Goal: Information Seeking & Learning: Learn about a topic

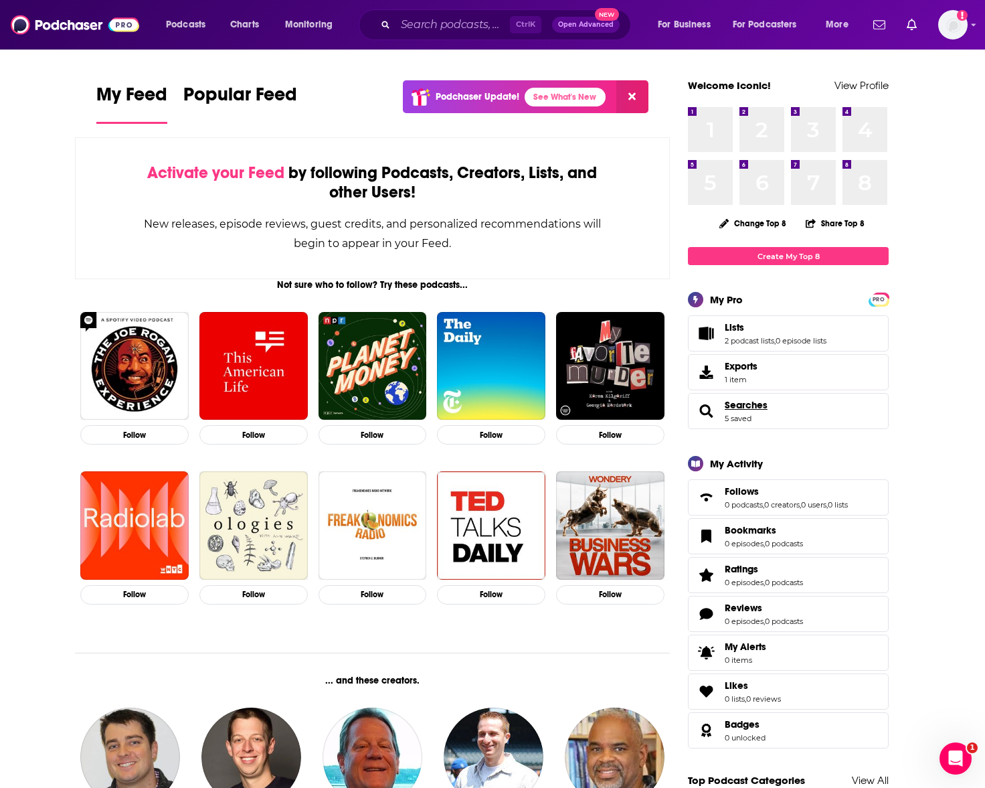
click at [744, 404] on span "Searches" at bounding box center [746, 405] width 43 height 12
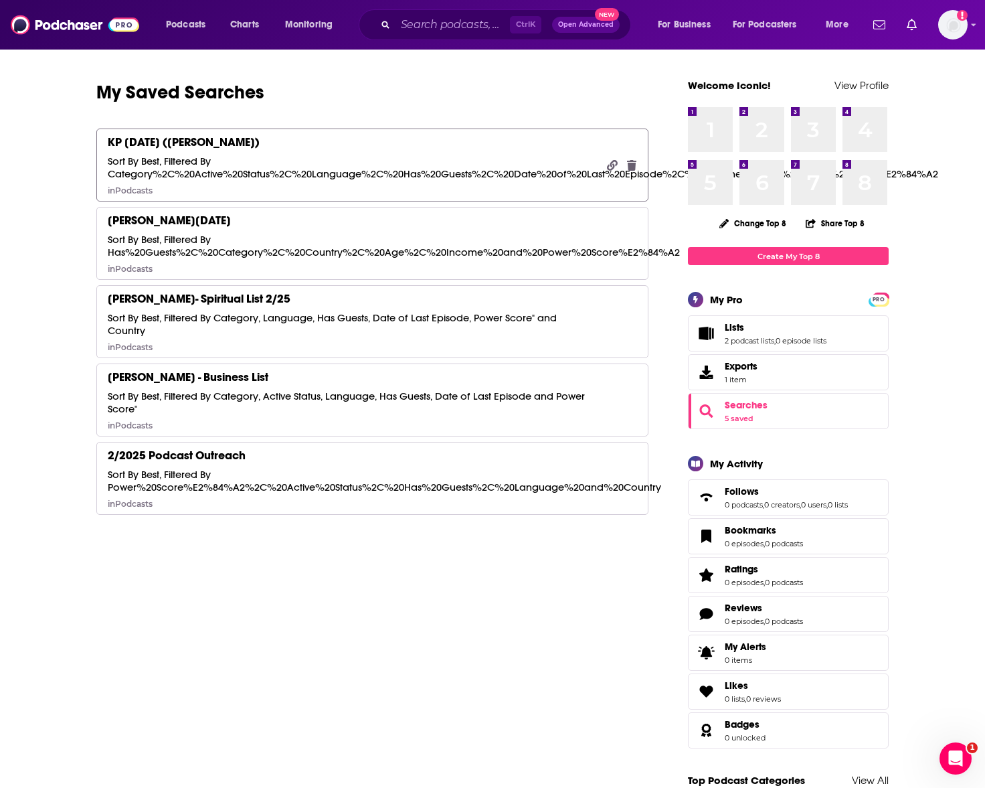
click at [369, 151] on div "KP October 2025 (Marianne List) Sort By Best, Filtered By Category%2C%20Active%…" at bounding box center [352, 165] width 489 height 61
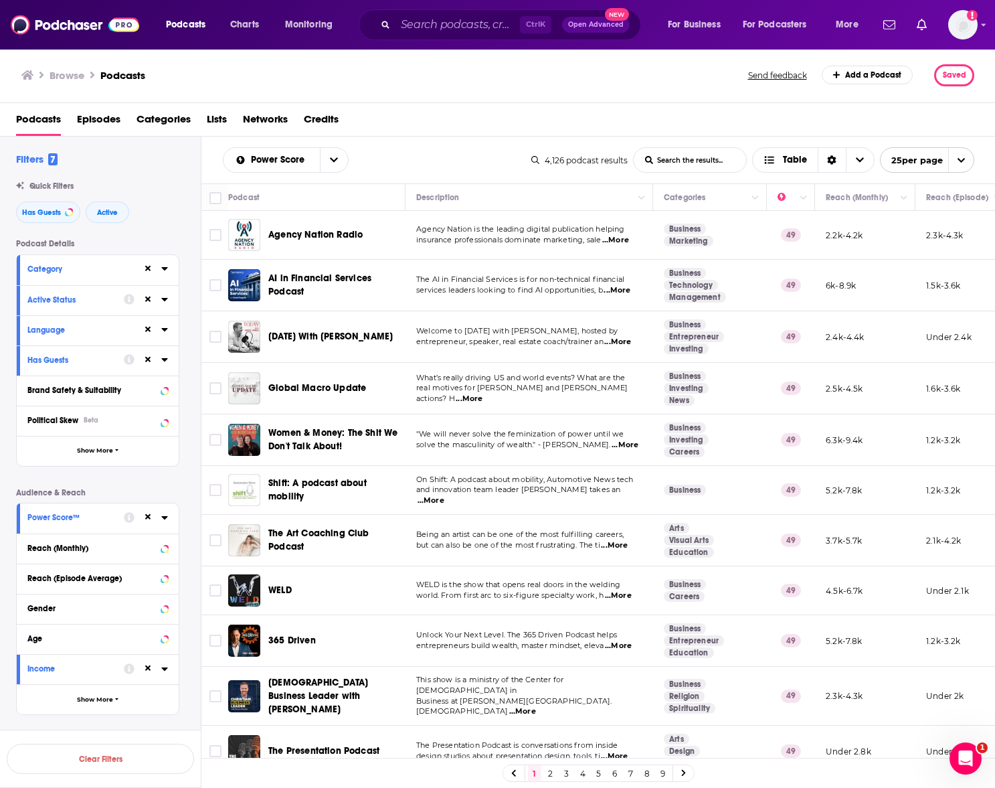
click at [31, 158] on h2 "Filters 7" at bounding box center [36, 159] width 41 height 13
click at [167, 274] on div at bounding box center [155, 268] width 25 height 17
click at [167, 268] on icon at bounding box center [164, 268] width 6 height 3
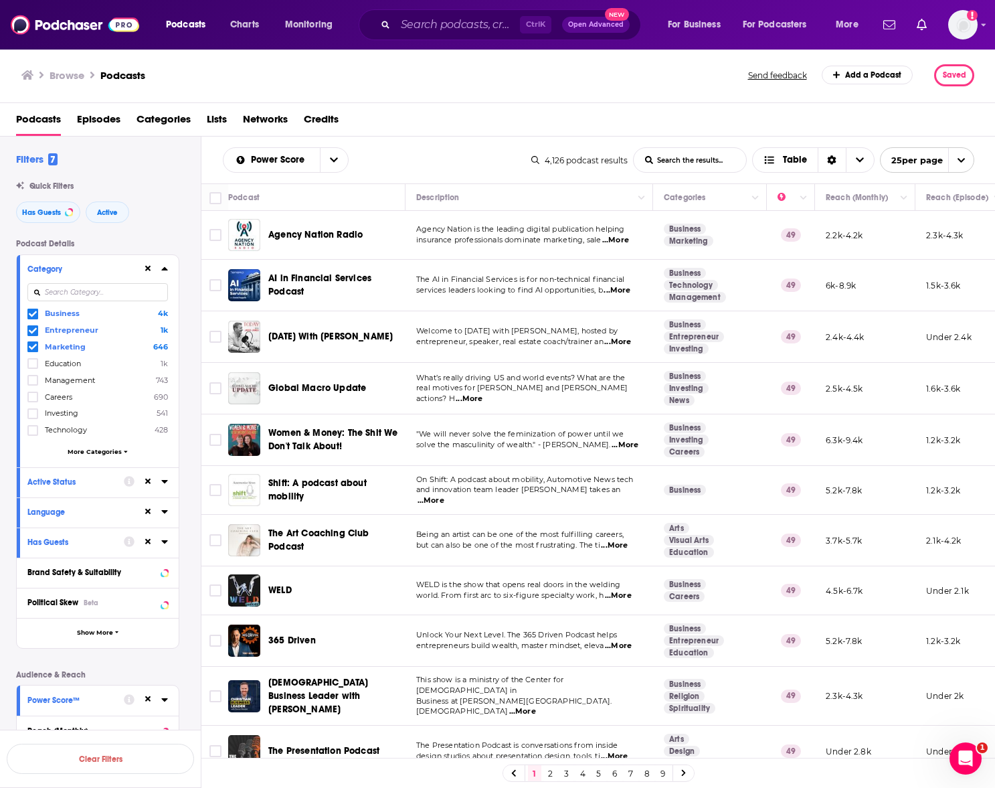
click at [164, 481] on icon at bounding box center [164, 481] width 6 height 3
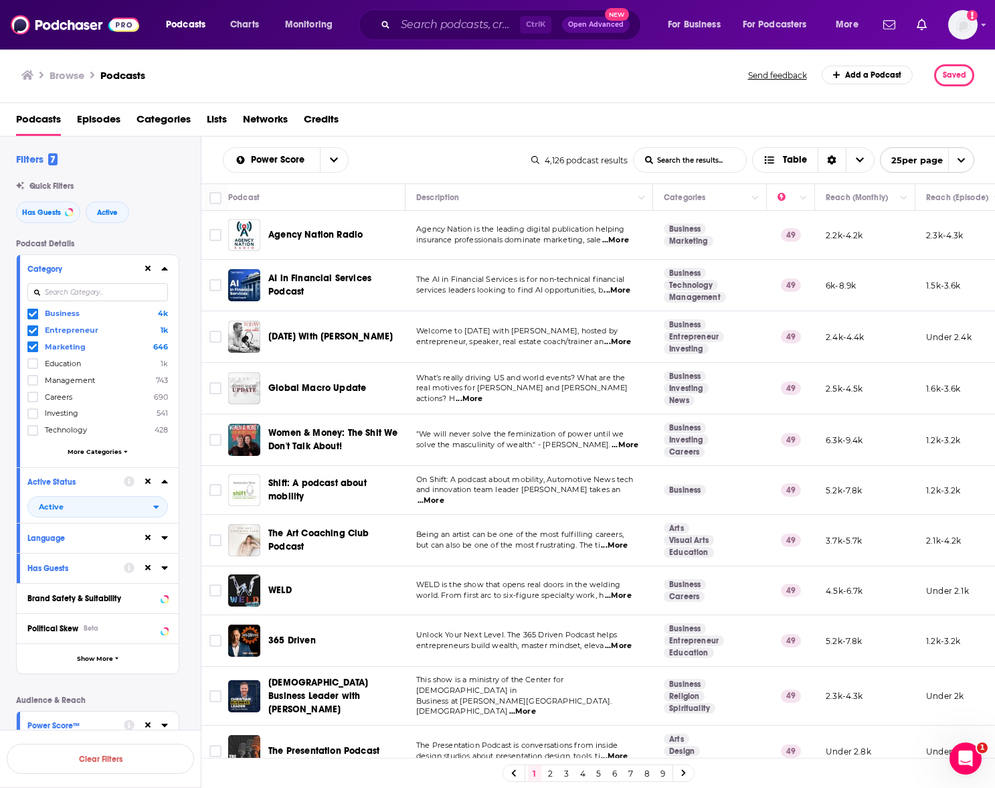
click at [165, 538] on icon at bounding box center [164, 537] width 6 height 3
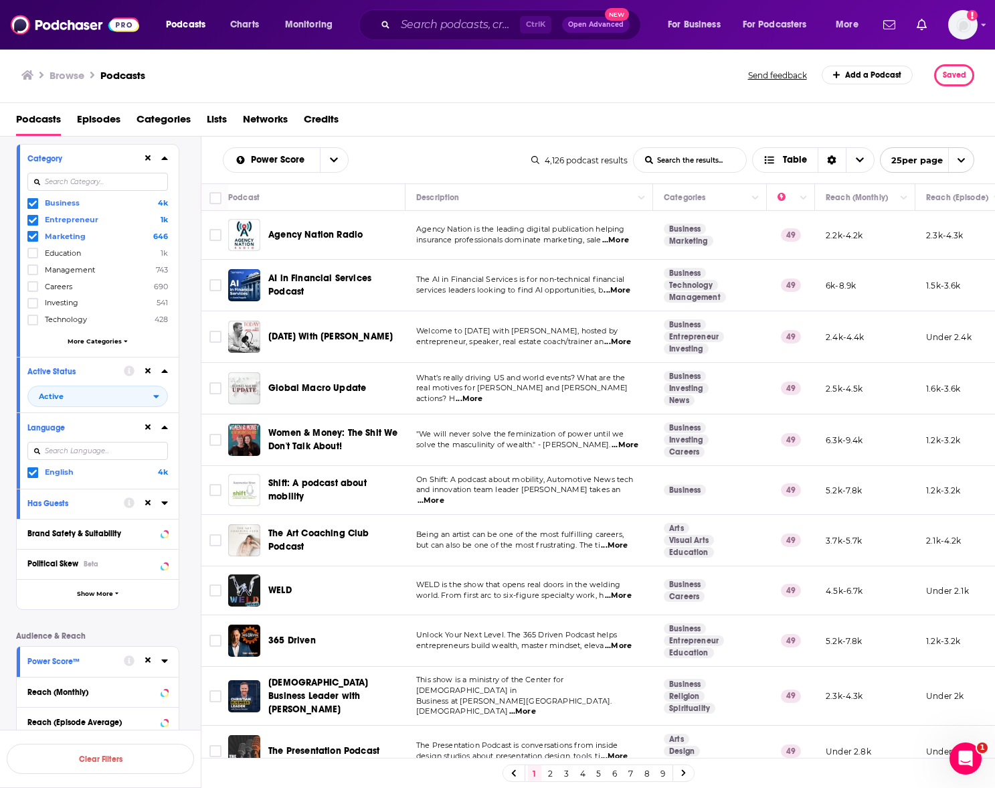
scroll to position [156, 0]
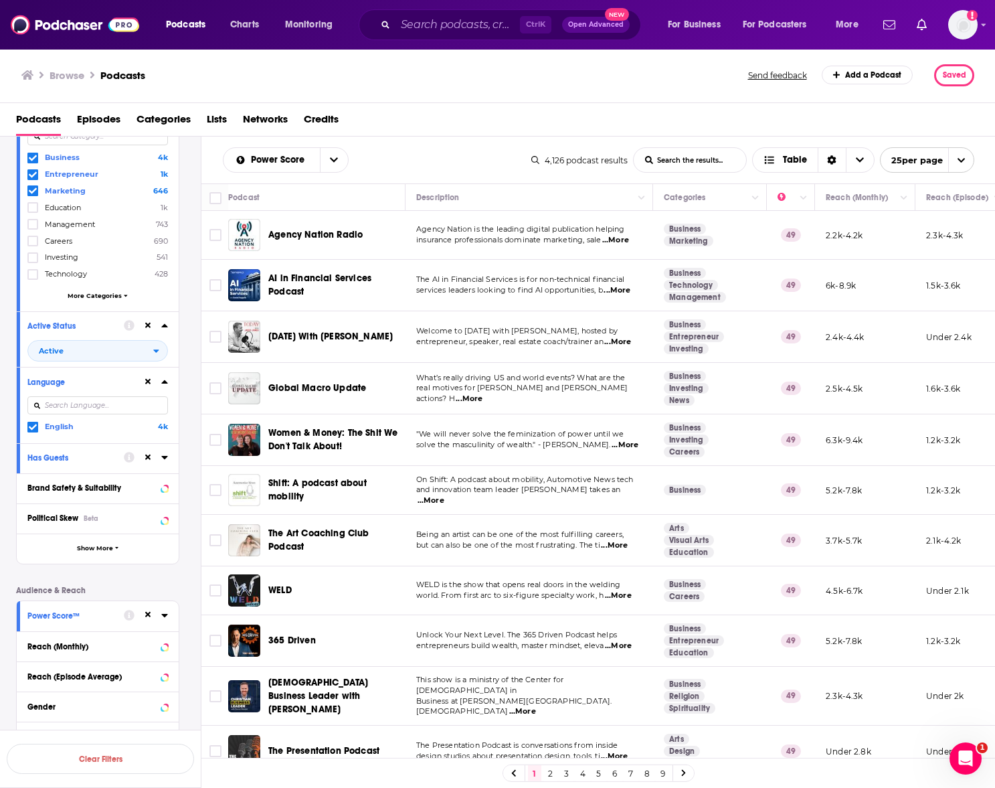
click at [167, 458] on icon at bounding box center [164, 457] width 7 height 11
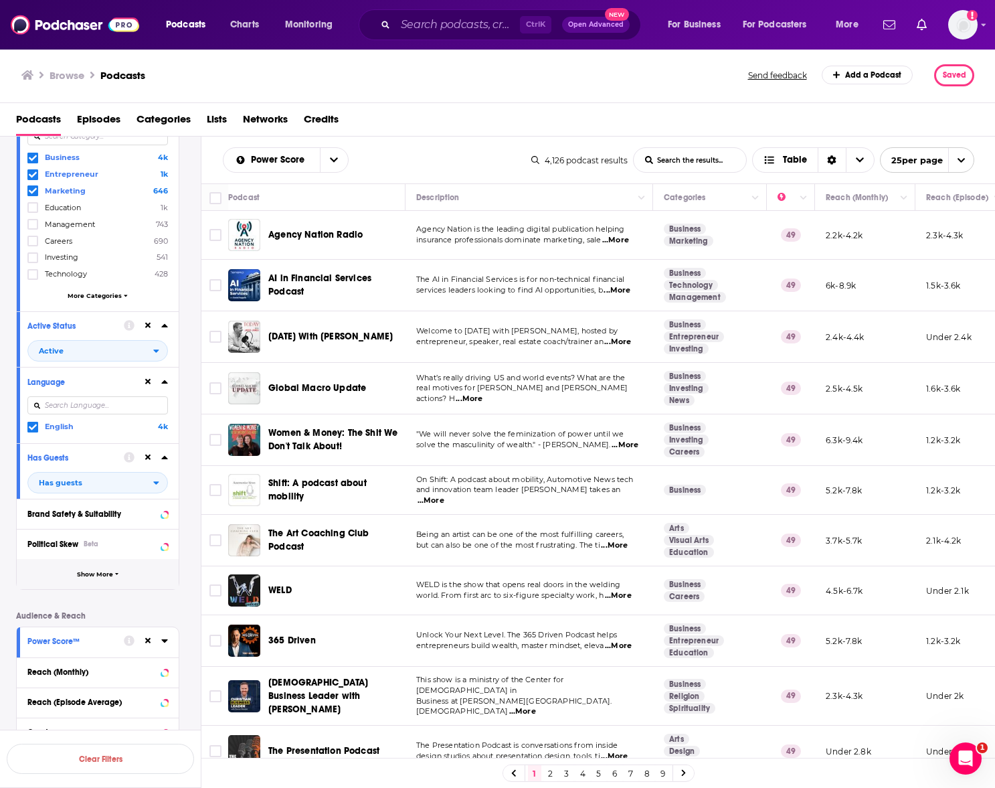
click at [107, 576] on span "Show More" at bounding box center [95, 574] width 36 height 7
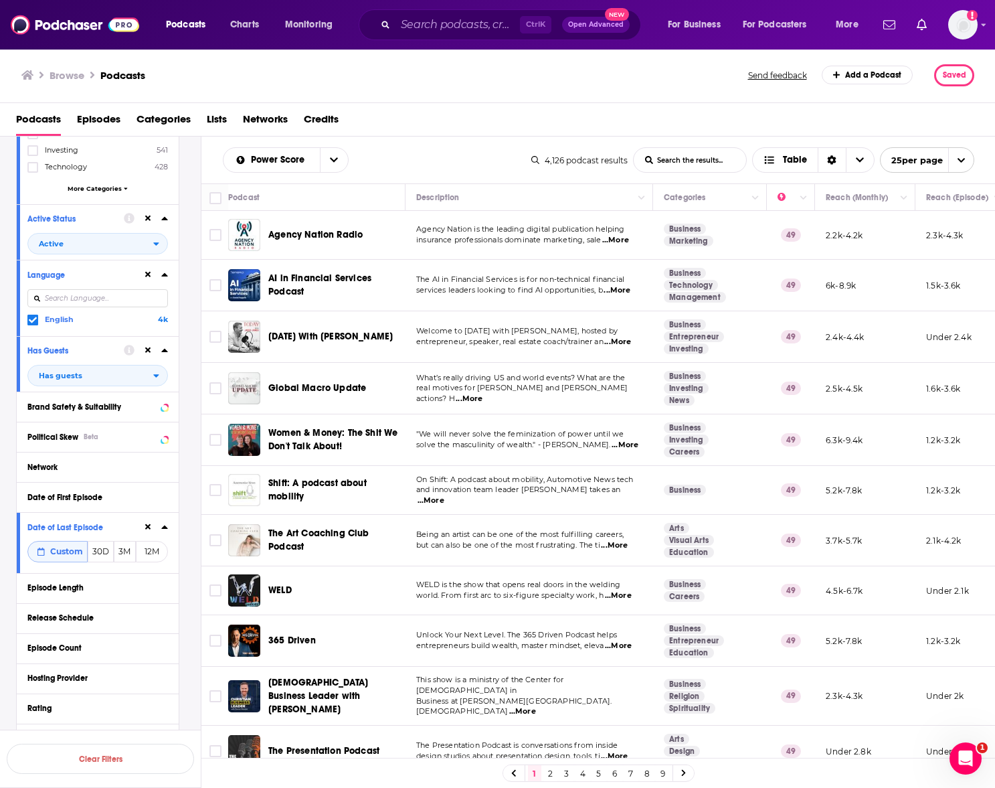
scroll to position [313, 0]
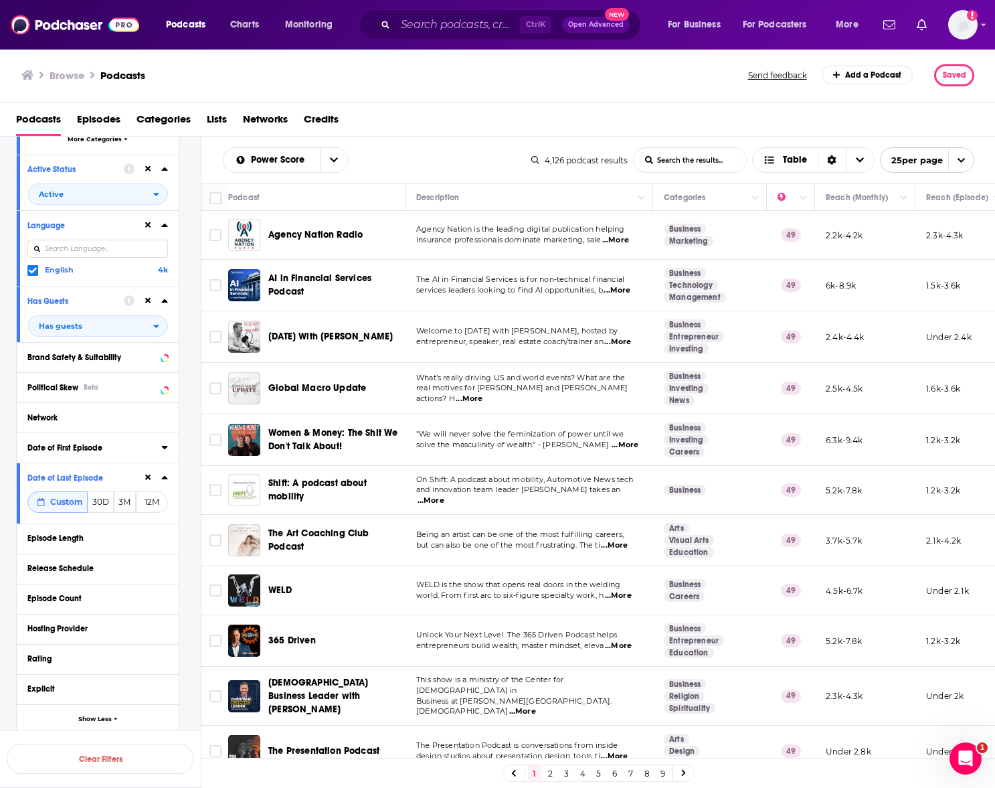
click at [120, 446] on div "Date of First Episode" at bounding box center [89, 447] width 125 height 9
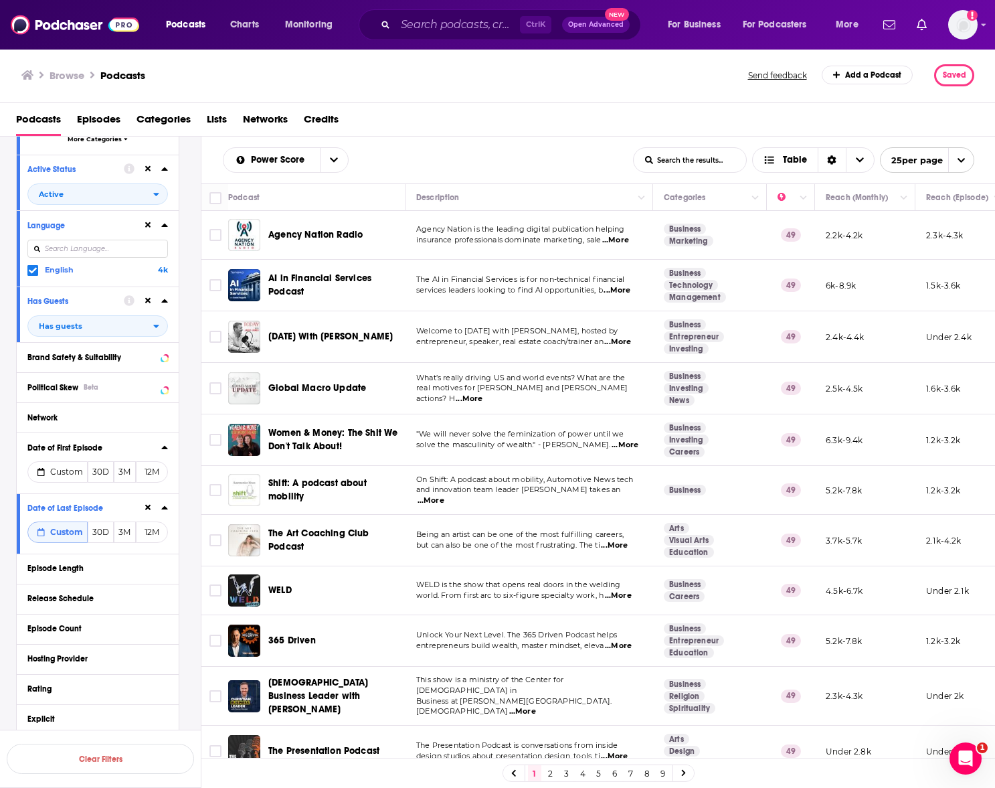
click at [118, 414] on div "Network" at bounding box center [93, 417] width 132 height 9
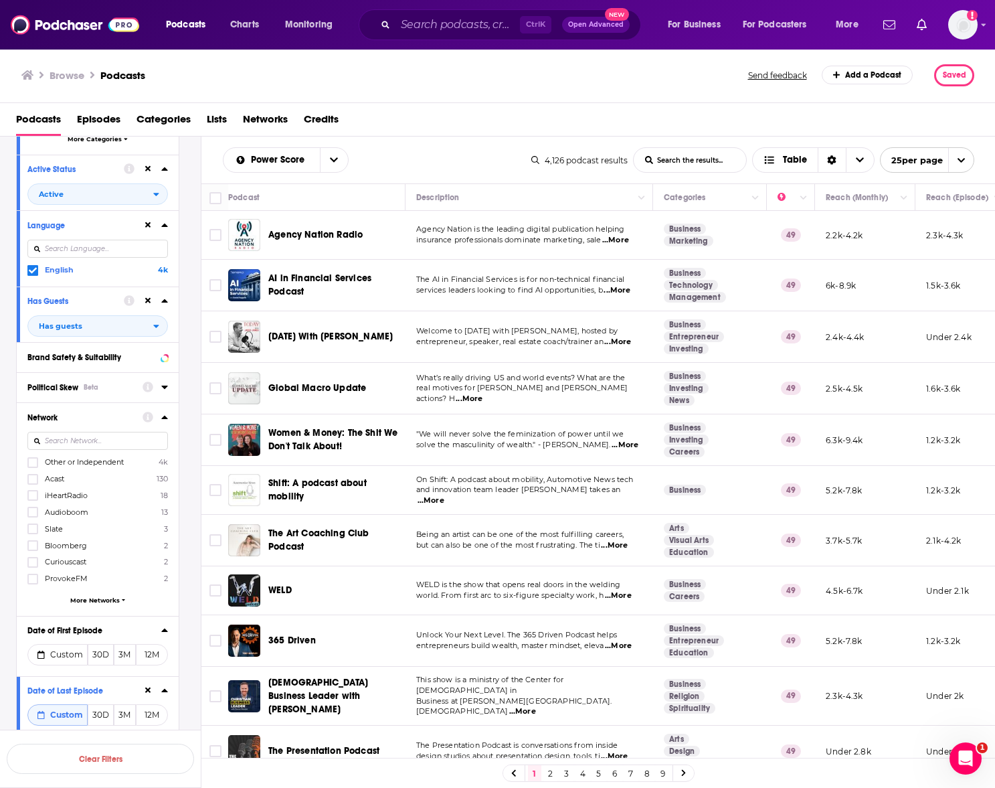
drag, startPoint x: 115, startPoint y: 387, endPoint x: 124, endPoint y: 390, distance: 9.9
click at [115, 386] on div "Political Skew Beta" at bounding box center [80, 387] width 106 height 9
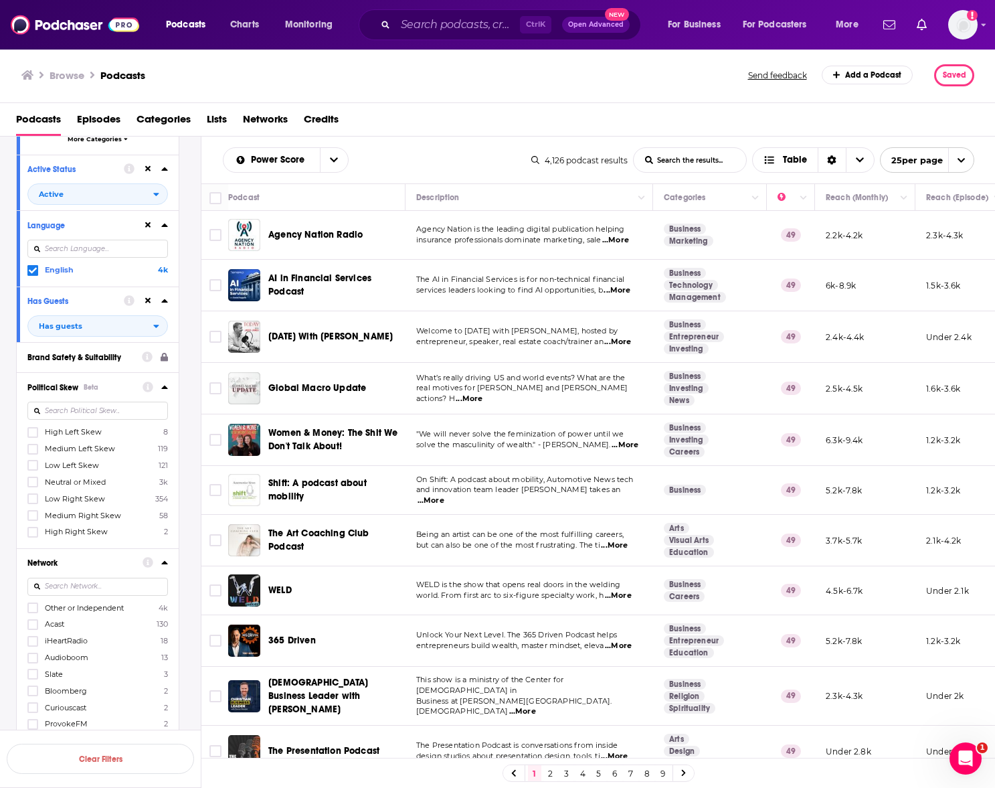
click at [136, 361] on button "Brand Safety & Suitability" at bounding box center [84, 356] width 114 height 17
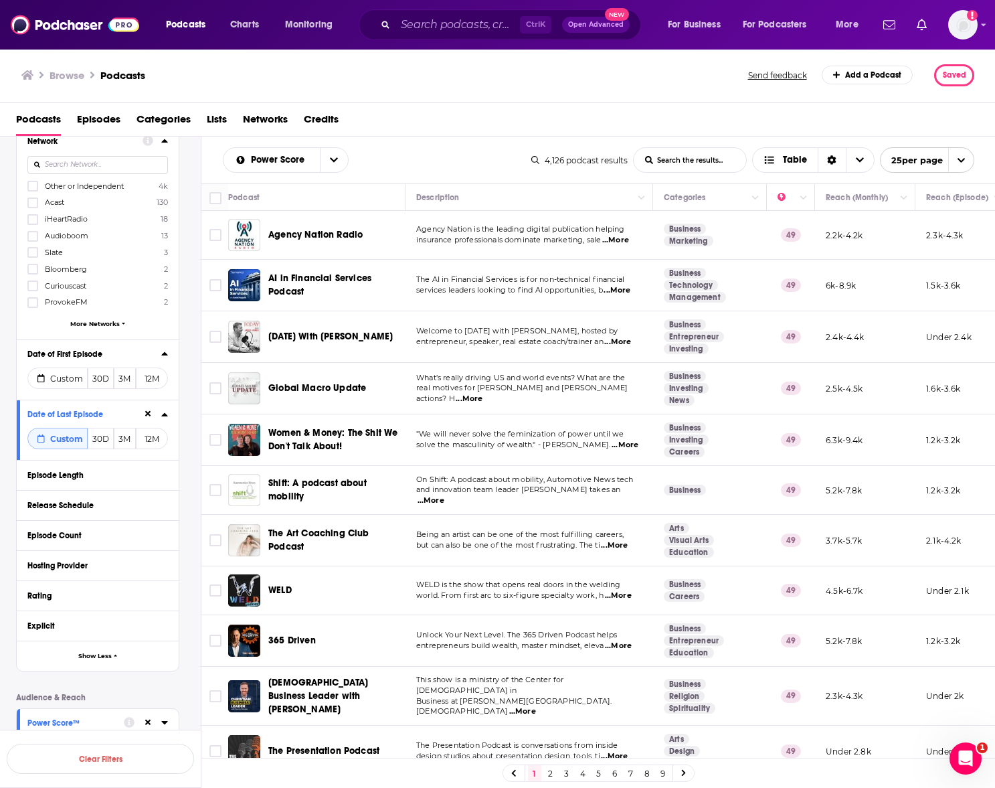
scroll to position [781, 0]
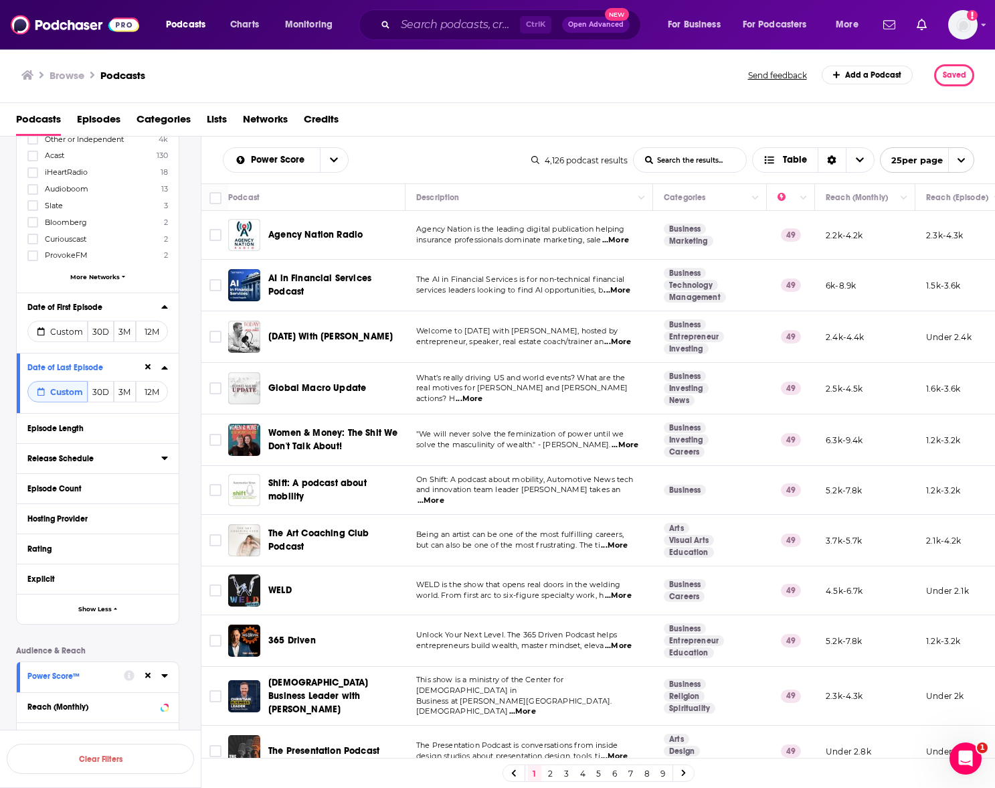
click at [123, 459] on div "Release Schedule" at bounding box center [89, 458] width 125 height 9
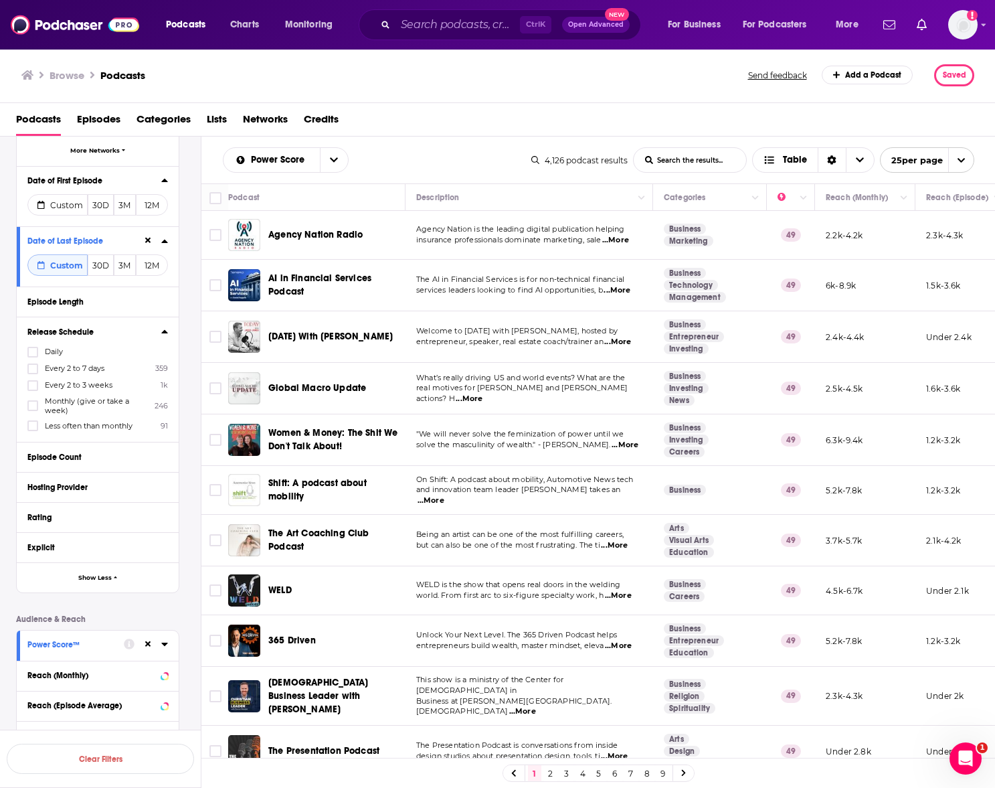
scroll to position [937, 0]
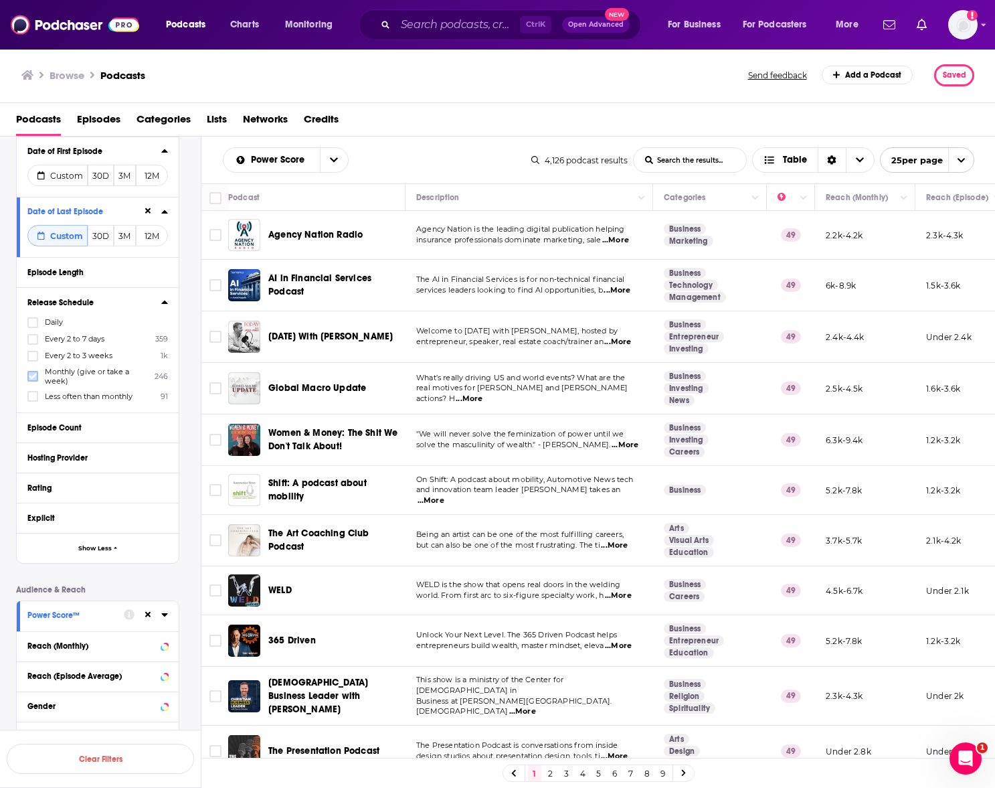
click at [33, 379] on icon at bounding box center [33, 376] width 8 height 8
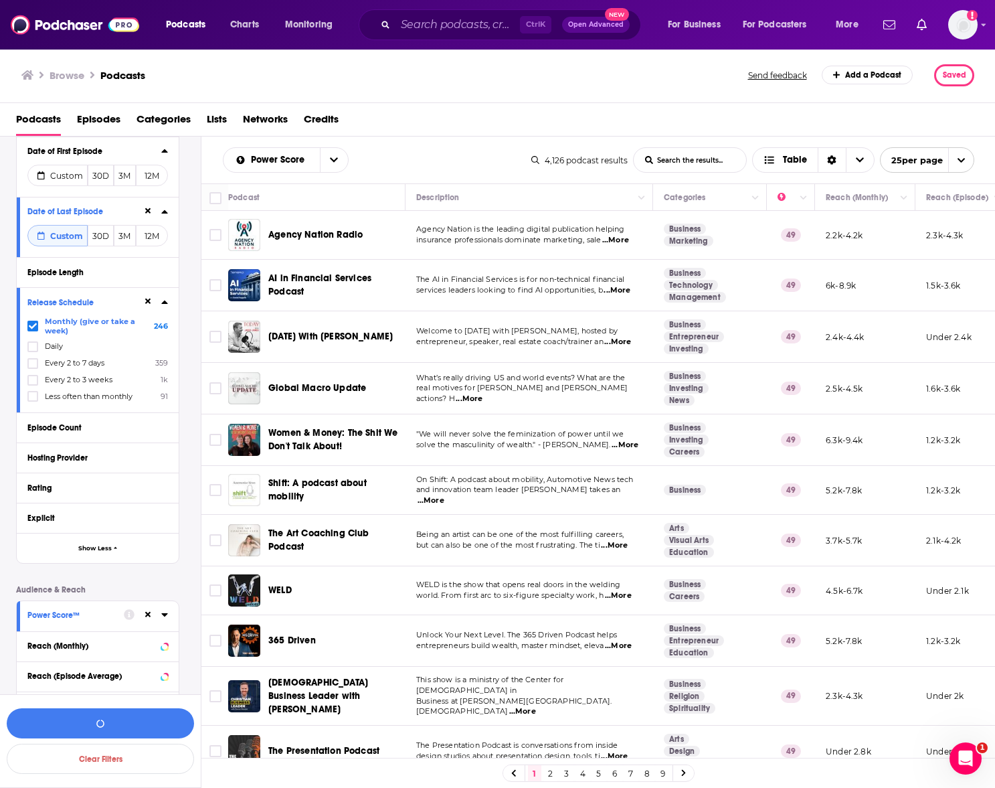
click at [33, 323] on icon at bounding box center [33, 326] width 8 height 8
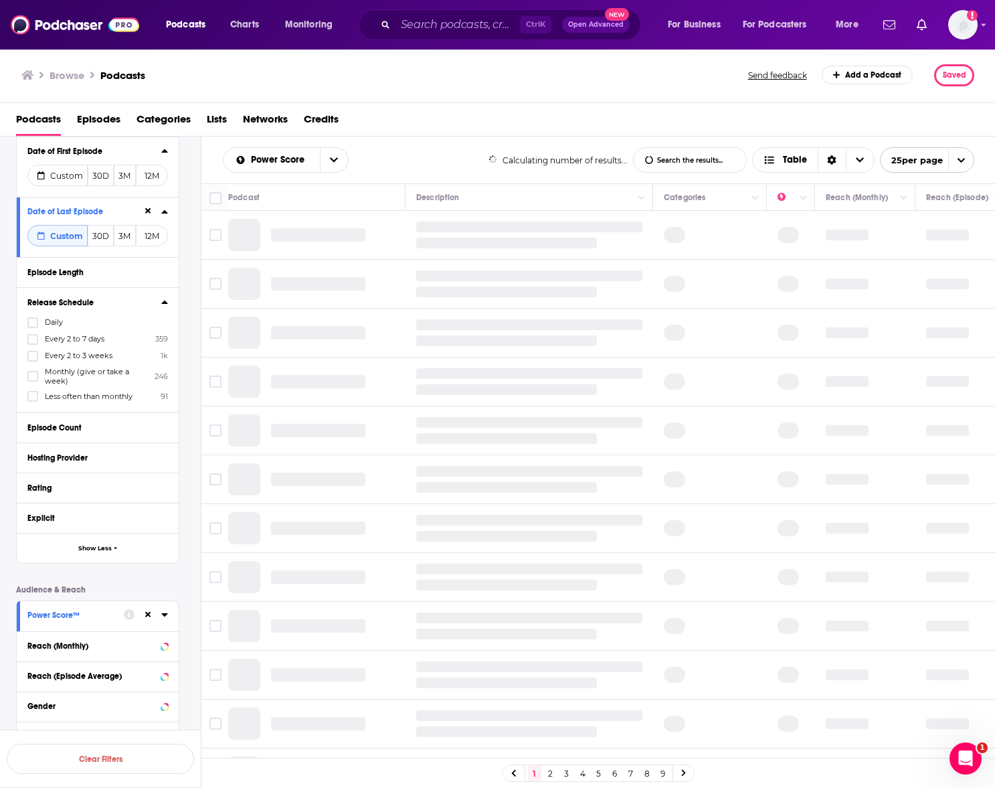
click at [161, 304] on icon at bounding box center [164, 301] width 7 height 11
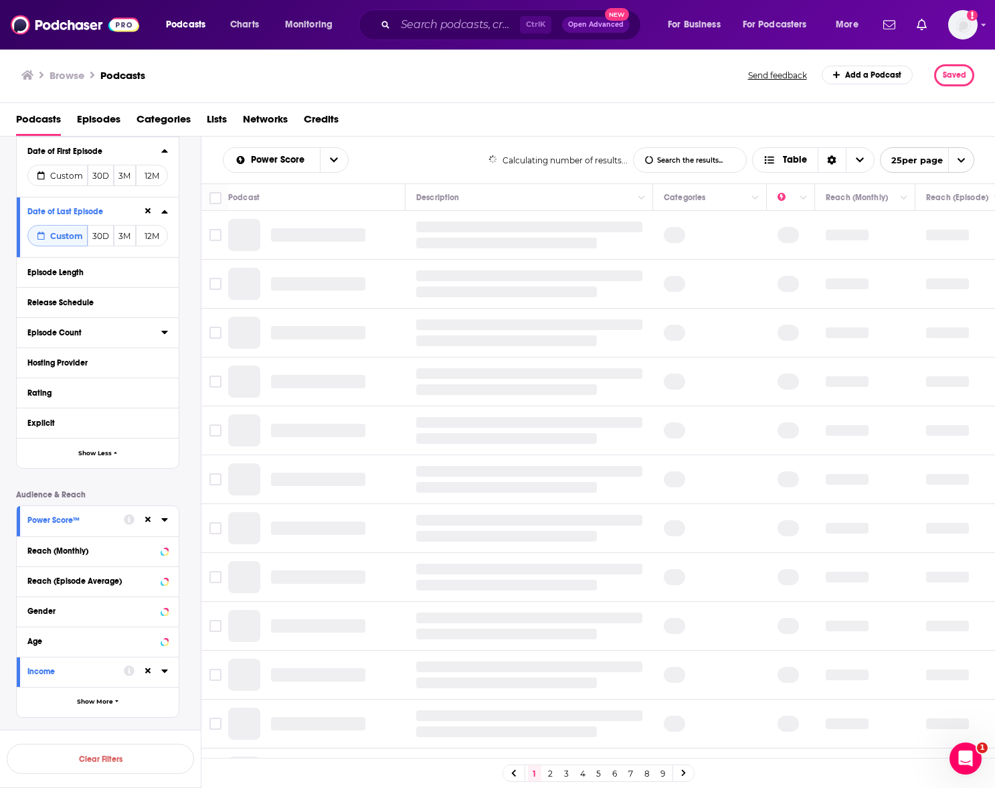
click at [124, 339] on button "Episode Count" at bounding box center [94, 331] width 134 height 17
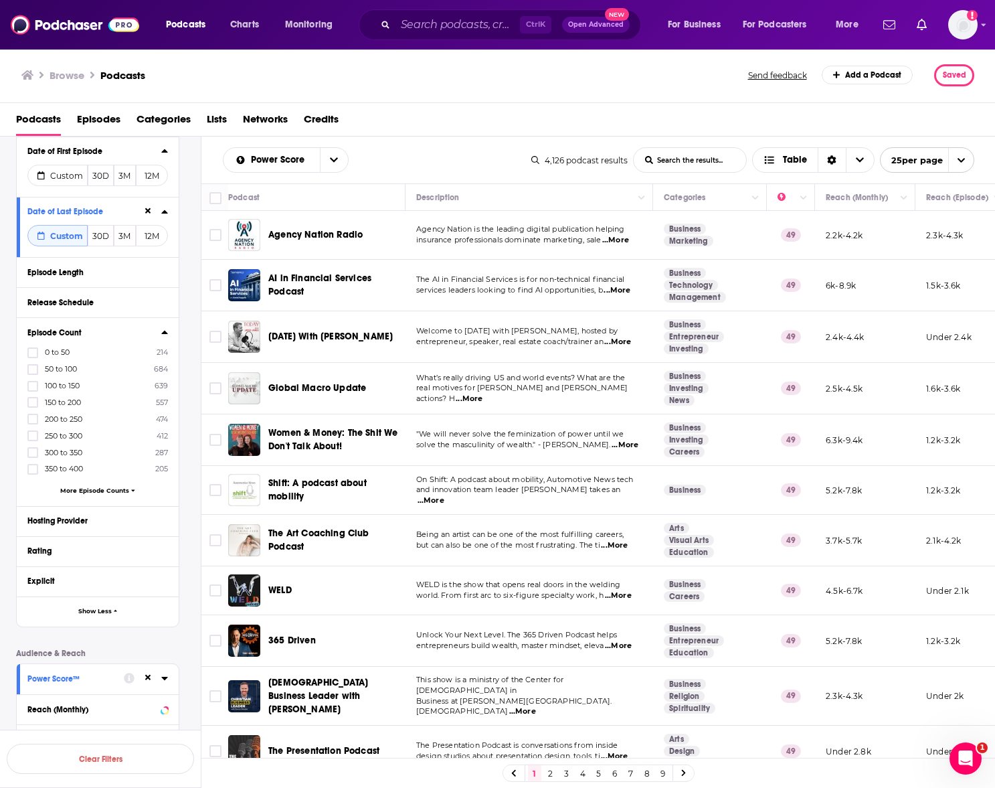
click at [138, 333] on div "Episode Count" at bounding box center [89, 332] width 125 height 9
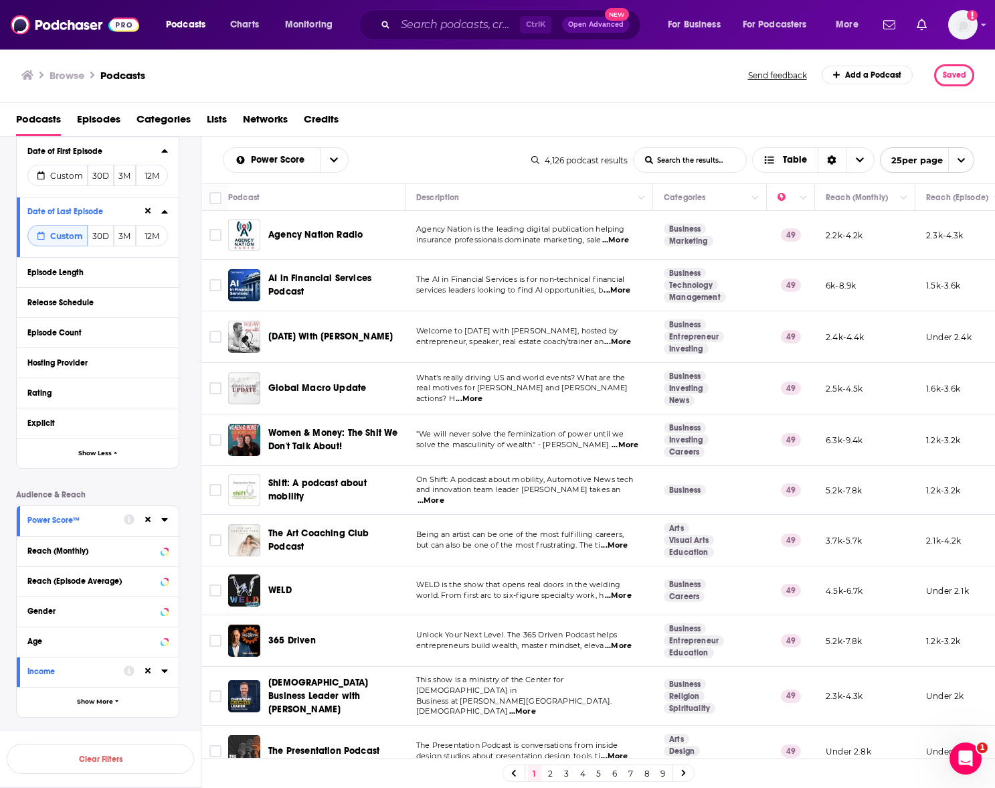
scroll to position [962, 0]
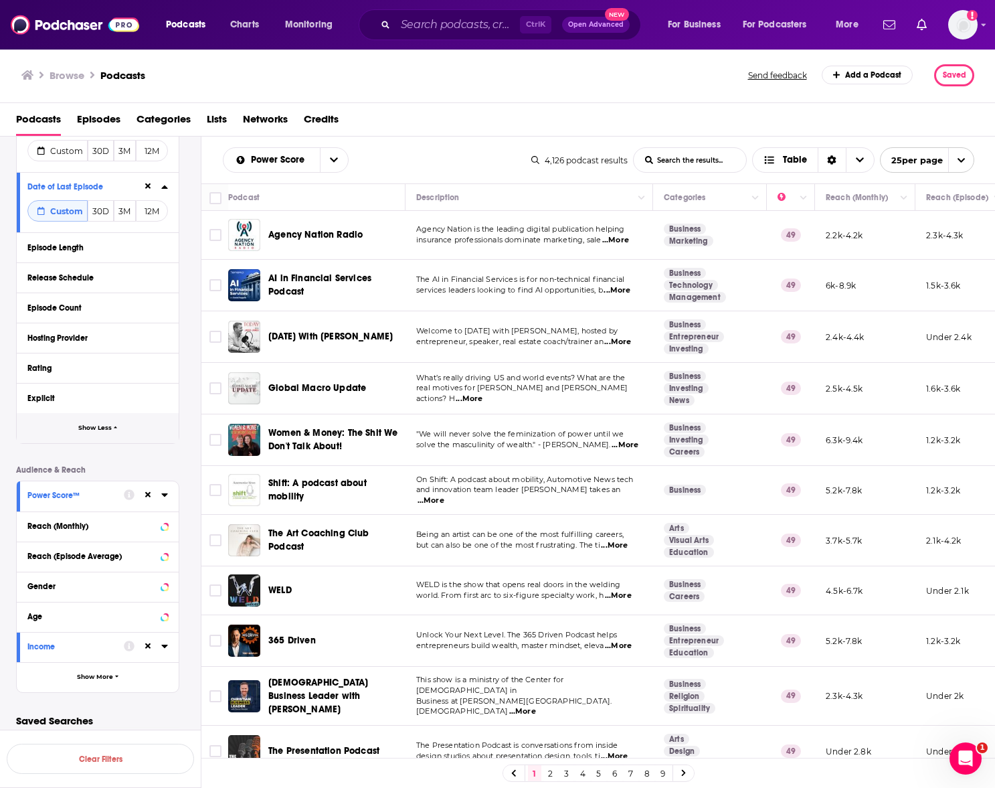
click at [104, 430] on span "Show Less" at bounding box center [94, 427] width 33 height 7
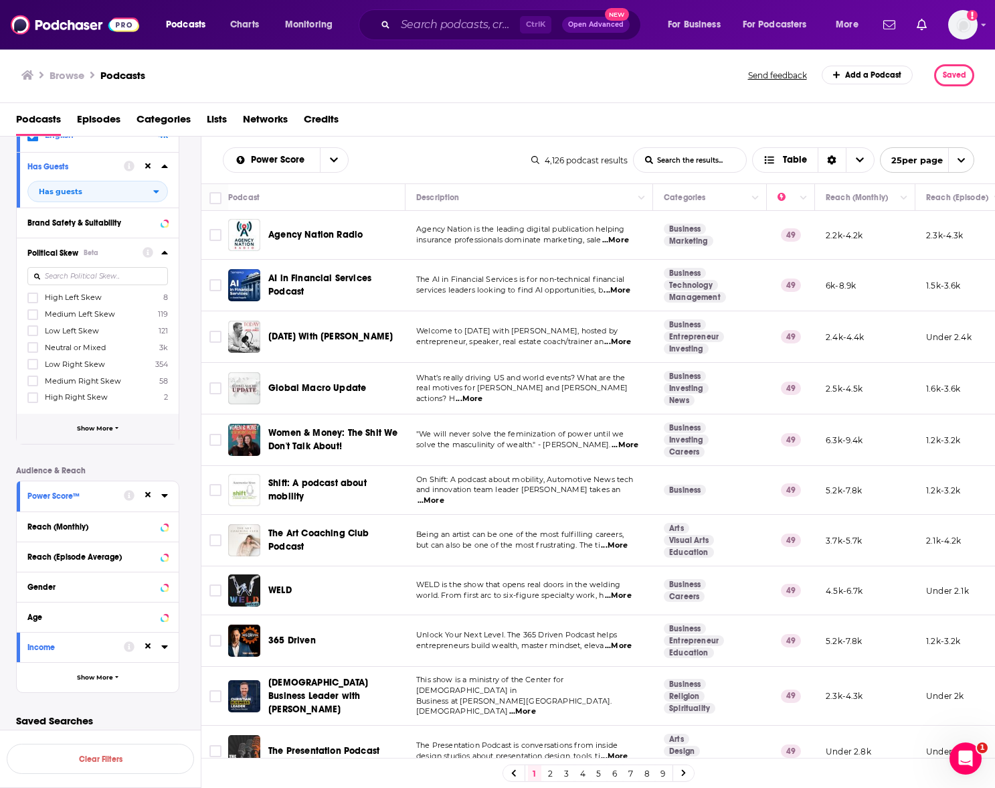
scroll to position [447, 0]
click at [108, 433] on button "Show More" at bounding box center [98, 429] width 162 height 30
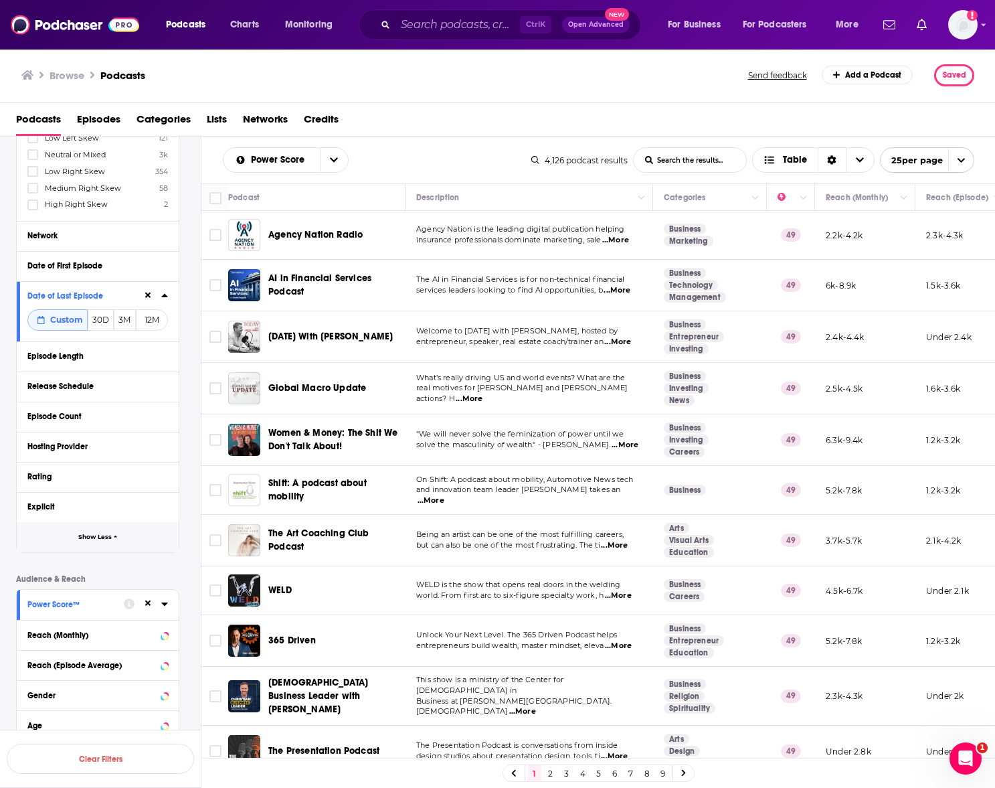
scroll to position [592, 0]
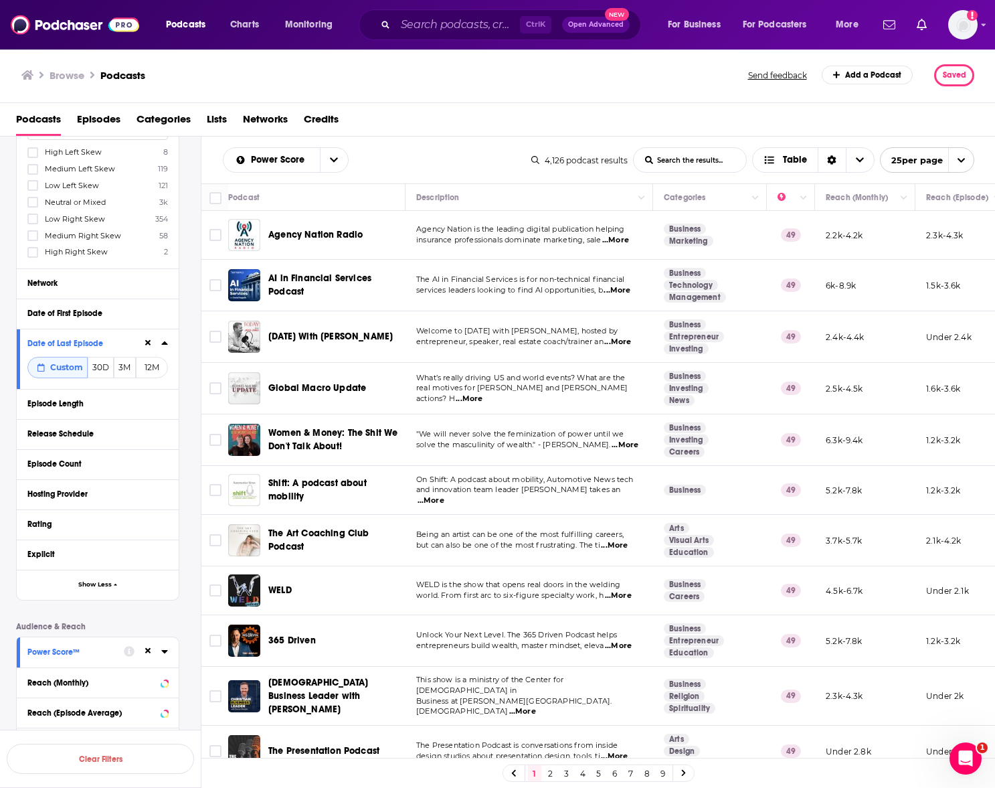
click at [147, 345] on icon at bounding box center [148, 343] width 6 height 6
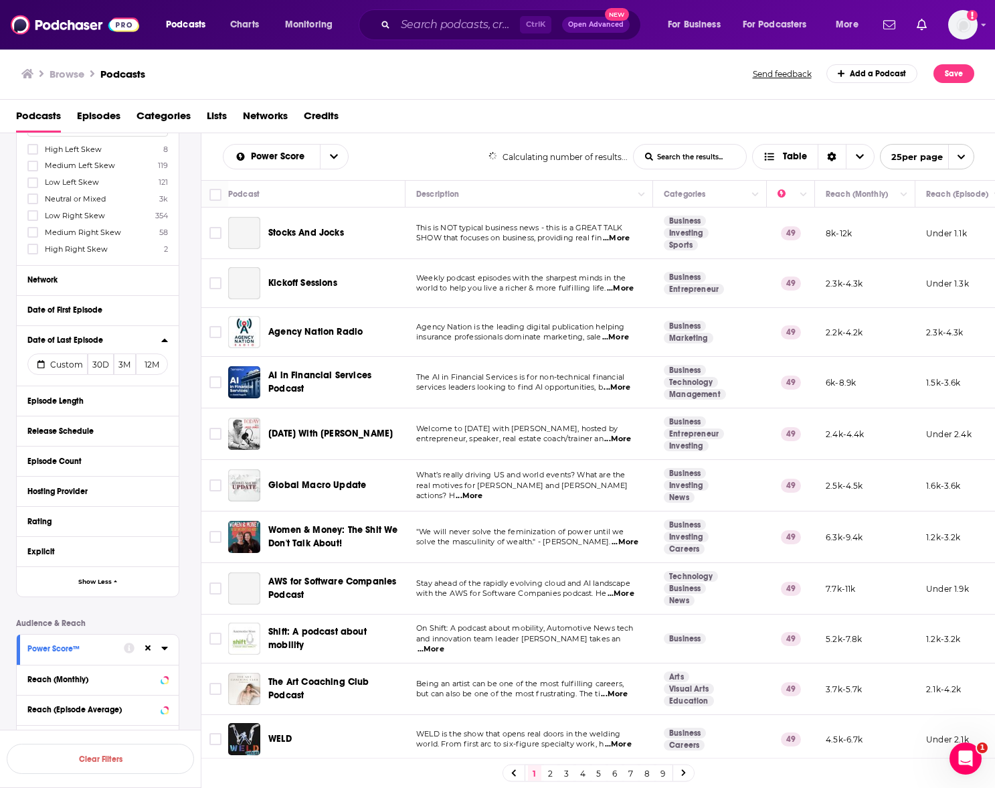
click at [166, 335] on icon at bounding box center [164, 340] width 7 height 11
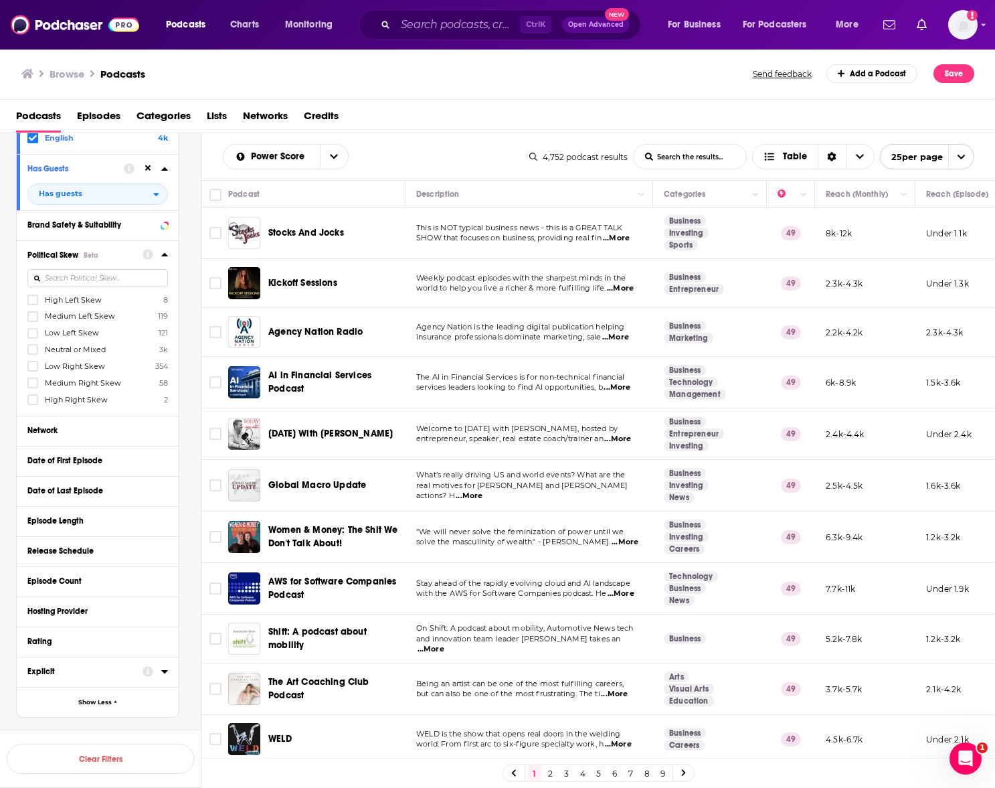
scroll to position [280, 0]
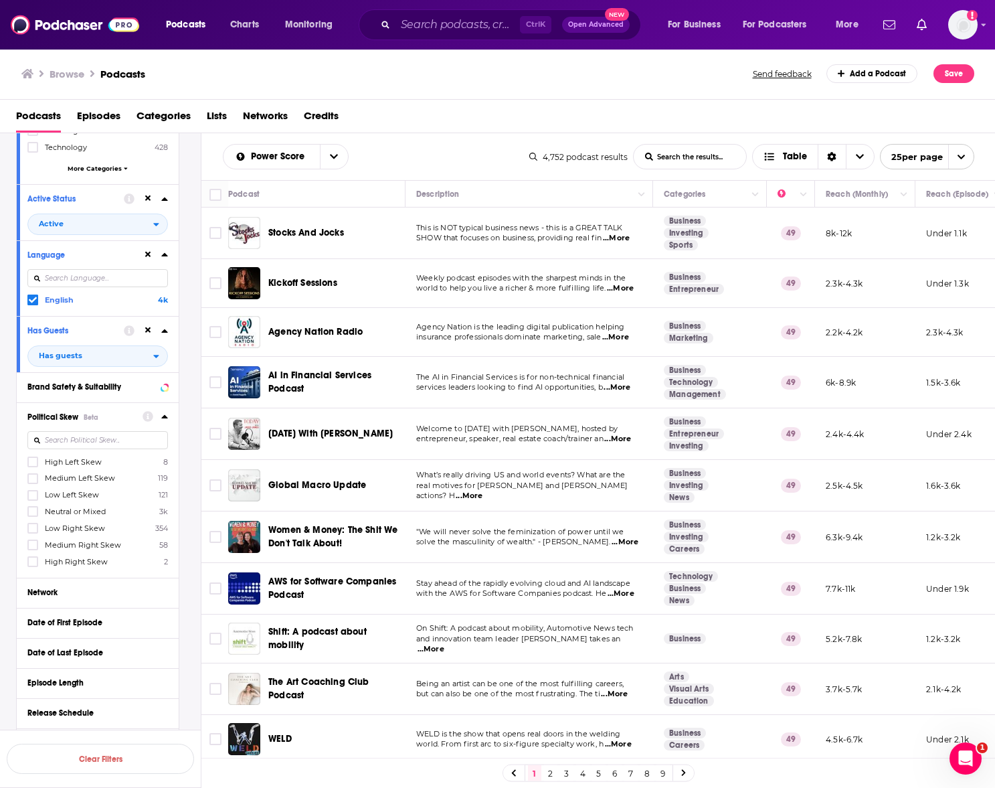
click at [165, 418] on icon at bounding box center [164, 416] width 6 height 3
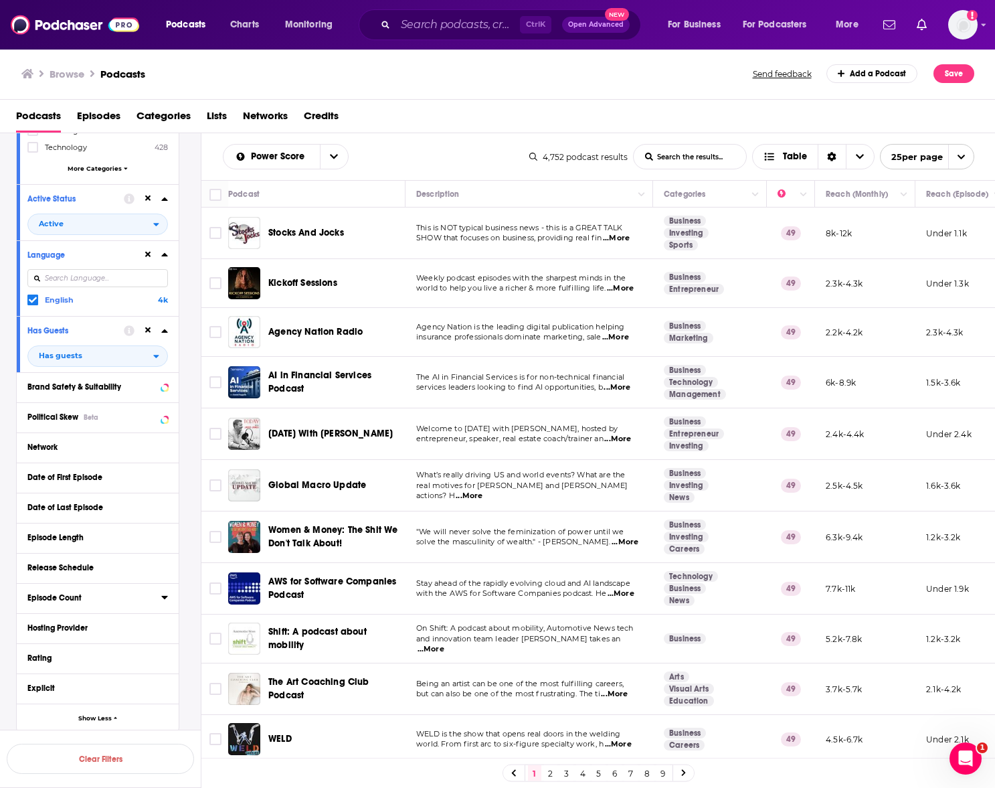
scroll to position [573, 0]
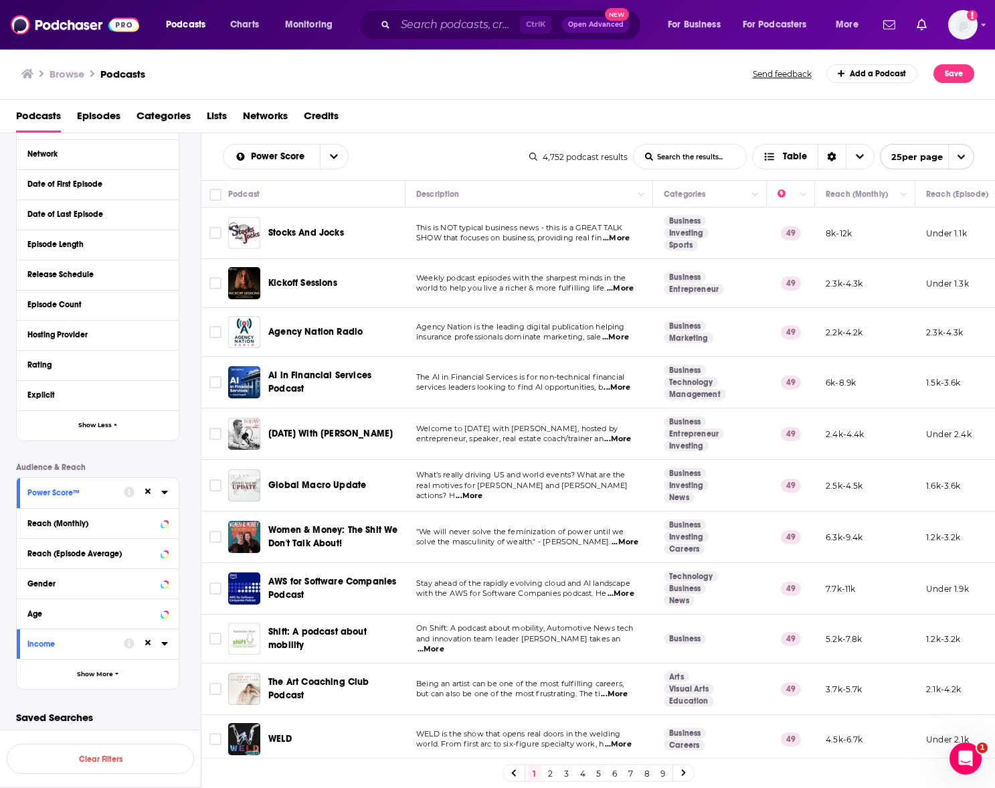
click at [96, 494] on div "Power Score™" at bounding box center [71, 492] width 88 height 9
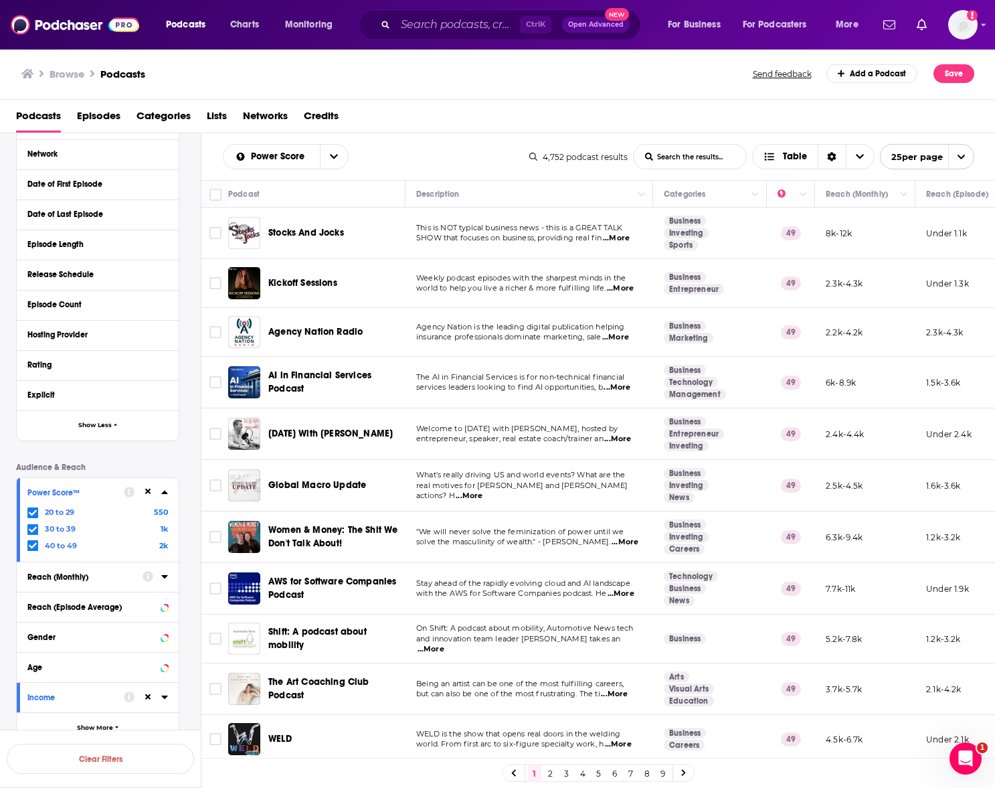
click at [120, 575] on div "Reach (Monthly)" at bounding box center [80, 576] width 106 height 9
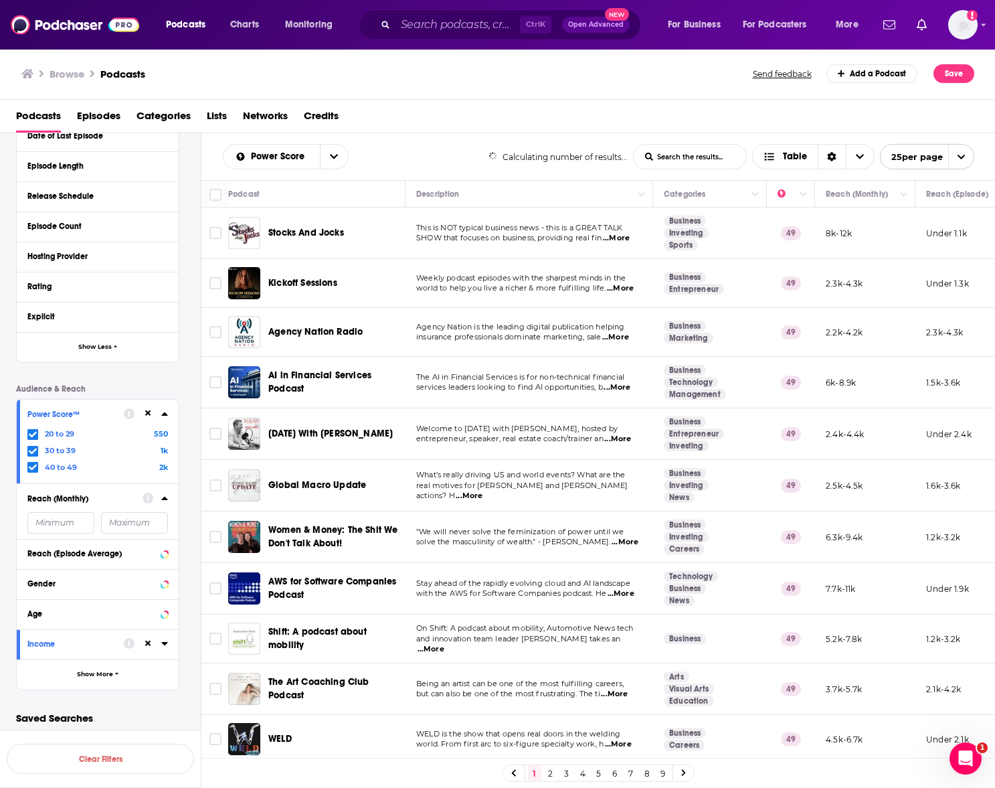
click at [114, 491] on button "Reach (Monthly)" at bounding box center [84, 497] width 115 height 17
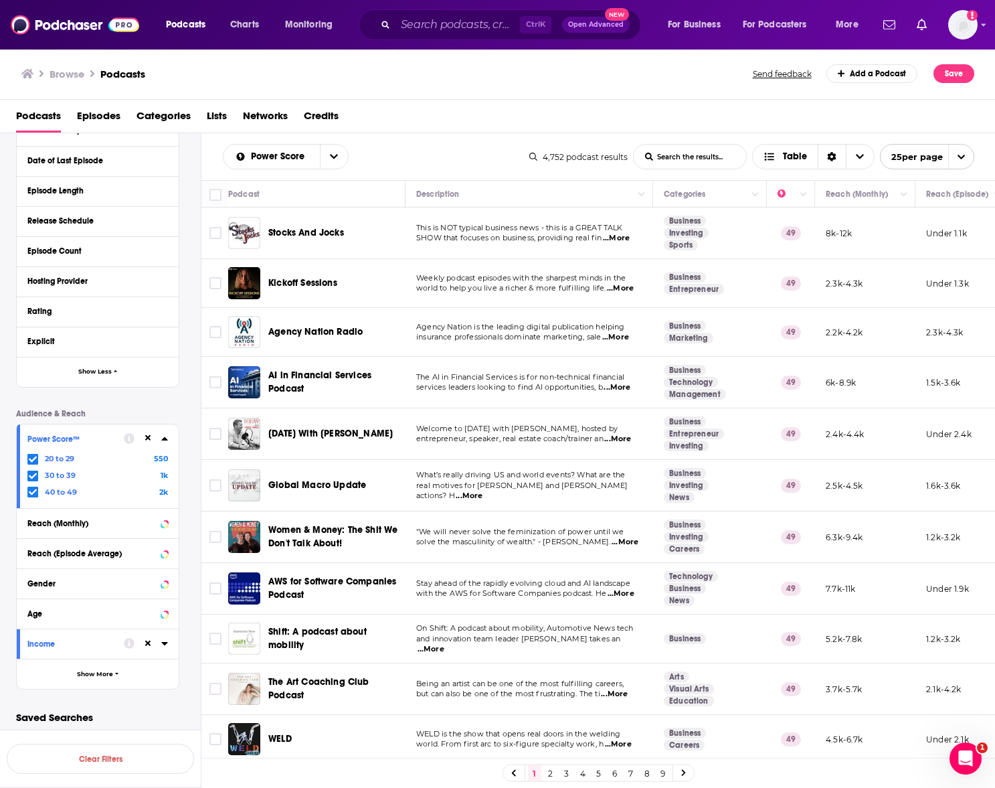
click at [91, 639] on div "Income" at bounding box center [71, 643] width 88 height 9
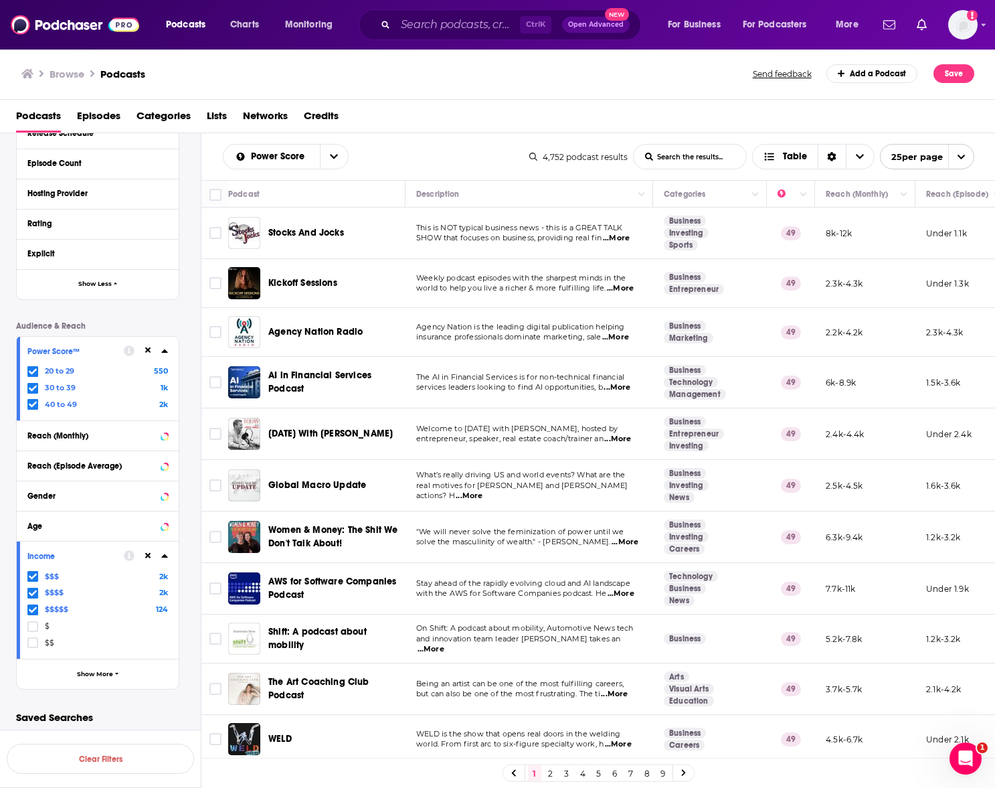
click at [76, 555] on div "Income" at bounding box center [71, 555] width 88 height 9
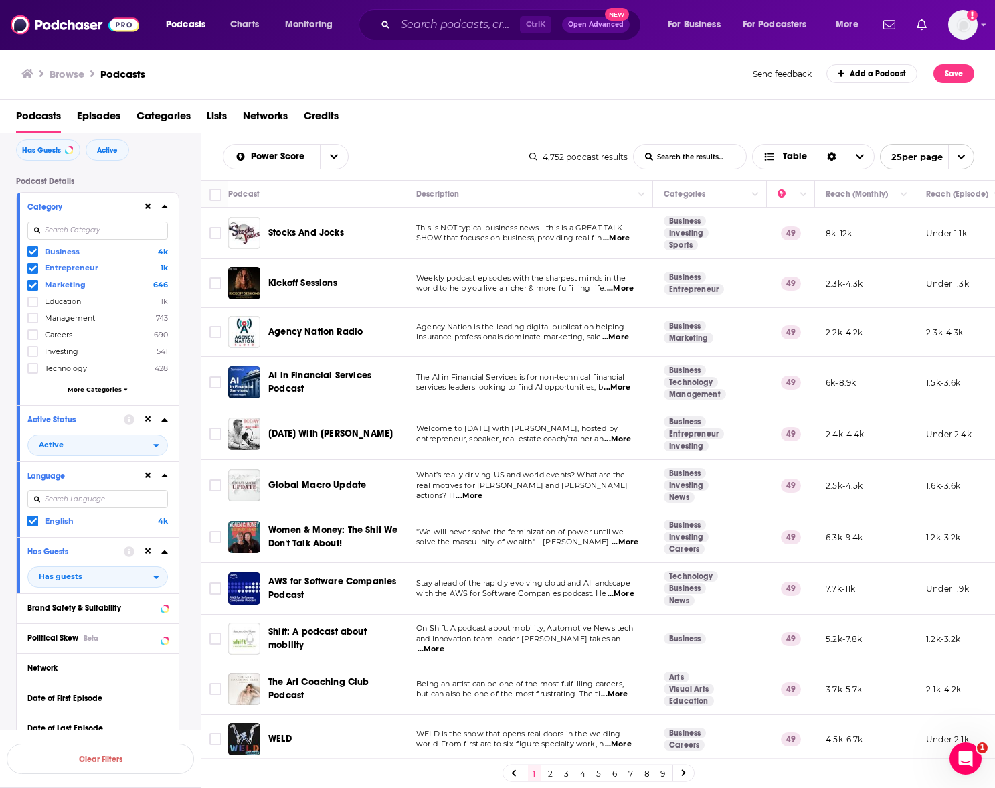
scroll to position [0, 0]
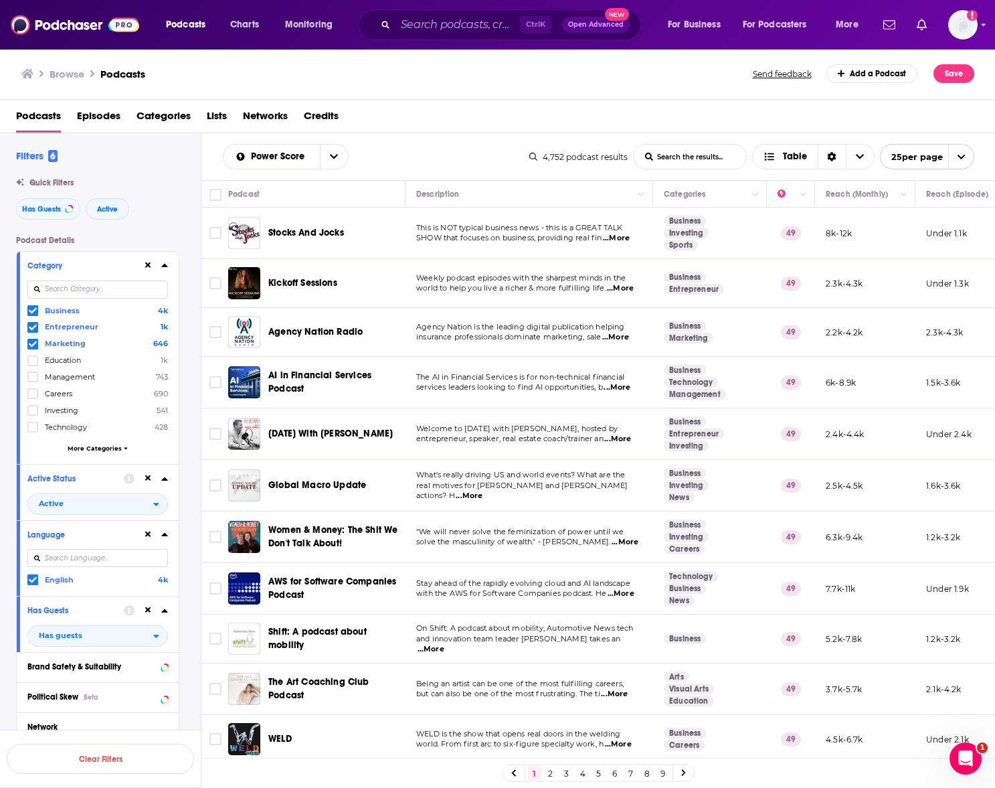
click at [691, 156] on input "List Search Input" at bounding box center [690, 157] width 112 height 24
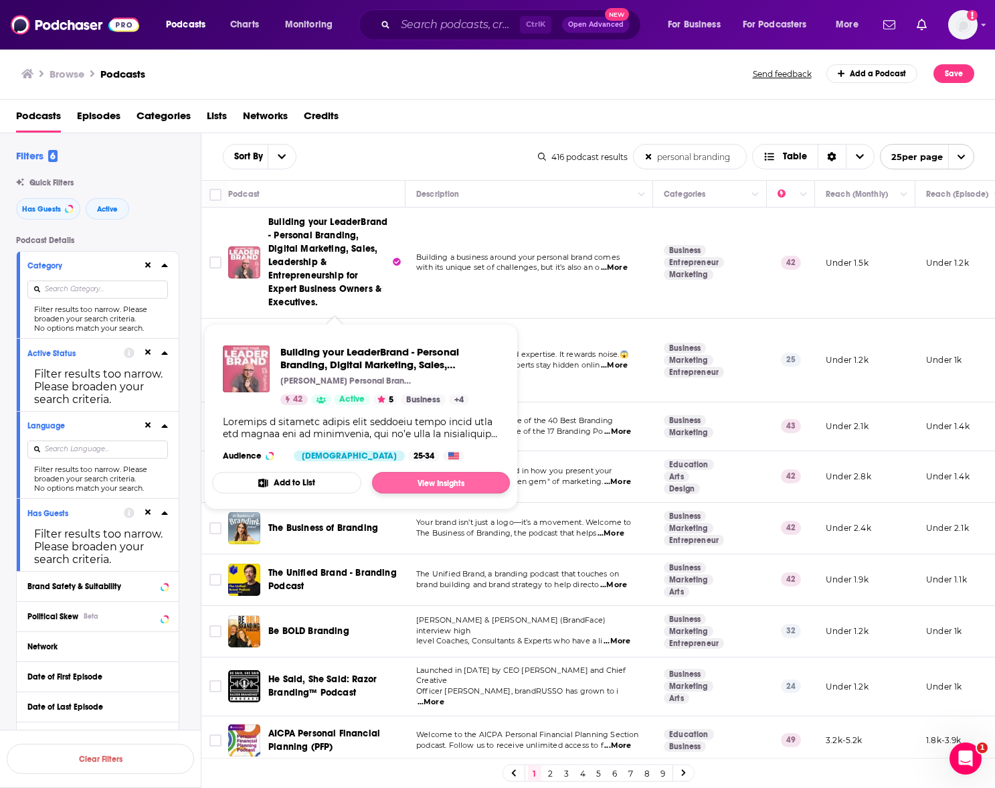
type input "personal branding"
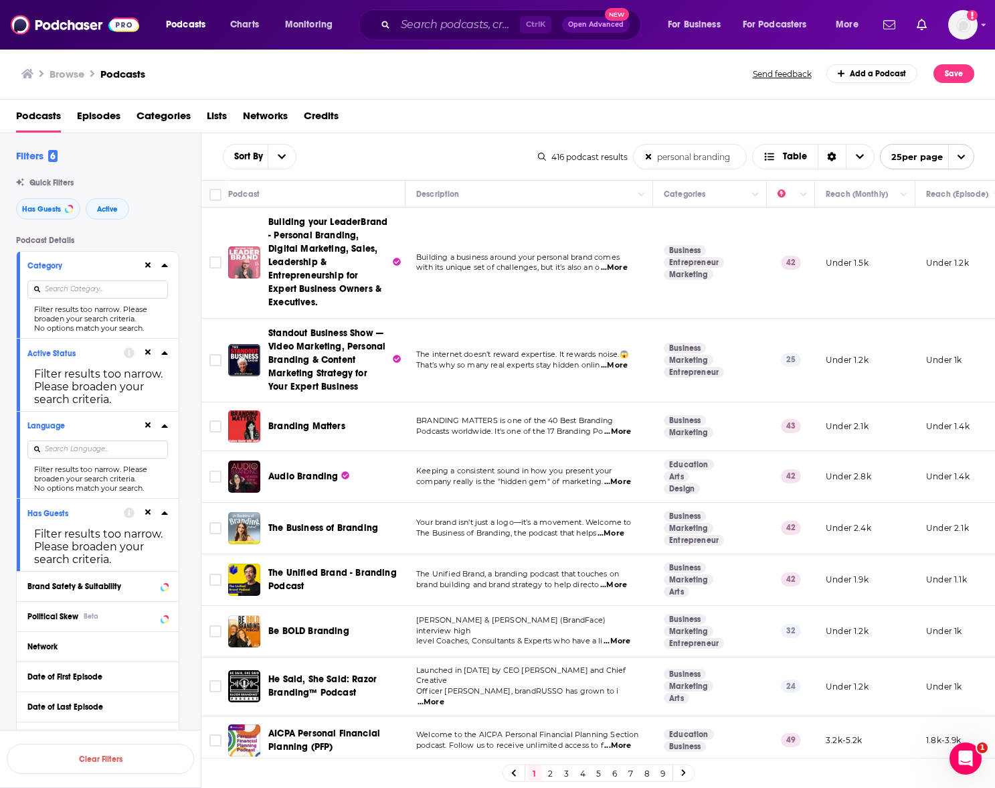
scroll to position [156, 0]
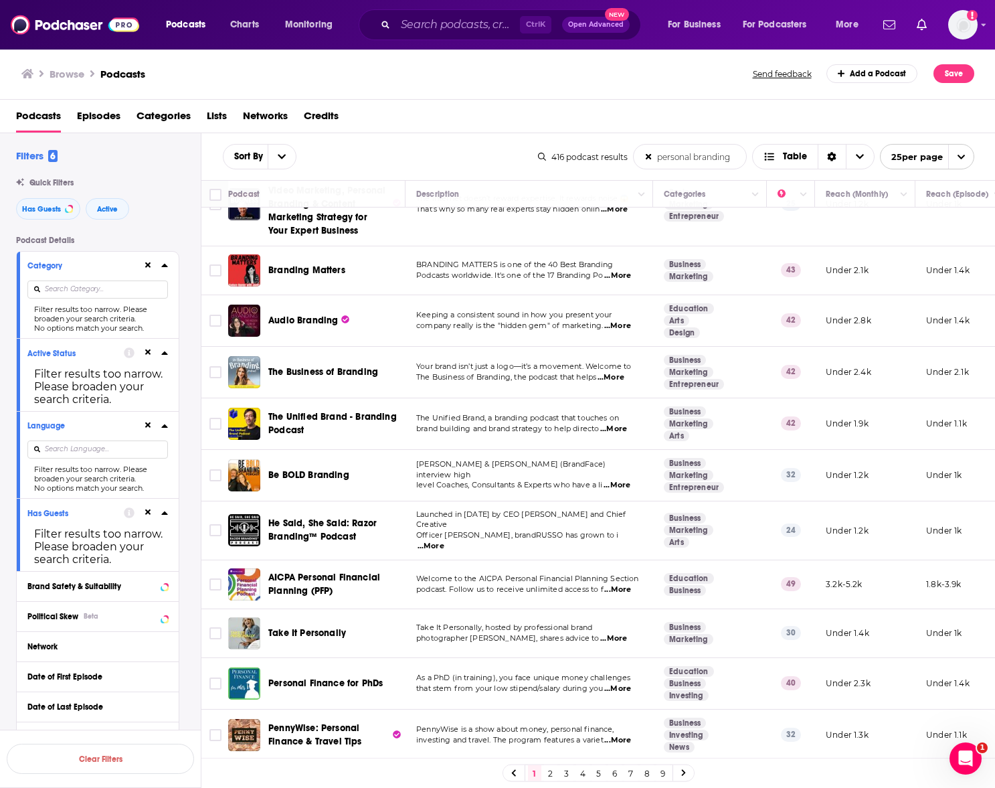
drag, startPoint x: 332, startPoint y: 415, endPoint x: 310, endPoint y: 431, distance: 27.3
click at [310, 431] on span "The Unified Brand - Branding Podcast" at bounding box center [334, 423] width 133 height 27
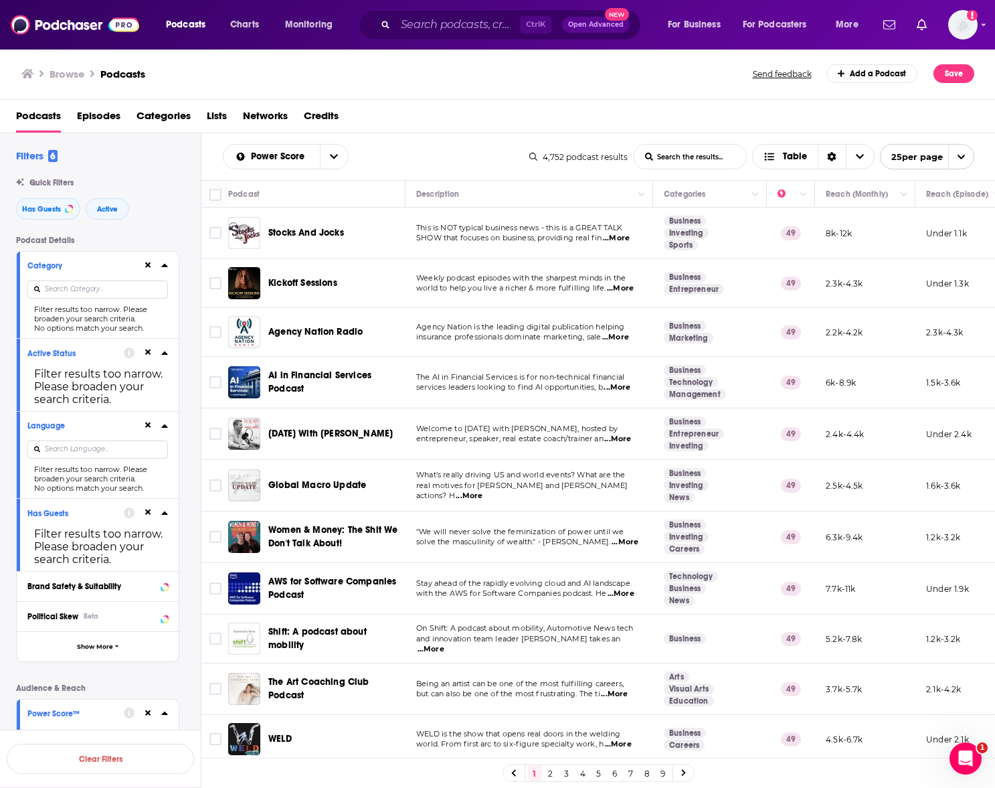
click at [677, 161] on input "List Search Input" at bounding box center [690, 157] width 112 height 24
type input "personal branding"
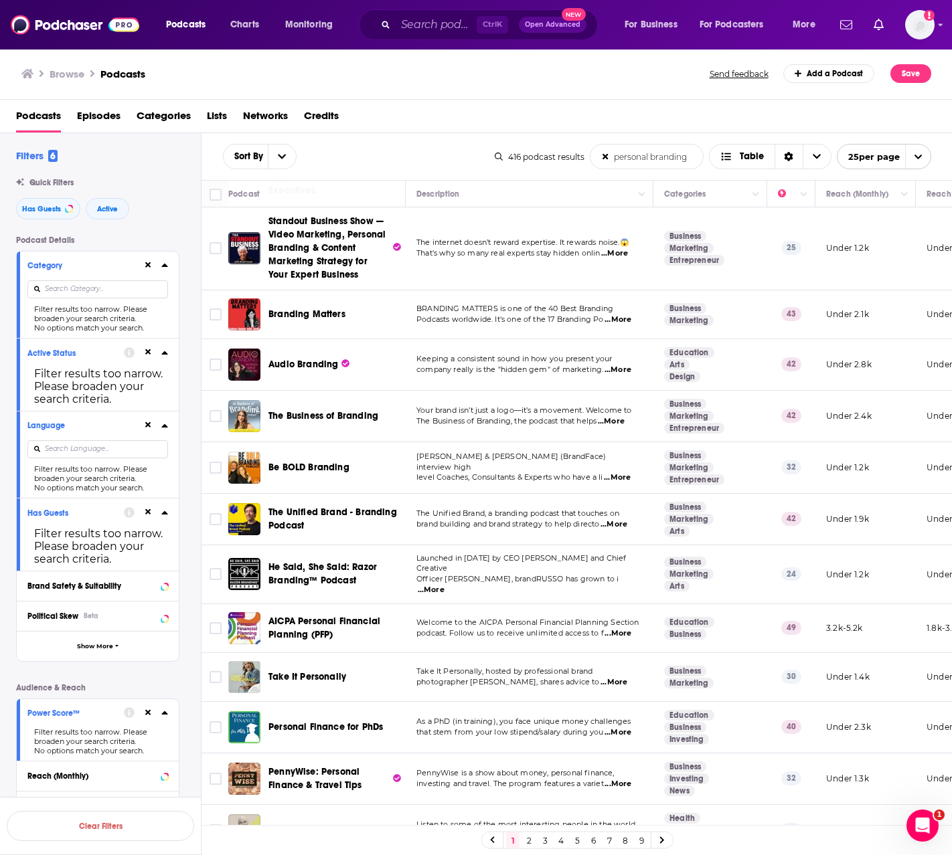
scroll to position [156, 0]
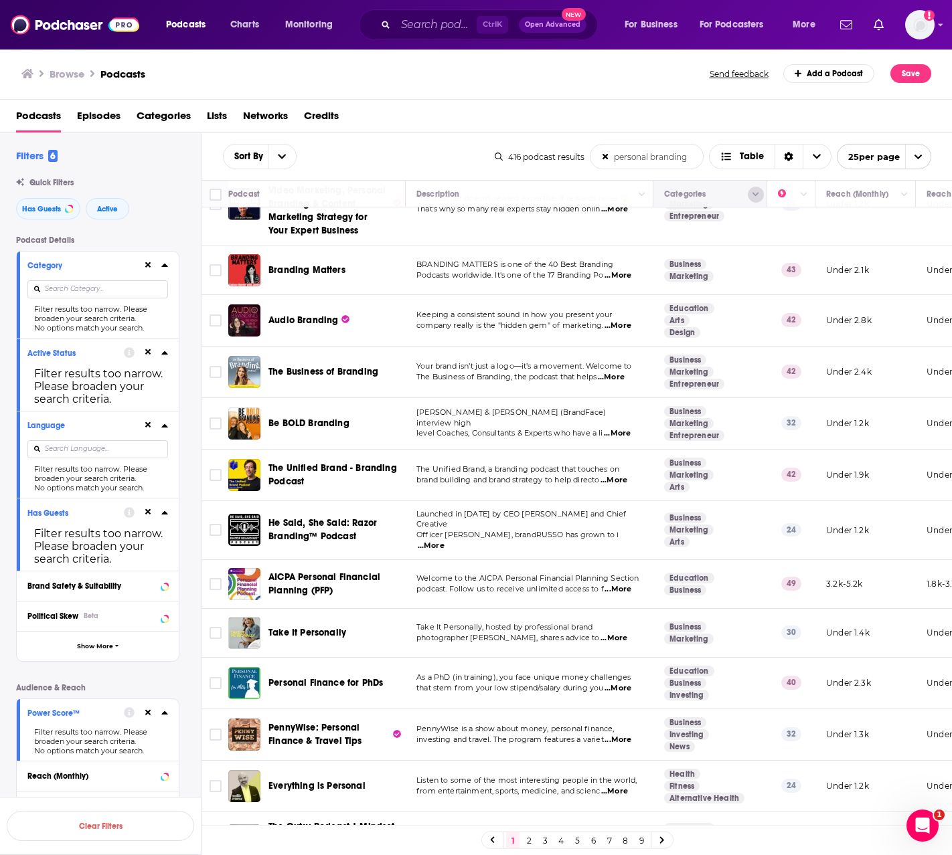
click at [754, 198] on icon "Column Actions" at bounding box center [755, 195] width 7 height 8
click at [754, 198] on div at bounding box center [476, 427] width 952 height 855
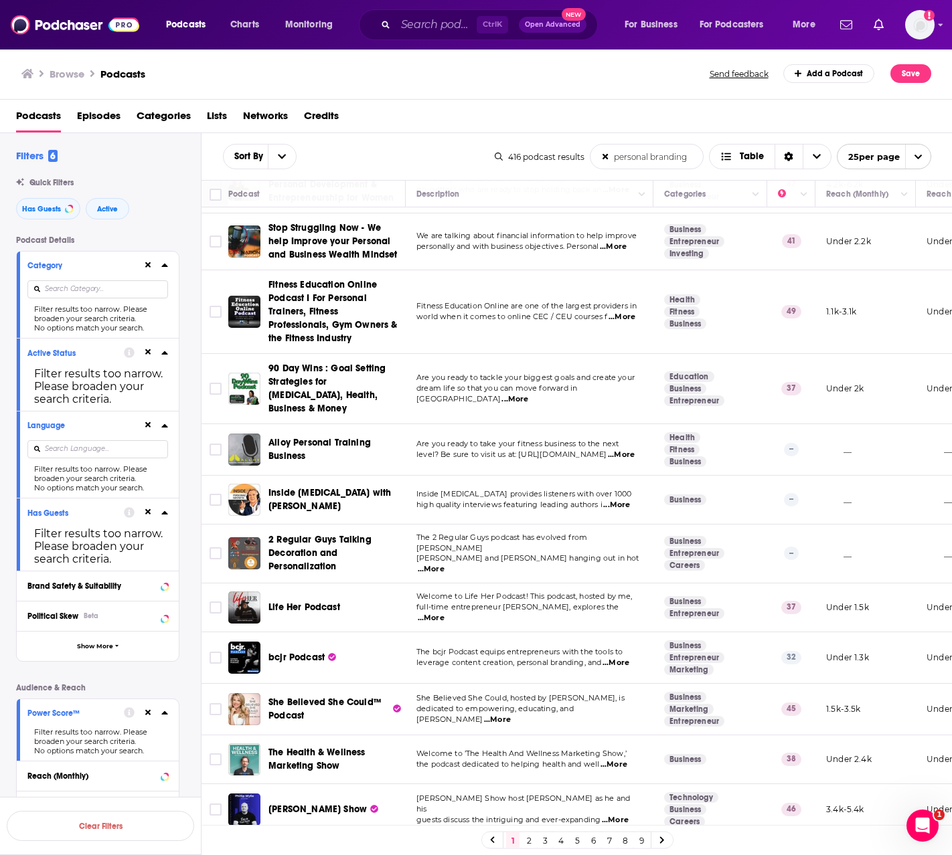
scroll to position [820, 0]
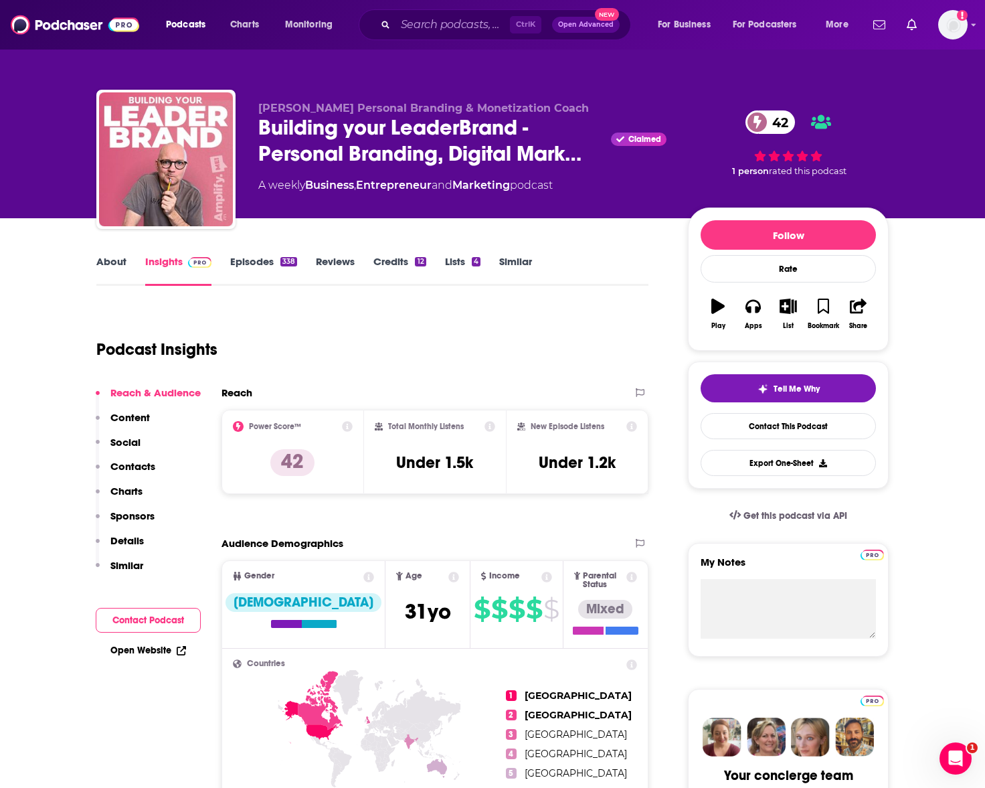
click at [100, 261] on link "About" at bounding box center [111, 270] width 30 height 31
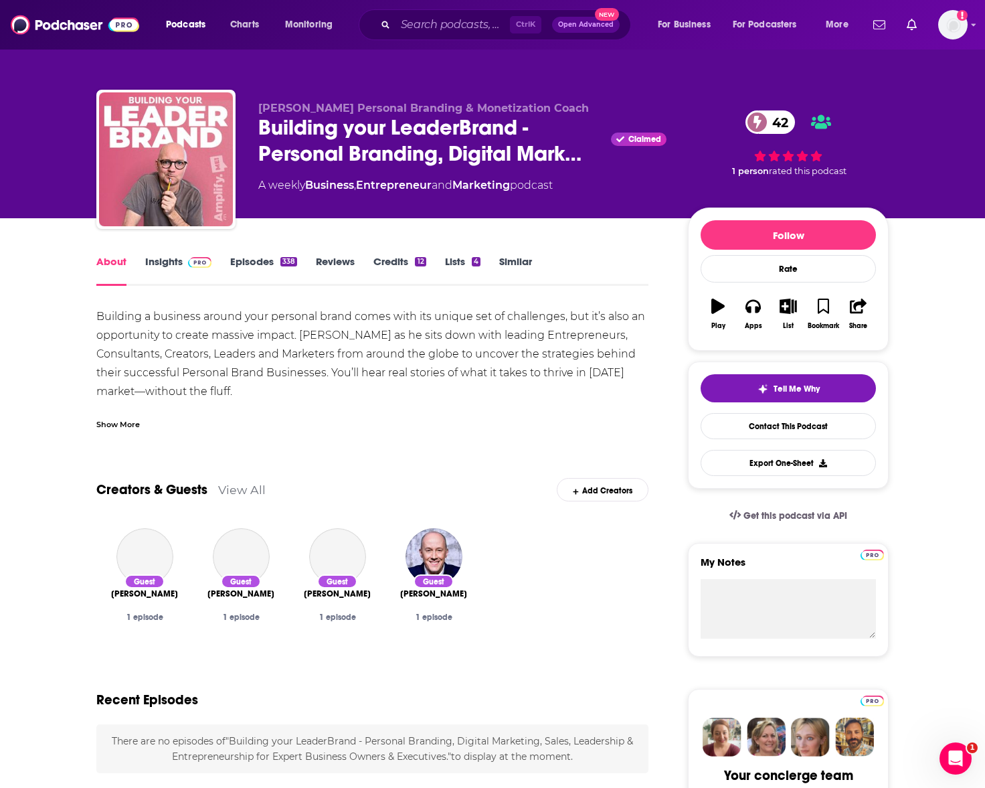
click at [122, 418] on div "Show More" at bounding box center [118, 423] width 44 height 13
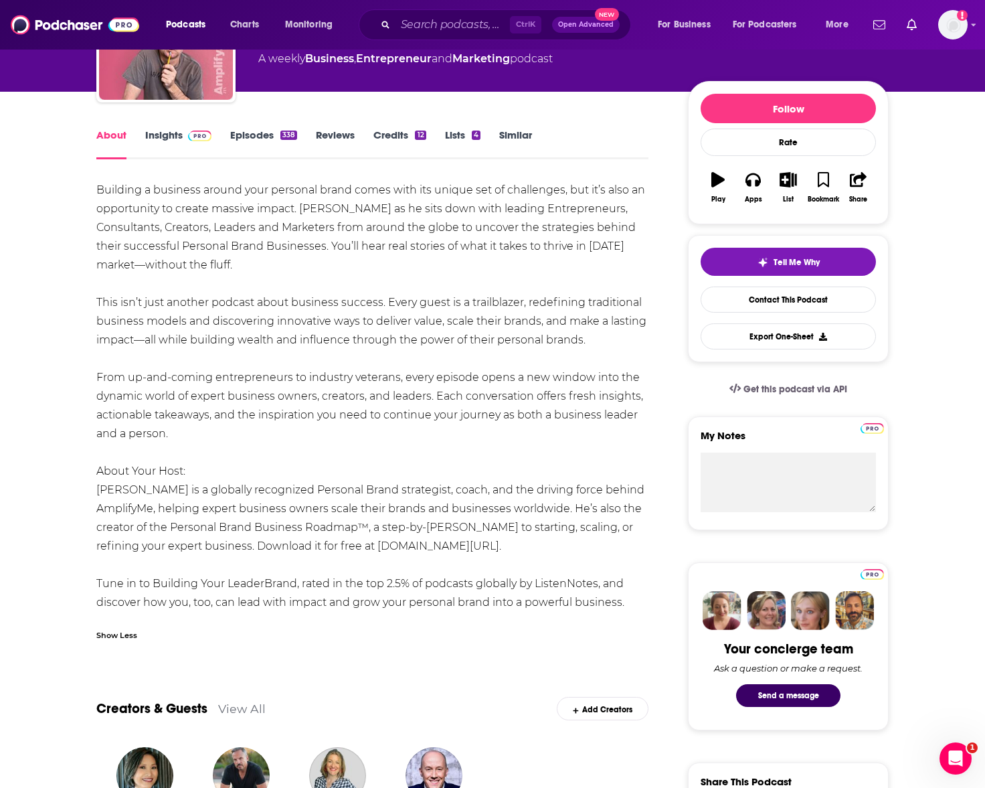
scroll to position [156, 0]
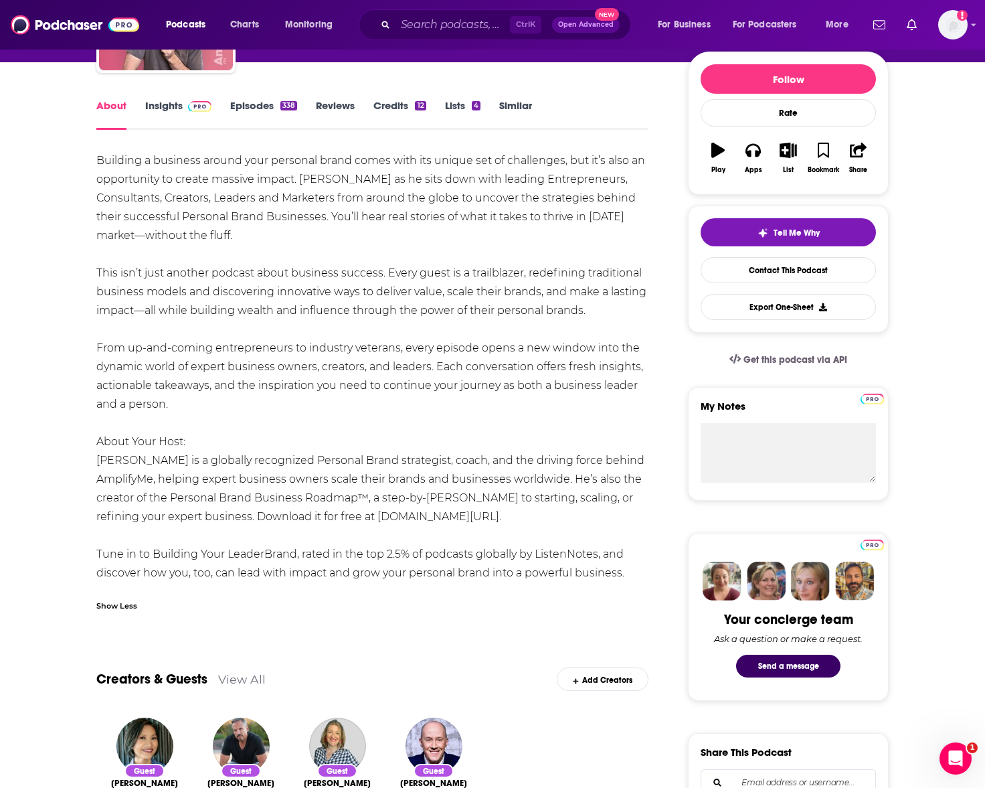
drag, startPoint x: 90, startPoint y: 156, endPoint x: 633, endPoint y: 574, distance: 685.4
copy div "Building a business around your personal brand comes with its unique set of cha…"
click at [153, 102] on link "Insights" at bounding box center [178, 114] width 66 height 31
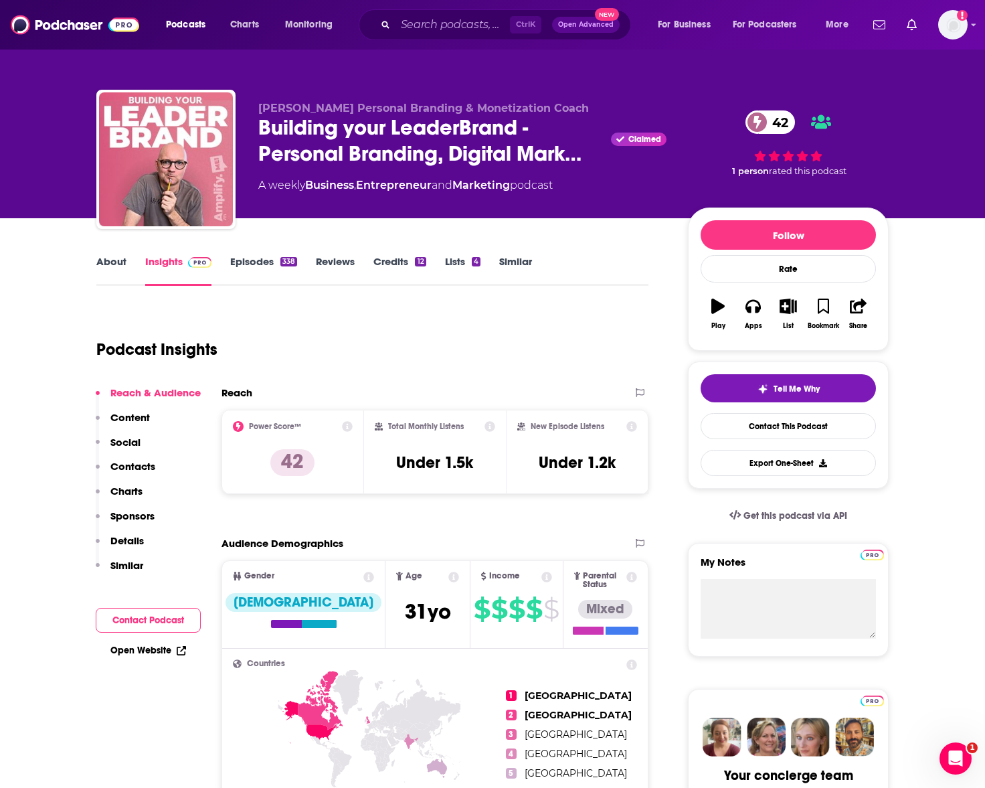
click at [107, 263] on link "About" at bounding box center [111, 270] width 30 height 31
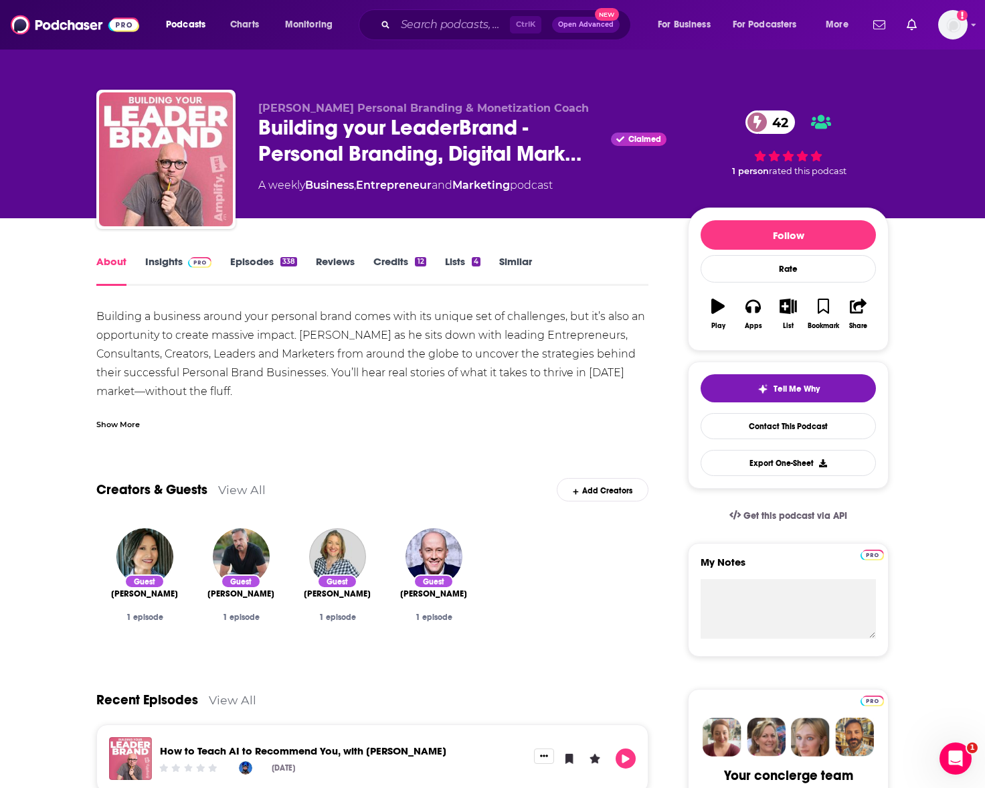
click at [125, 421] on div "Show More" at bounding box center [118, 423] width 44 height 13
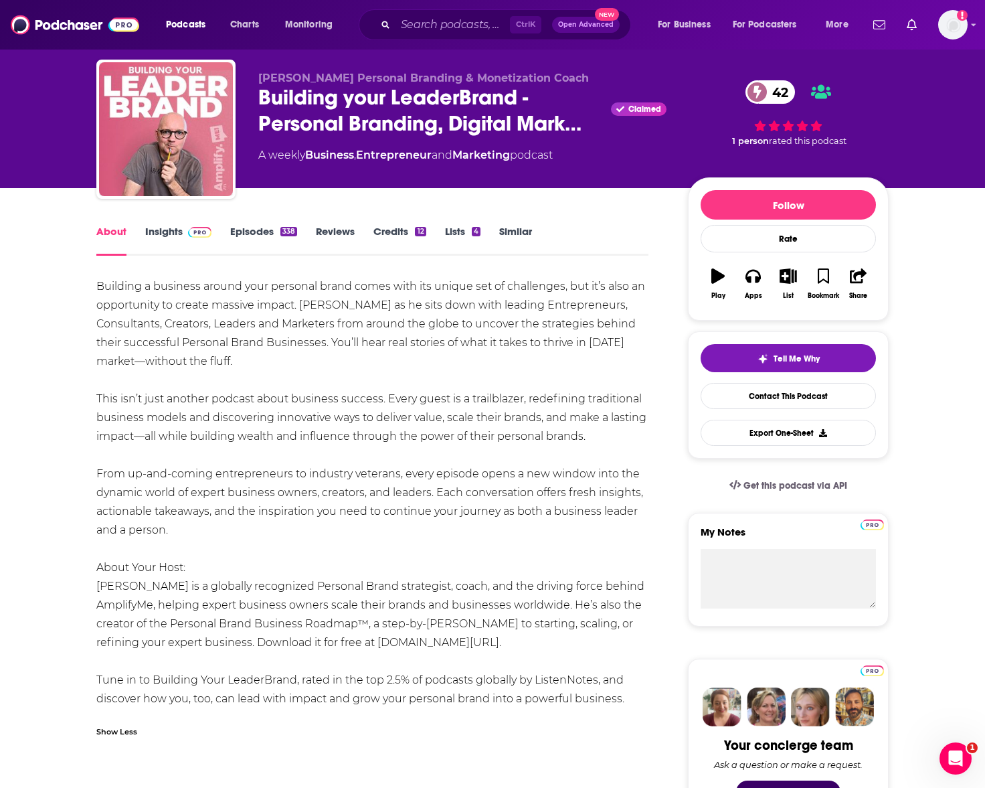
scroll to position [156, 0]
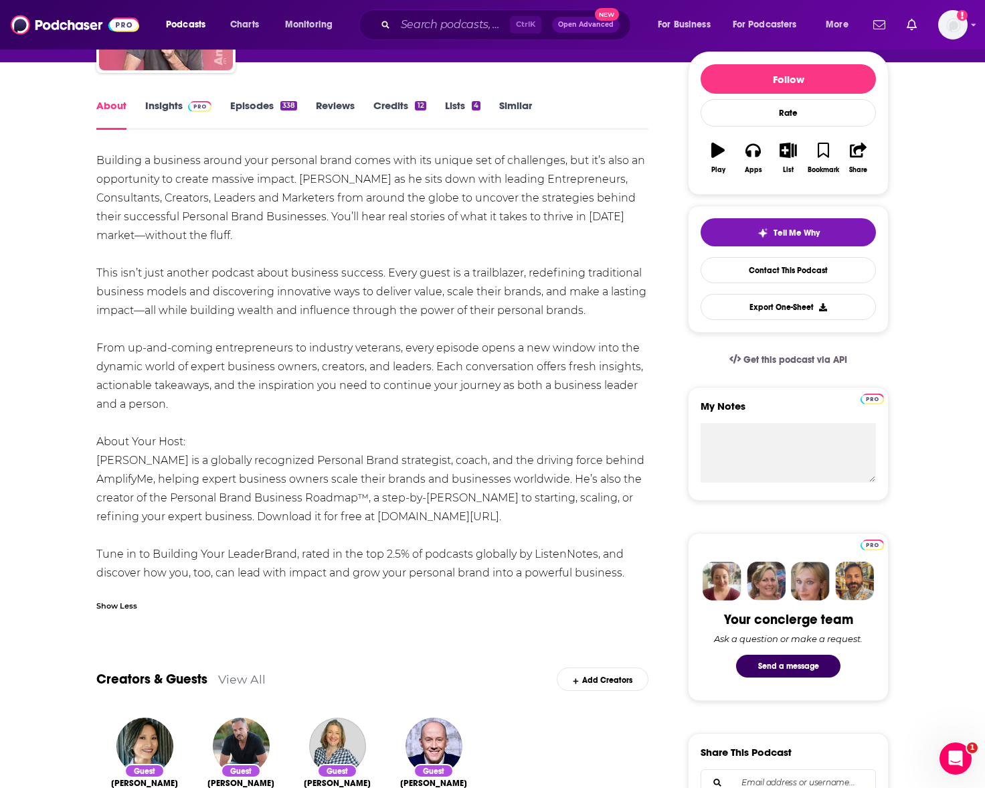
drag, startPoint x: 621, startPoint y: 576, endPoint x: 70, endPoint y: 157, distance: 692.6
copy div "Building a business around your personal brand comes with its unique set of cha…"
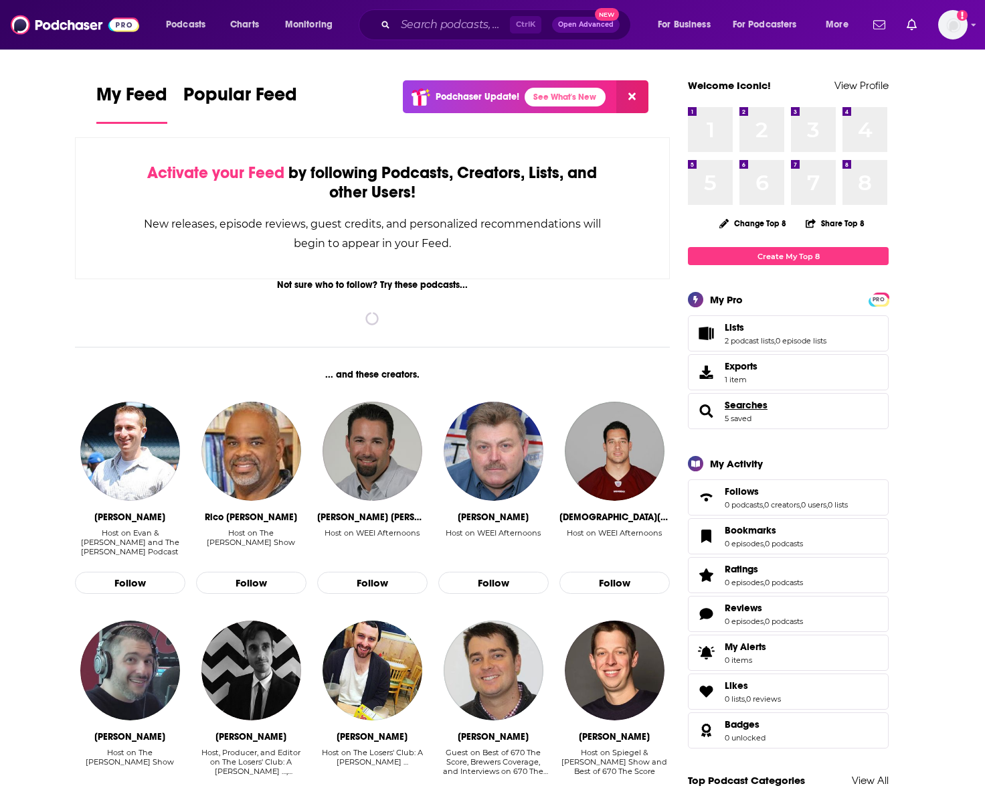
click at [746, 406] on span "Searches" at bounding box center [746, 405] width 43 height 12
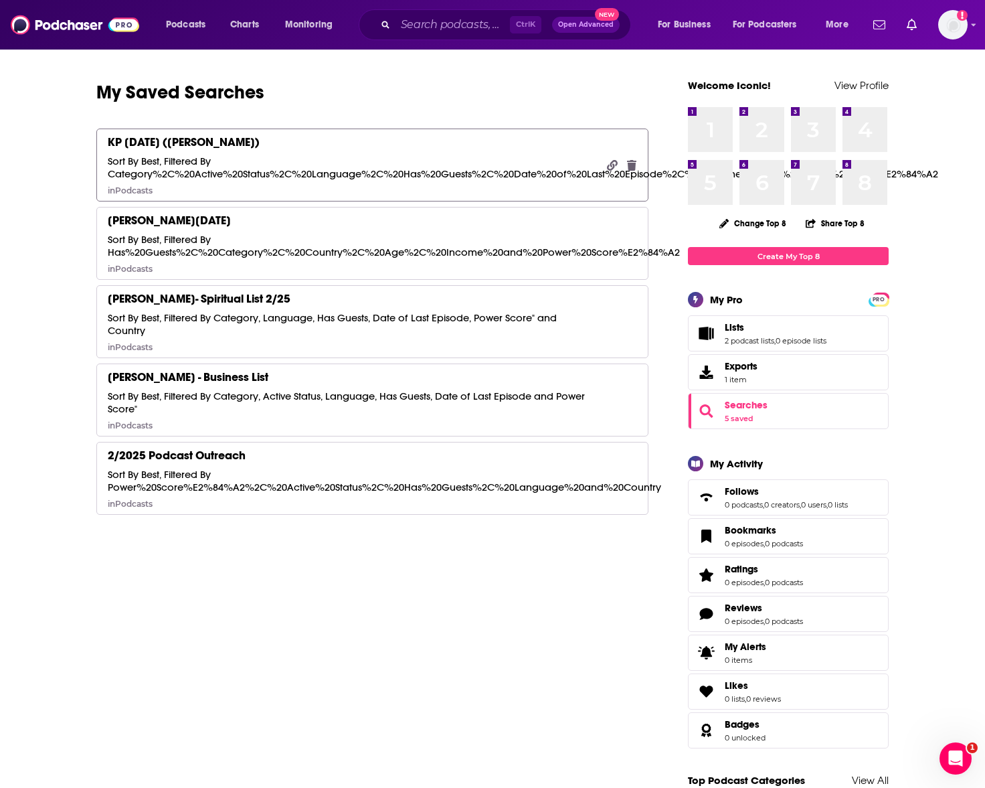
click at [322, 147] on div "KP [DATE] ([PERSON_NAME] List) Sort By Best, Filtered By Category%2C%20Active%2…" at bounding box center [352, 165] width 489 height 61
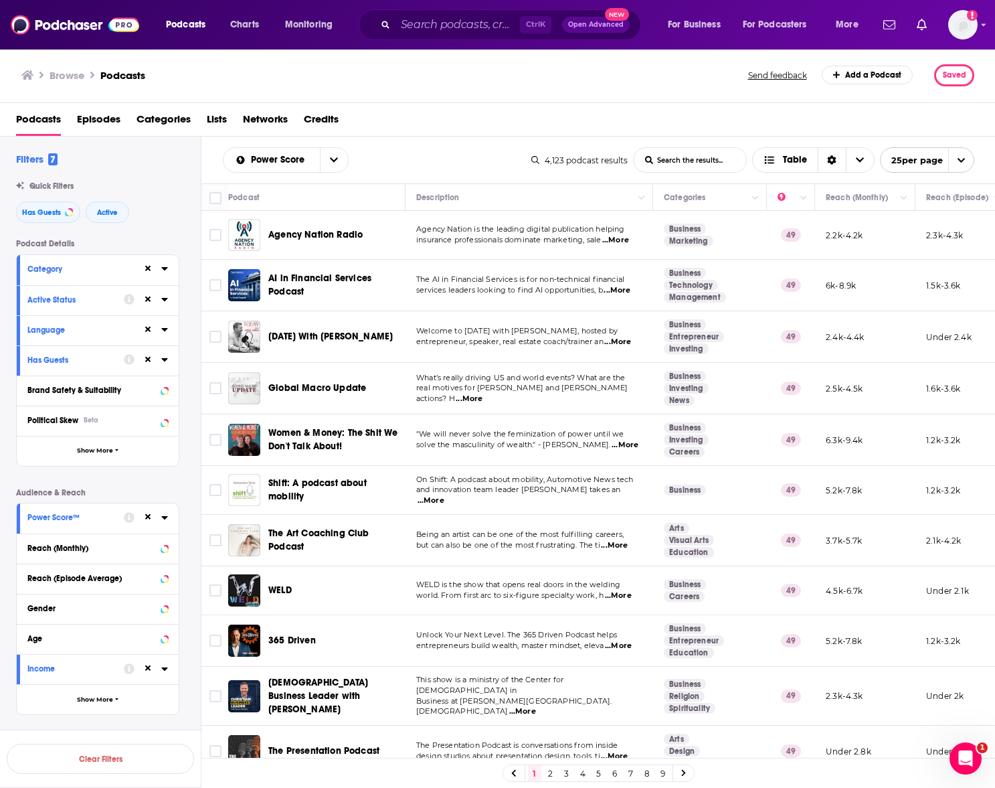
click at [213, 114] on span "Lists" at bounding box center [217, 121] width 20 height 27
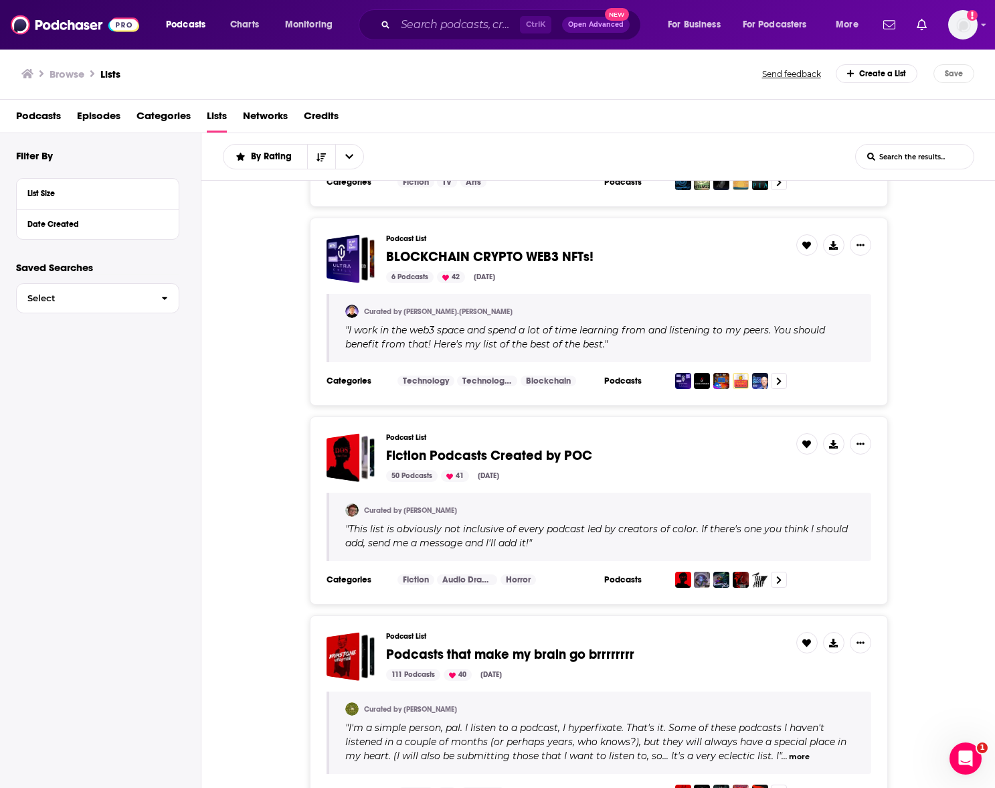
scroll to position [3081, 0]
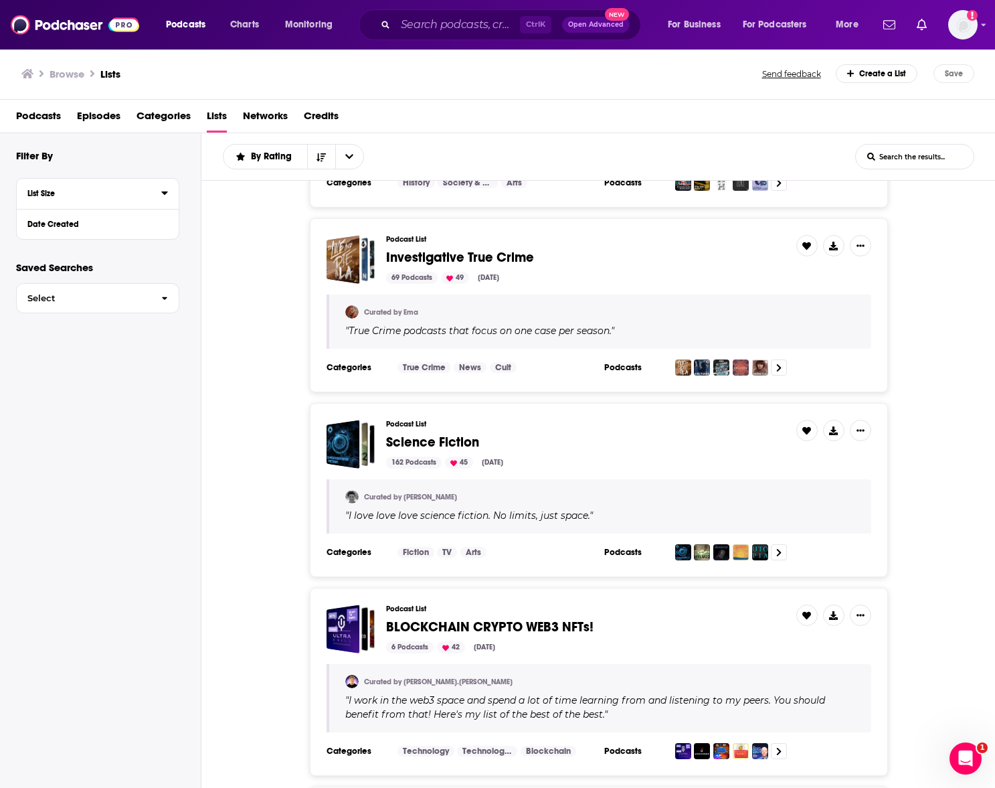
click at [74, 191] on div "List Size" at bounding box center [89, 193] width 125 height 9
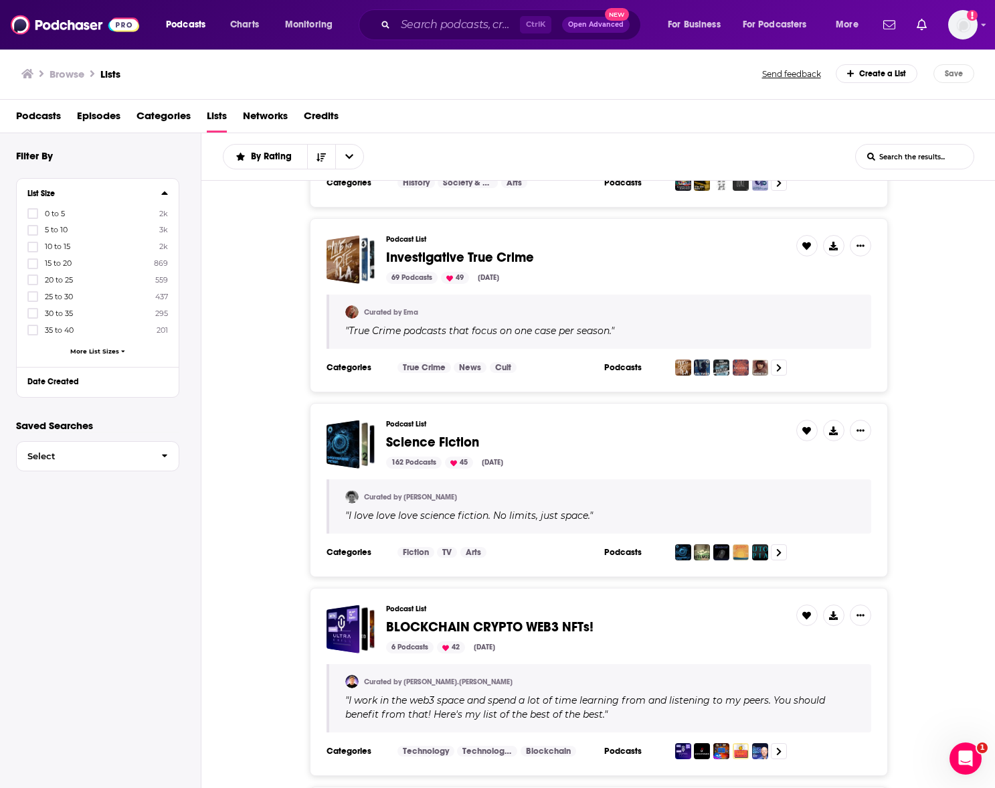
click at [99, 191] on div "List Size" at bounding box center [89, 193] width 125 height 9
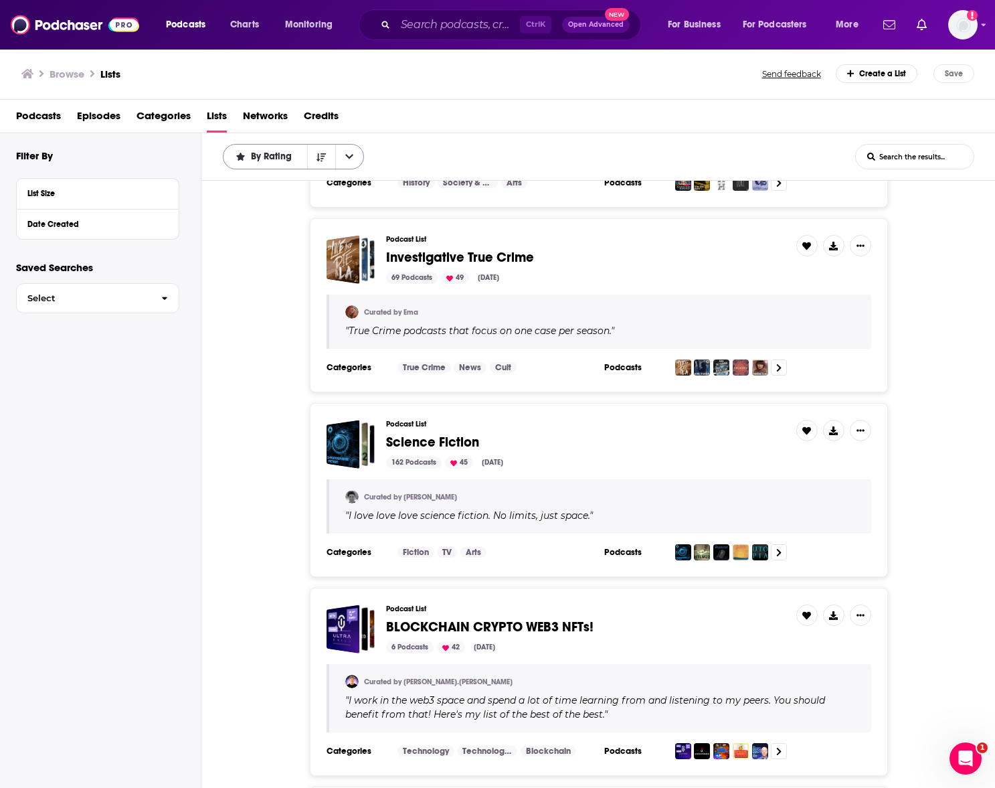
click at [352, 151] on button "open menu" at bounding box center [349, 157] width 28 height 24
click at [970, 248] on div "Podcast List Investigative True Crime 69 Podcasts 49 Aug 27, 2025 Curated by Em…" at bounding box center [598, 305] width 794 height 174
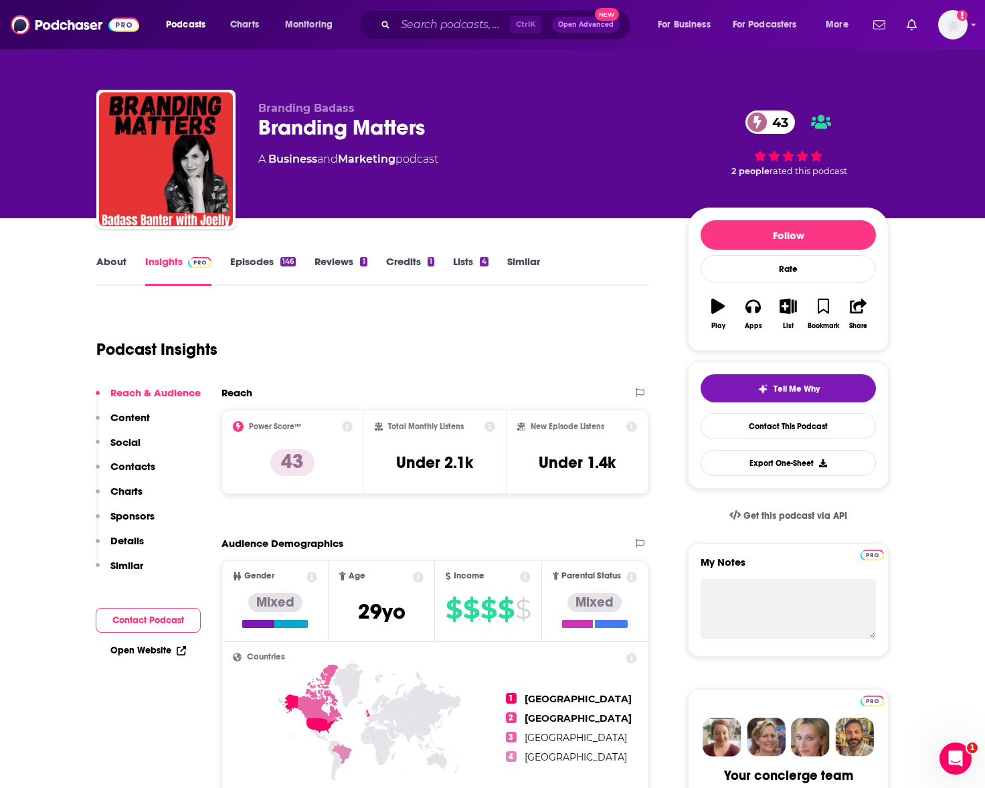
click at [99, 262] on link "About" at bounding box center [111, 270] width 30 height 31
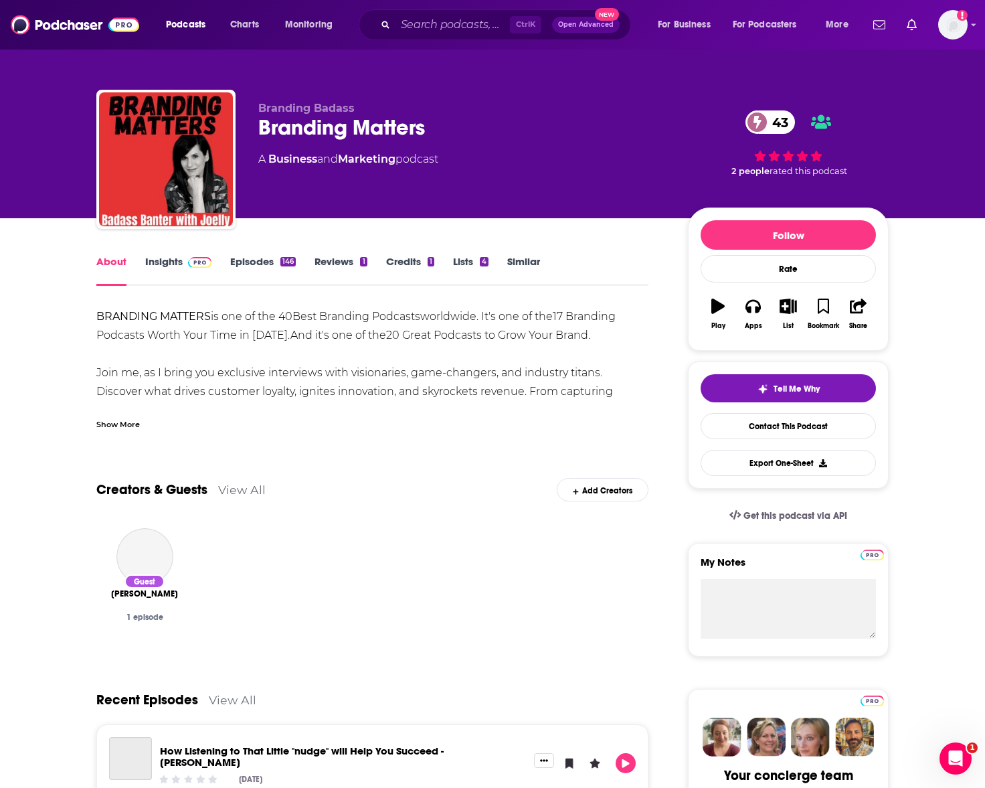
click at [130, 424] on div "Show More" at bounding box center [118, 423] width 44 height 13
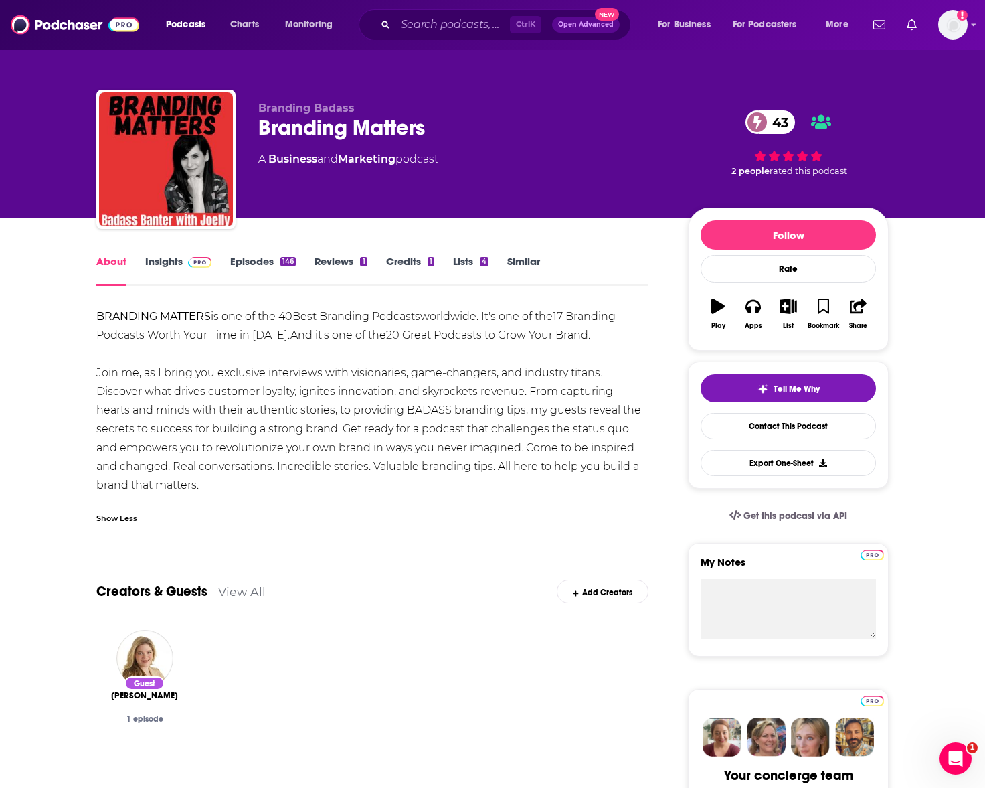
drag, startPoint x: 212, startPoint y: 487, endPoint x: 90, endPoint y: 319, distance: 207.9
copy div "BRANDING MATTERS is one of the 40 Best Branding Podcasts worldwide. It's one of…"
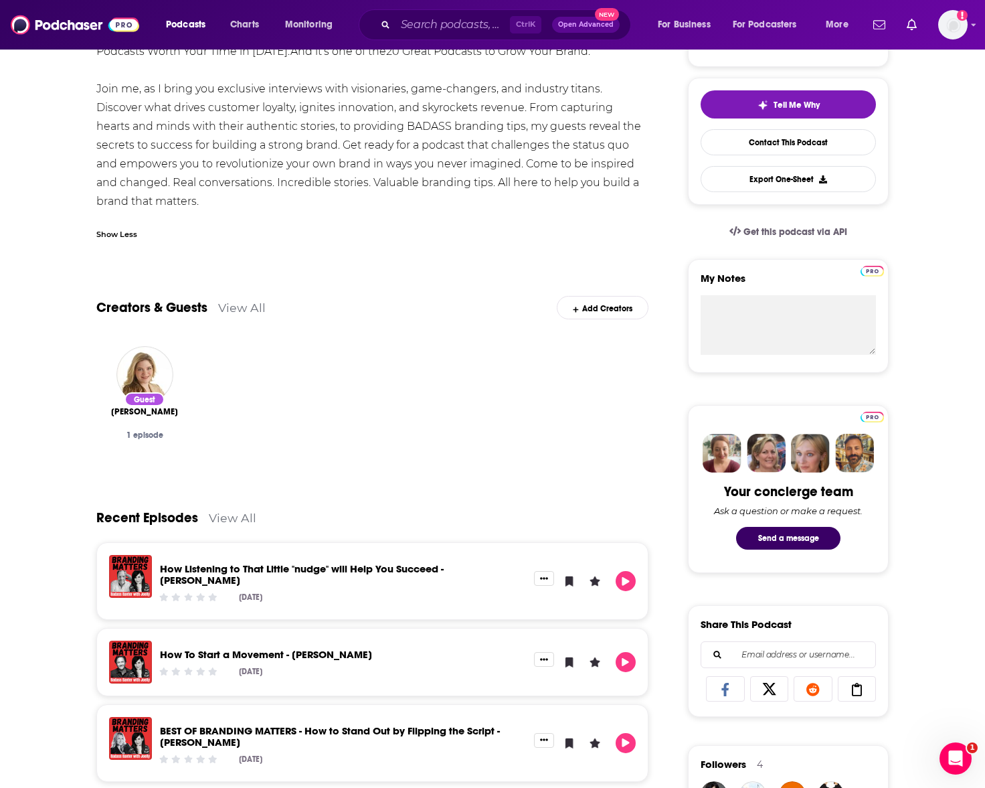
scroll to position [313, 0]
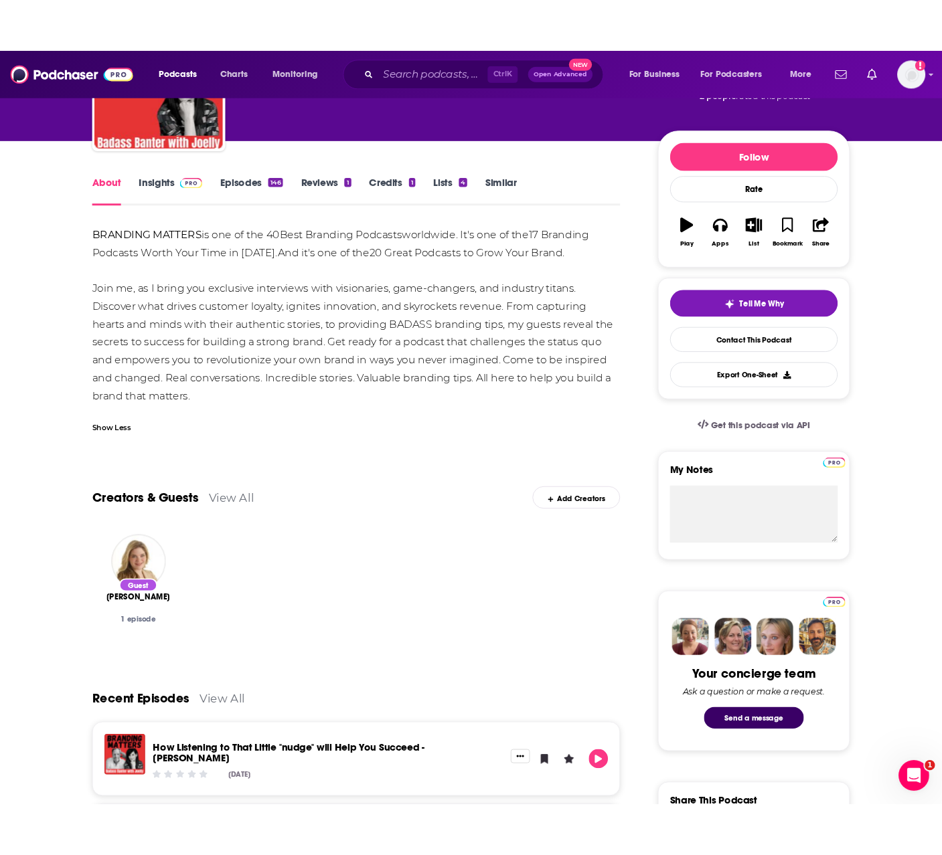
scroll to position [0, 0]
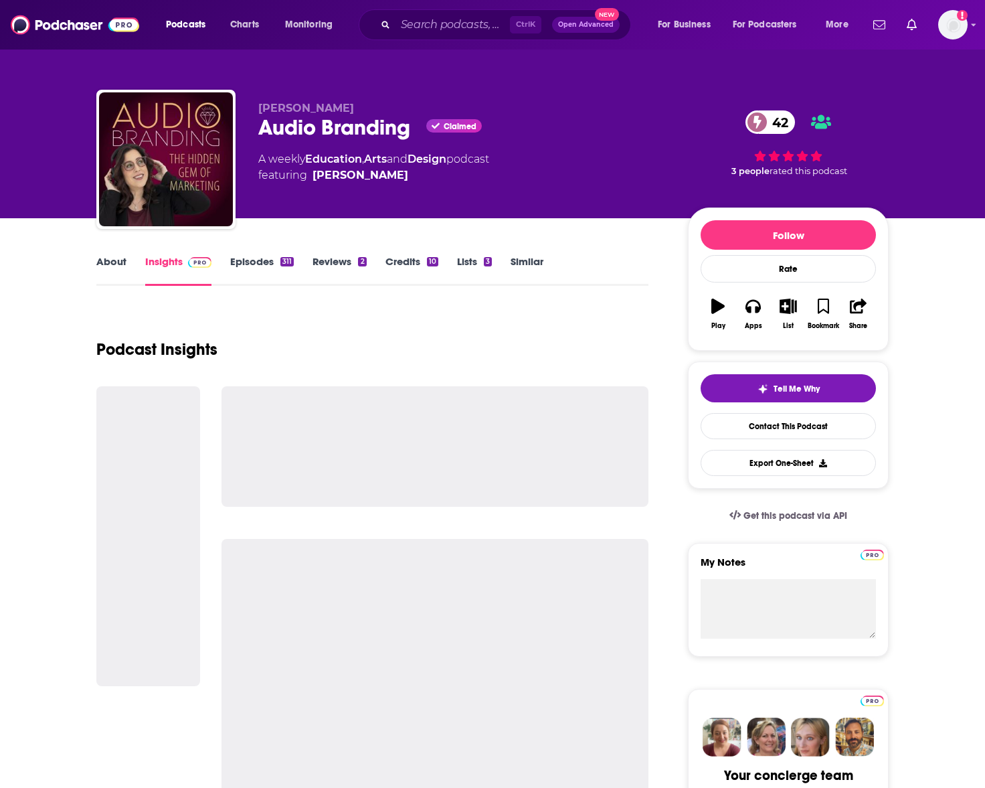
click at [114, 268] on link "About" at bounding box center [111, 270] width 30 height 31
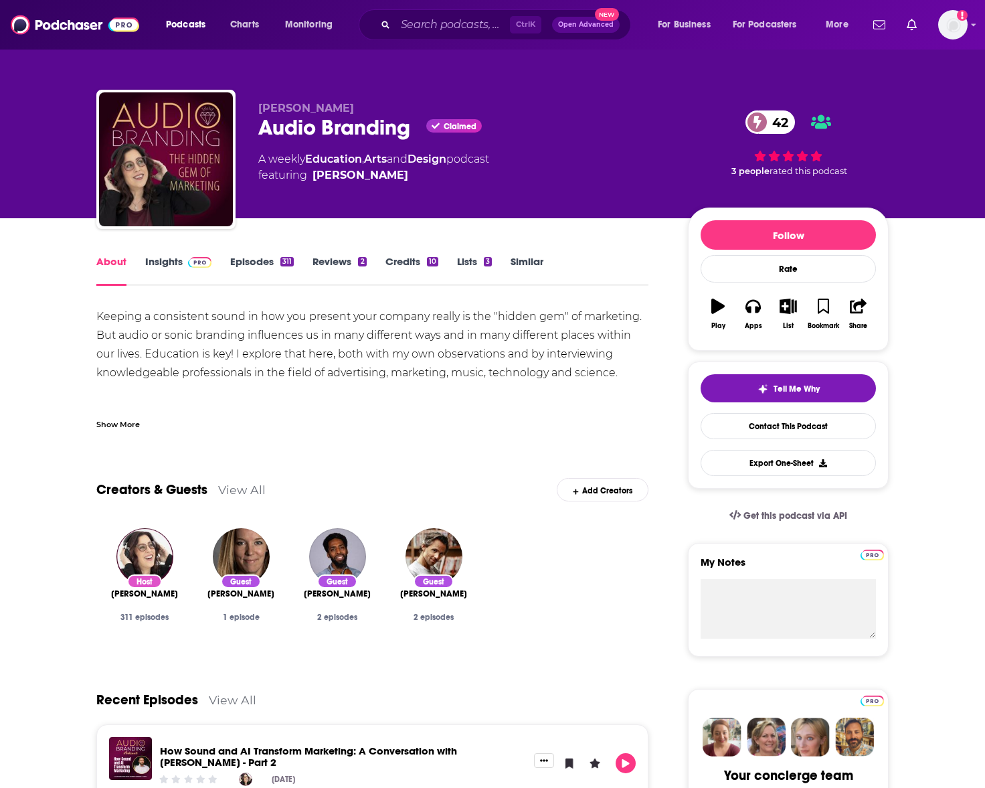
click at [346, 345] on div "Keeping a consistent sound in how you present your company really is the "hidde…" at bounding box center [372, 410] width 552 height 206
click at [347, 345] on div "Keeping a consistent sound in how you present your company really is the "hidde…" at bounding box center [372, 410] width 552 height 206
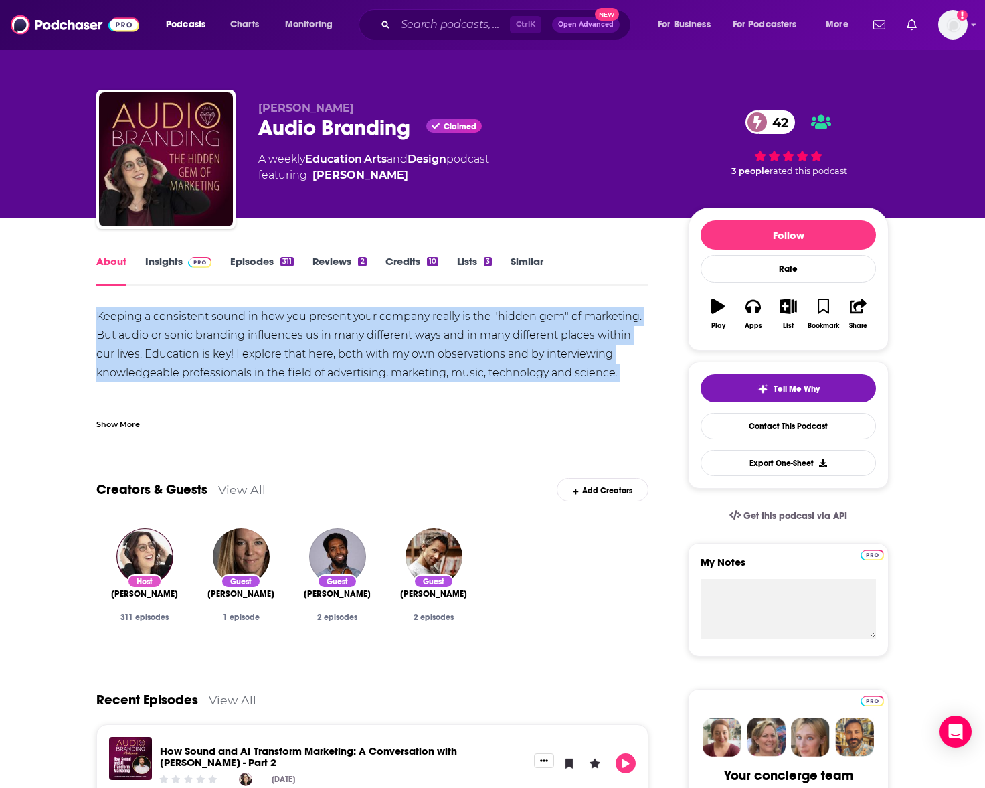
drag, startPoint x: 347, startPoint y: 345, endPoint x: 406, endPoint y: 394, distance: 76.1
click at [347, 345] on div "Keeping a consistent sound in how you present your company really is the "hidde…" at bounding box center [372, 410] width 552 height 206
copy div "Keeping a consistent sound in how you present your company really is the "hidde…"
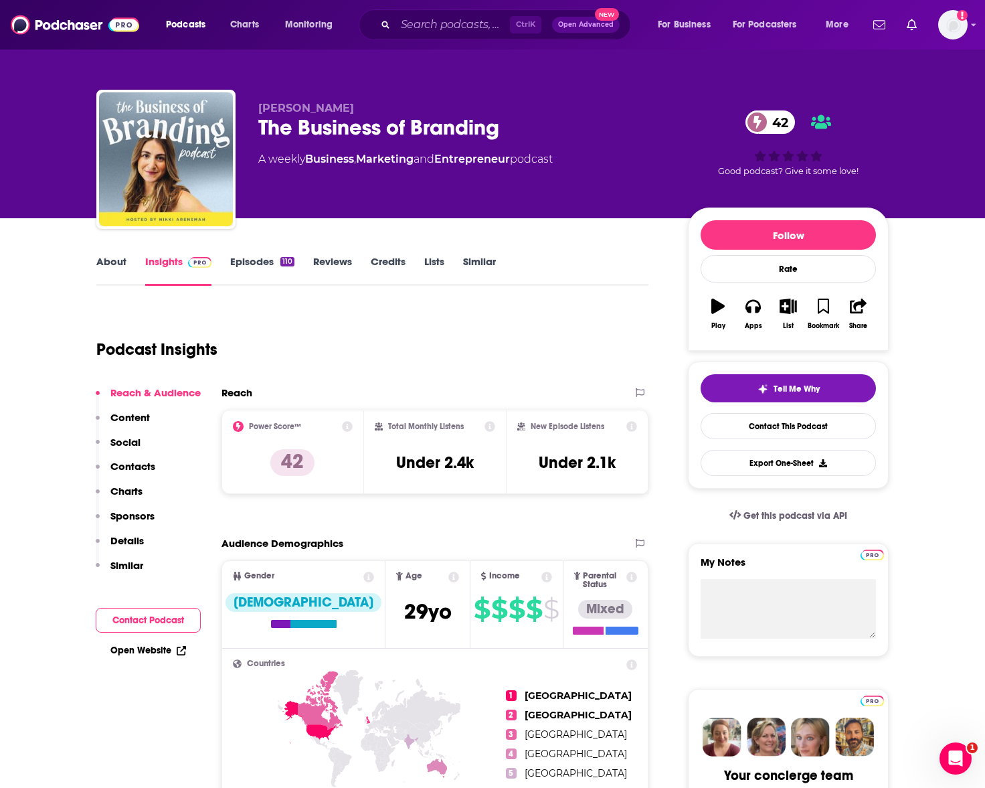
click at [116, 262] on link "About" at bounding box center [111, 270] width 30 height 31
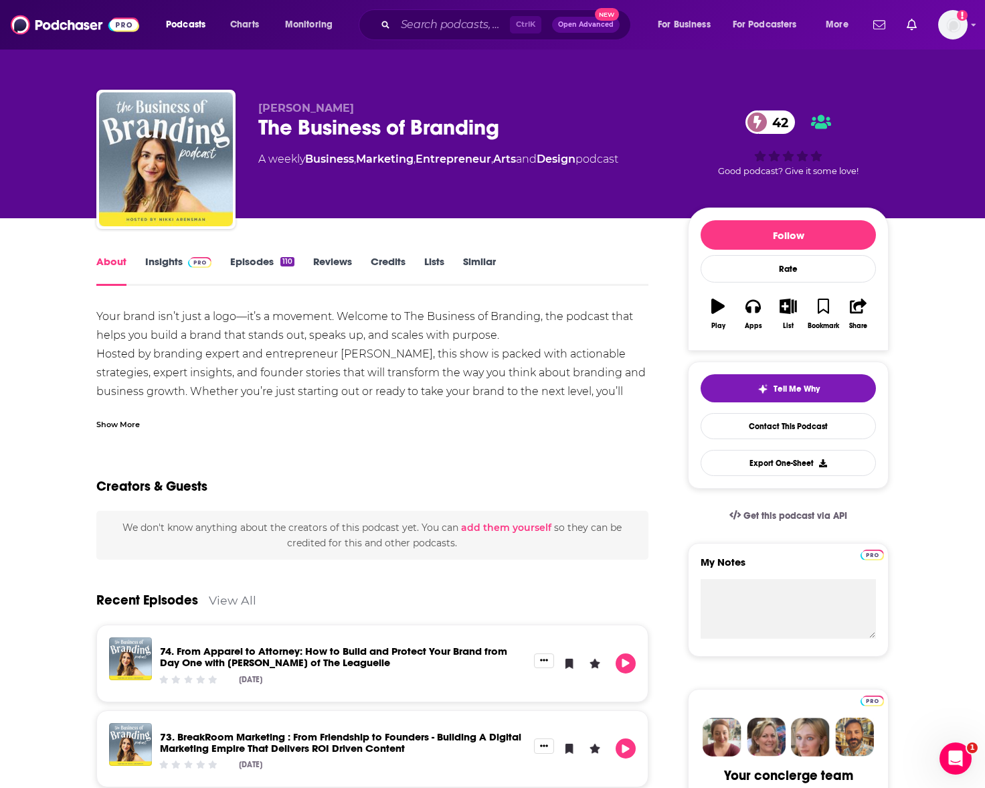
click at [122, 425] on div "Show More" at bounding box center [118, 423] width 44 height 13
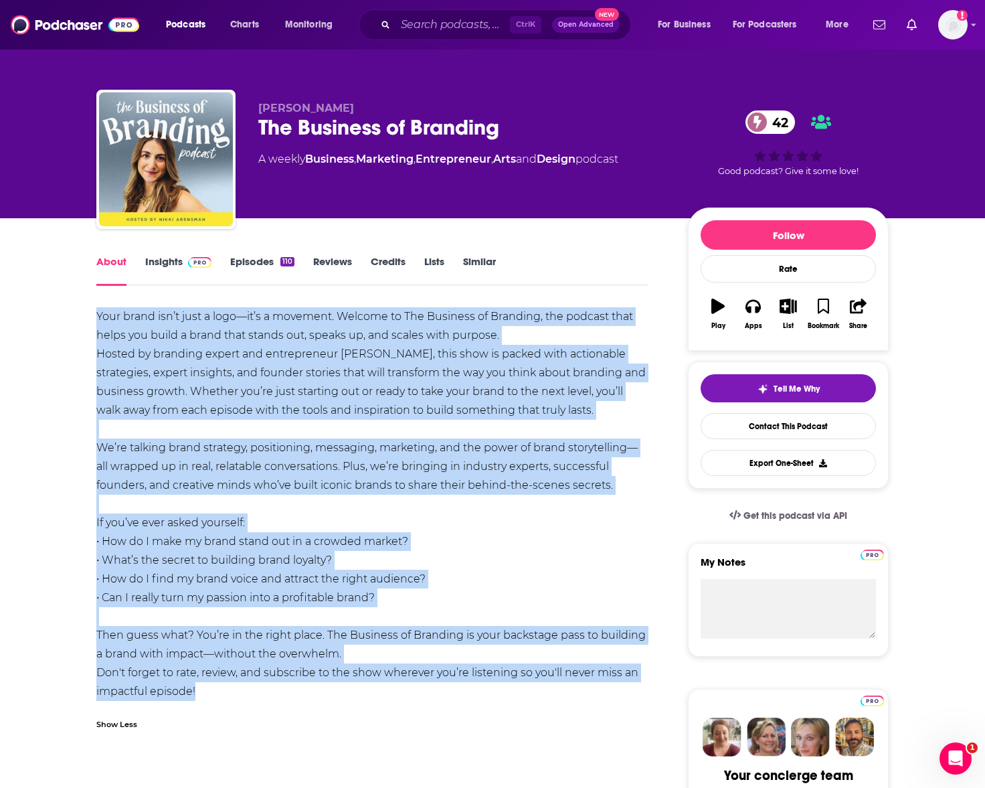
drag, startPoint x: 202, startPoint y: 692, endPoint x: 49, endPoint y: 317, distance: 404.9
click at [256, 357] on div "Your brand isn’t just a logo—it’s a movement. Welcome to The Business of Brandi…" at bounding box center [372, 504] width 552 height 394
drag, startPoint x: 86, startPoint y: 311, endPoint x: 406, endPoint y: 689, distance: 494.8
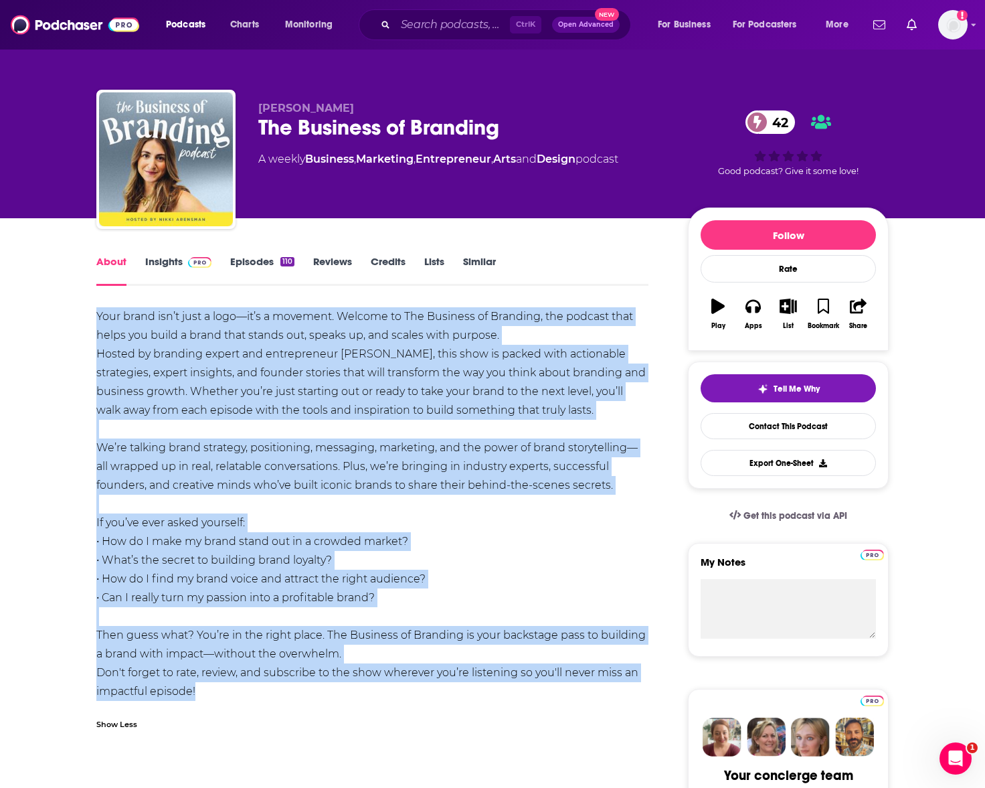
copy div "Your brand isn’t just a logo—it’s a movement. Welcome to The Business of Brandi…"
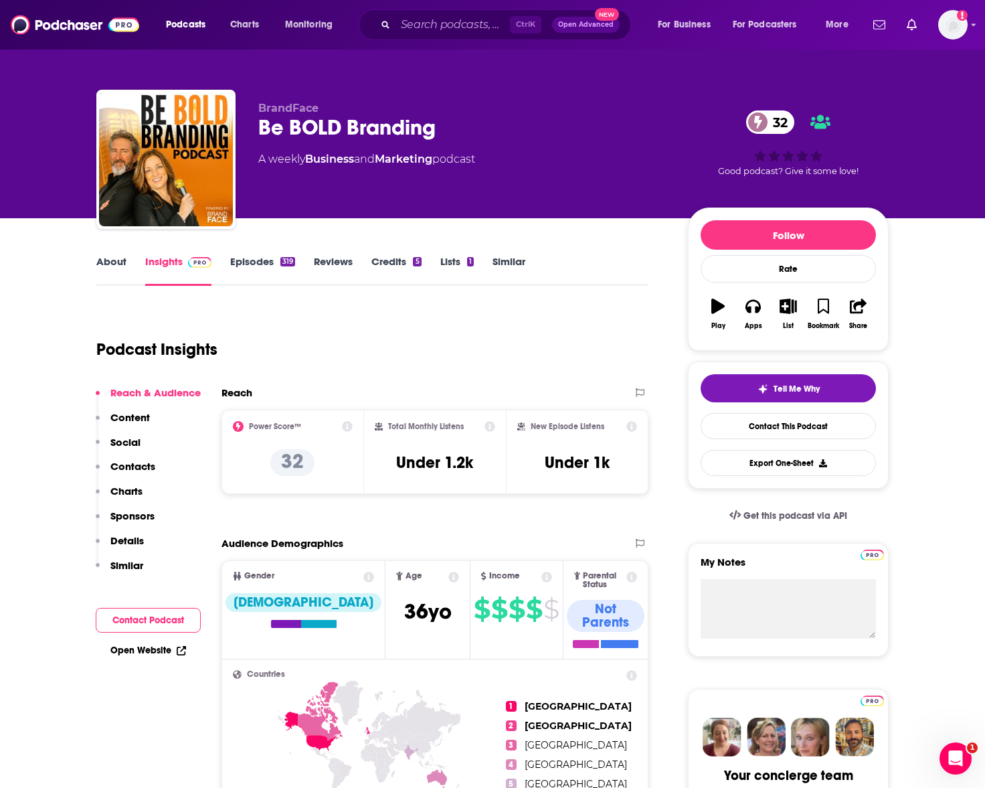
click at [100, 264] on link "About" at bounding box center [111, 270] width 30 height 31
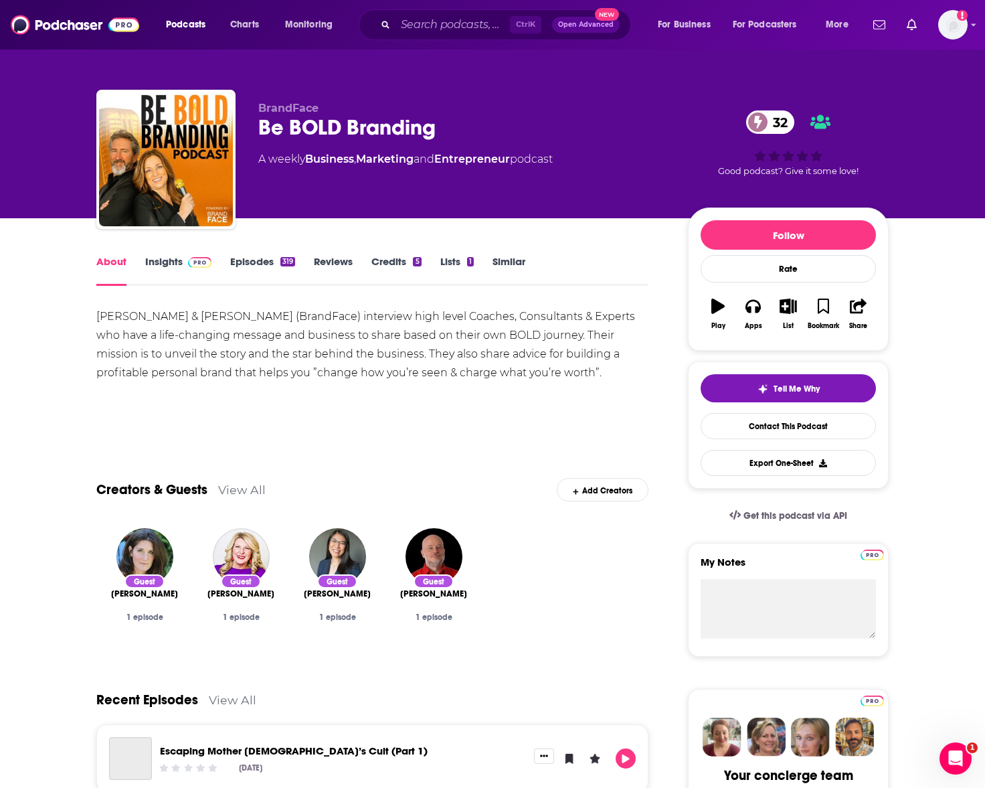
click at [426, 343] on div "Tonya Eberhart & Michael Carr (BrandFace) interview high level Coaches, Consult…" at bounding box center [372, 344] width 552 height 75
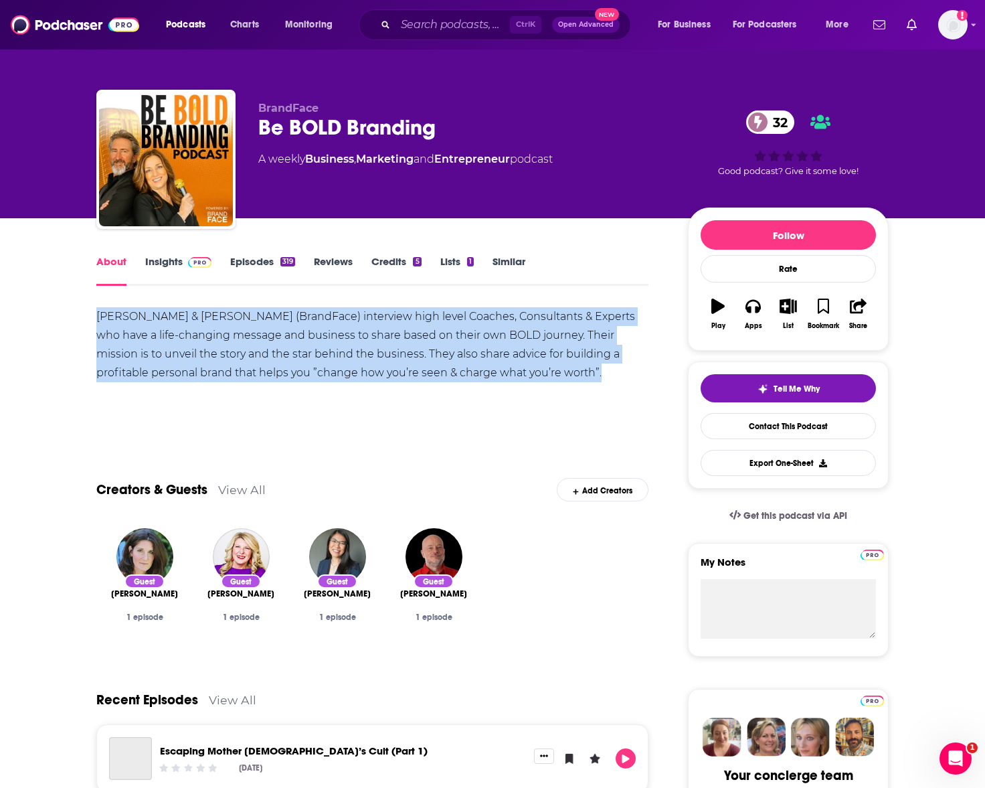
click at [426, 343] on div "Tonya Eberhart & Michael Carr (BrandFace) interview high level Coaches, Consult…" at bounding box center [372, 344] width 552 height 75
copy div "Tonya Eberhart & Michael Carr (BrandFace) interview high level Coaches, Consult…"
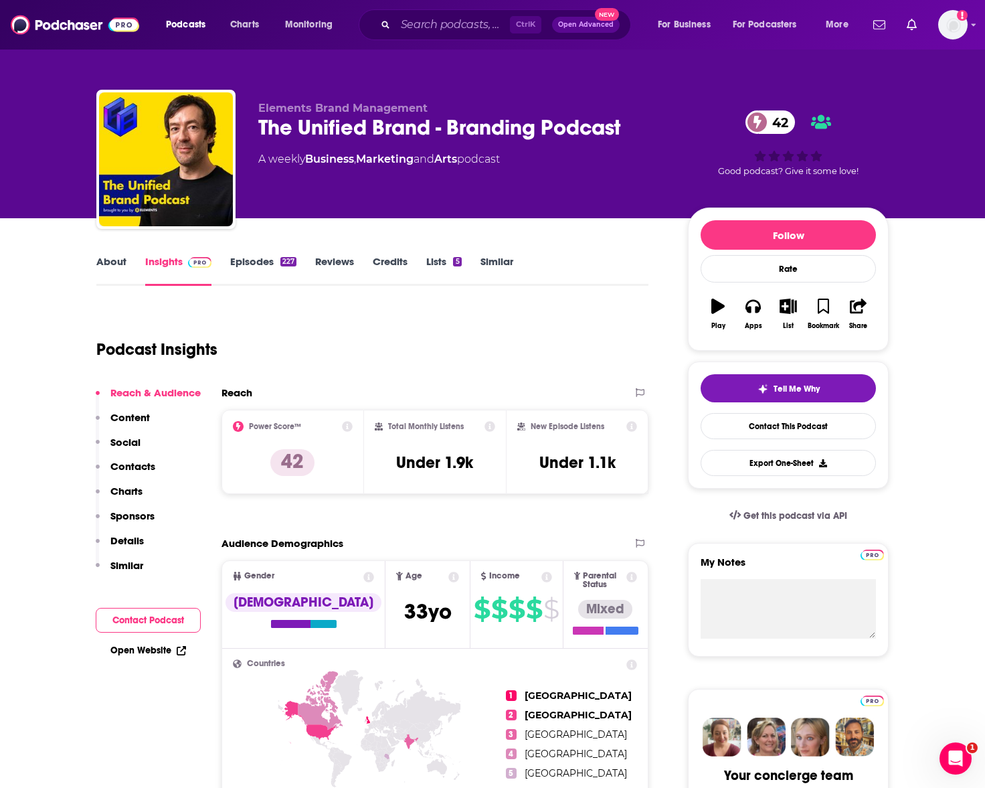
click at [120, 261] on link "About" at bounding box center [111, 270] width 30 height 31
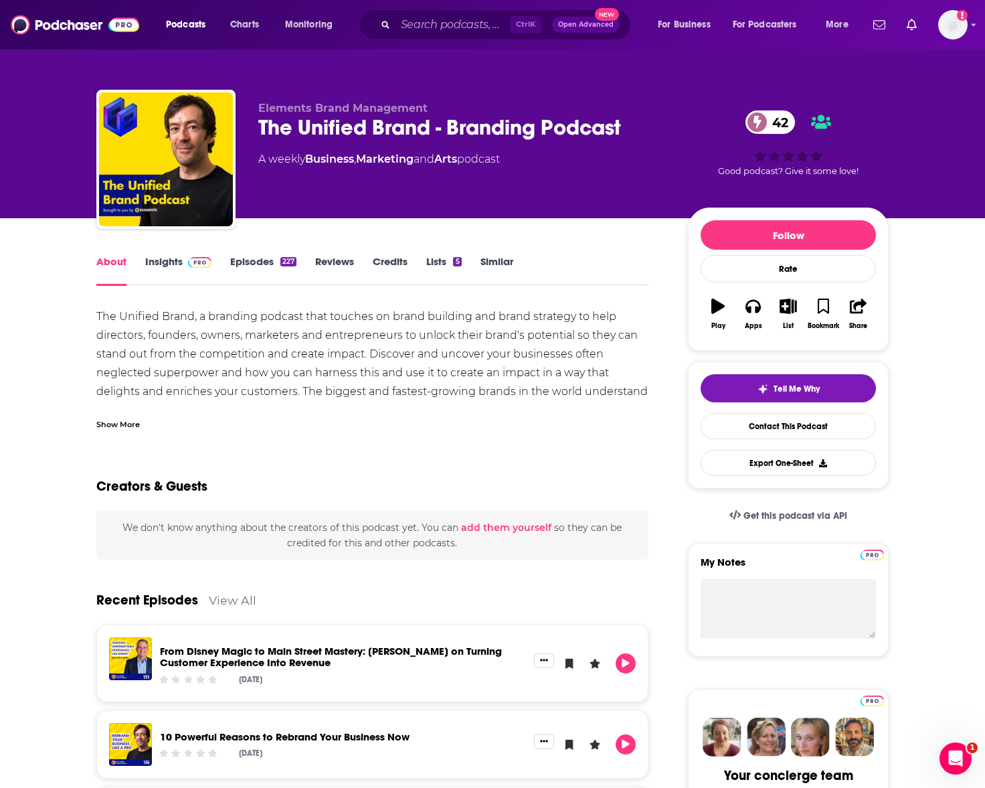
click at [131, 426] on div "Show More" at bounding box center [118, 423] width 44 height 13
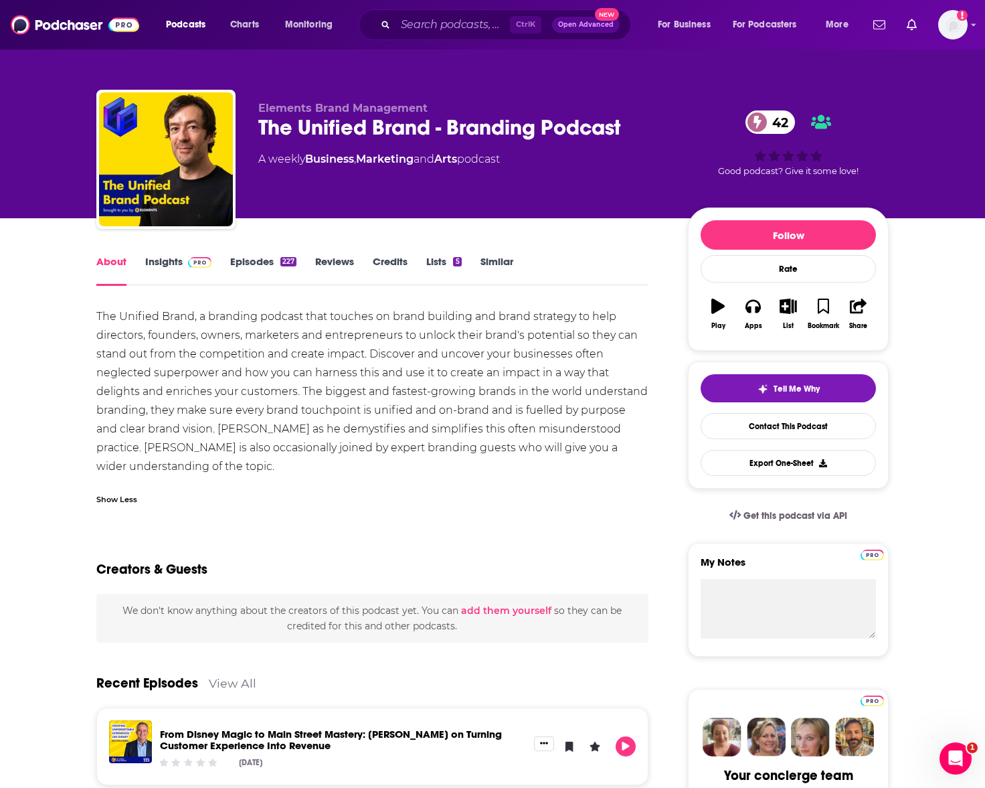
click at [330, 401] on div "The Unified Brand, a branding podcast that touches on brand building and brand …" at bounding box center [372, 391] width 552 height 169
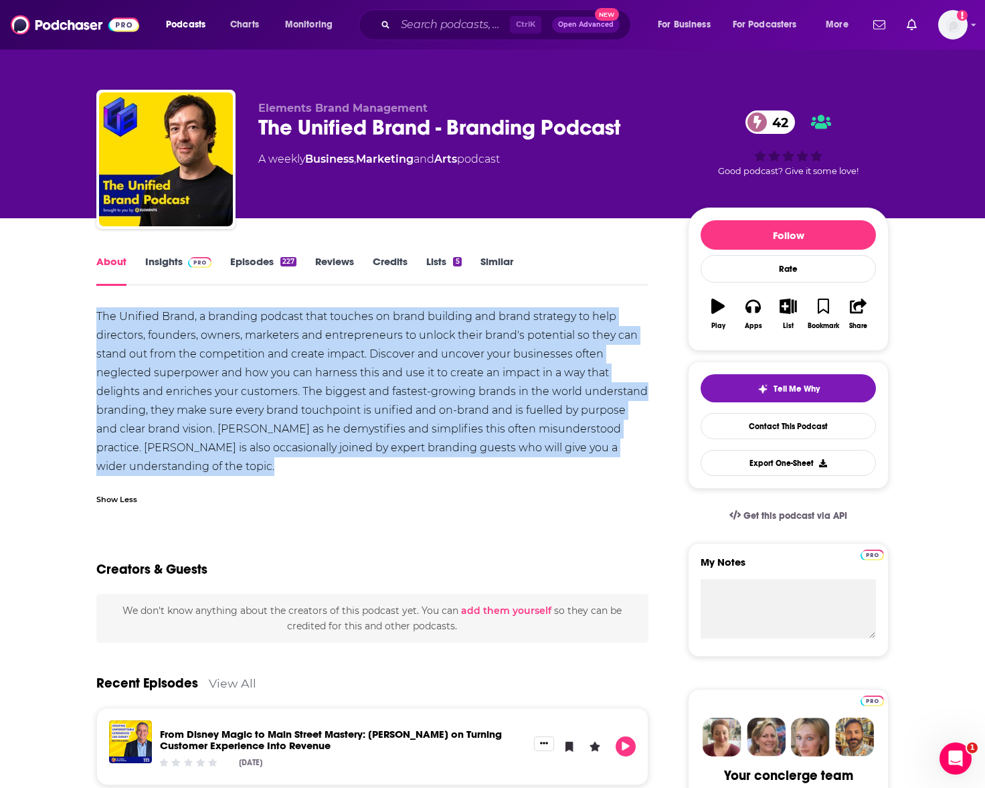
click at [330, 401] on div "The Unified Brand, a branding podcast that touches on brand building and brand …" at bounding box center [372, 391] width 552 height 169
copy div "The Unified Brand, a branding podcast that touches on brand building and brand …"
click at [241, 473] on div "The Unified Brand, a branding podcast that touches on brand building and brand …" at bounding box center [372, 391] width 552 height 169
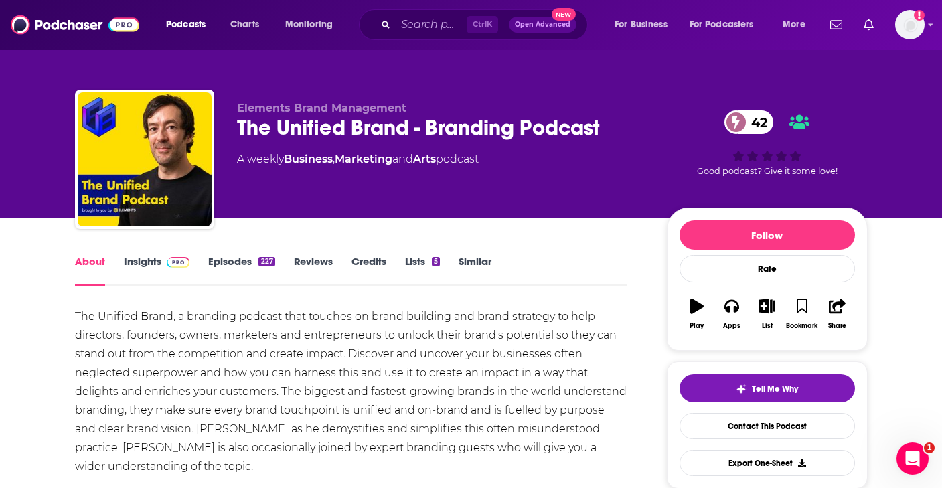
click at [486, 105] on p "Elements Brand Management" at bounding box center [441, 108] width 408 height 13
click at [566, 204] on div "Elements Brand Management The Unified Brand - Branding Podcast 42 A weekly Busi…" at bounding box center [441, 155] width 408 height 107
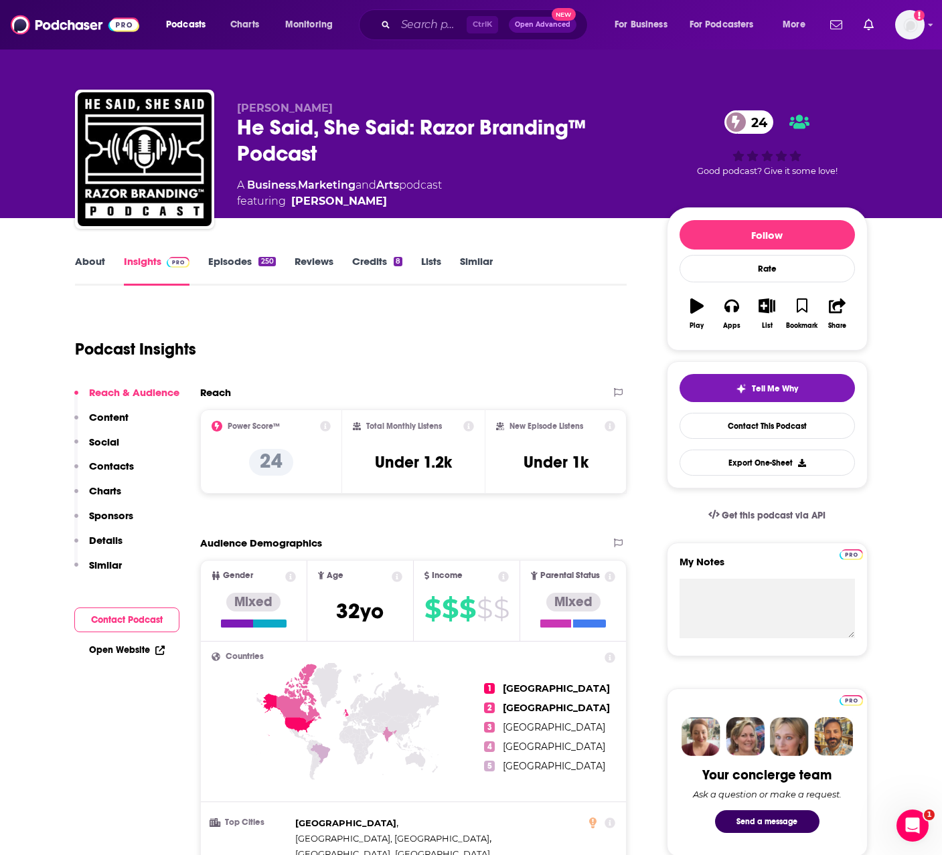
click at [86, 267] on link "About" at bounding box center [90, 270] width 30 height 31
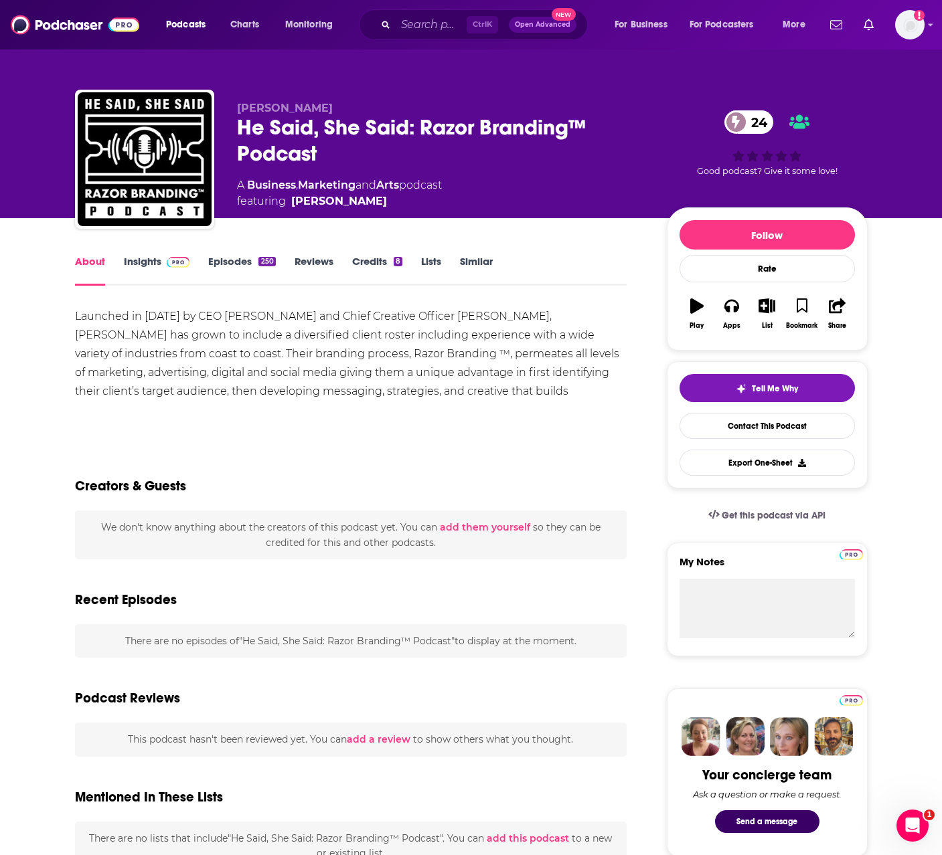
click at [333, 337] on div "Launched in [DATE] by CEO [PERSON_NAME] and Chief Creative Officer [PERSON_NAME…" at bounding box center [351, 363] width 552 height 112
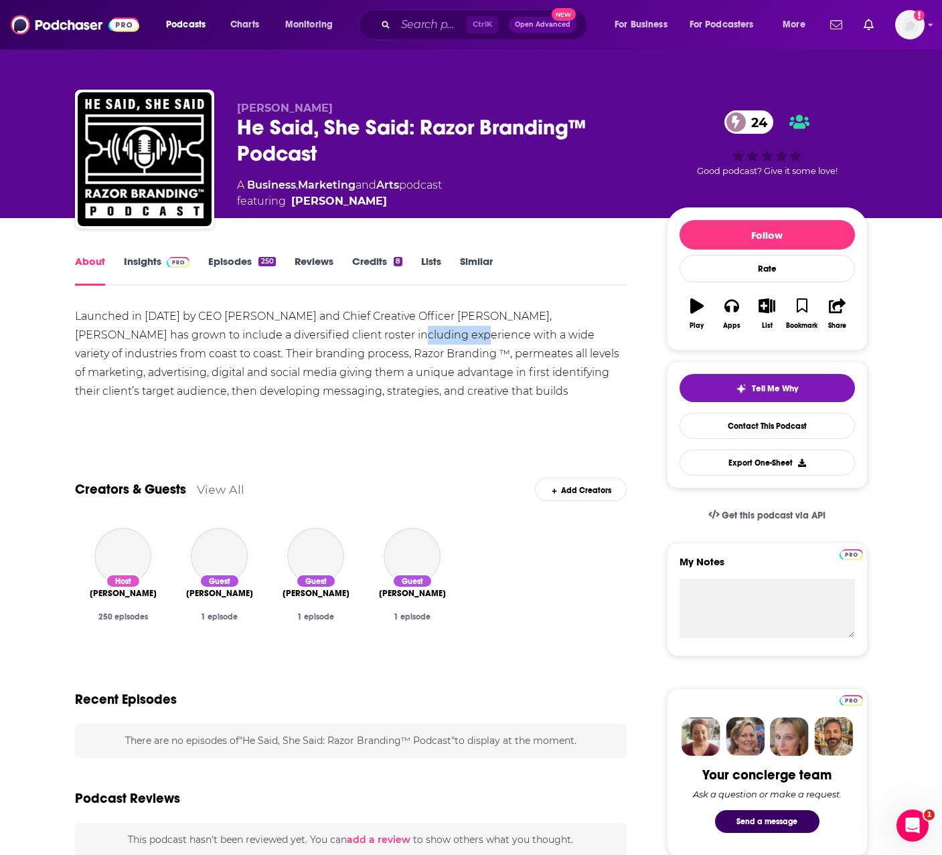
click at [333, 337] on div "Launched in [DATE] by CEO [PERSON_NAME] and Chief Creative Officer [PERSON_NAME…" at bounding box center [351, 363] width 552 height 112
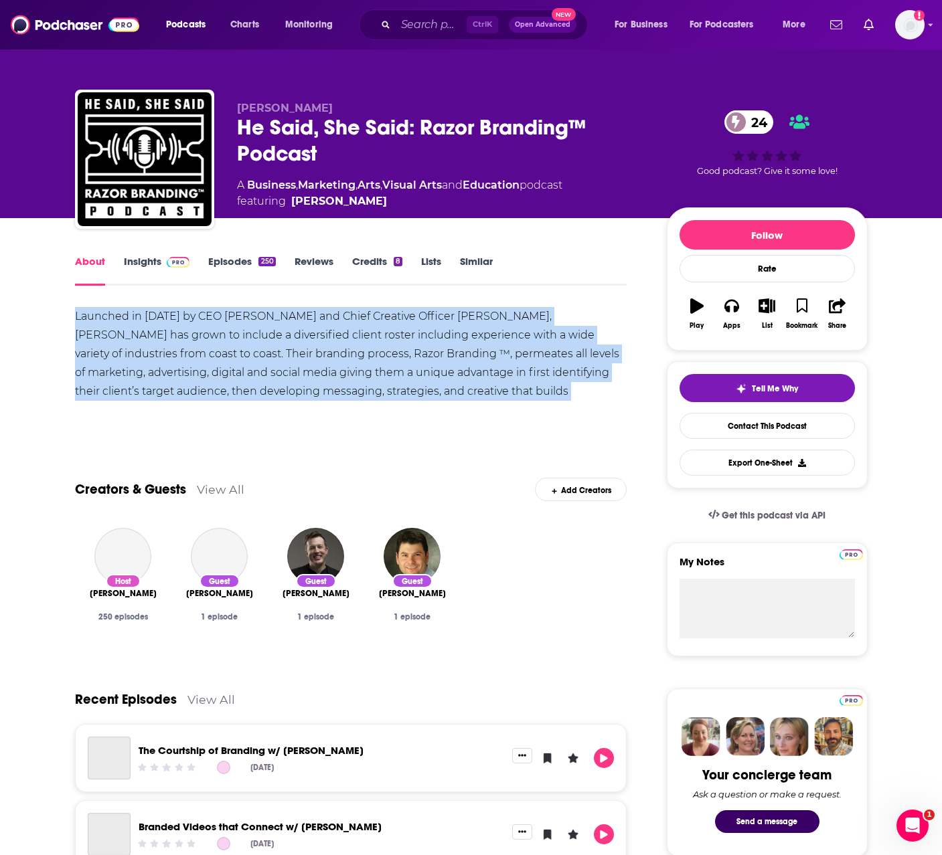
copy div "Launched in [DATE] by CEO [PERSON_NAME] and Chief Creative Officer [PERSON_NAME…"
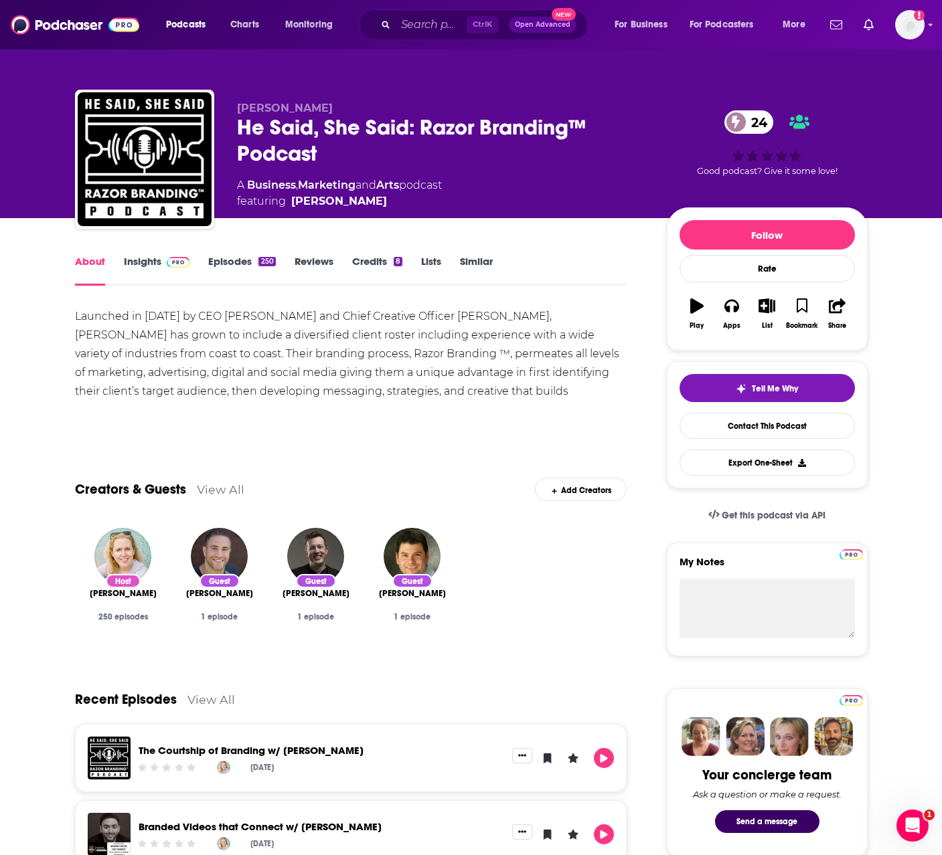
click at [367, 465] on div "Creators & Guests View All Add Creators" at bounding box center [351, 482] width 552 height 72
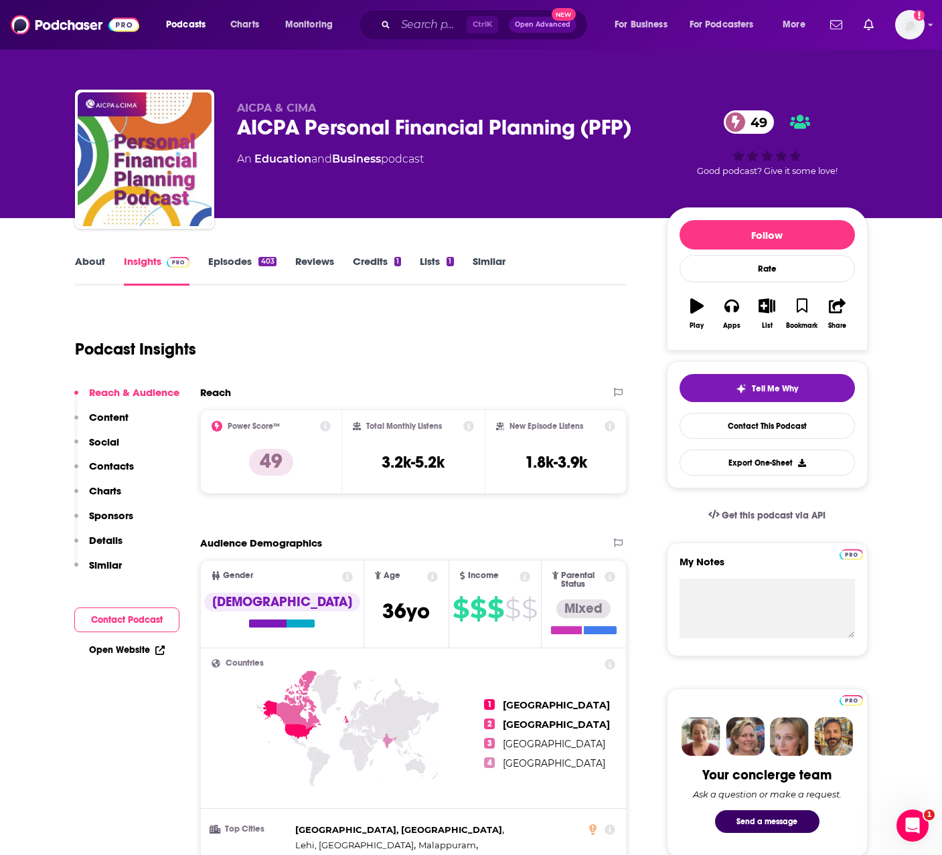
click at [84, 270] on link "About" at bounding box center [90, 270] width 30 height 31
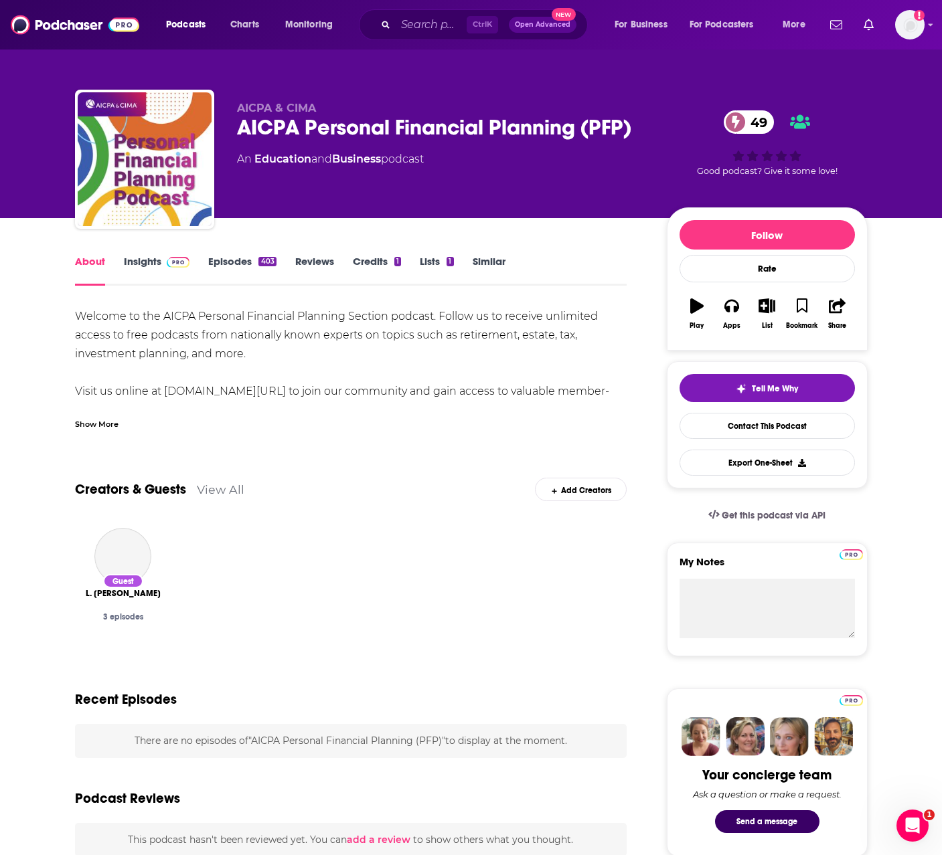
click at [97, 423] on div "Show More" at bounding box center [97, 423] width 44 height 13
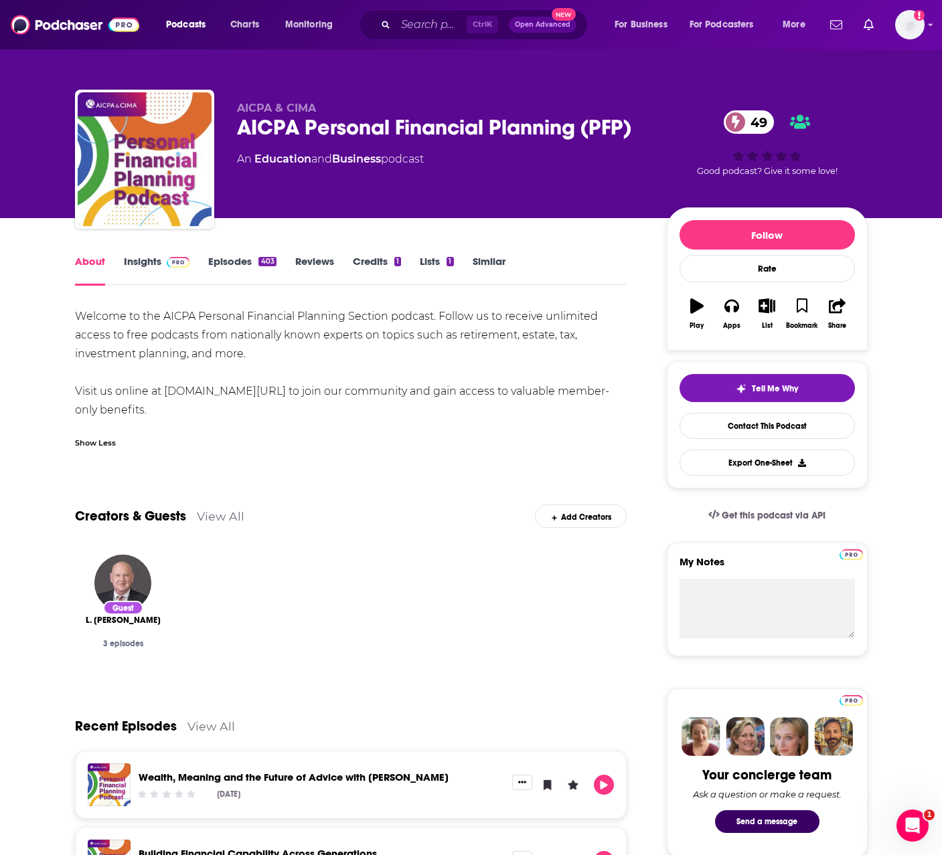
drag, startPoint x: 66, startPoint y: 316, endPoint x: 152, endPoint y: 408, distance: 126.0
copy div "Welcome to the AICPA Personal Financial Planning Section podcast. Follow us to …"
click at [298, 361] on div "Welcome to the AICPA Personal Financial Planning Section podcast. Follow us to …" at bounding box center [351, 363] width 552 height 112
click at [359, 361] on div "Welcome to the AICPA Personal Financial Planning Section podcast. Follow us to …" at bounding box center [351, 363] width 552 height 112
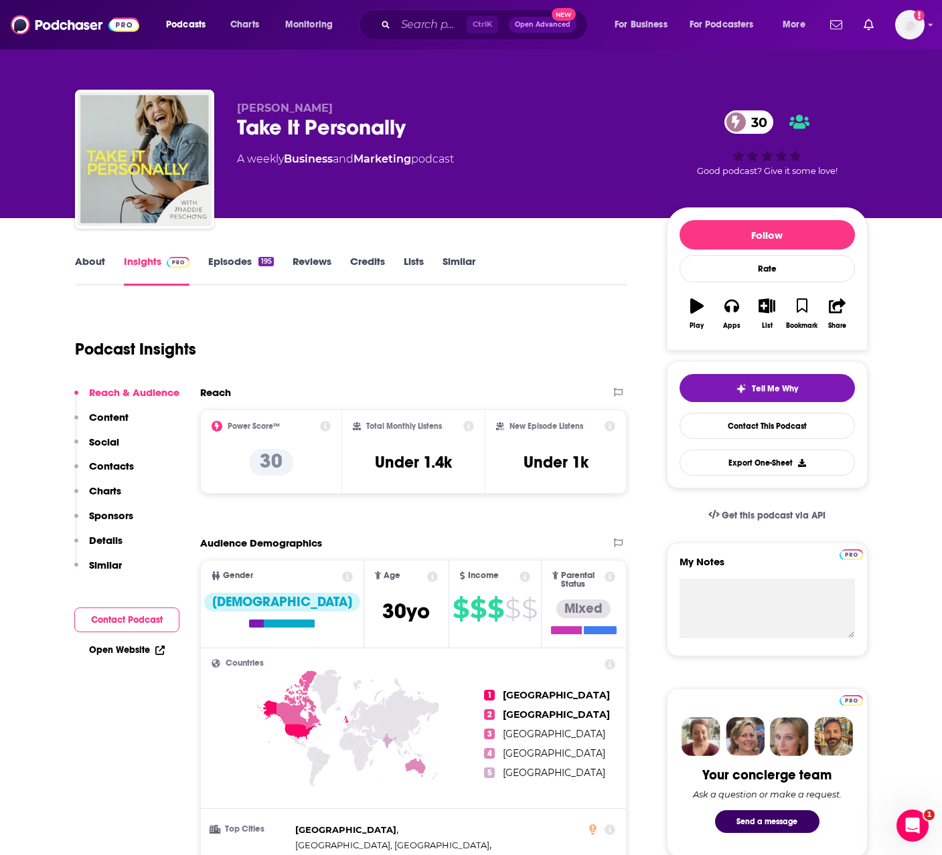
click at [84, 262] on link "About" at bounding box center [90, 270] width 30 height 31
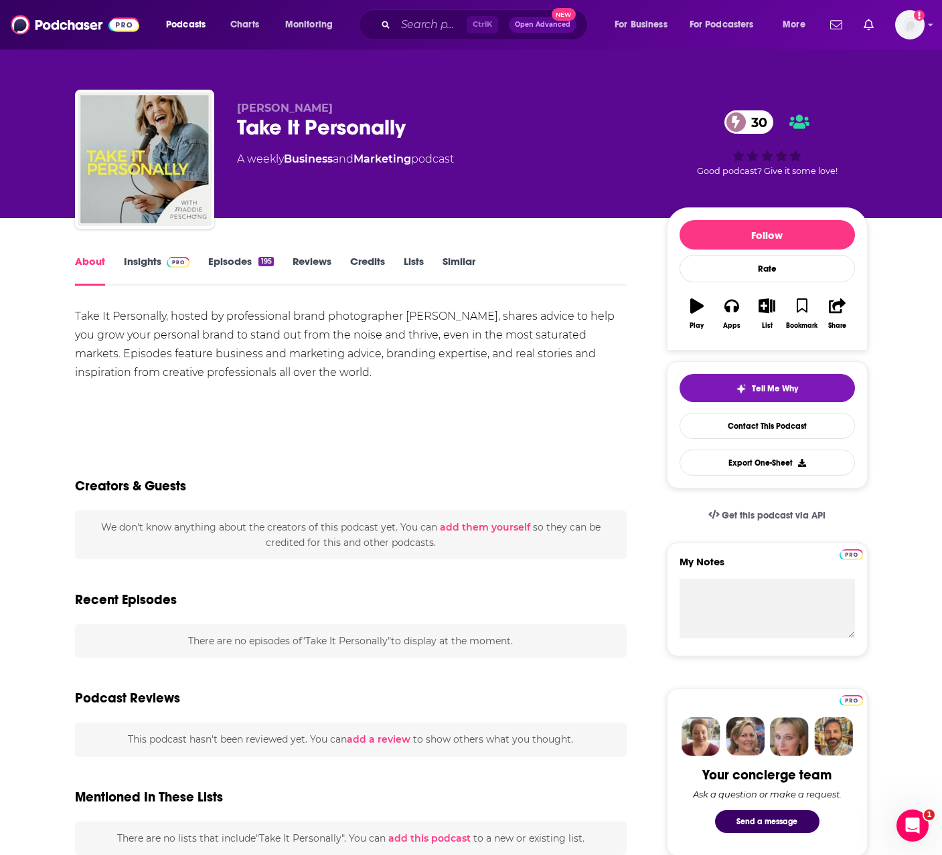
click at [204, 337] on div "Take It Personally, hosted by professional brand photographer [PERSON_NAME], sh…" at bounding box center [351, 344] width 552 height 75
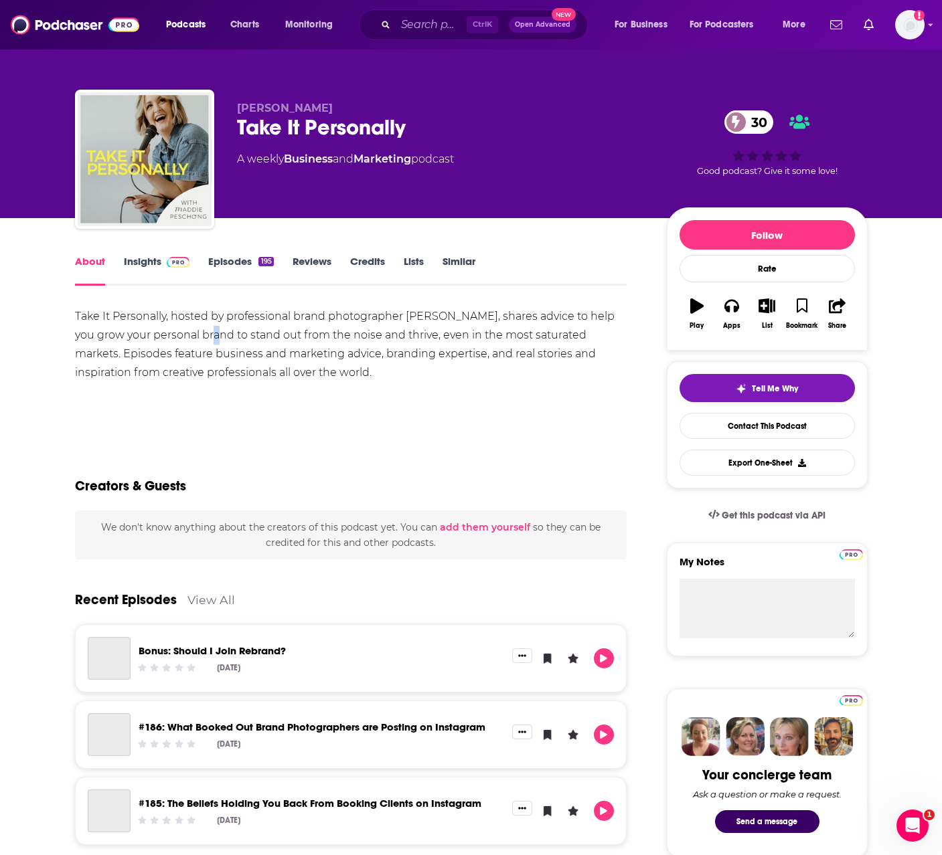
click at [204, 337] on div "Take It Personally, hosted by professional brand photographer Maddie Peschong, …" at bounding box center [351, 344] width 552 height 75
click at [213, 365] on div "Take It Personally, hosted by professional brand photographer Maddie Peschong, …" at bounding box center [351, 344] width 552 height 75
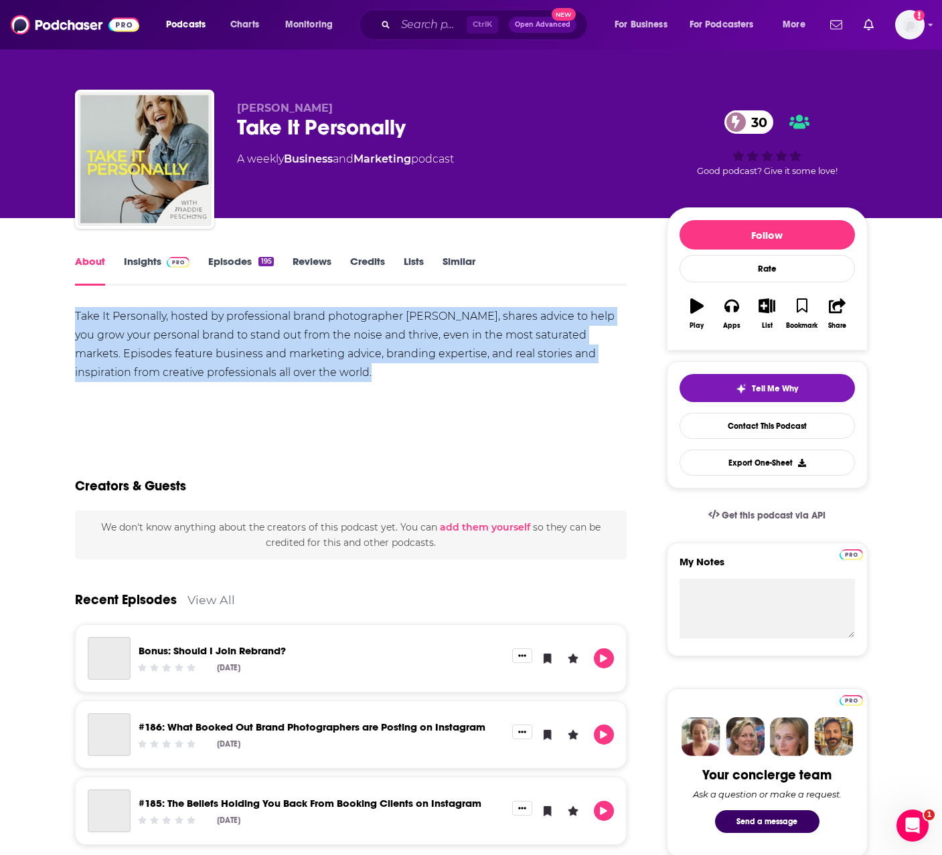
click at [213, 365] on div "Take It Personally, hosted by professional brand photographer Maddie Peschong, …" at bounding box center [351, 344] width 552 height 75
copy div "Take It Personally, hosted by professional brand photographer Maddie Peschong, …"
click at [410, 376] on div "Take It Personally, hosted by professional brand photographer Maddie Peschong, …" at bounding box center [351, 344] width 552 height 75
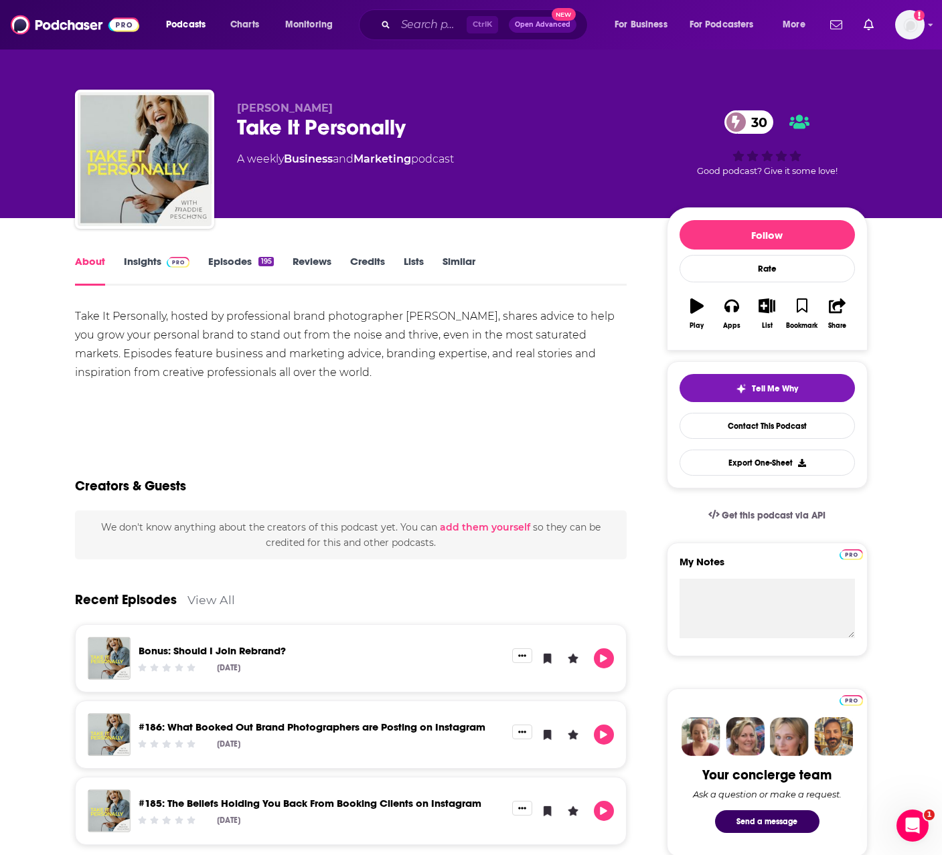
click at [348, 130] on div "Take It Personally 30" at bounding box center [441, 127] width 408 height 26
copy div "Take It Personally 30"
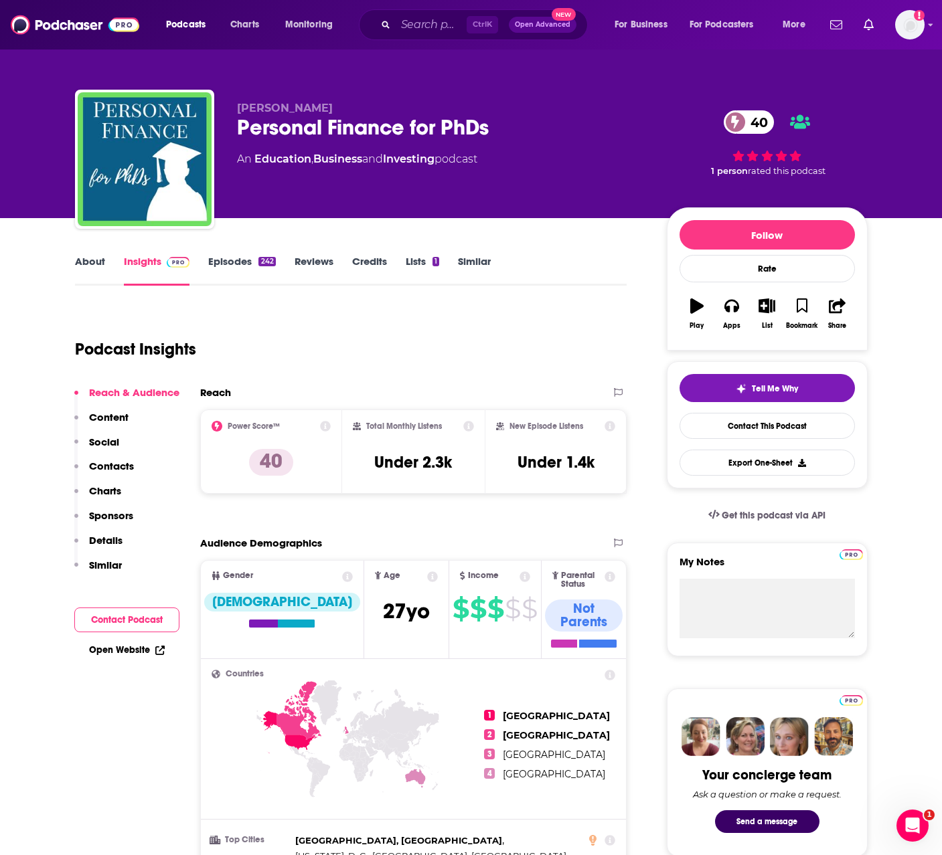
click at [84, 264] on link "About" at bounding box center [90, 270] width 30 height 31
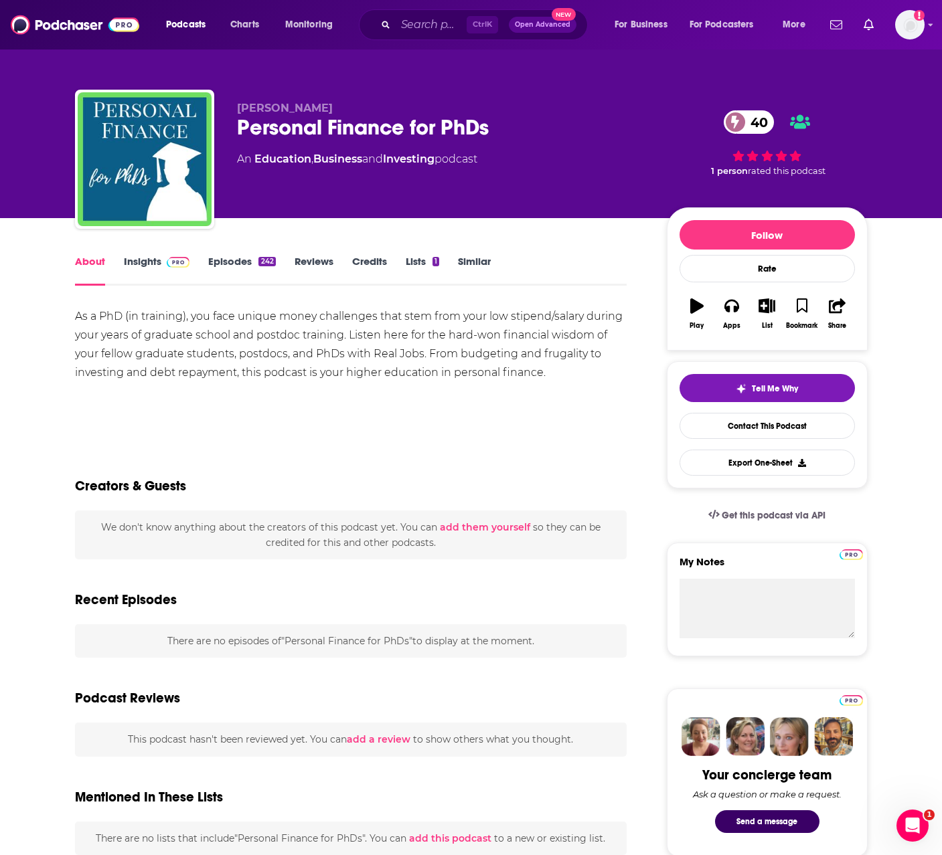
click at [303, 343] on div "As a PhD (in training), you face unique money challenges that stem from your lo…" at bounding box center [351, 344] width 552 height 75
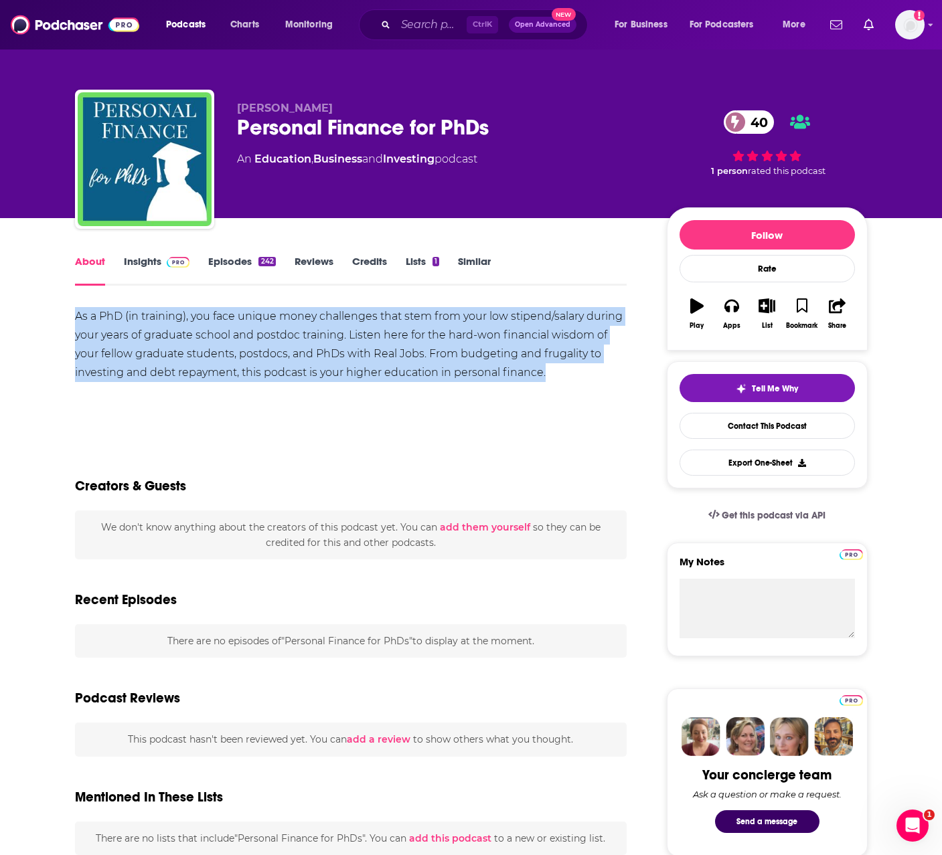
click at [303, 343] on div "As a PhD (in training), you face unique money challenges that stem from your lo…" at bounding box center [351, 344] width 552 height 75
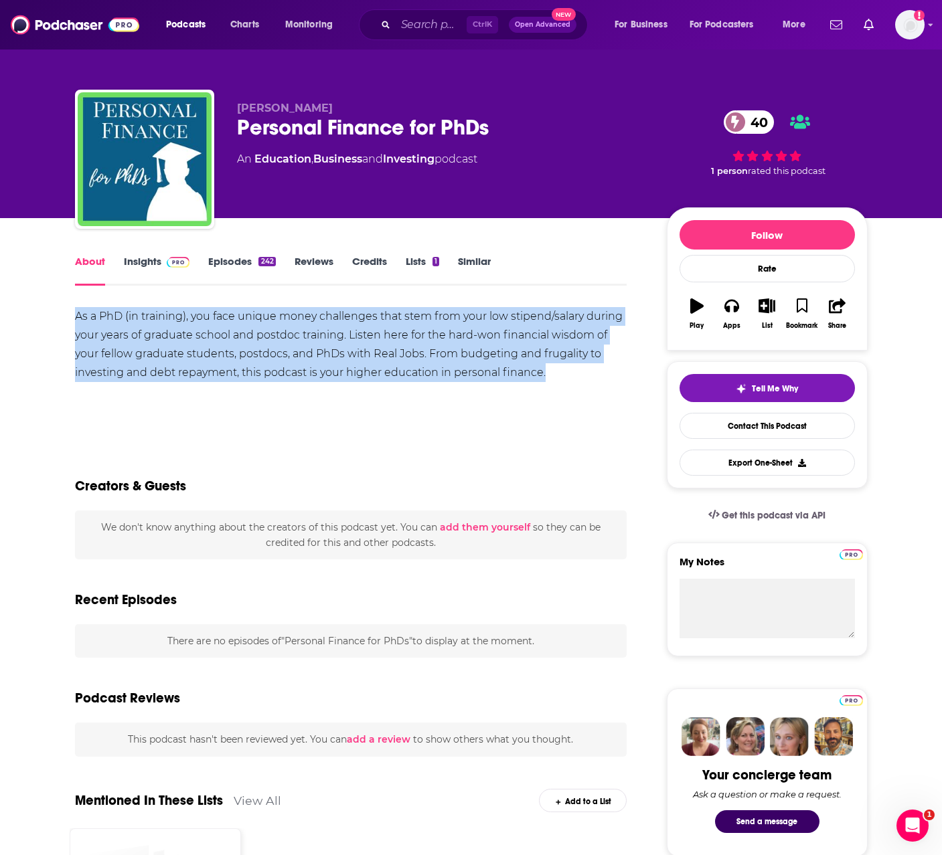
copy div "As a PhD (in training), you face unique money challenges that stem from your lo…"
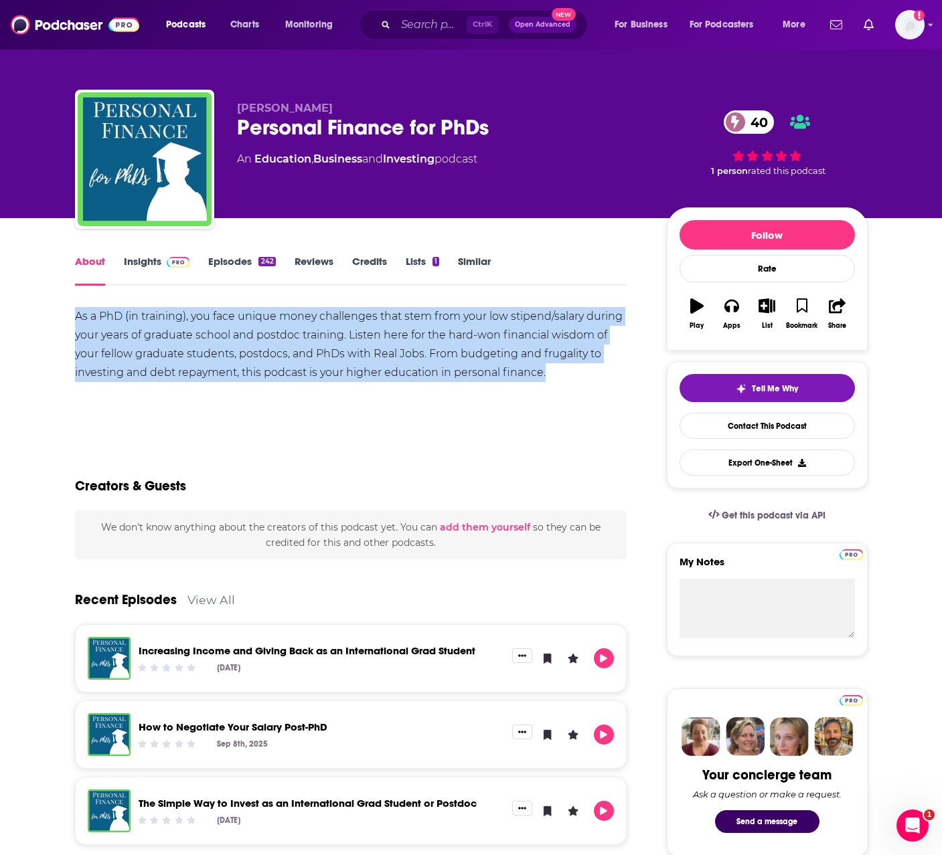
click at [422, 361] on div "As a PhD (in training), you face unique money challenges that stem from your lo…" at bounding box center [351, 344] width 552 height 75
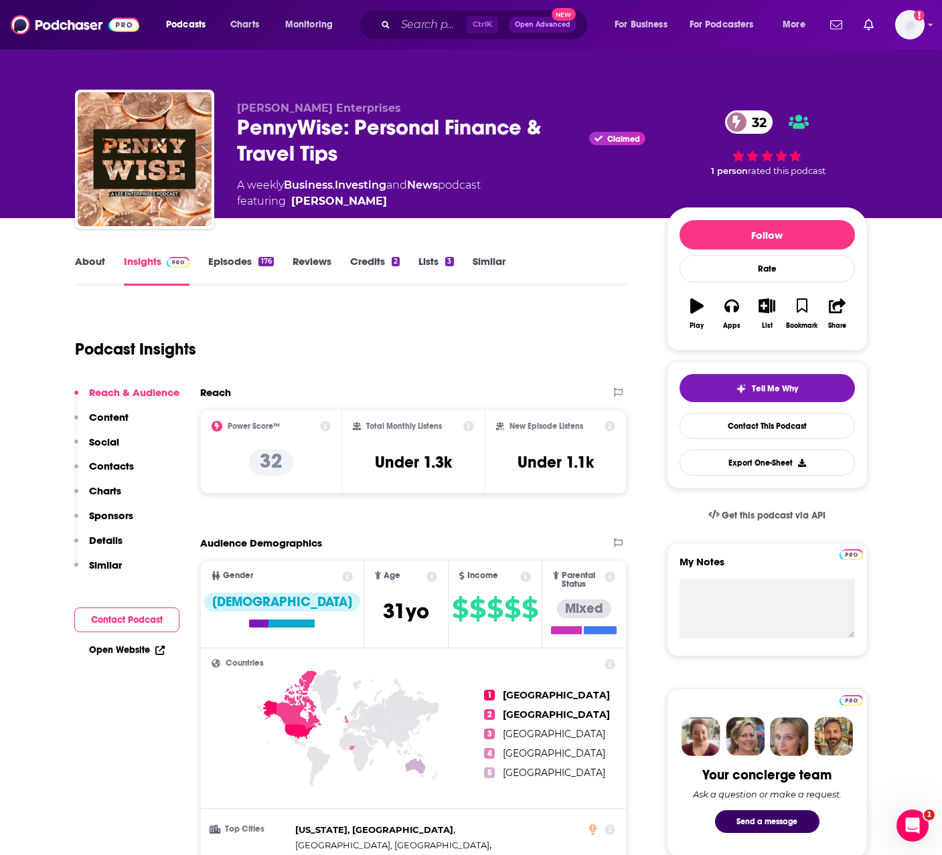
click at [78, 268] on link "About" at bounding box center [90, 270] width 30 height 31
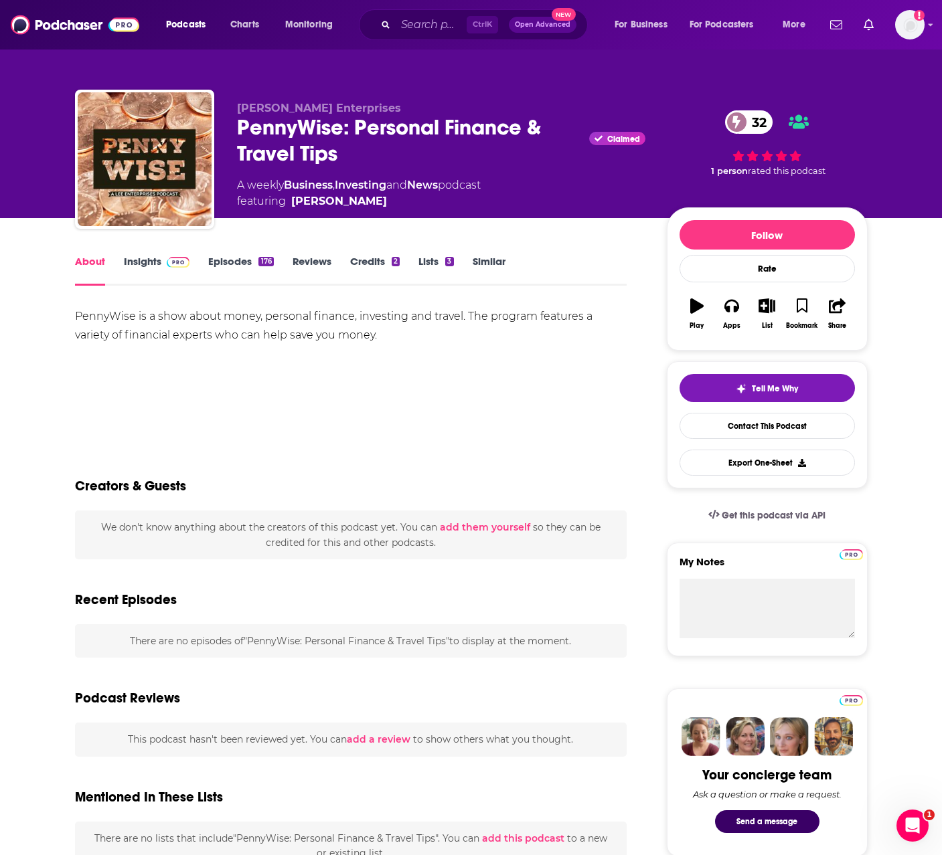
click at [225, 325] on div "PennyWise is a show about money, personal finance, investing and travel. The pr…" at bounding box center [351, 325] width 552 height 37
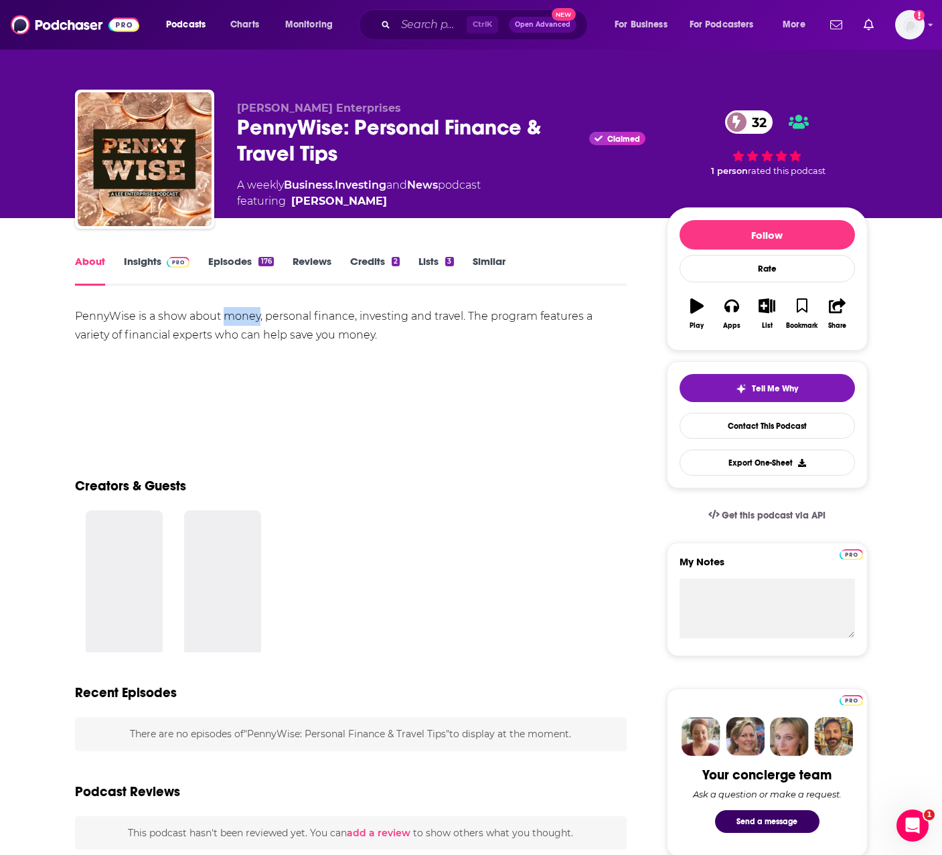
click at [225, 325] on div "PennyWise is a show about money, personal finance, investing and travel. The pr…" at bounding box center [351, 325] width 552 height 37
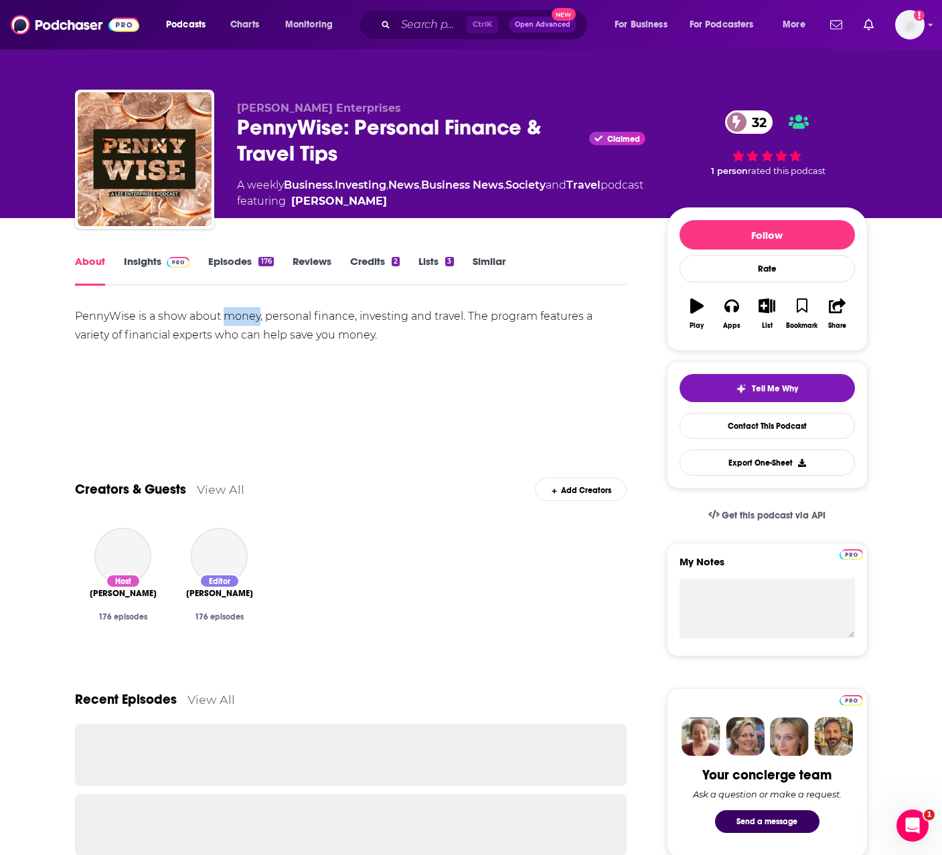
click at [225, 325] on div "PennyWise is a show about money, personal finance, investing and travel. The pr…" at bounding box center [351, 325] width 552 height 37
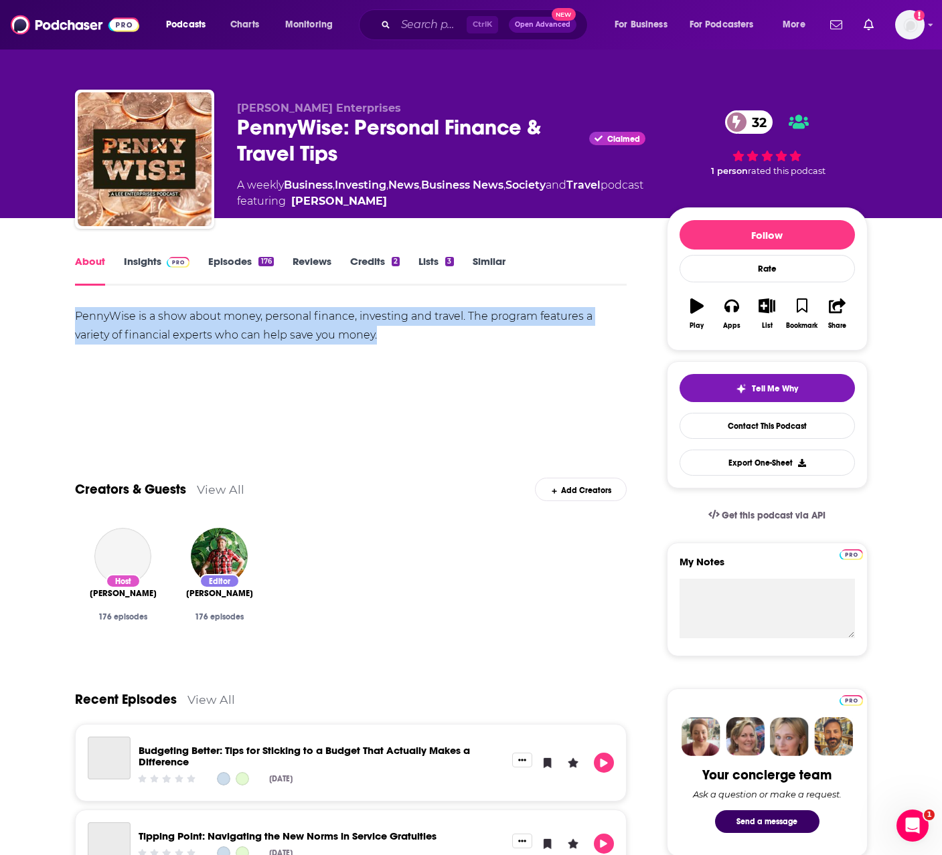
copy div "PennyWise is a show about money, personal finance, investing and travel. The pr…"
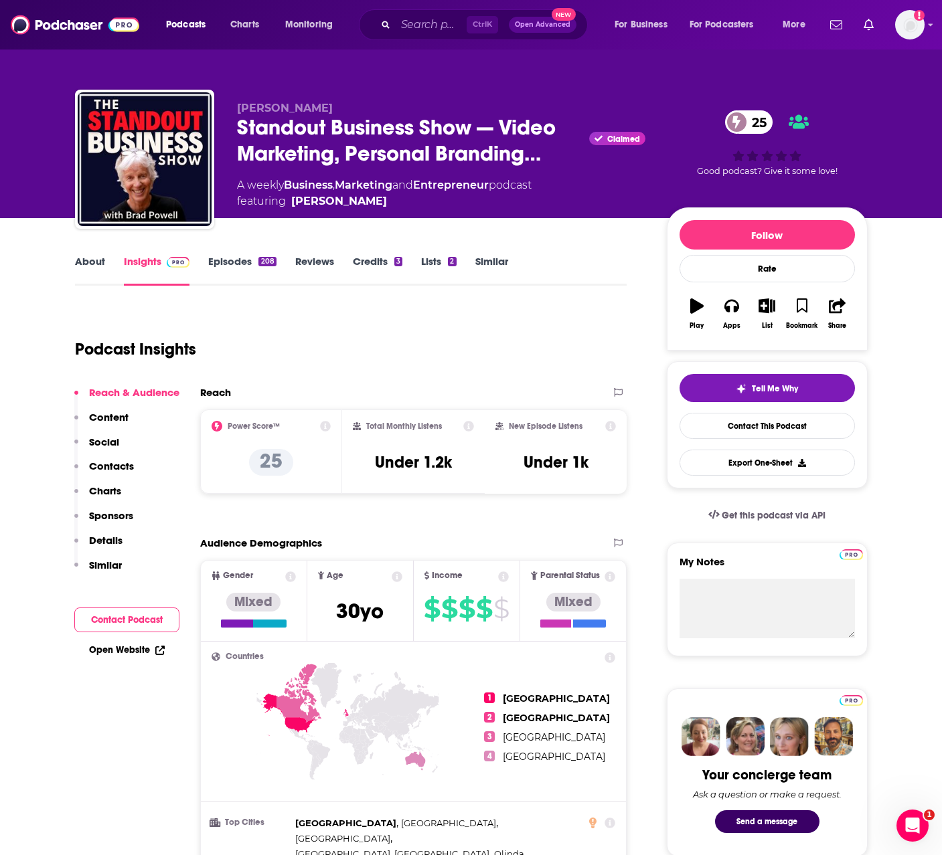
click at [489, 65] on div "[PERSON_NAME] Standout Business Show — Video Marketing, Personal Branding… Clai…" at bounding box center [471, 109] width 857 height 218
click at [90, 258] on link "About" at bounding box center [90, 270] width 30 height 31
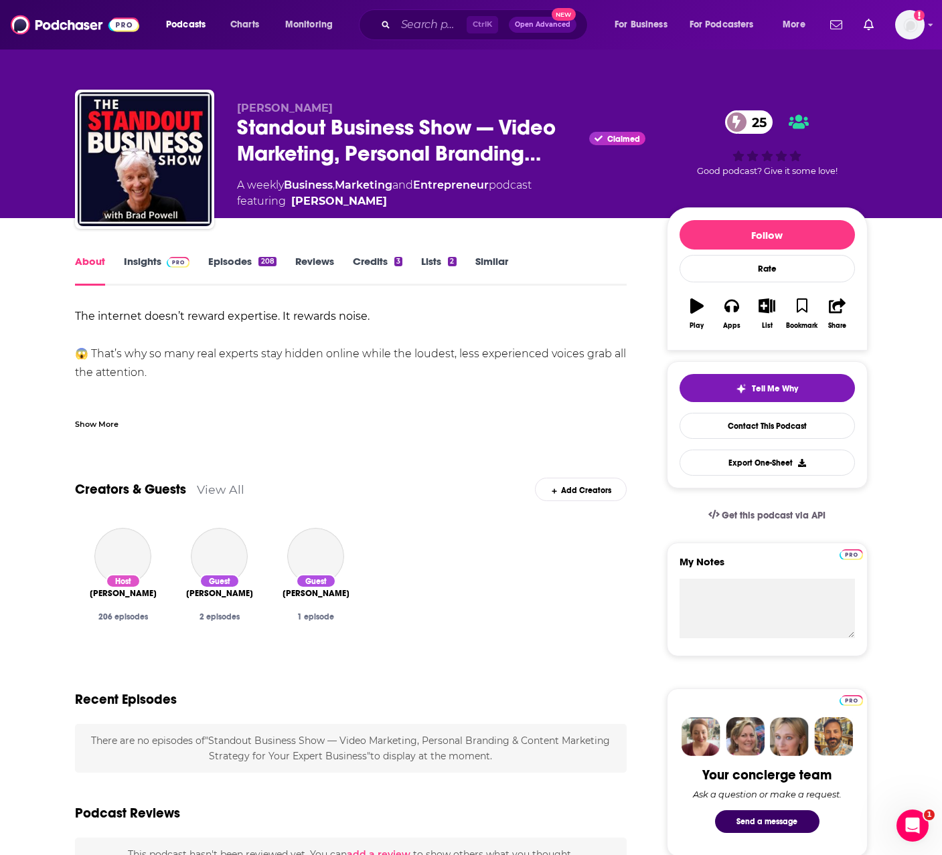
click at [94, 419] on div "Show More" at bounding box center [97, 423] width 44 height 13
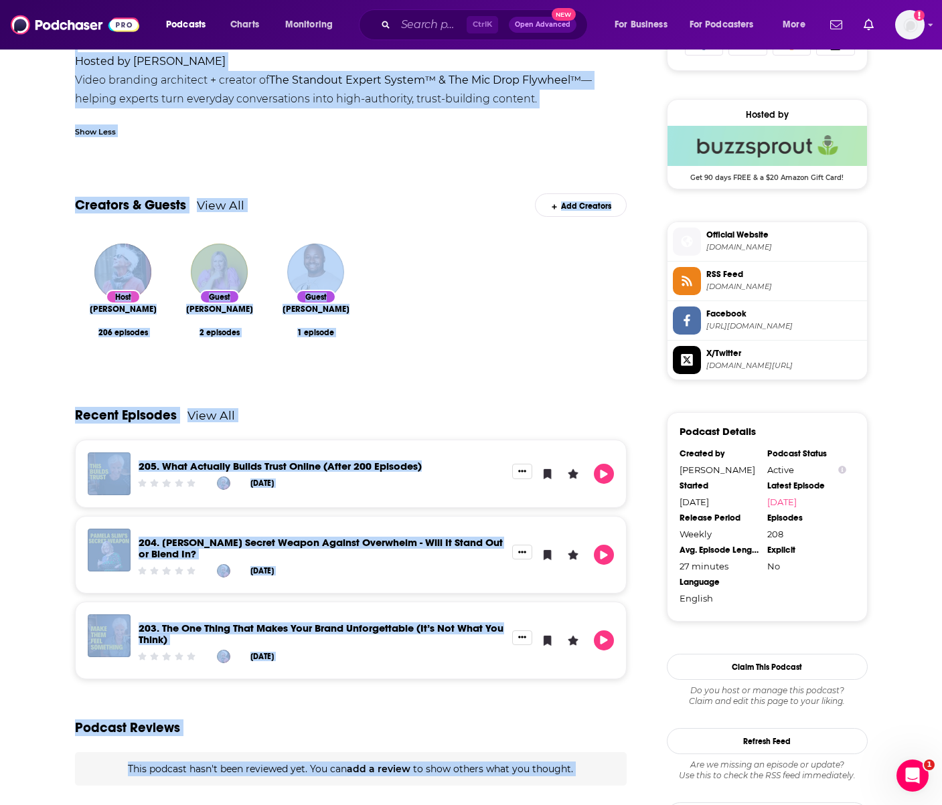
scroll to position [938, 0]
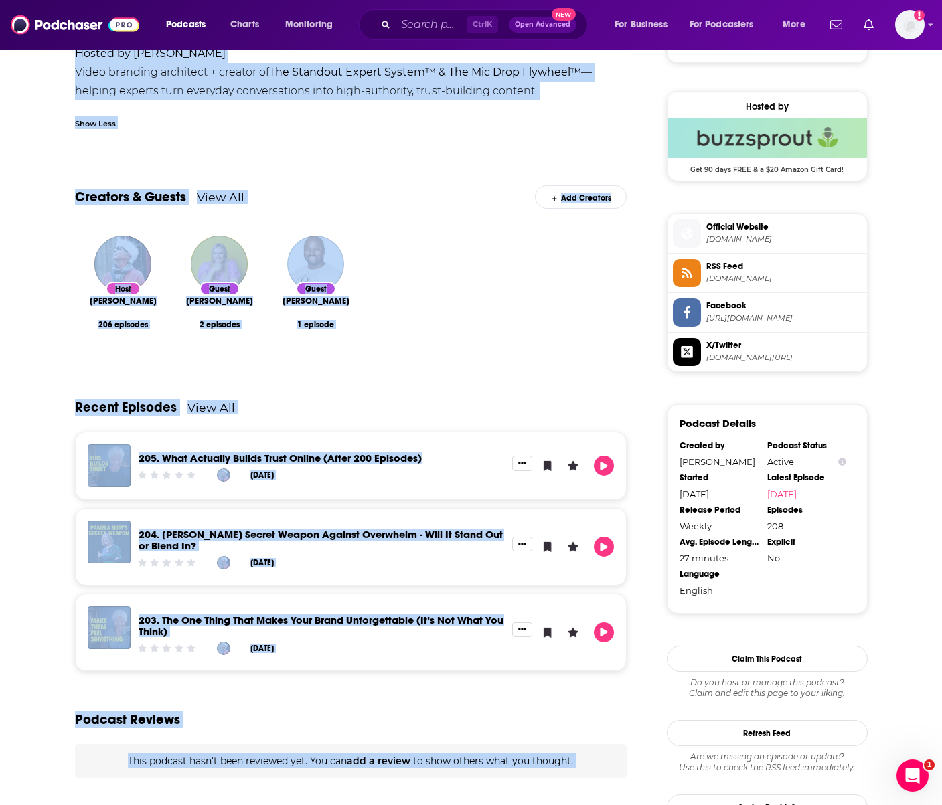
drag, startPoint x: 75, startPoint y: 161, endPoint x: 542, endPoint y: 95, distance: 471.8
copy div "Lor ipsumdol sitam’c adipis elitseddo. Ei tempori utlab. 😱 Etdo’m ali en admi v…"
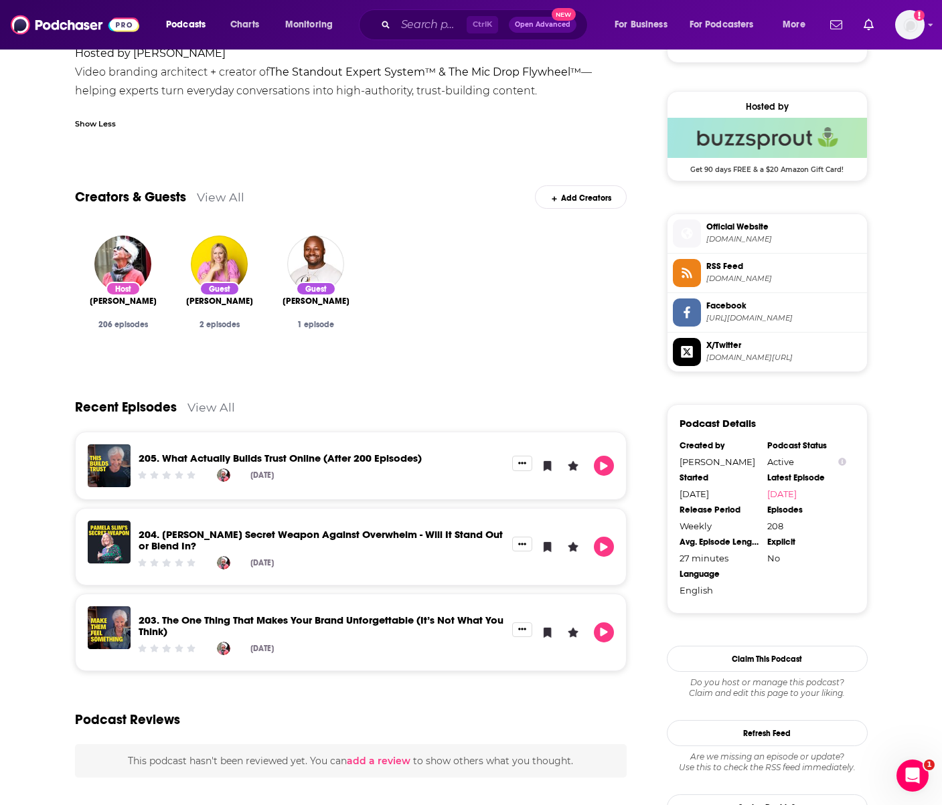
click at [916, 175] on div "About Insights Episodes 208 Reviews Credits 3 Lists 2 Similar The internet does…" at bounding box center [471, 340] width 942 height 2118
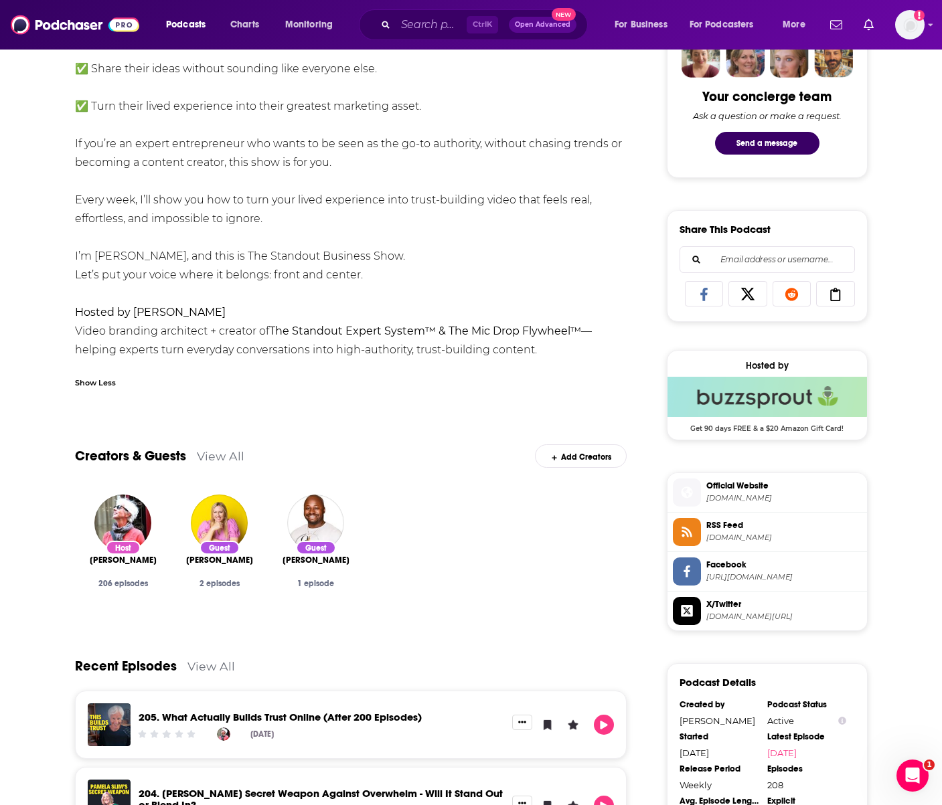
scroll to position [626, 0]
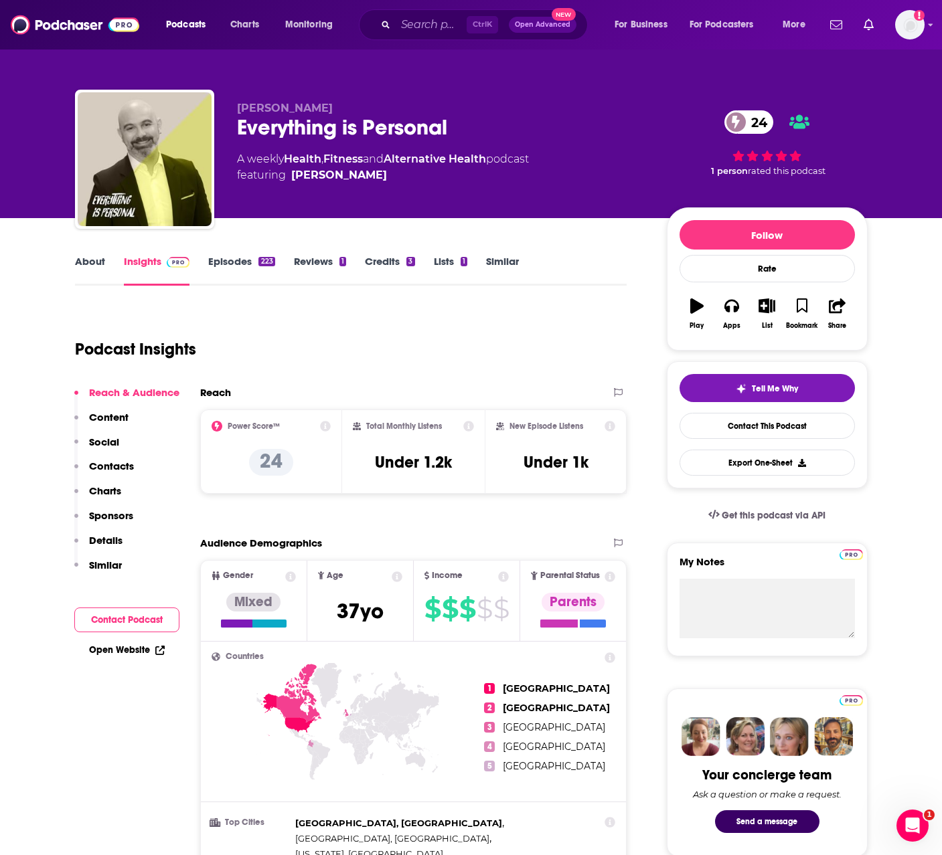
click at [88, 262] on link "About" at bounding box center [90, 270] width 30 height 31
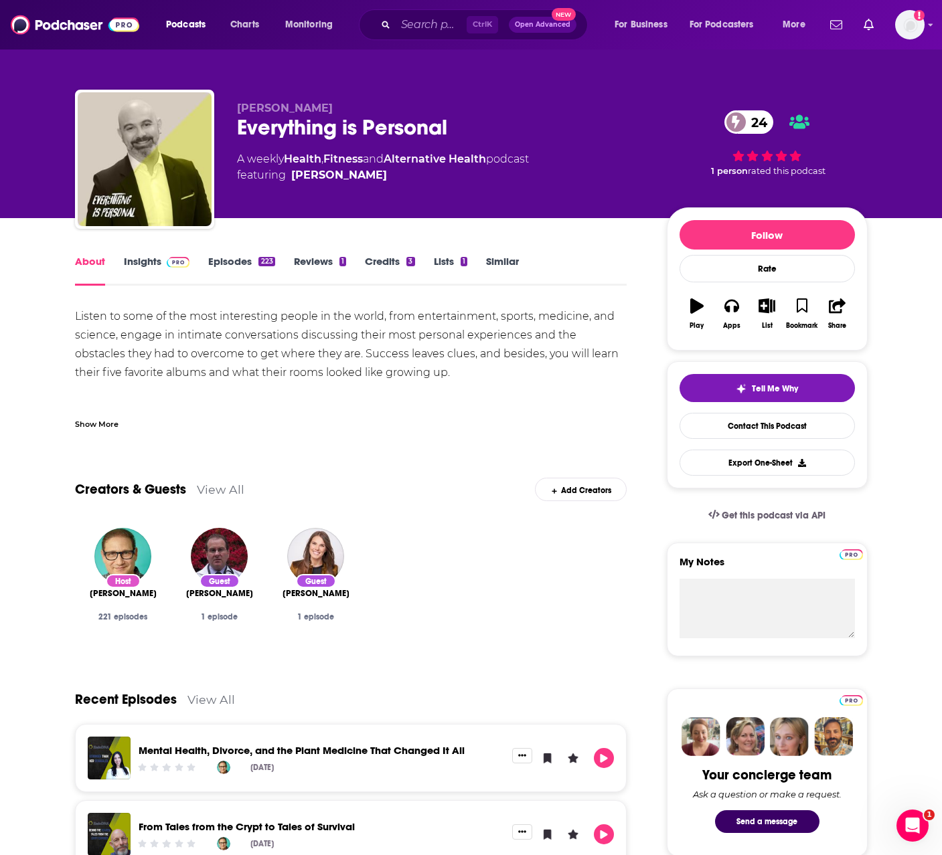
click at [90, 428] on div "Show More" at bounding box center [97, 423] width 44 height 13
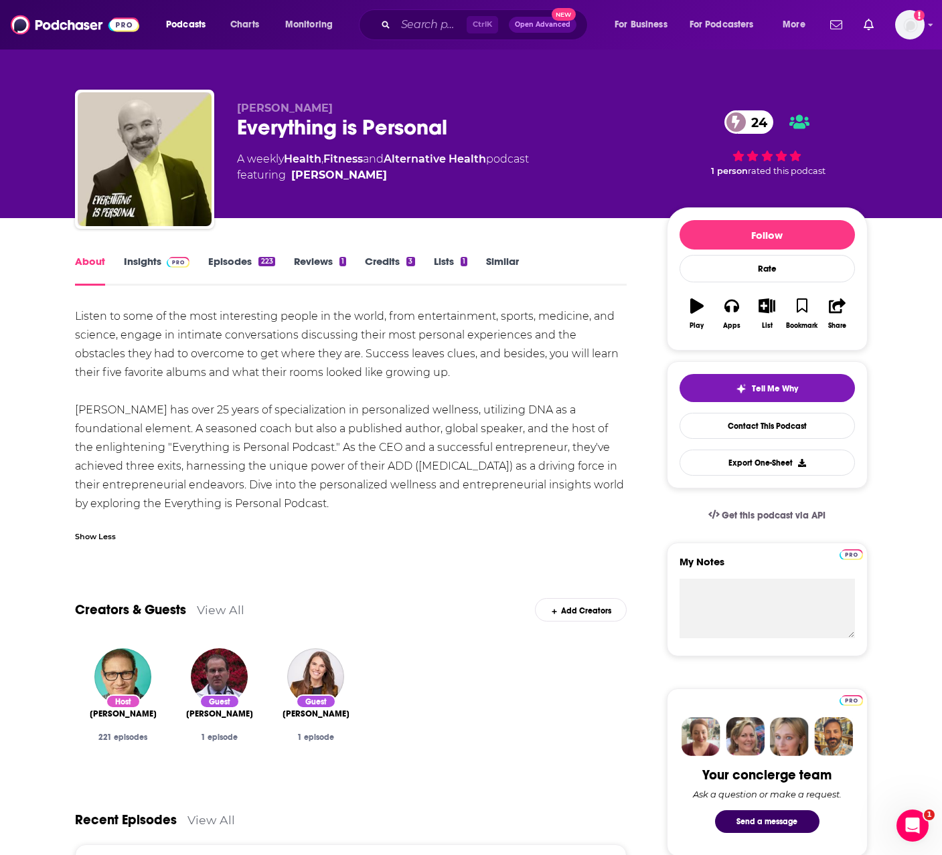
drag, startPoint x: 71, startPoint y: 311, endPoint x: 344, endPoint y: 507, distance: 336.2
copy div "Listen to some of the most interesting people in the world, from entertainment,…"
click at [383, 394] on div "Listen to some of the most interesting people in the world, from entertainment,…" at bounding box center [351, 410] width 552 height 206
click at [432, 131] on div "Everything is Personal 24" at bounding box center [441, 127] width 408 height 26
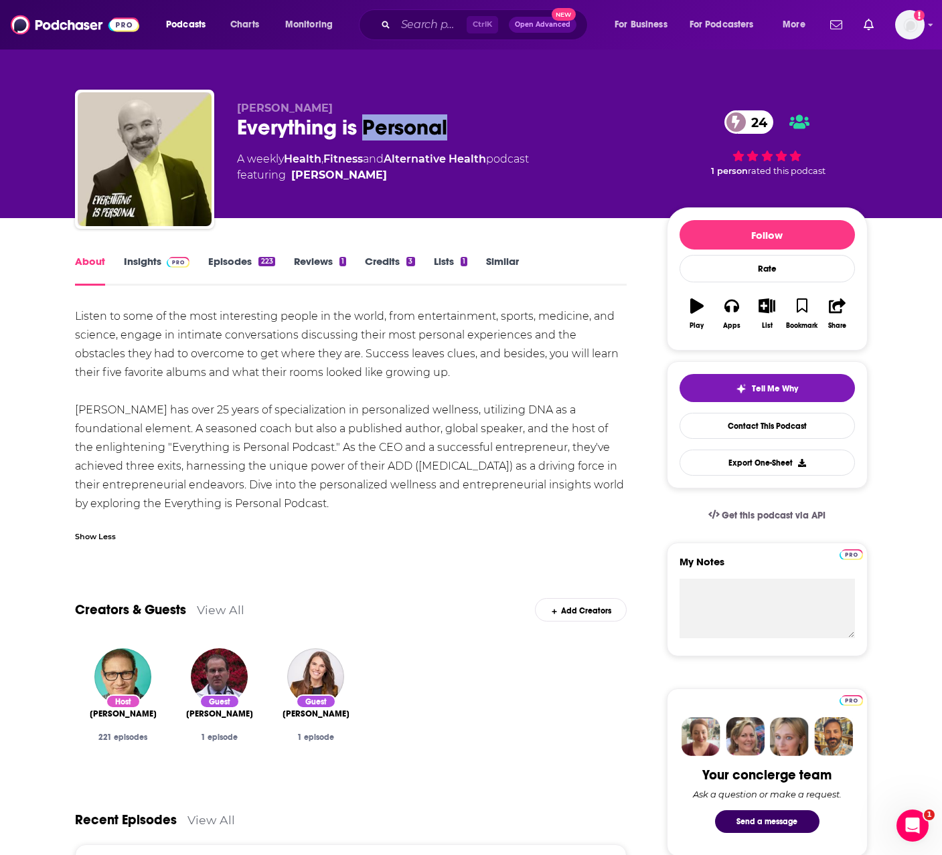
click at [432, 131] on div "Everything is Personal 24" at bounding box center [441, 127] width 408 height 26
copy div "Everything is Personal 24"
click at [473, 383] on div "Listen to some of the most interesting people in the world, from entertainment,…" at bounding box center [351, 410] width 552 height 206
drag, startPoint x: 333, startPoint y: 504, endPoint x: 43, endPoint y: 317, distance: 344.7
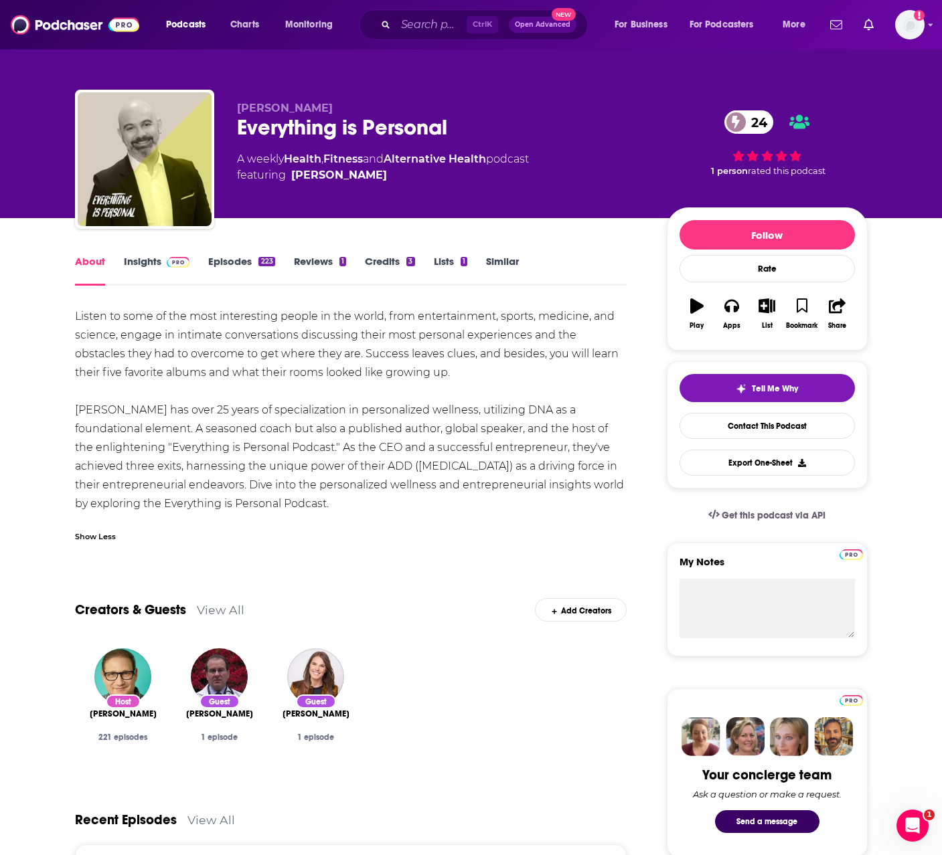
copy div "Listen to some of the most interesting people in the world, from entertainment,…"
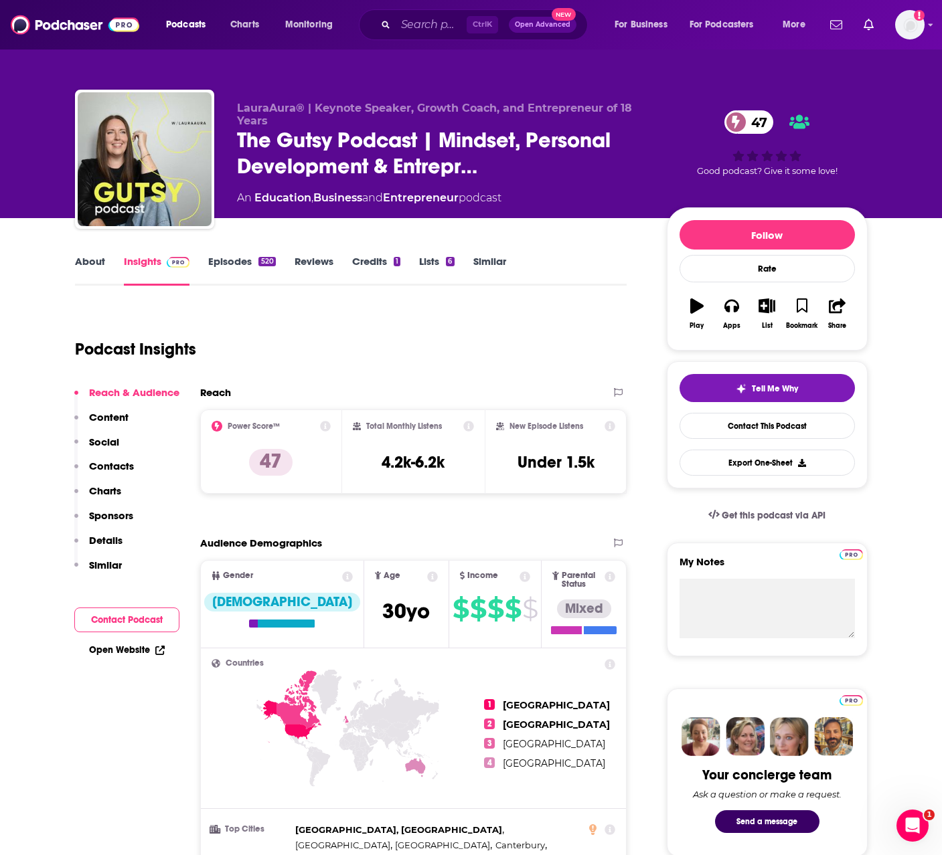
click at [90, 262] on link "About" at bounding box center [90, 270] width 30 height 31
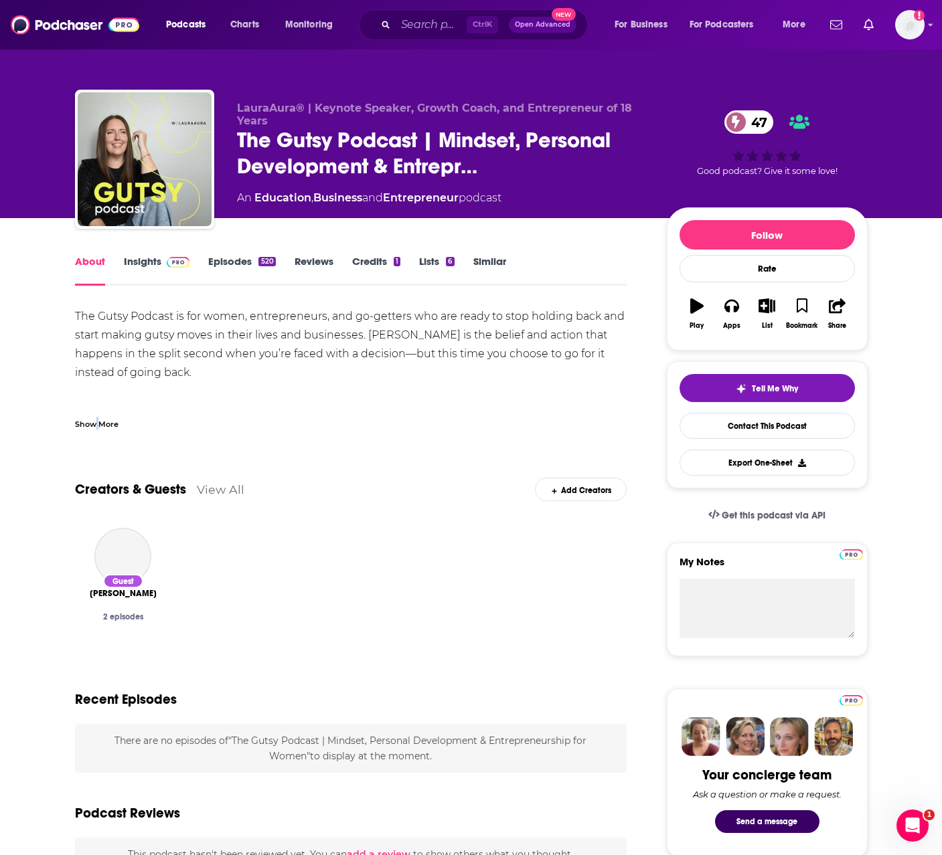
click at [97, 429] on div "Show More" at bounding box center [97, 423] width 44 height 13
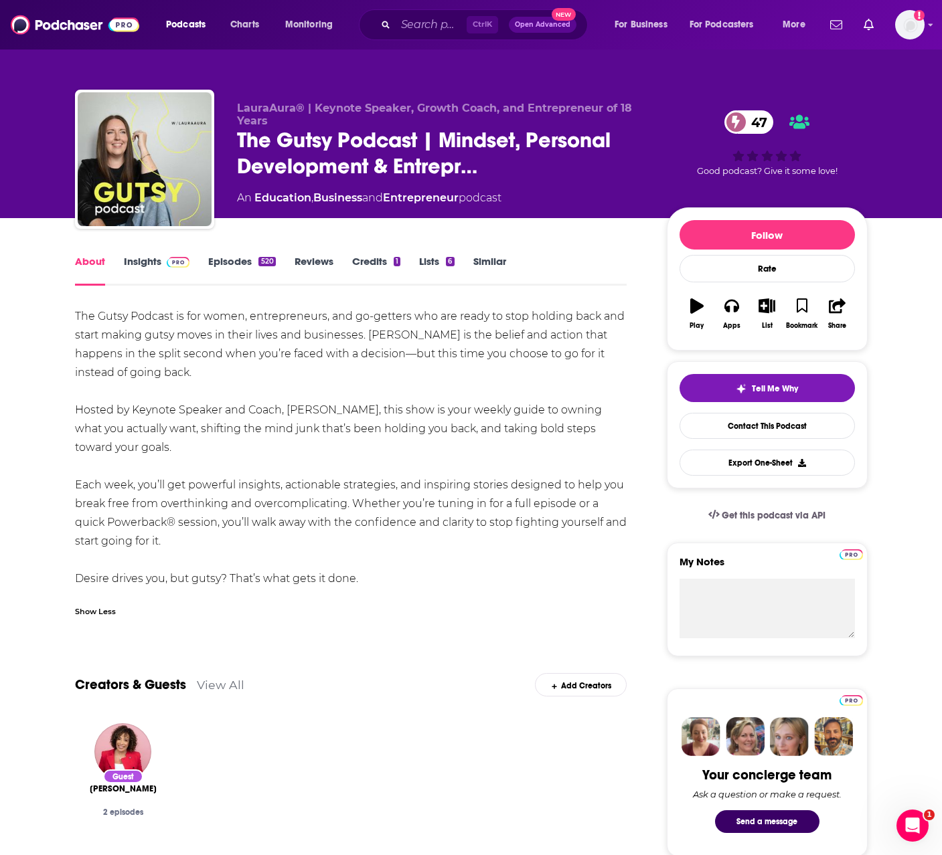
drag, startPoint x: 367, startPoint y: 581, endPoint x: 56, endPoint y: 307, distance: 414.9
copy div "The Gutsy Podcast is for women, entrepreneurs, and go-getters who are ready to …"
click at [224, 559] on div "The Gutsy Podcast is for women, entrepreneurs, and go-getters who are ready to …" at bounding box center [351, 447] width 552 height 281
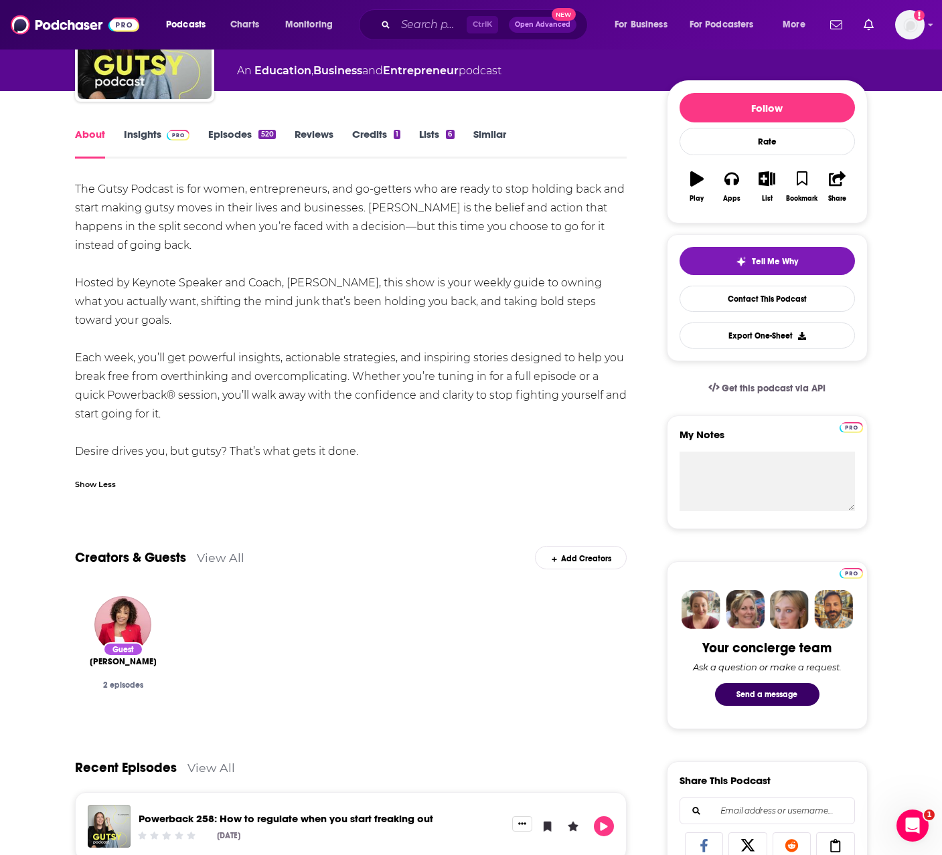
scroll to position [156, 0]
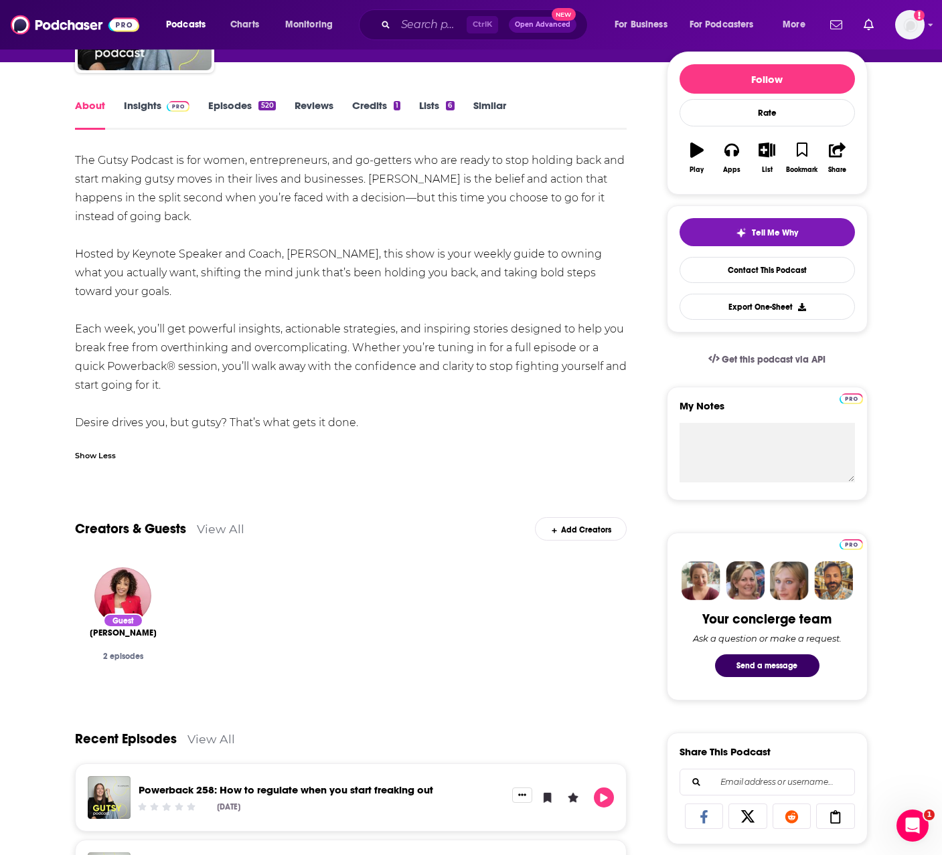
click at [203, 525] on link "View All" at bounding box center [221, 529] width 48 height 14
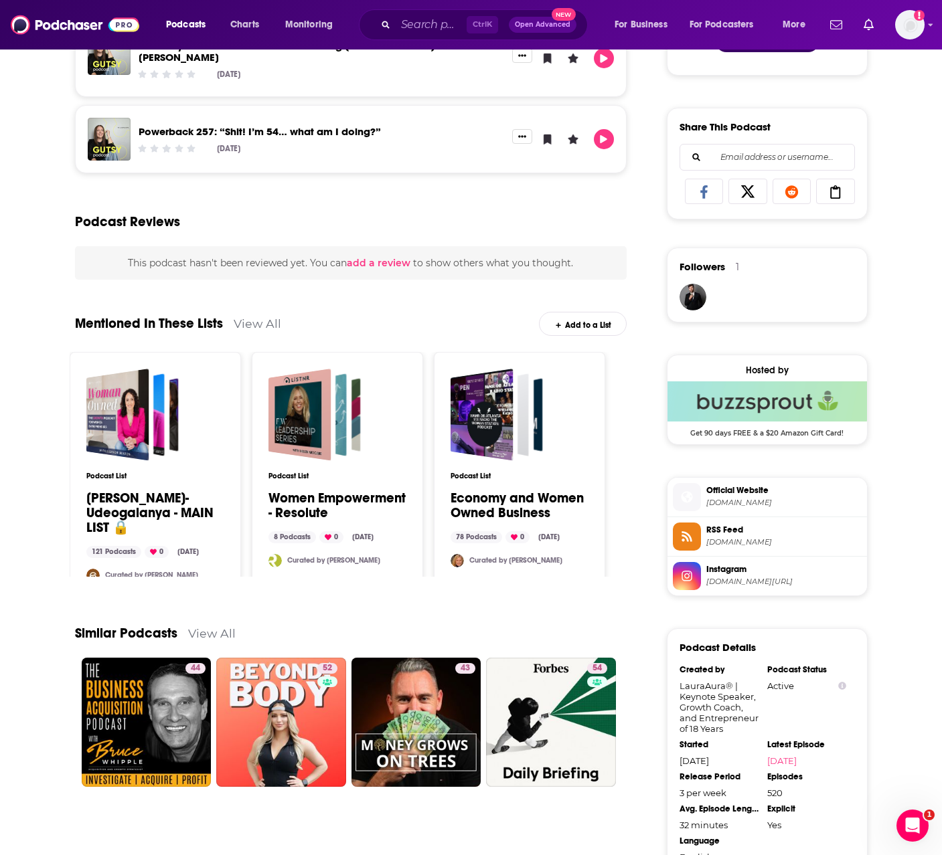
scroll to position [937, 0]
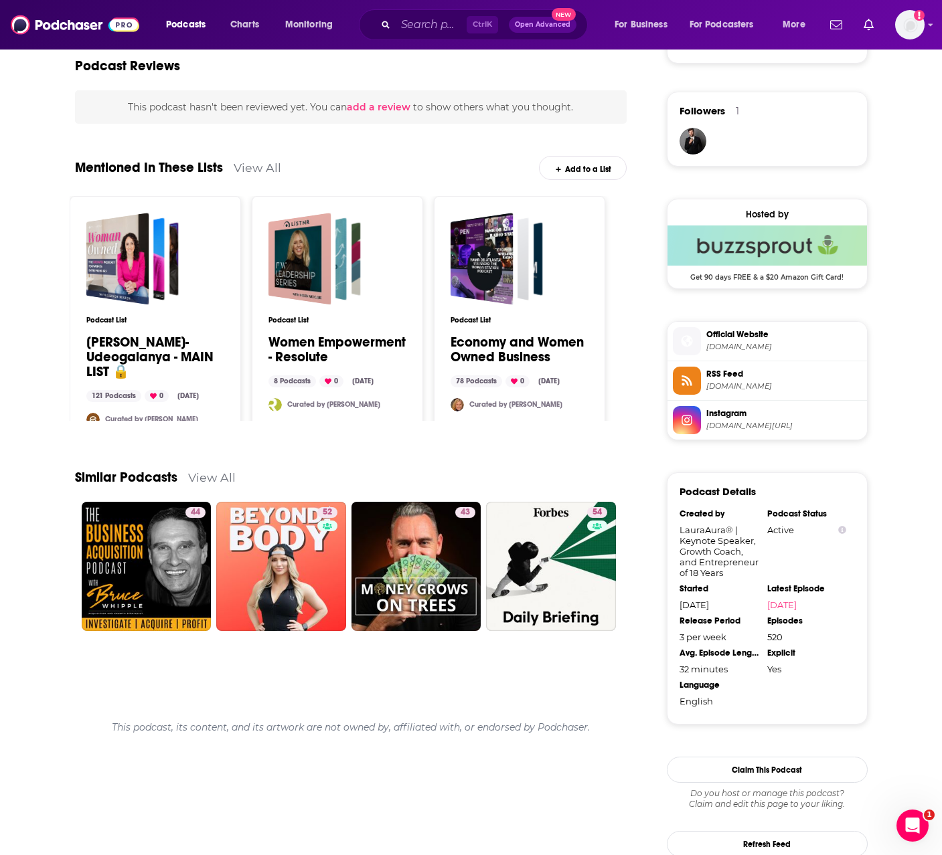
click at [212, 473] on link "View All" at bounding box center [212, 477] width 48 height 14
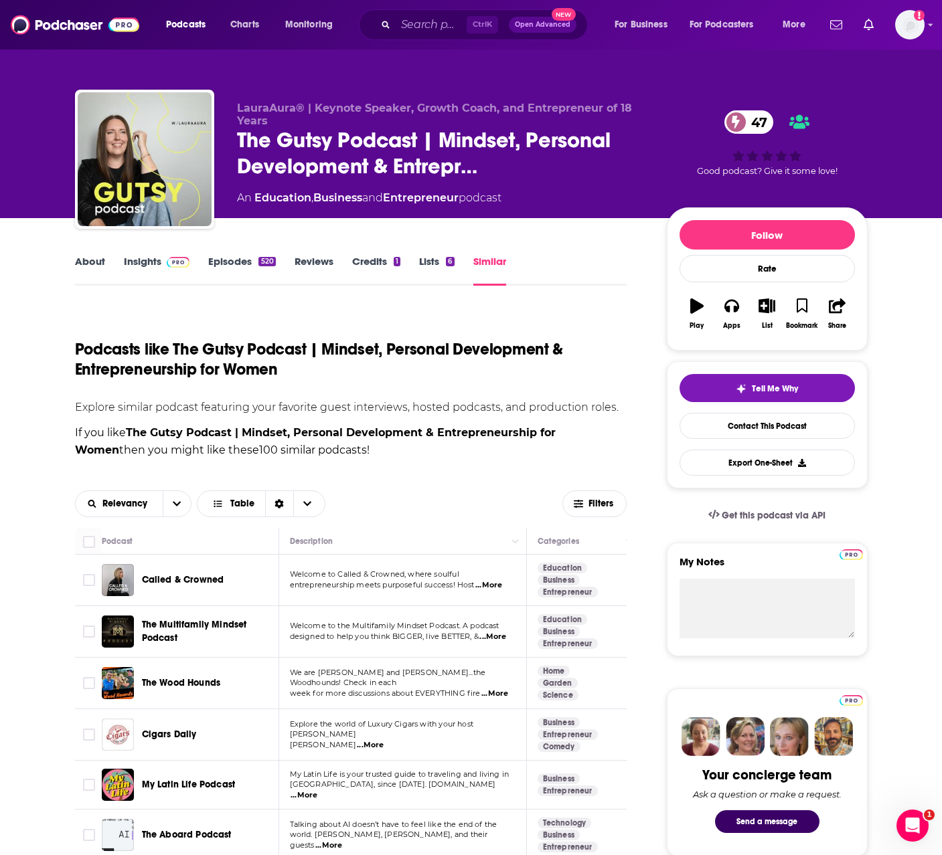
click at [143, 263] on link "Insights" at bounding box center [157, 270] width 66 height 31
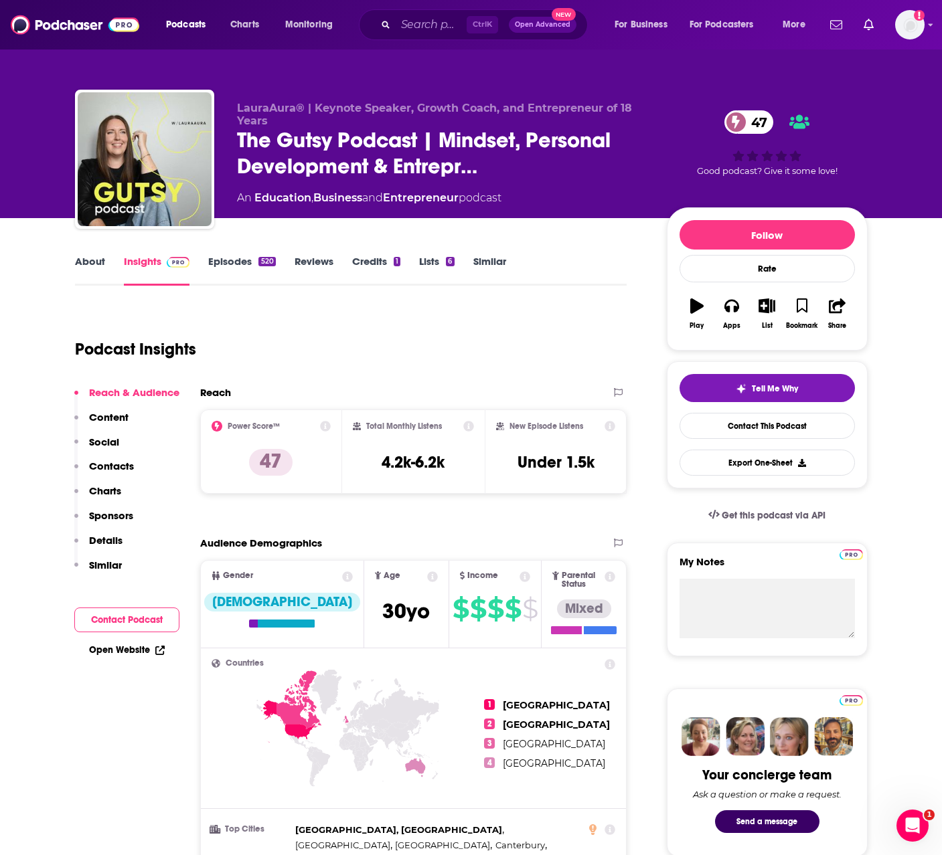
click at [82, 266] on link "About" at bounding box center [90, 270] width 30 height 31
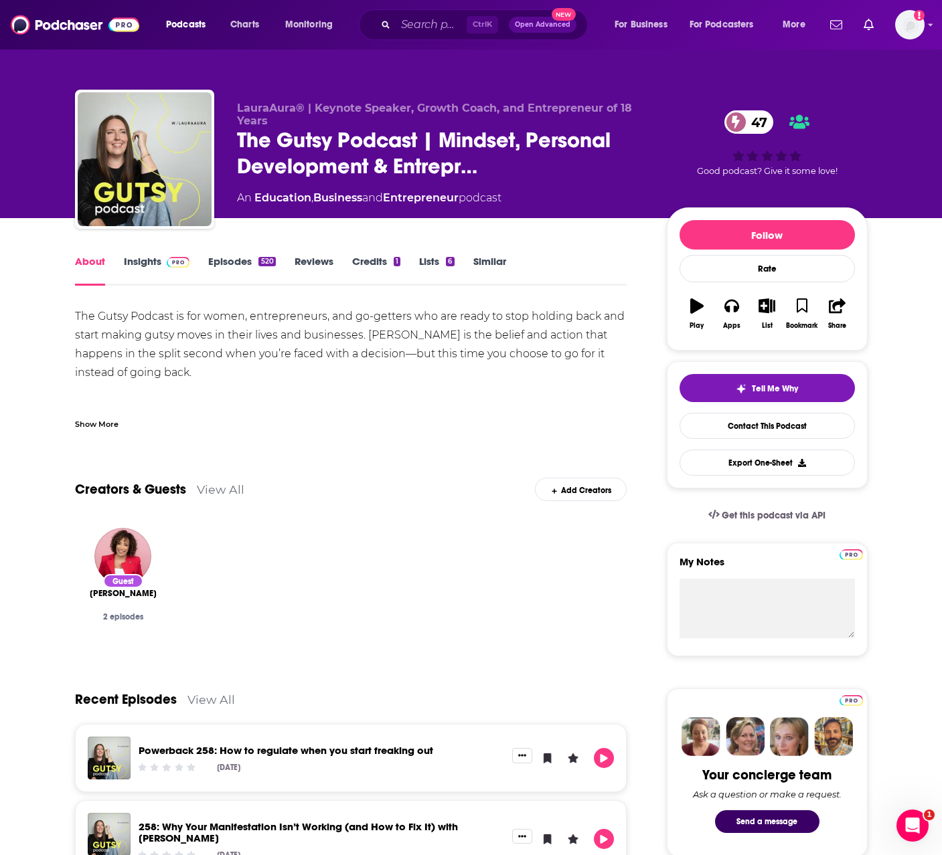
click at [100, 422] on div "Show More" at bounding box center [97, 423] width 44 height 13
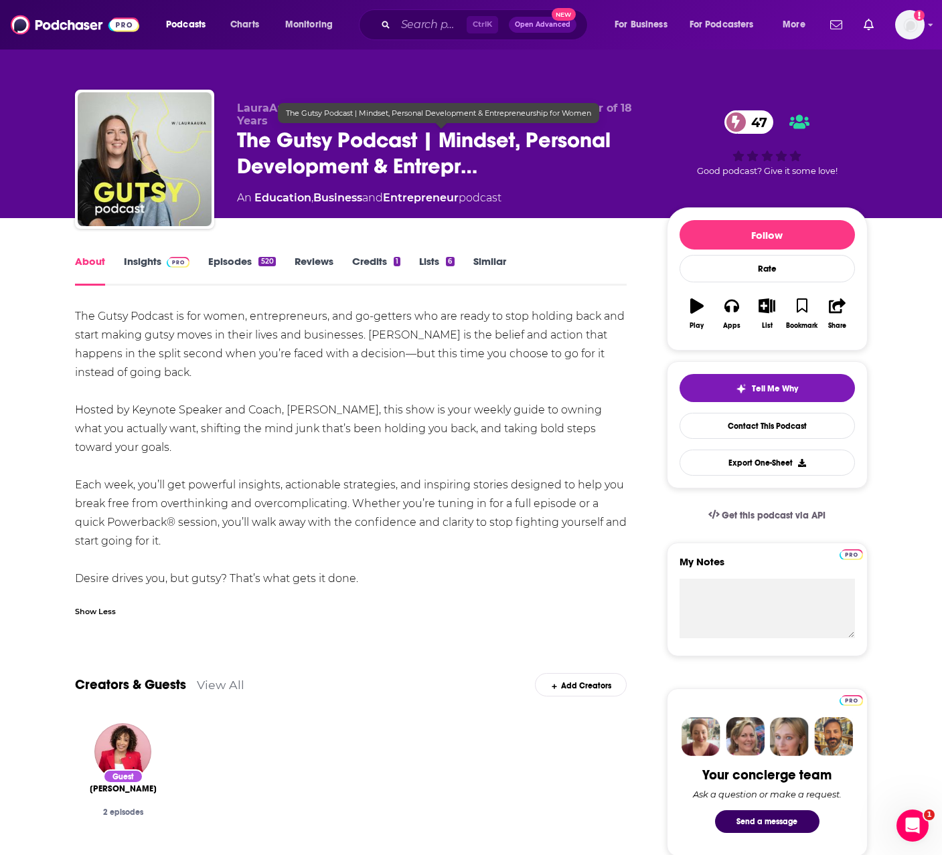
click at [368, 145] on span "The Gutsy Podcast | Mindset, Personal Development & Entrepr…" at bounding box center [441, 153] width 408 height 52
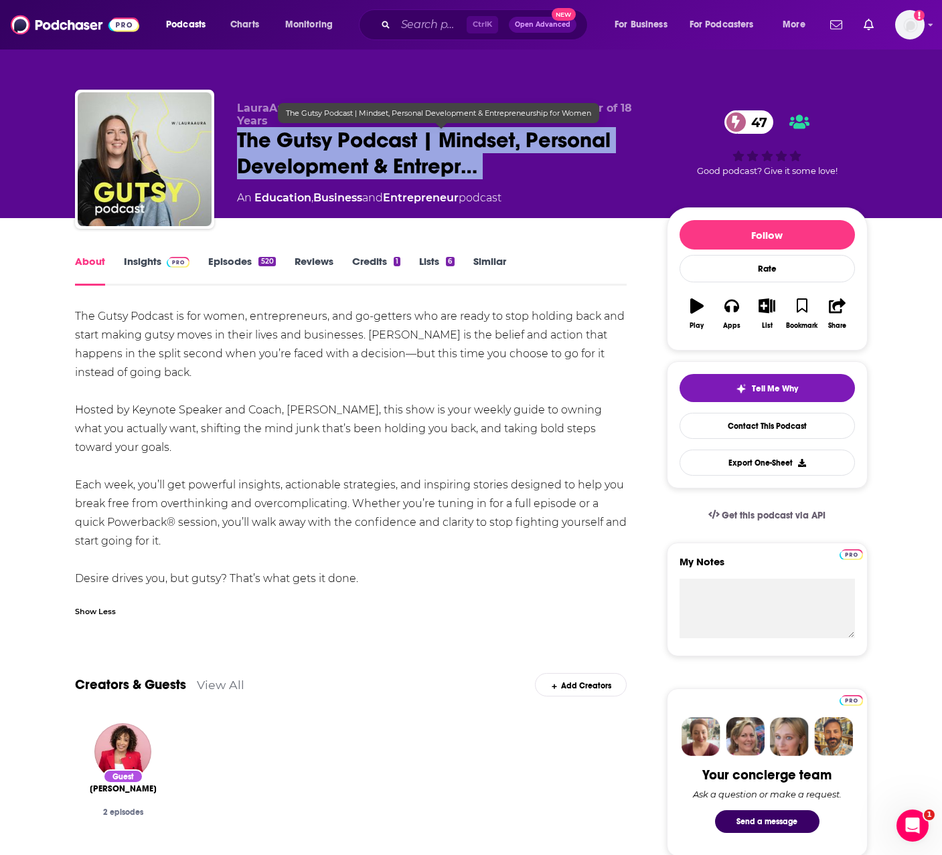
click at [368, 145] on span "The Gutsy Podcast | Mindset, Personal Development & Entrepr…" at bounding box center [441, 153] width 408 height 52
copy div "The Gutsy Podcast | Mindset, Personal Development & Entrepr… 47"
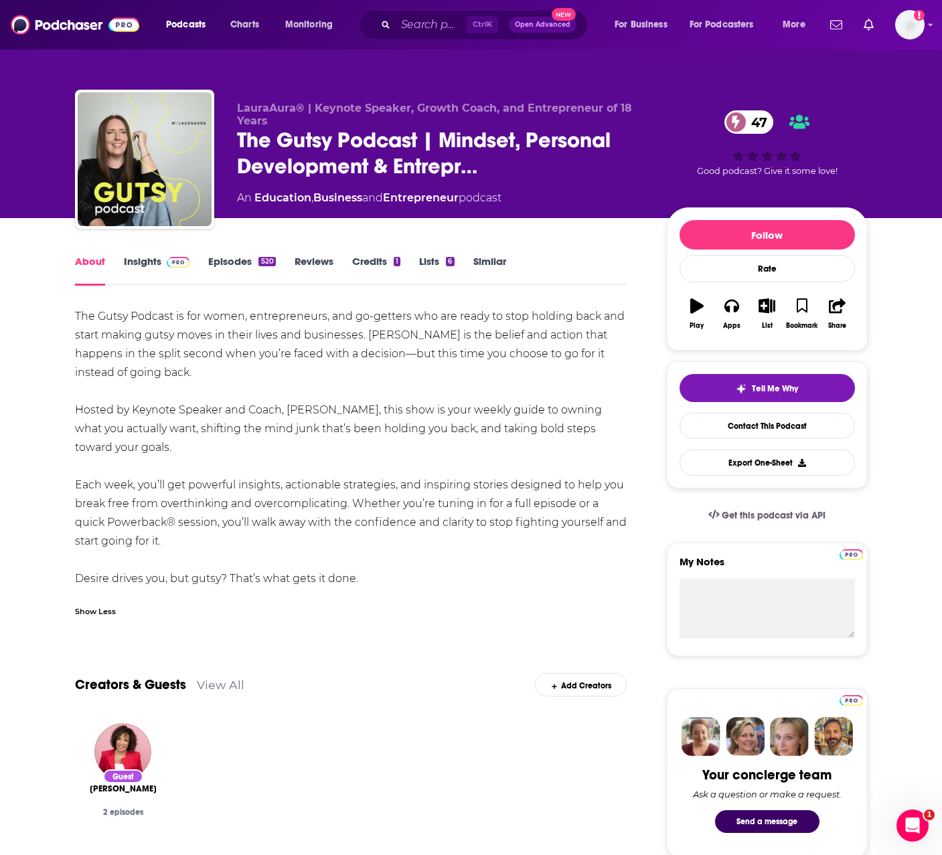
click at [298, 412] on div "The Gutsy Podcast is for women, entrepreneurs, and go-getters who are ready to …" at bounding box center [351, 447] width 552 height 281
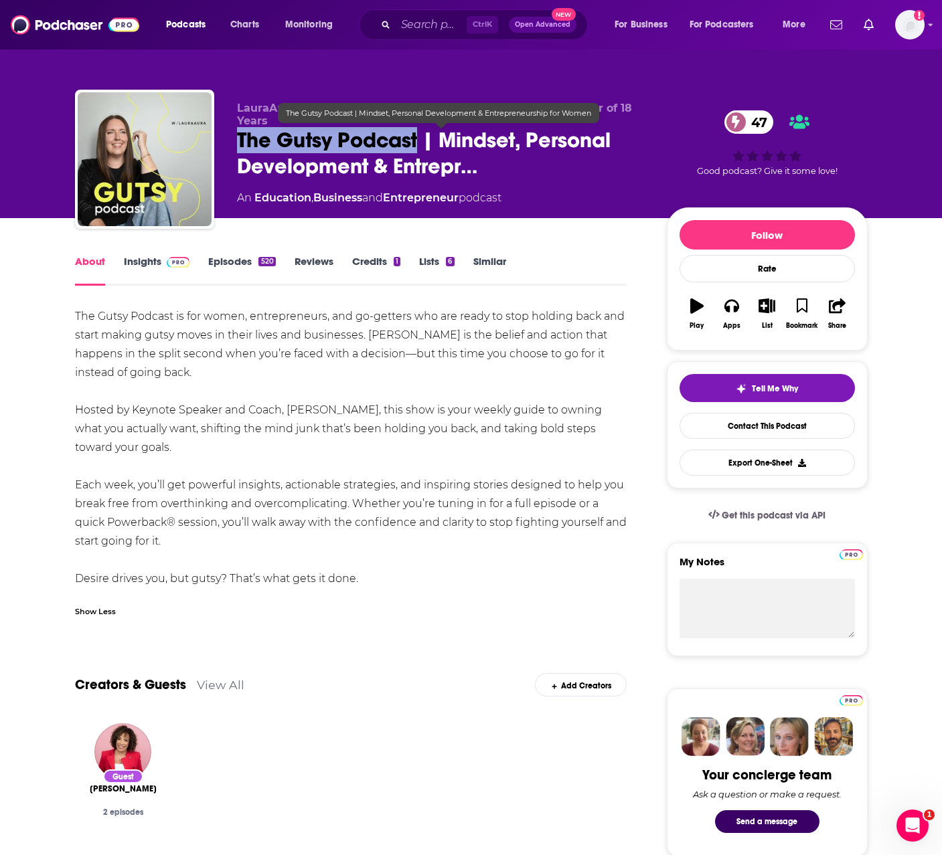
drag, startPoint x: 417, startPoint y: 139, endPoint x: 233, endPoint y: 139, distance: 184.0
click at [233, 139] on div "LauraAura® | Keynote Speaker, Growth Coach, and Entrepreneur of 18 Years The Gu…" at bounding box center [471, 162] width 792 height 145
copy h1 "The Gutsy Podcast"
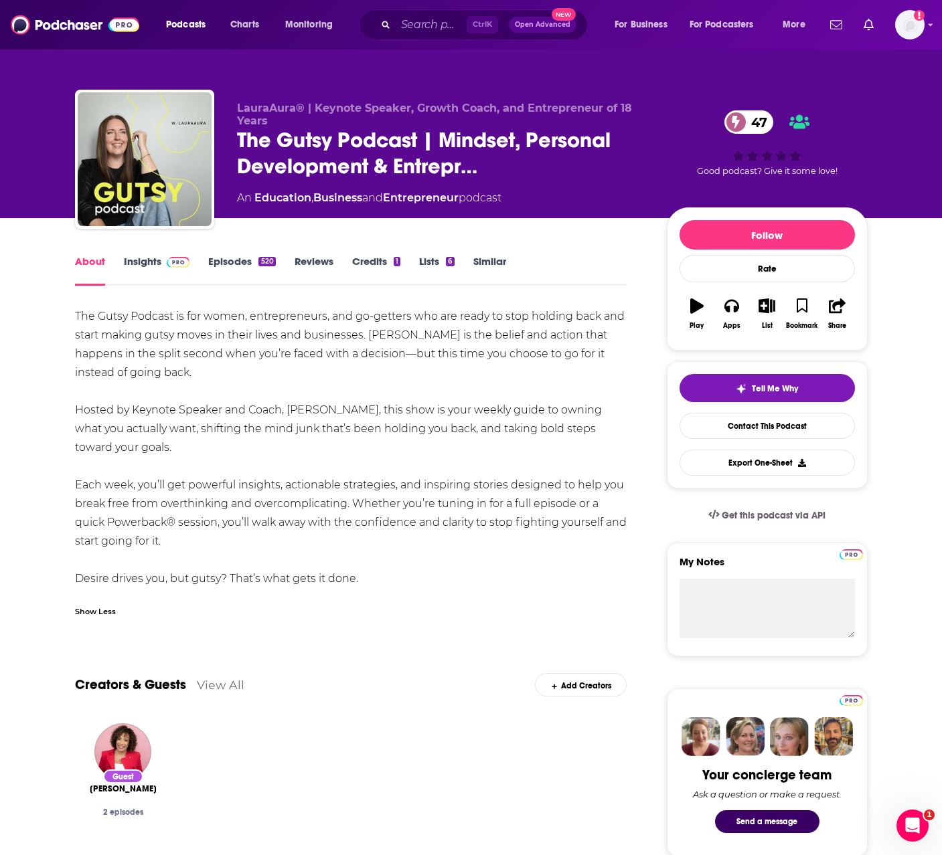
click at [446, 383] on div "The Gutsy Podcast is for women, entrepreneurs, and go-getters who are ready to …" at bounding box center [351, 447] width 552 height 281
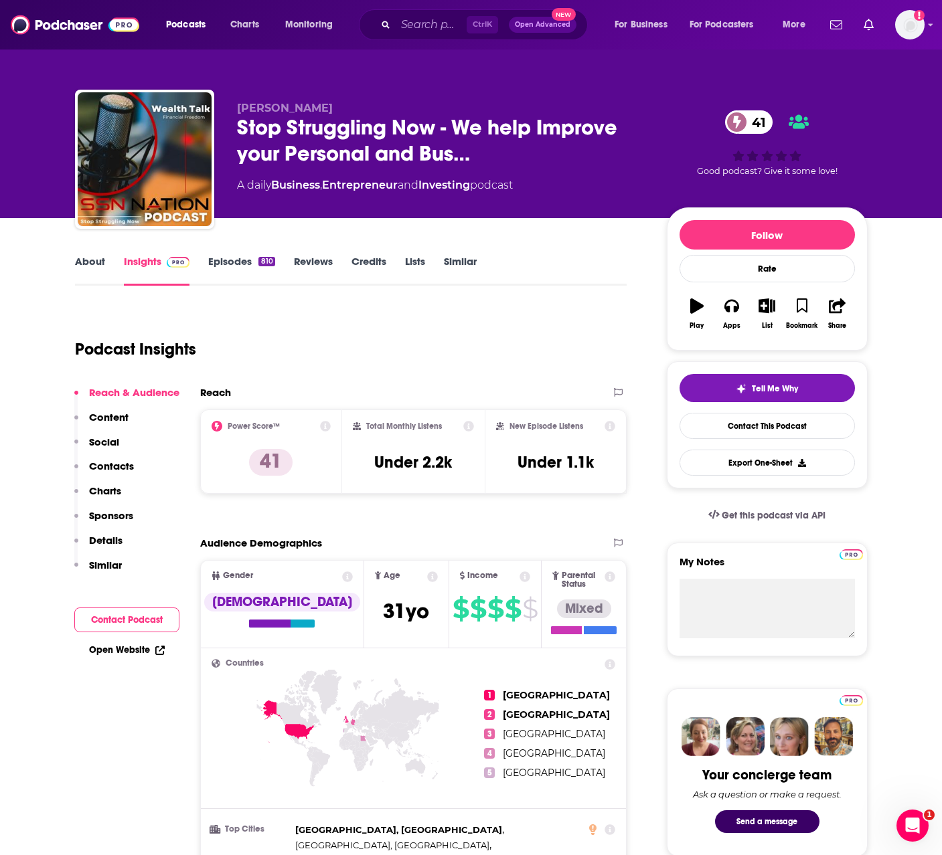
click at [91, 266] on link "About" at bounding box center [90, 270] width 30 height 31
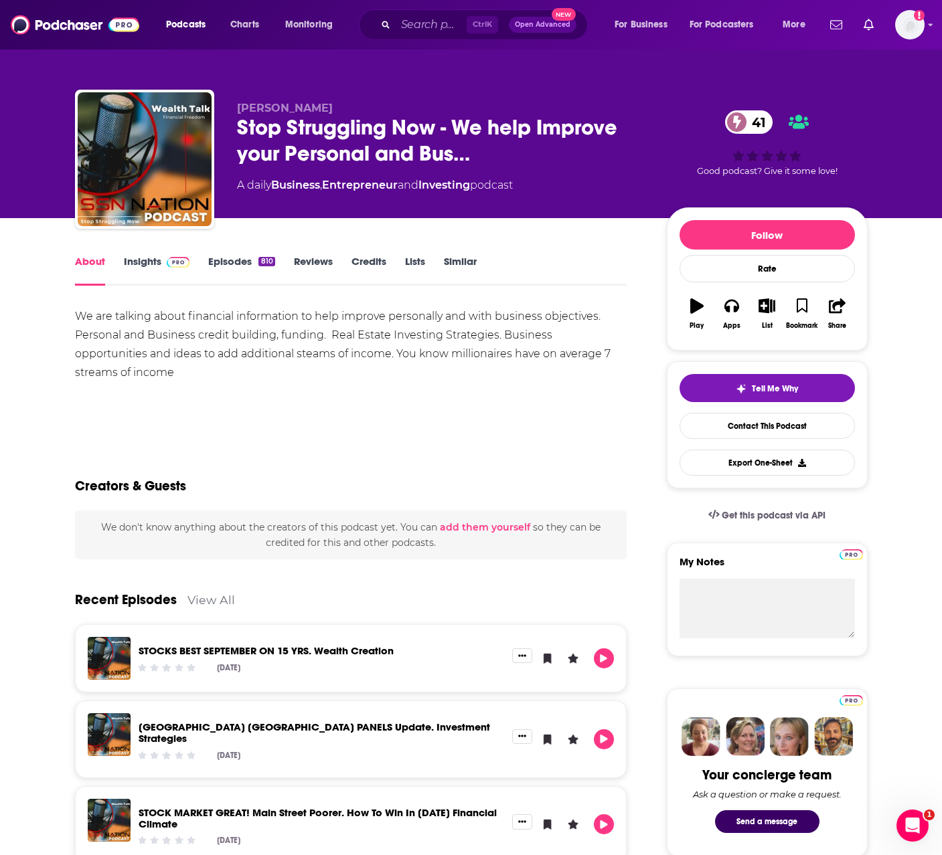
click at [250, 327] on div "We are talking about financial information to help improve personally and with …" at bounding box center [351, 344] width 552 height 75
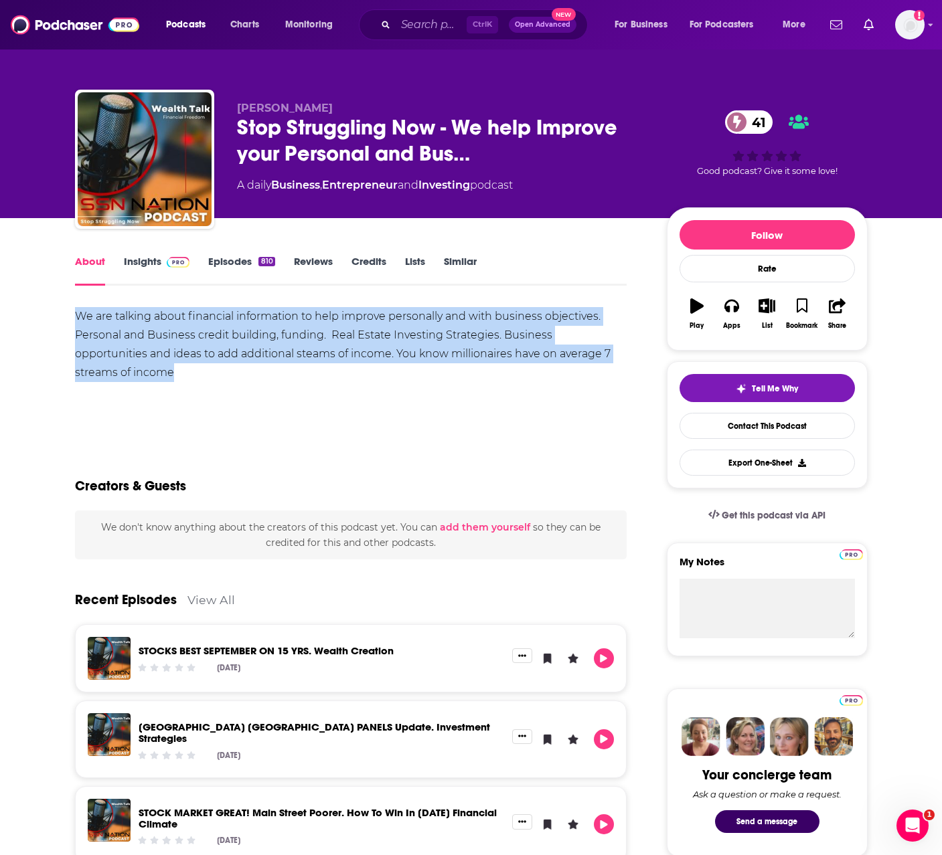
click at [250, 327] on div "We are talking about financial information to help improve personally and with …" at bounding box center [351, 344] width 552 height 75
copy div "We are talking about financial information to help improve personally and with …"
click at [151, 263] on link "Insights" at bounding box center [157, 270] width 66 height 31
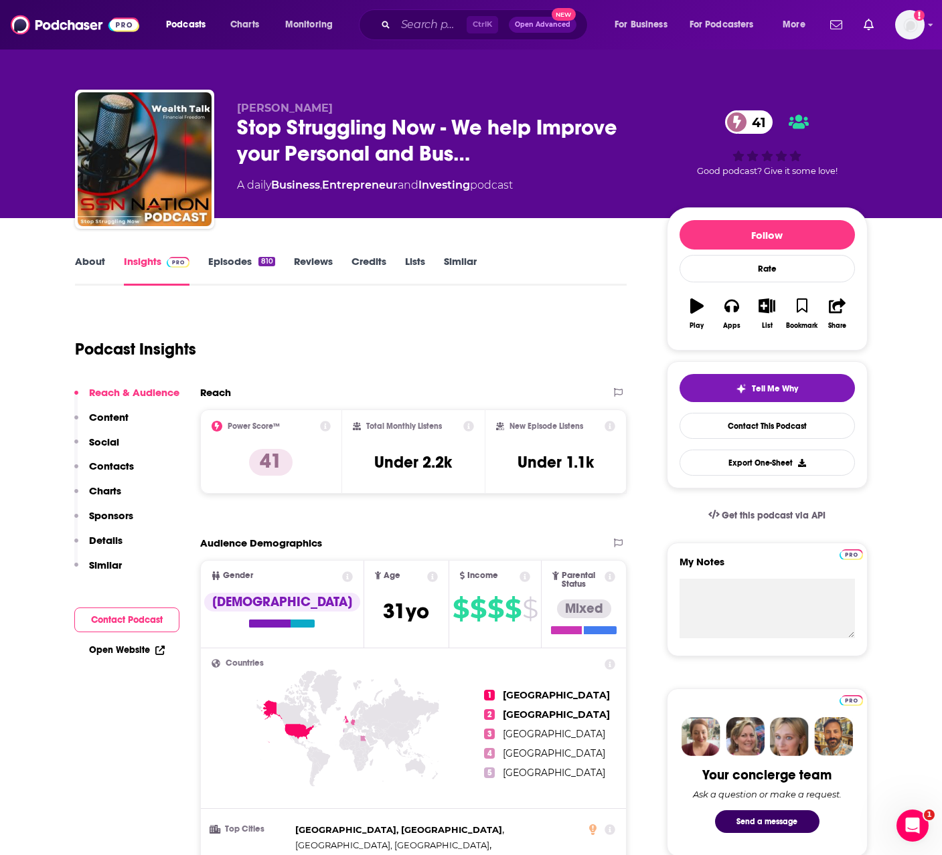
click at [93, 262] on link "About" at bounding box center [90, 270] width 30 height 31
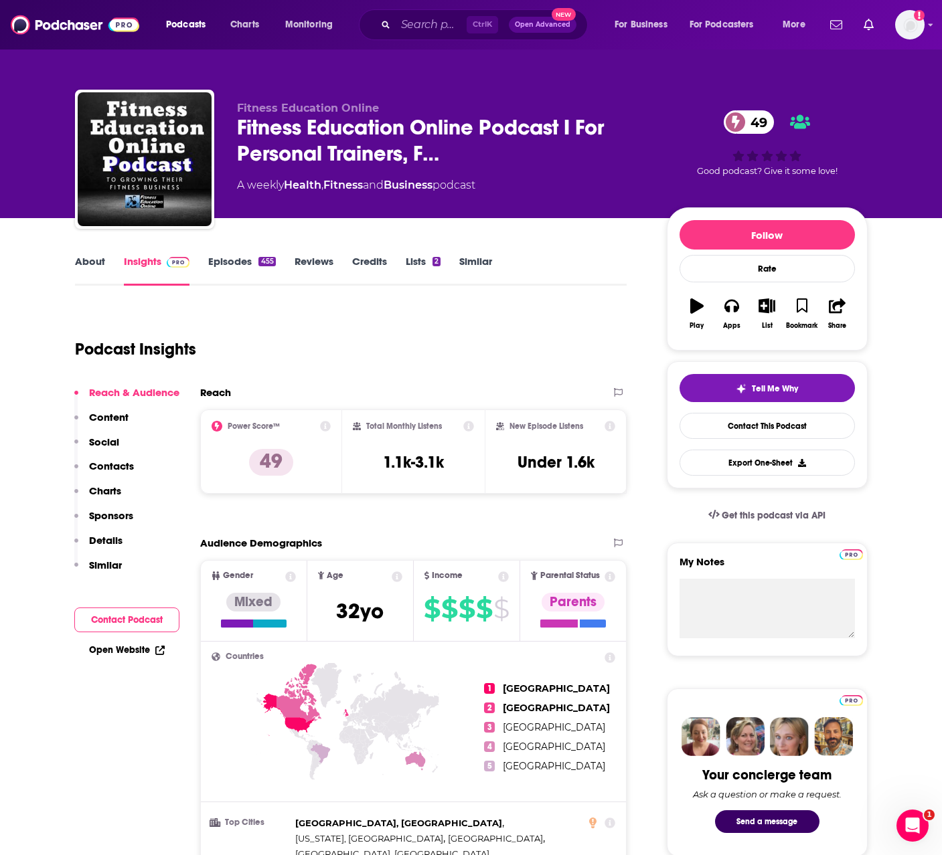
click at [87, 263] on link "About" at bounding box center [90, 270] width 30 height 31
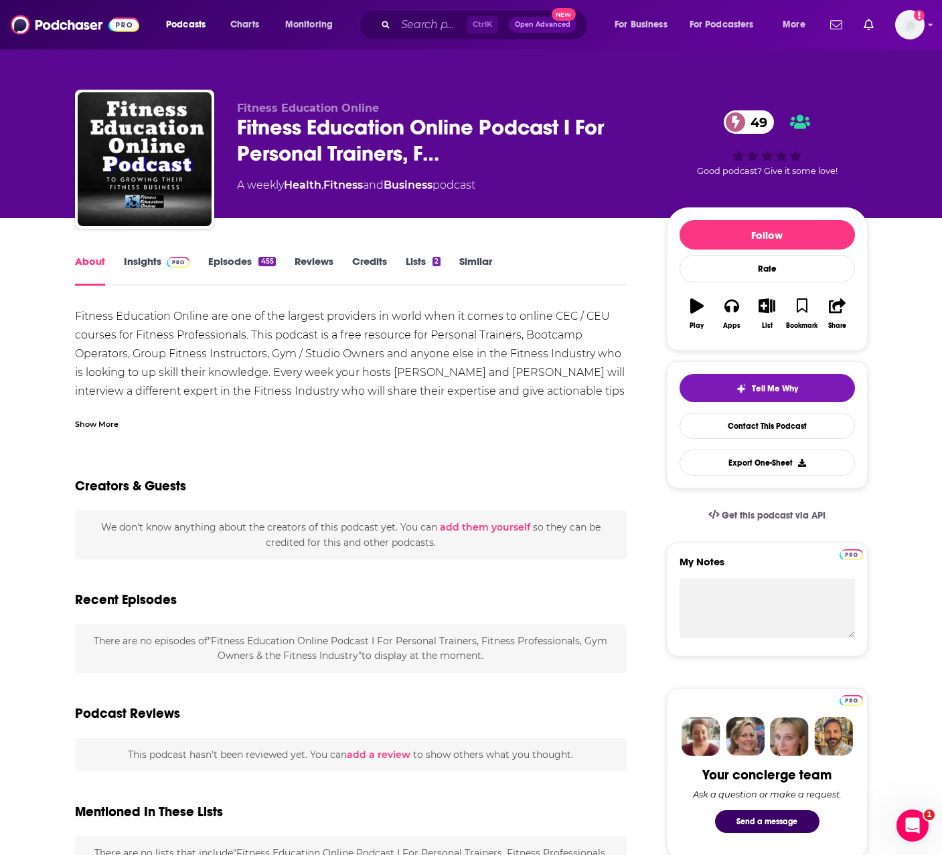
click at [87, 426] on div "Show More" at bounding box center [97, 423] width 44 height 13
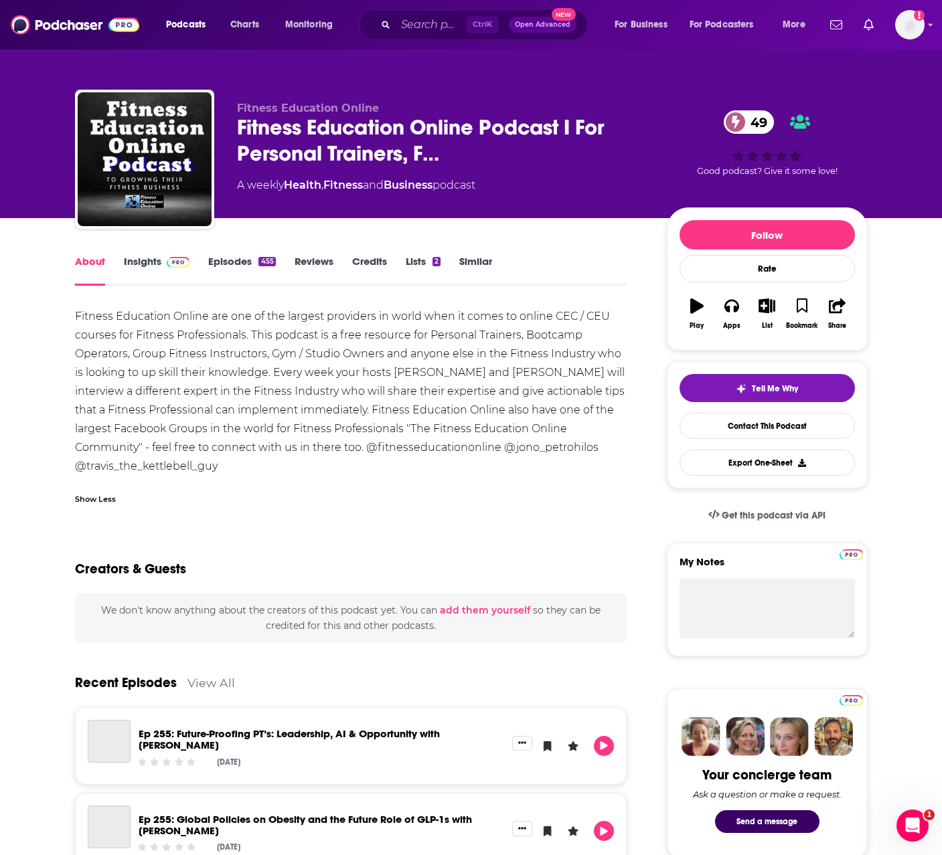
drag, startPoint x: 225, startPoint y: 466, endPoint x: 53, endPoint y: 315, distance: 229.0
copy div "Fitness Education Online are one of the largest providers in world when it come…"
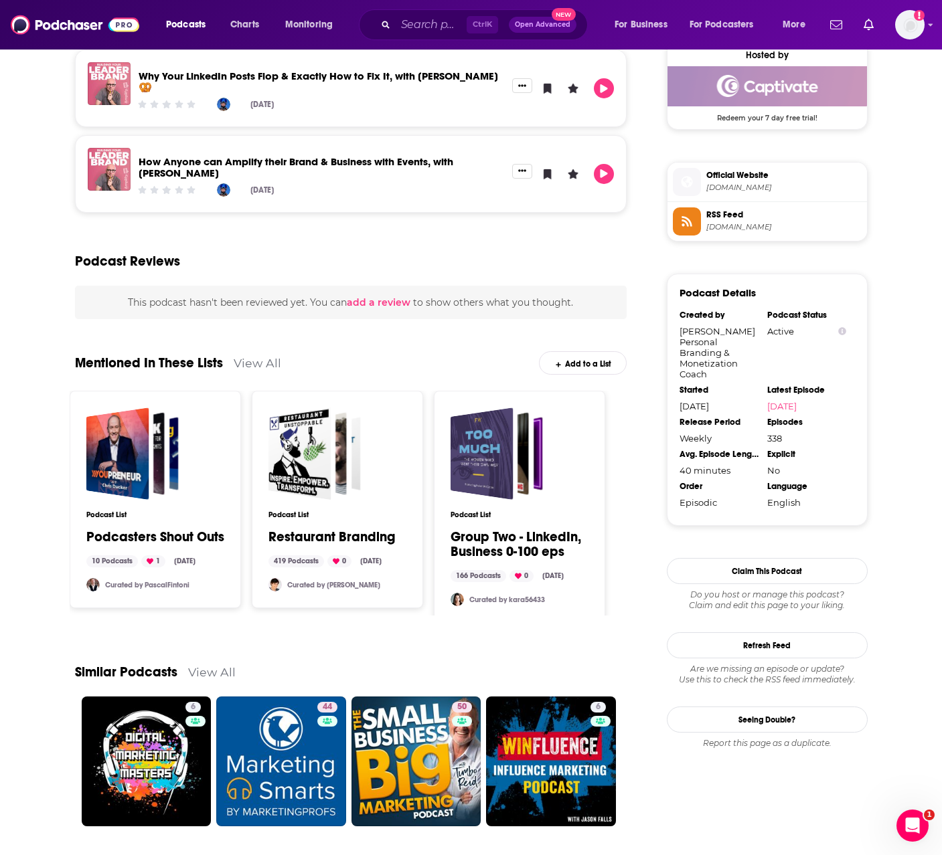
scroll to position [1181, 0]
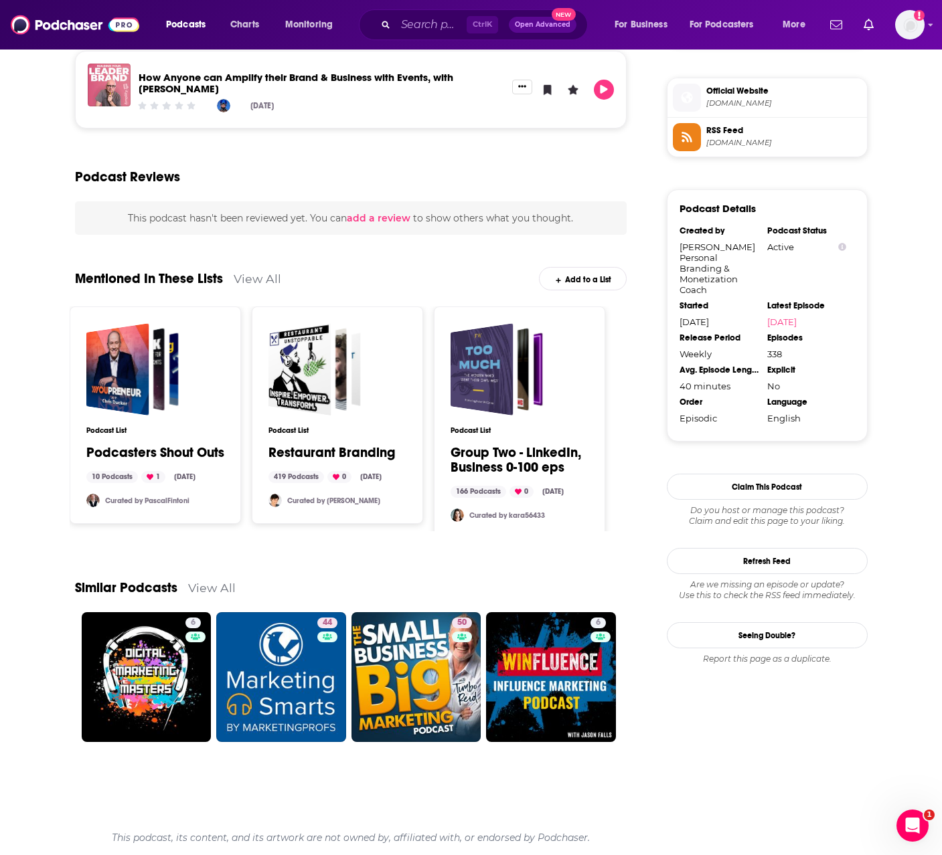
click at [218, 590] on link "View All" at bounding box center [212, 588] width 48 height 14
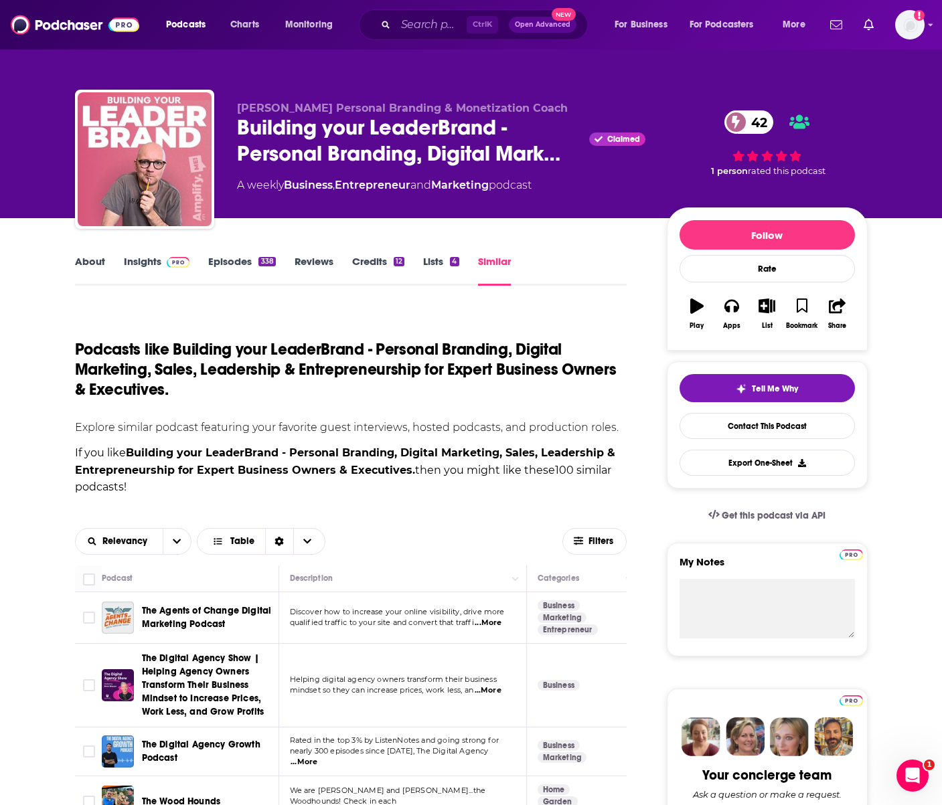
click at [93, 266] on link "About" at bounding box center [90, 270] width 30 height 31
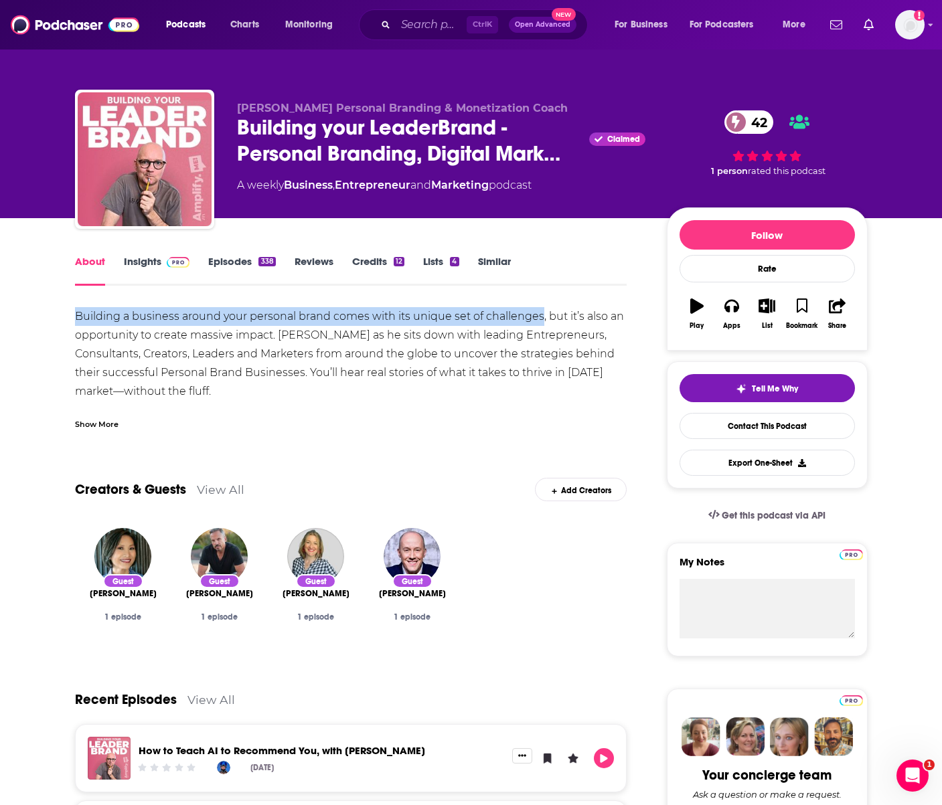
drag, startPoint x: 73, startPoint y: 316, endPoint x: 539, endPoint y: 324, distance: 466.6
copy div "Building a business around your personal brand comes with its unique set of cha…"
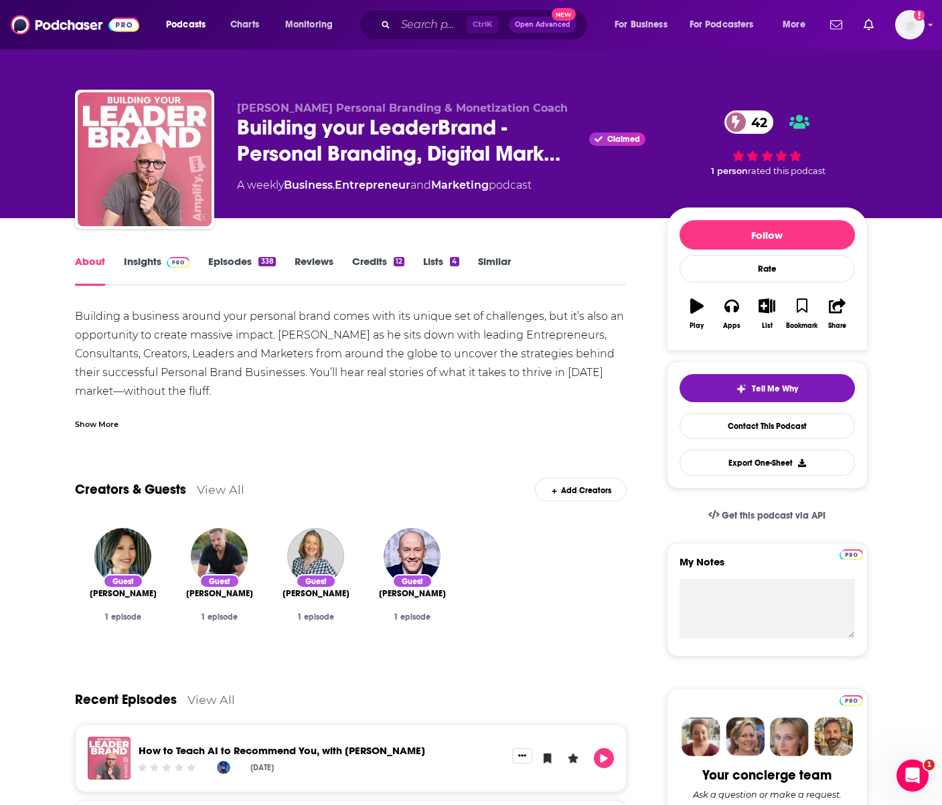
drag, startPoint x: 90, startPoint y: 426, endPoint x: 108, endPoint y: 418, distance: 20.4
click at [90, 426] on div "Show More" at bounding box center [97, 423] width 44 height 13
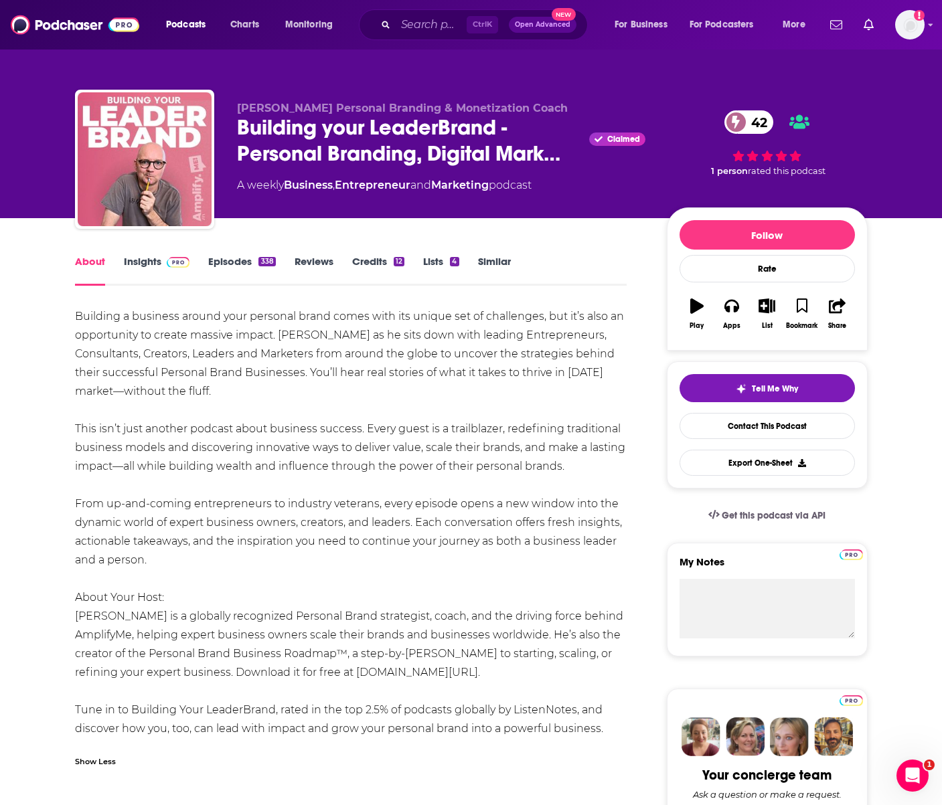
drag, startPoint x: 76, startPoint y: 324, endPoint x: 617, endPoint y: 734, distance: 679.3
click at [617, 734] on div "Building a business around your personal brand comes with its unique set of cha…" at bounding box center [351, 522] width 552 height 431
copy div "Building a business around your personal brand comes with its unique set of cha…"
click at [902, 169] on div "Bob Gentle Personal Branding & Monetization Coach Building your LeaderBrand - P…" at bounding box center [471, 109] width 942 height 218
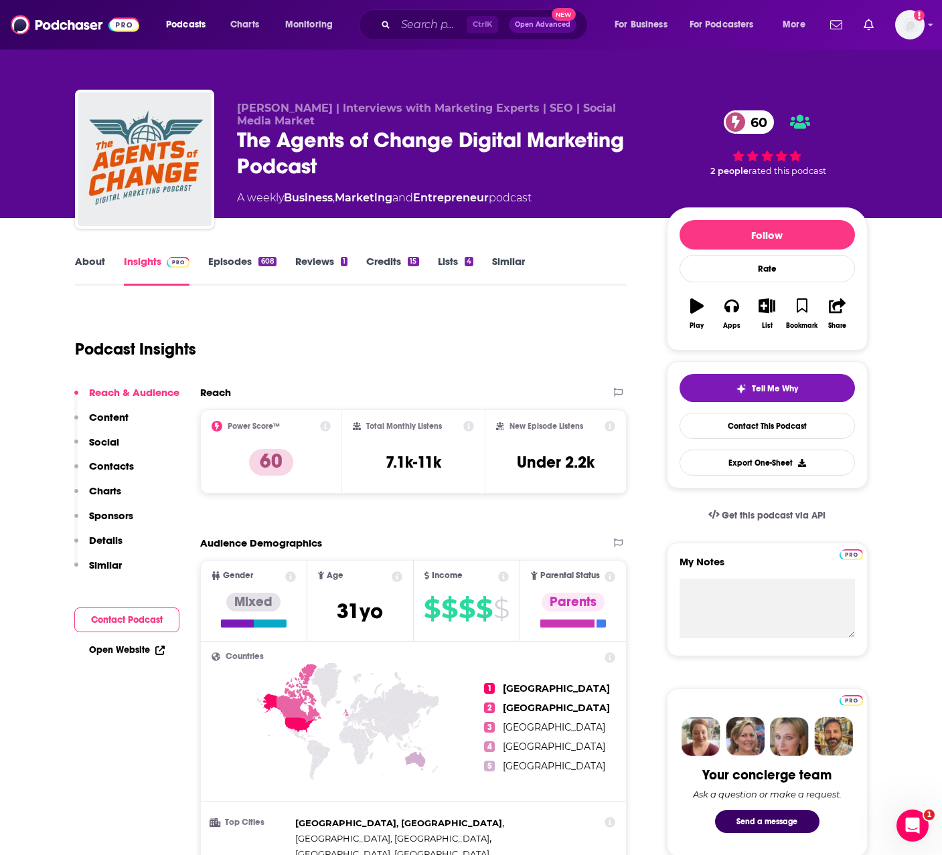
click at [84, 268] on link "About" at bounding box center [90, 270] width 30 height 31
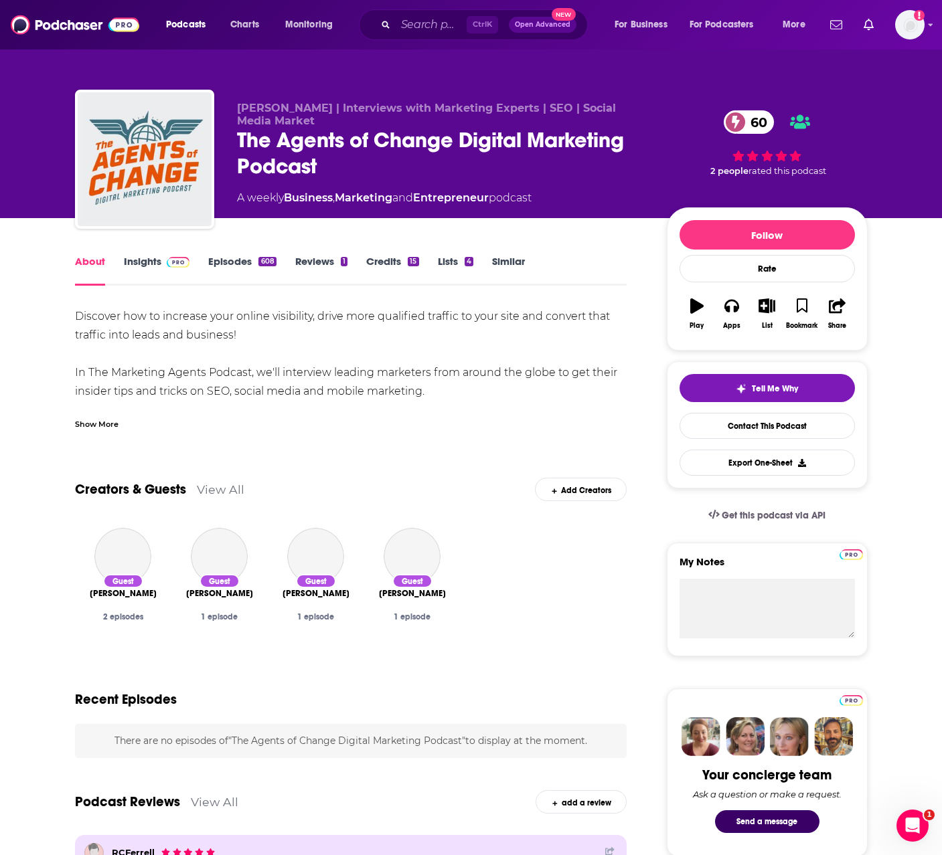
click at [105, 422] on div "Show More" at bounding box center [97, 423] width 44 height 13
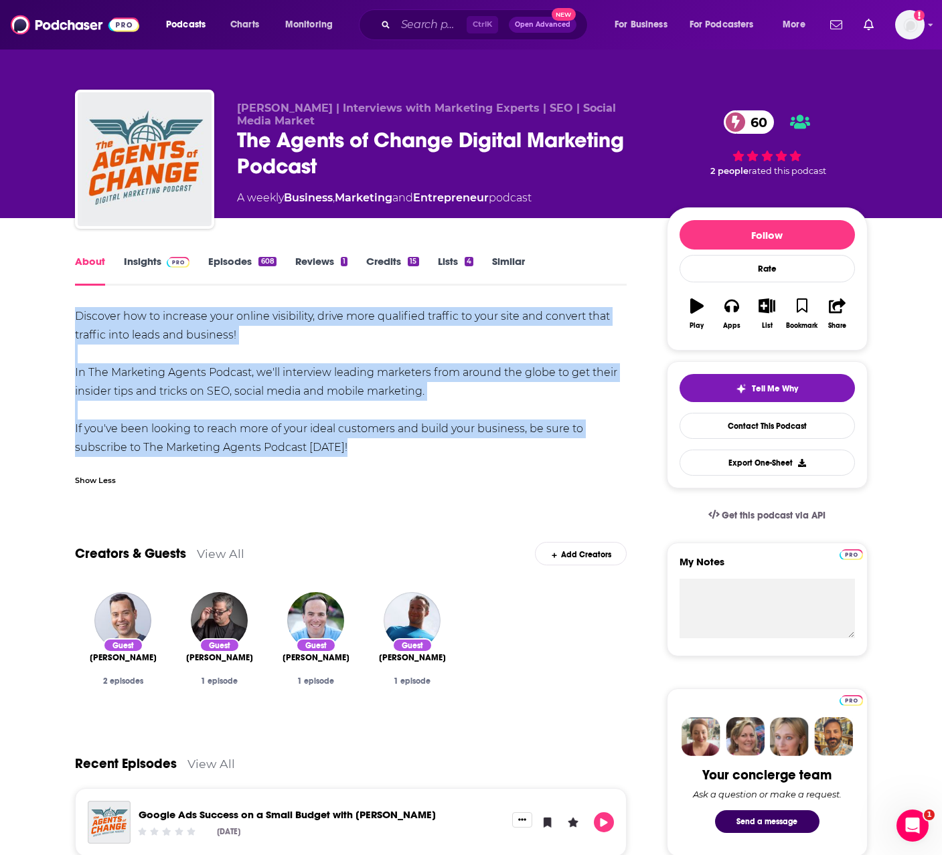
drag, startPoint x: 345, startPoint y: 451, endPoint x: 17, endPoint y: 311, distance: 357.1
copy div "Discover how to increase your online visibility, drive more qualified traffic t…"
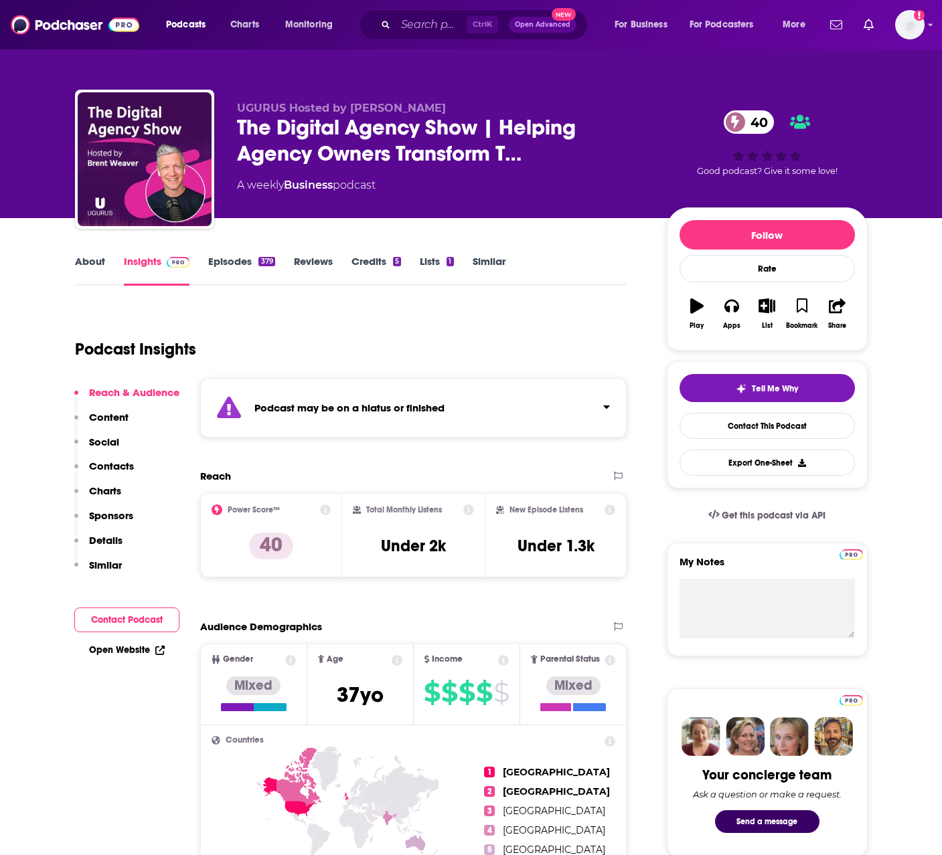
click at [85, 260] on link "About" at bounding box center [90, 270] width 30 height 31
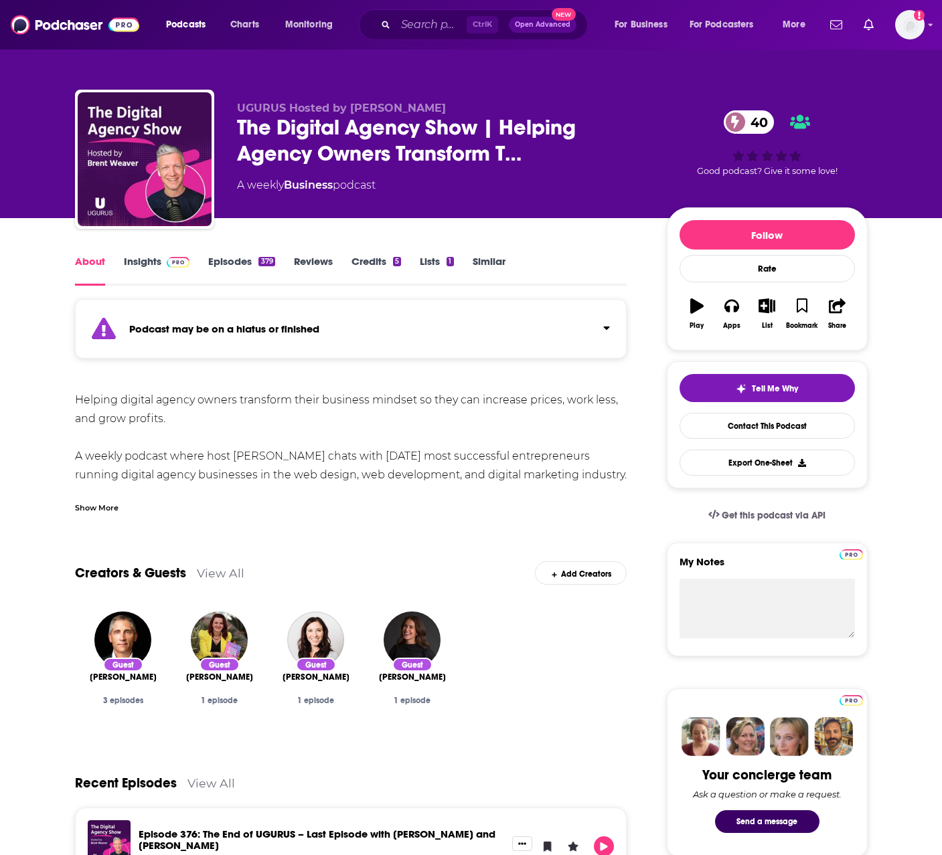
click at [101, 509] on div "Show More" at bounding box center [97, 507] width 44 height 13
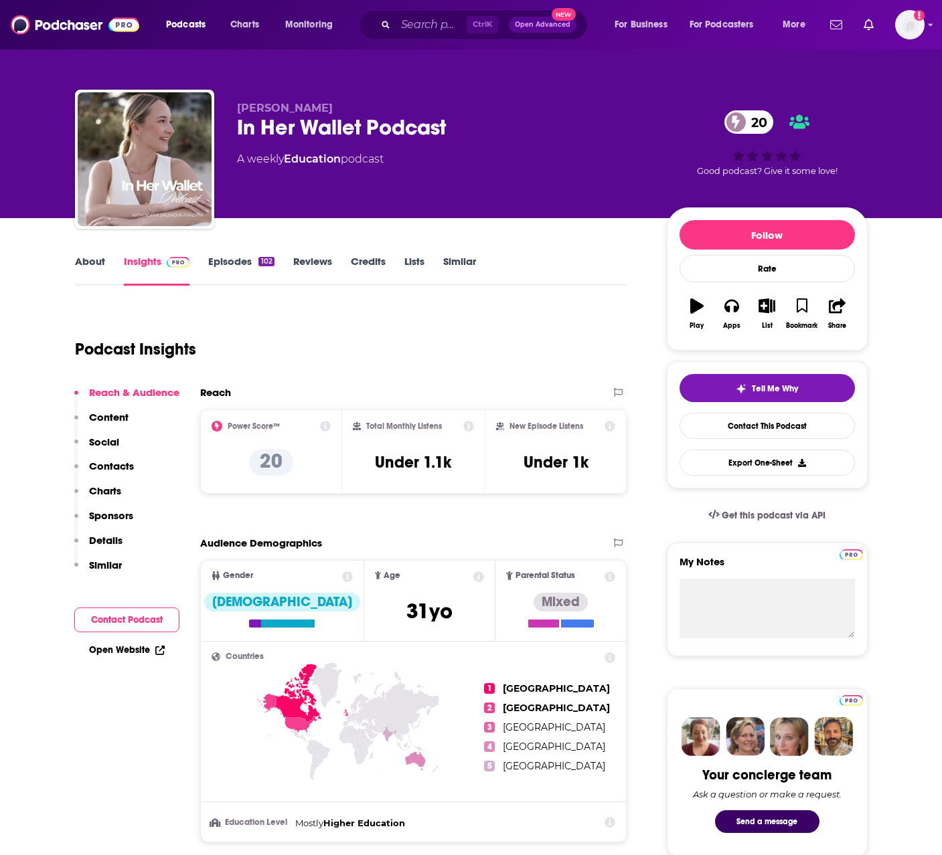
click at [86, 264] on link "About" at bounding box center [90, 270] width 30 height 31
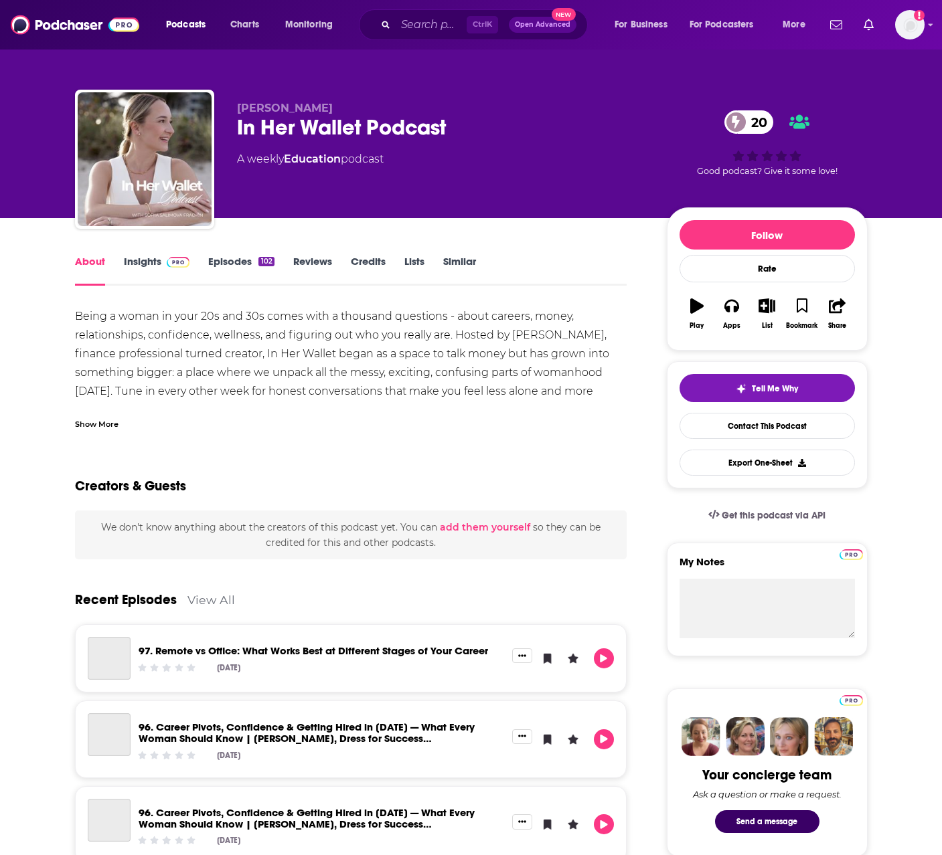
click at [110, 426] on div "Show More" at bounding box center [97, 423] width 44 height 13
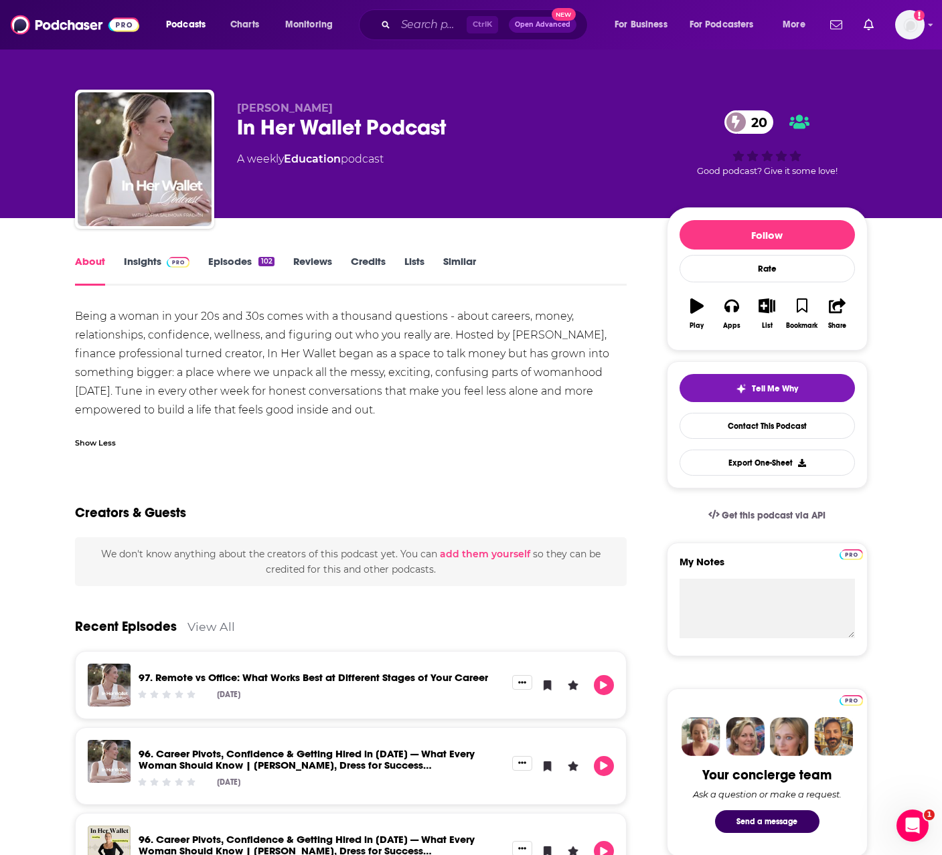
click at [138, 266] on link "Insights" at bounding box center [157, 270] width 66 height 31
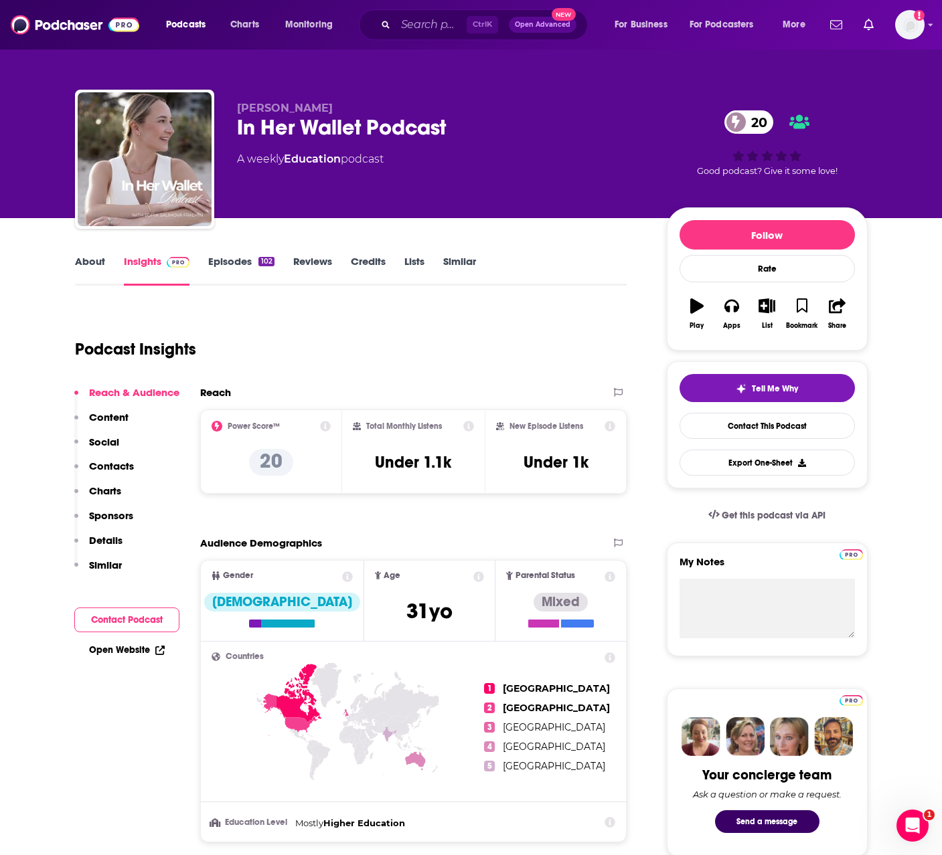
click at [92, 259] on link "About" at bounding box center [90, 270] width 30 height 31
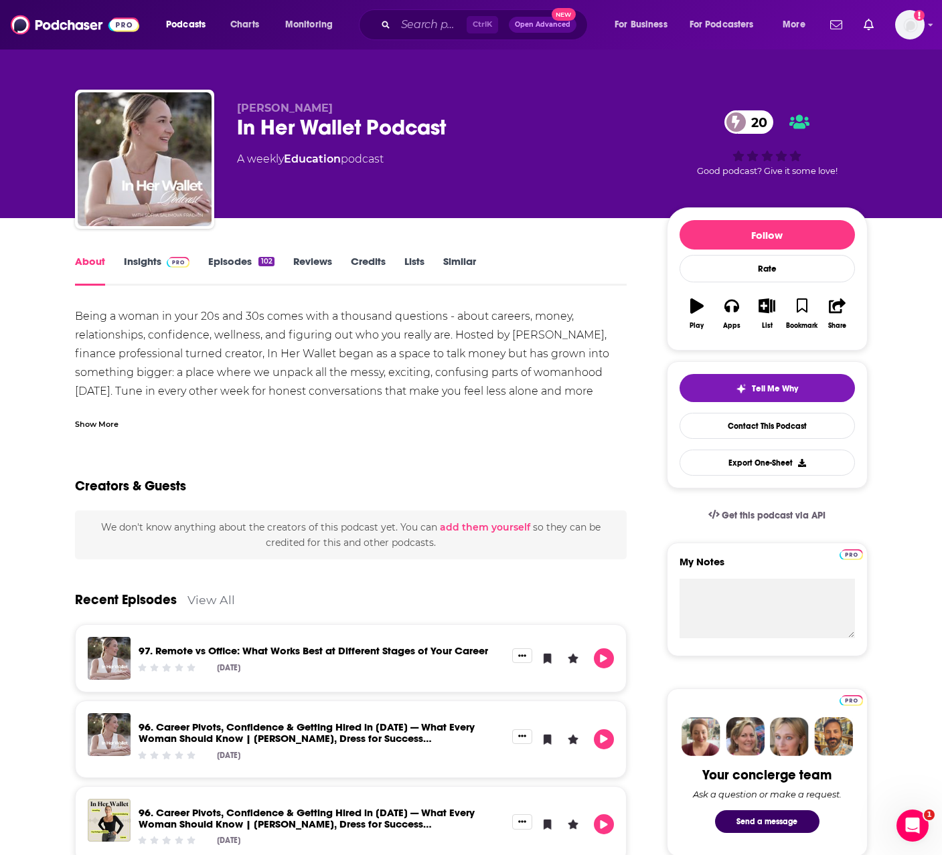
click at [96, 424] on div "Show More" at bounding box center [97, 423] width 44 height 13
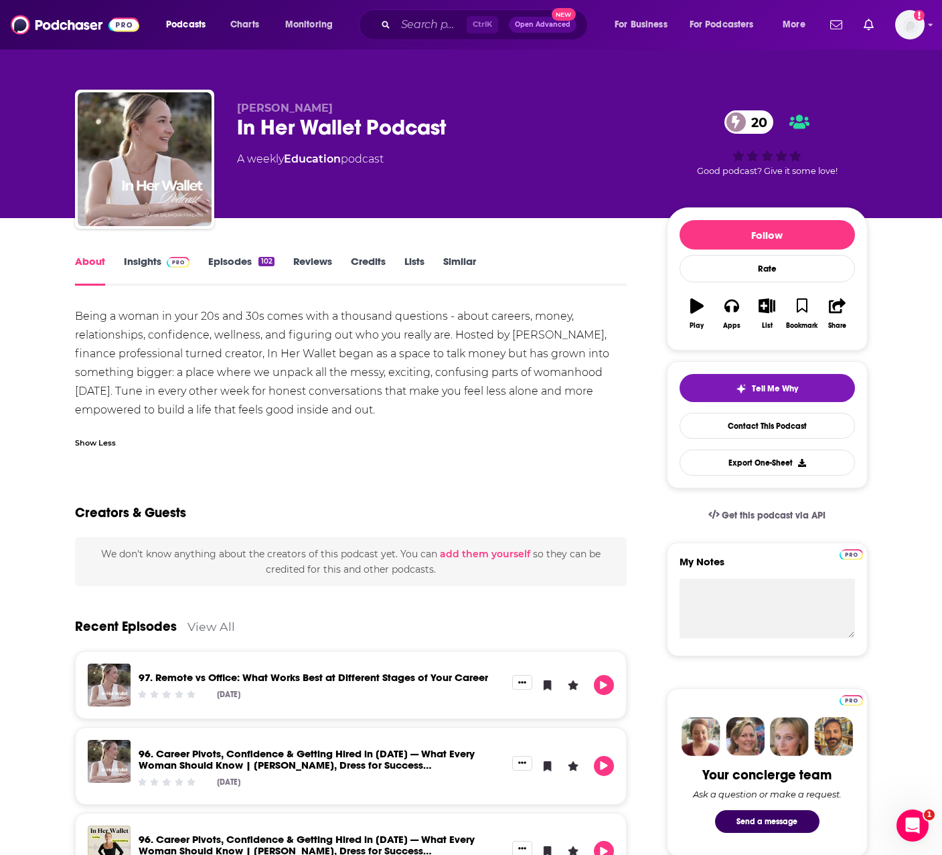
click at [347, 360] on div "Being a woman in your 20s and 30s comes with a thousand questions - about caree…" at bounding box center [351, 363] width 552 height 112
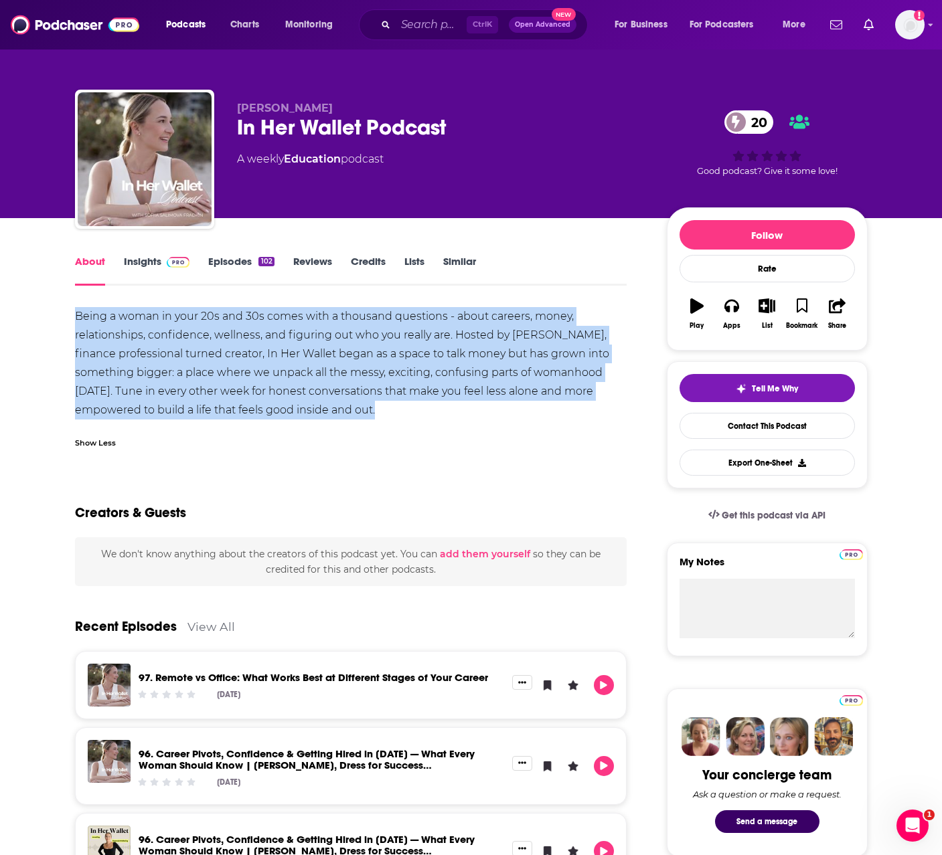
click at [347, 360] on div "Being a woman in your 20s and 30s comes with a thousand questions - about caree…" at bounding box center [351, 363] width 552 height 112
copy div "Being a woman in your 20s and 30s comes with a thousand questions - about caree…"
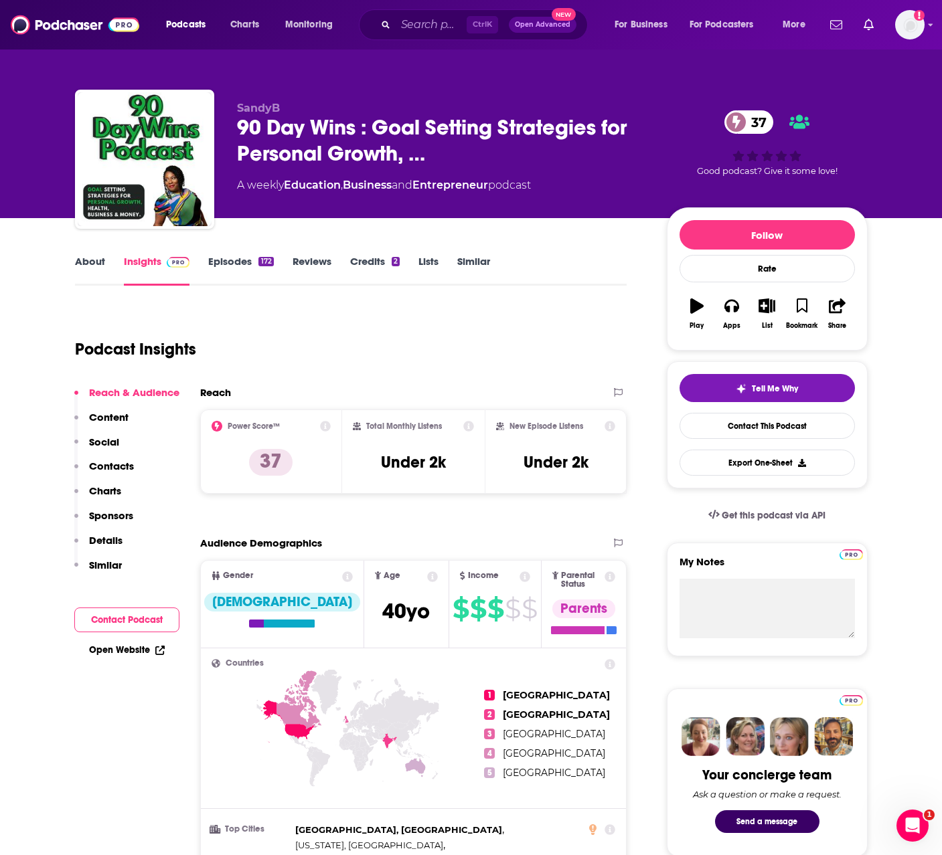
click at [85, 263] on link "About" at bounding box center [90, 270] width 30 height 31
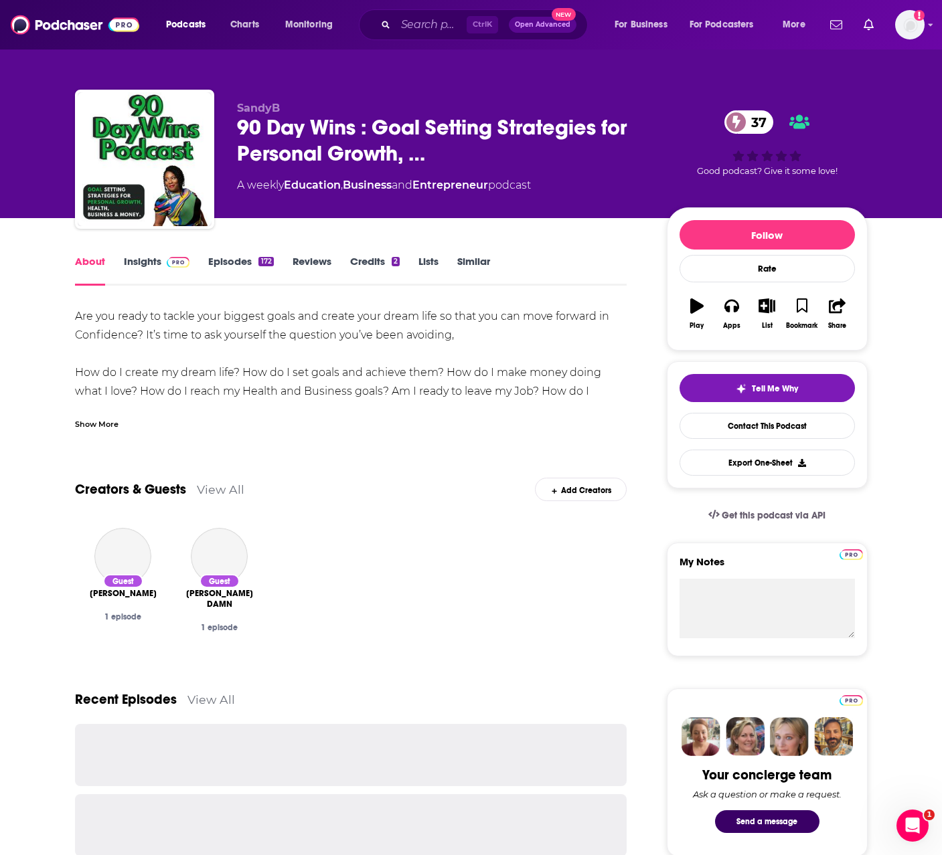
click at [98, 426] on div "Show More" at bounding box center [97, 423] width 44 height 13
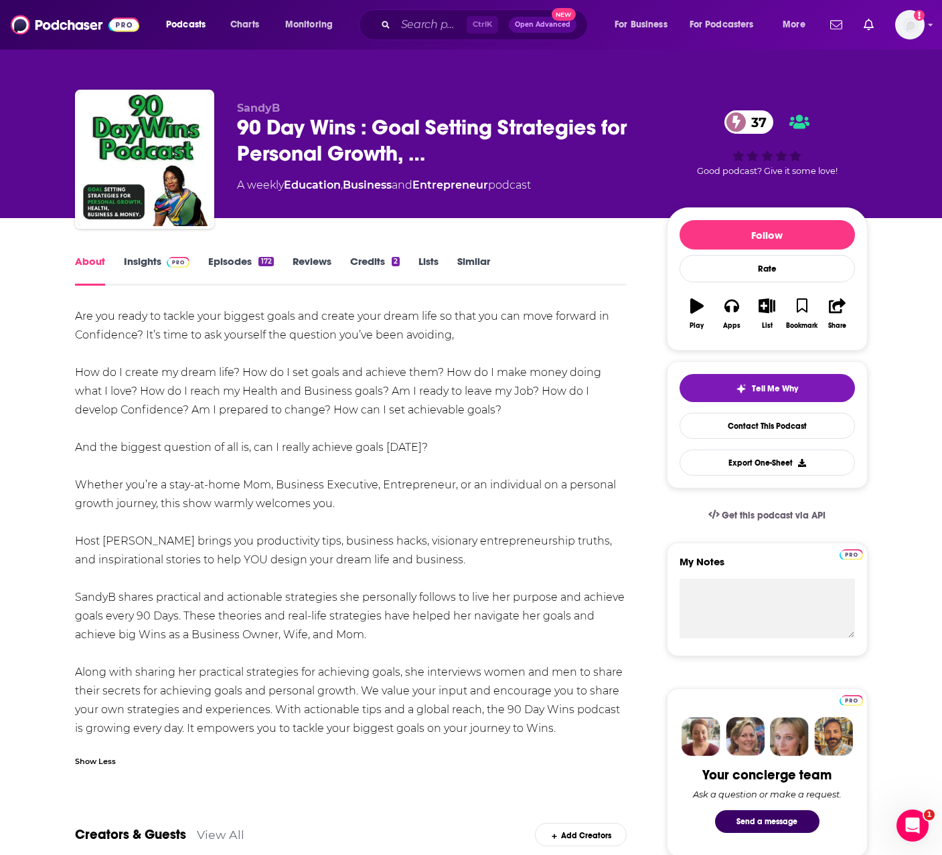
drag, startPoint x: 65, startPoint y: 316, endPoint x: 581, endPoint y: 738, distance: 666.4
copy div "Lor ips dolor si ametco adip elitsed doeiu tem incidi utla etdol magn al enim a…"
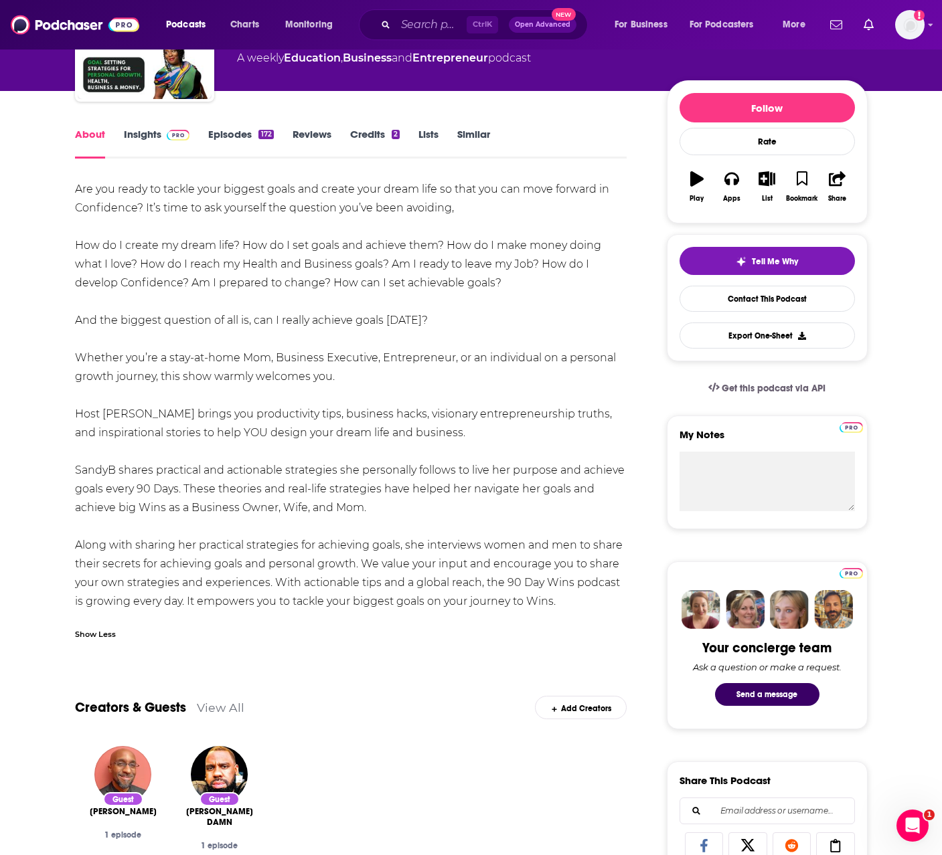
scroll to position [156, 0]
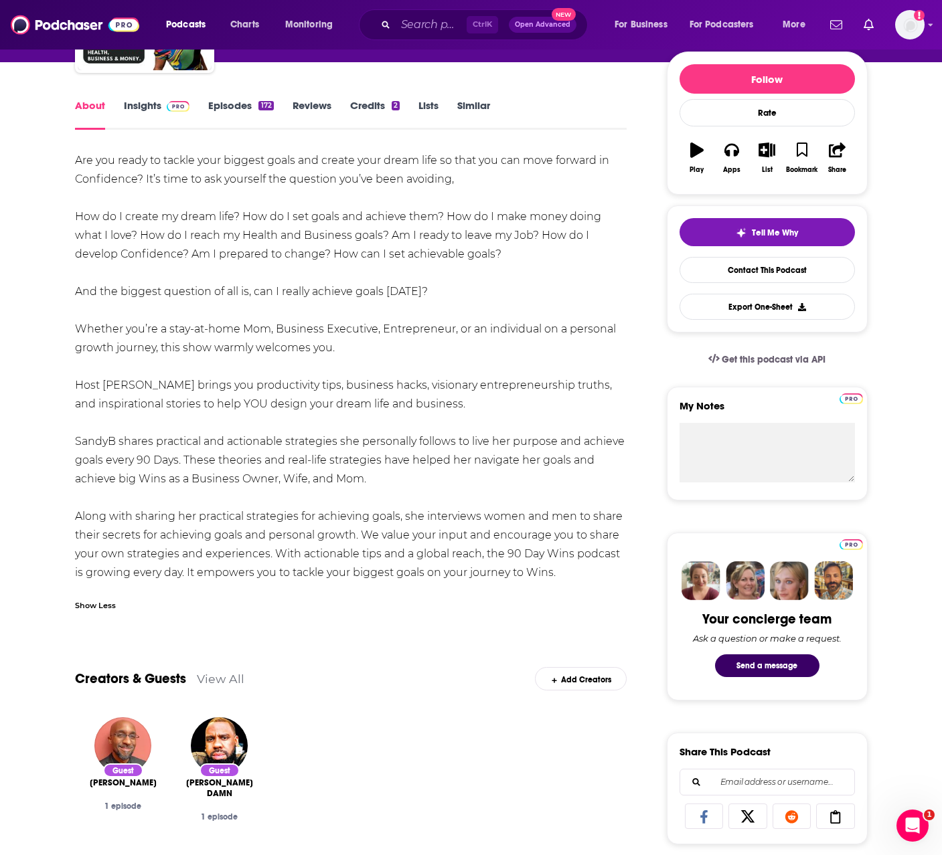
click at [400, 488] on div "Are you ready to tackle your biggest goals and create your dream life so that y…" at bounding box center [351, 366] width 552 height 431
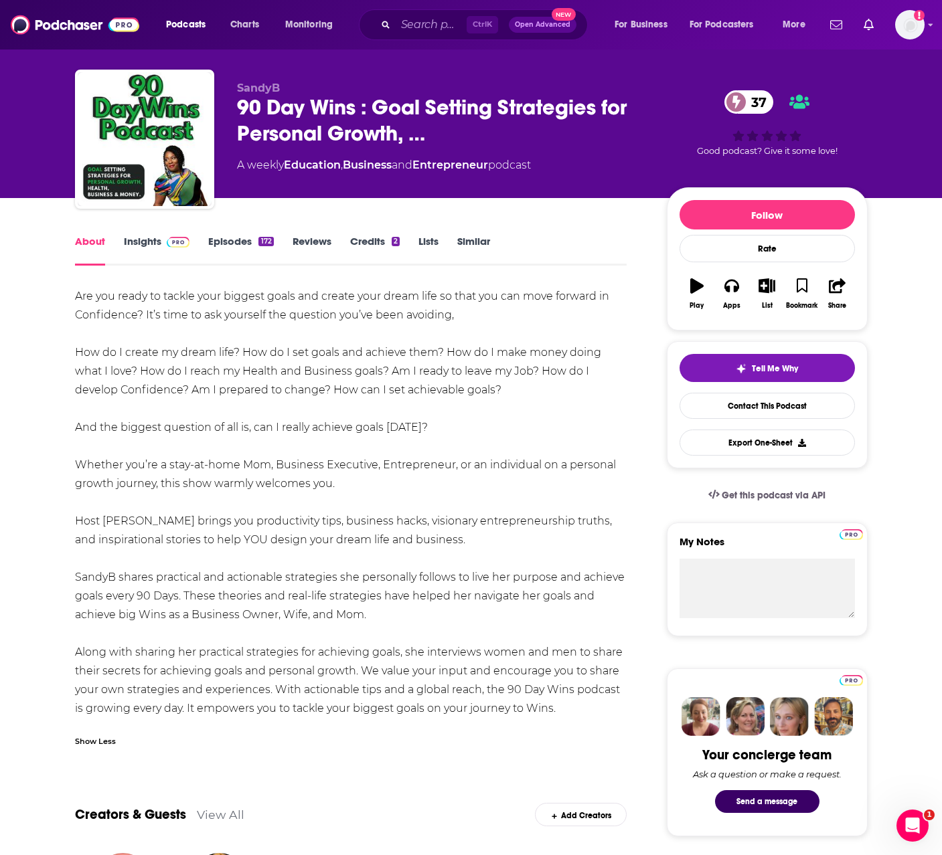
scroll to position [0, 0]
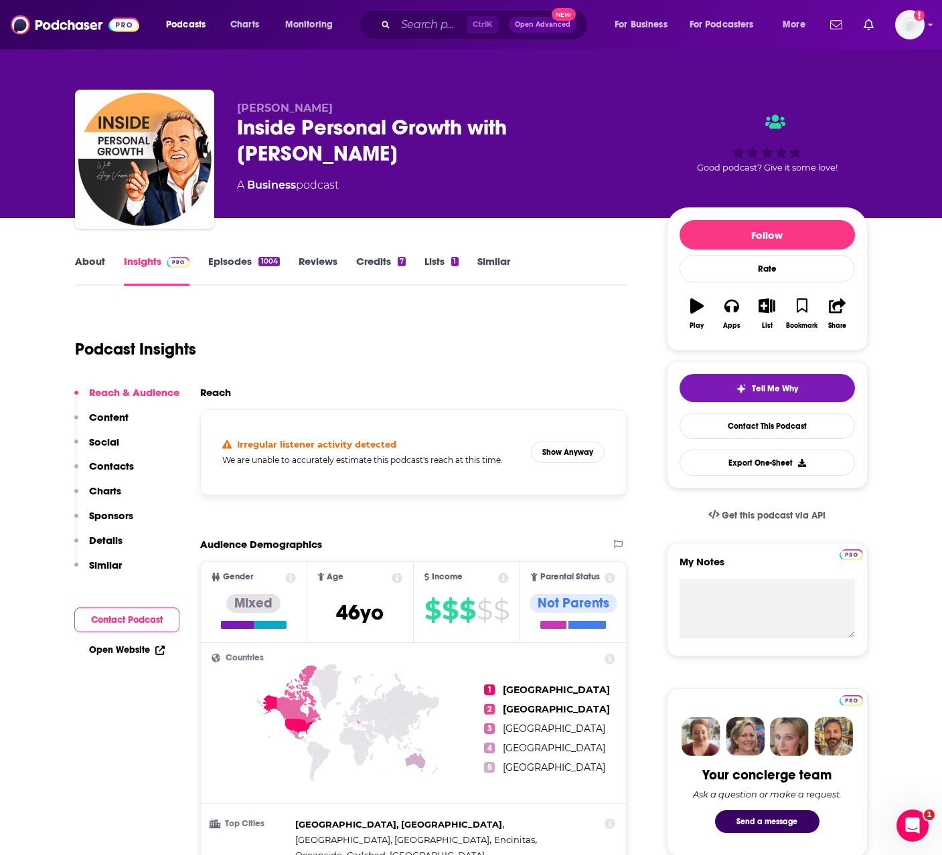
click at [489, 72] on div "[PERSON_NAME] Inside Personal Growth with [PERSON_NAME] A Business podcast Good…" at bounding box center [471, 109] width 857 height 218
click at [83, 271] on link "About" at bounding box center [90, 270] width 30 height 31
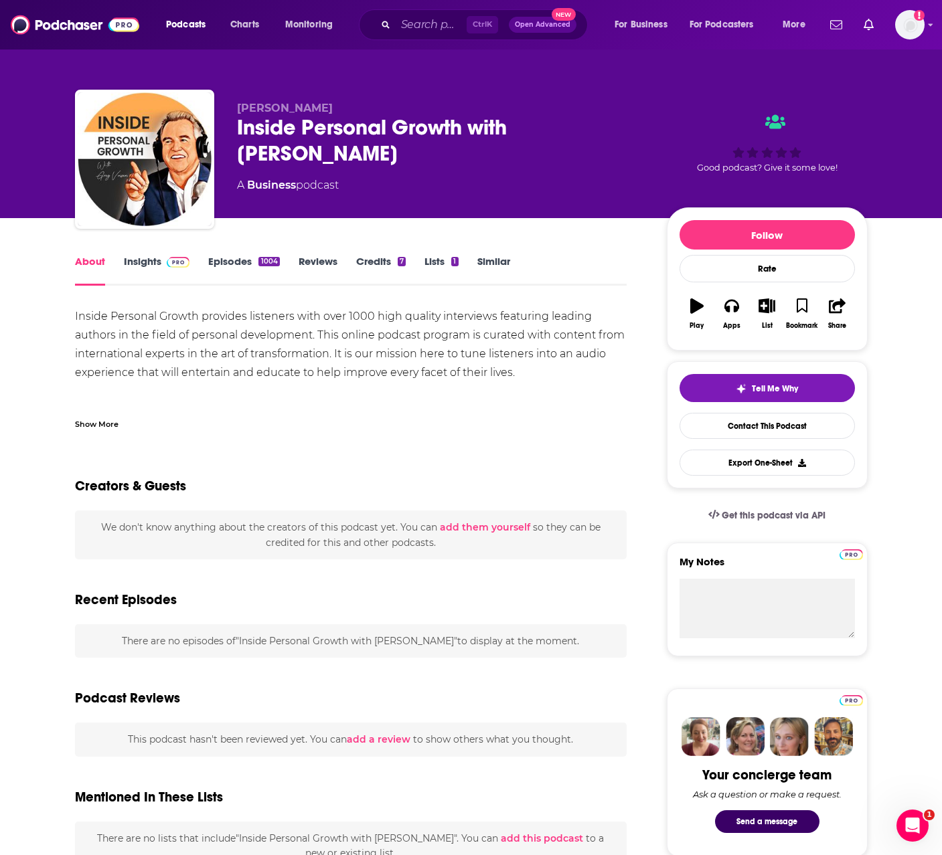
click at [102, 422] on div "Show More" at bounding box center [97, 423] width 44 height 13
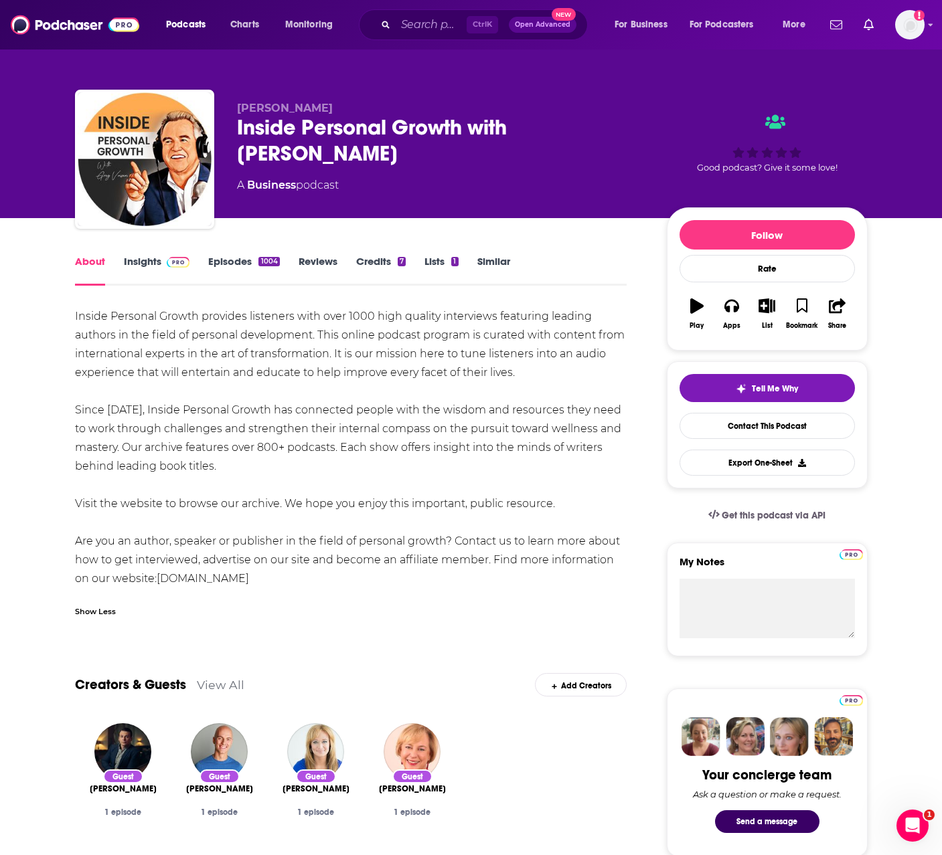
drag, startPoint x: 294, startPoint y: 578, endPoint x: 13, endPoint y: 310, distance: 387.7
copy div "Inside Personal Growth provides listeners with over 1000 high quality interview…"
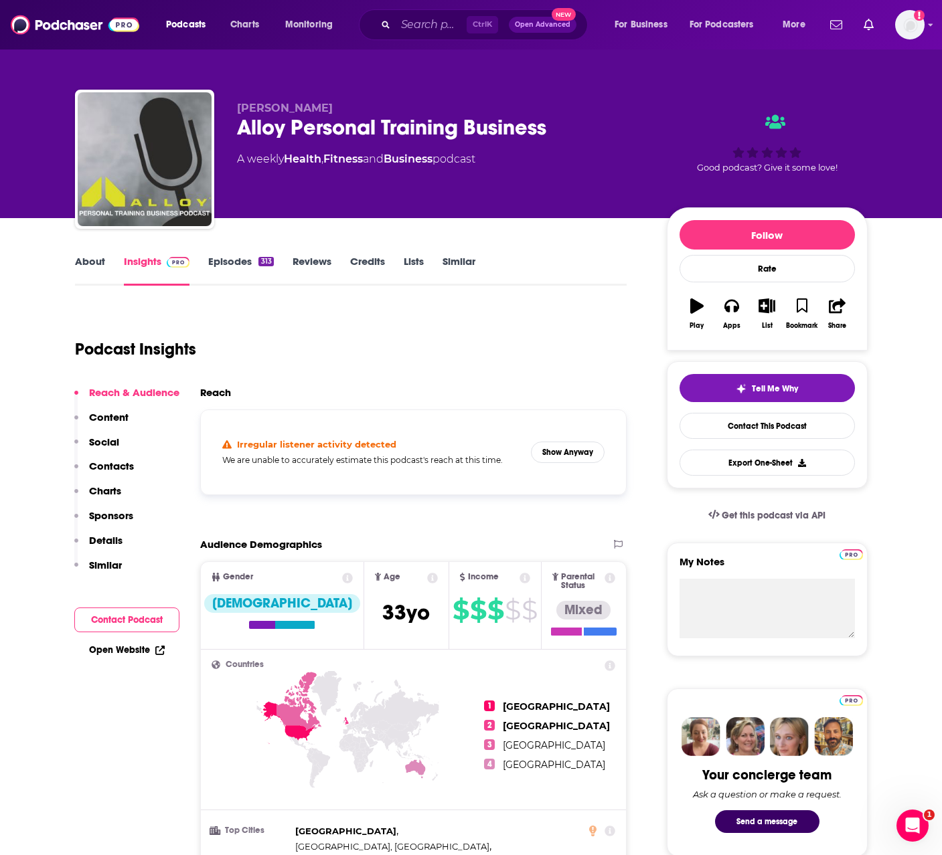
click at [430, 333] on div "Podcast Insights" at bounding box center [345, 341] width 541 height 68
click at [86, 260] on link "About" at bounding box center [90, 270] width 30 height 31
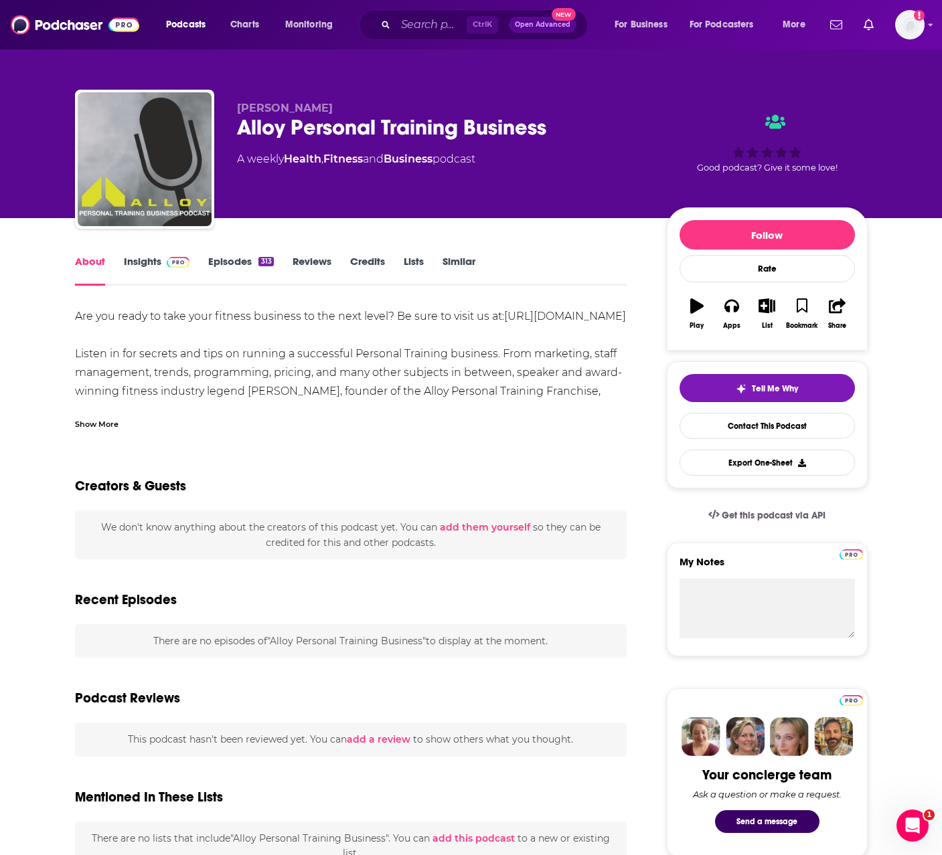
click at [105, 422] on div "Show More" at bounding box center [97, 423] width 44 height 13
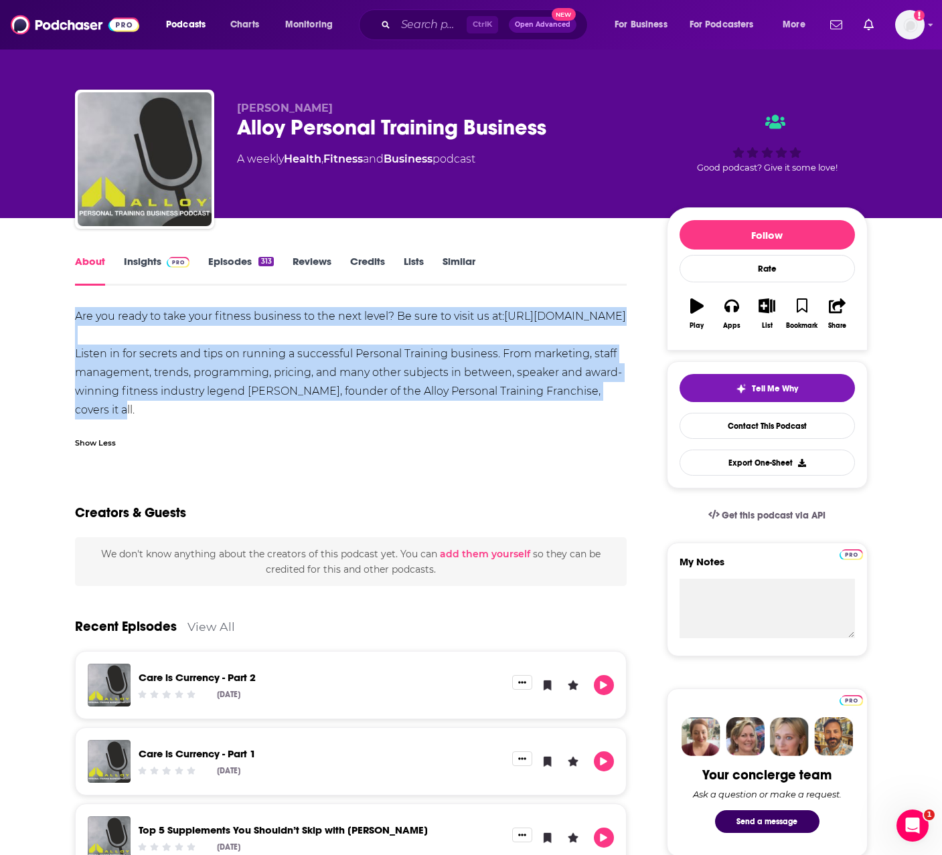
drag, startPoint x: 629, startPoint y: 414, endPoint x: 71, endPoint y: 305, distance: 568.6
copy div "Are you ready to take your fitness business to the next level? Be sure to visit…"
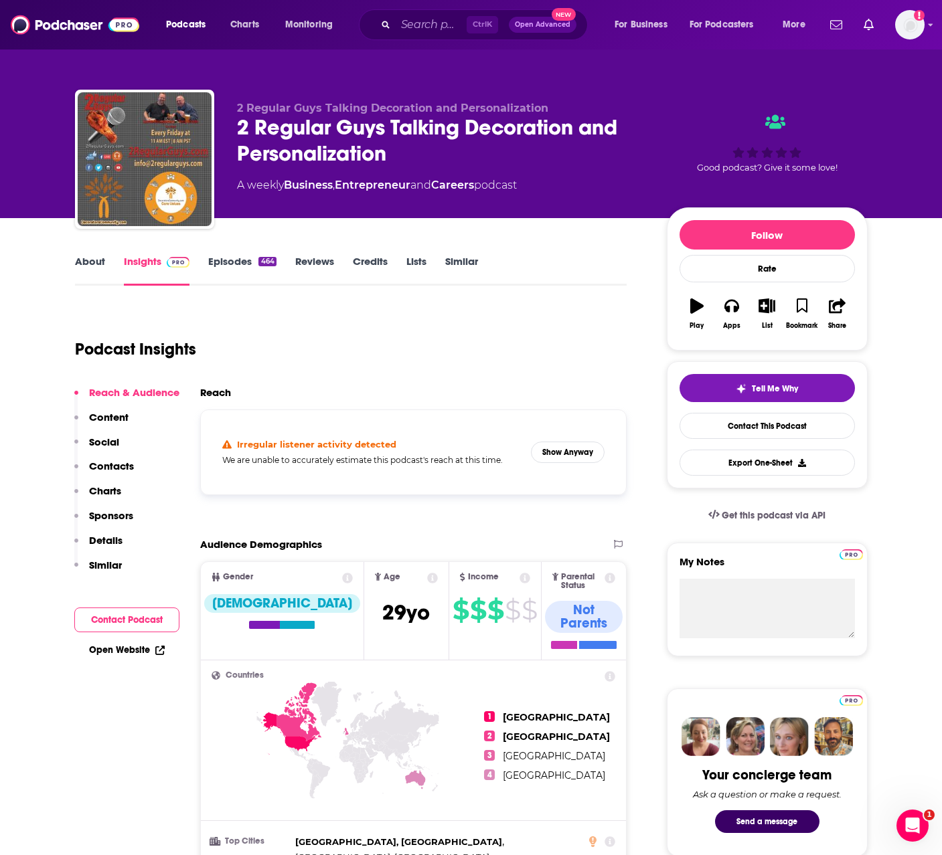
click at [86, 260] on link "About" at bounding box center [90, 270] width 30 height 31
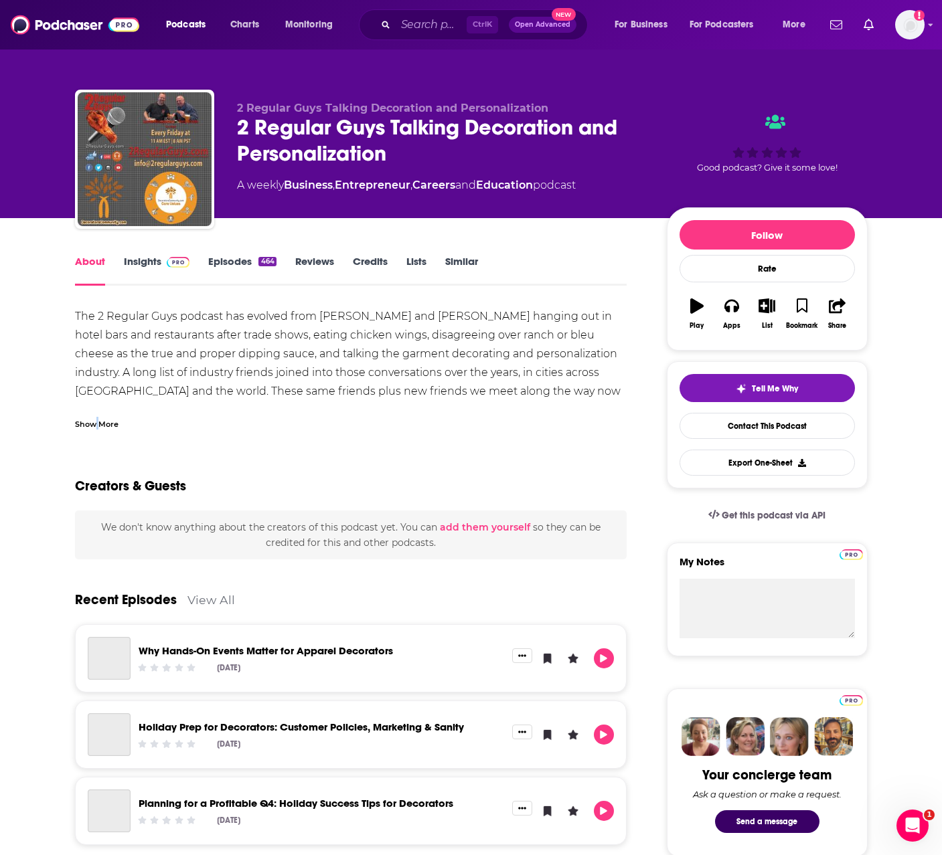
click at [98, 422] on div "Show More" at bounding box center [97, 423] width 44 height 13
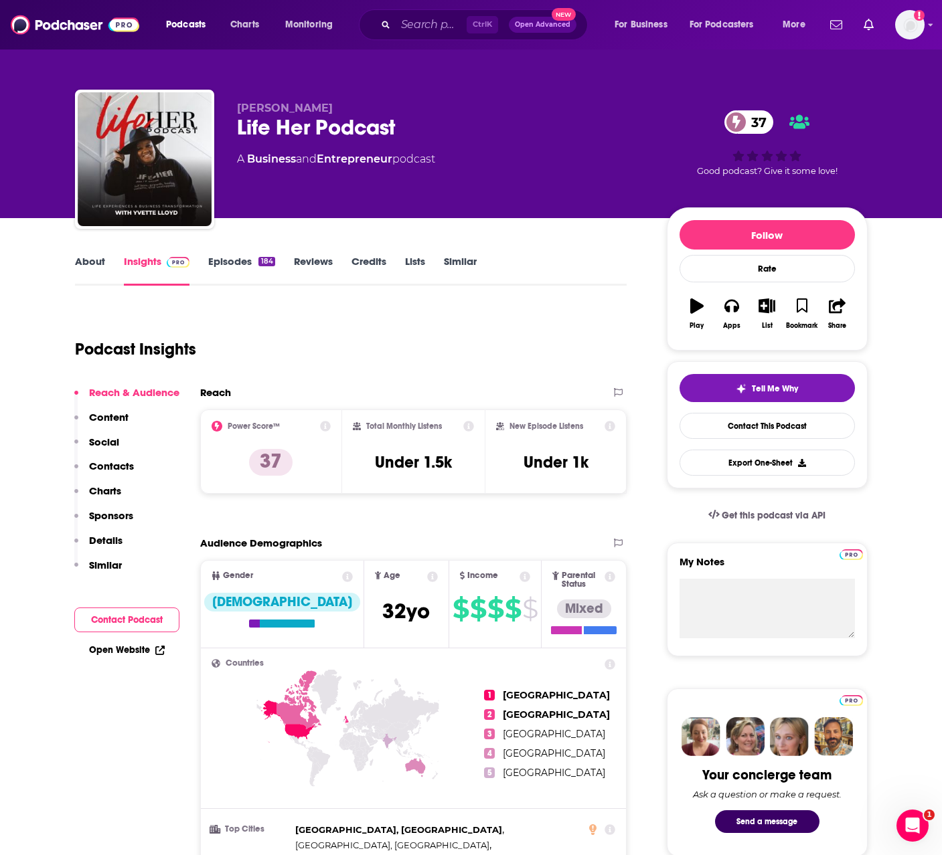
click at [80, 265] on link "About" at bounding box center [90, 270] width 30 height 31
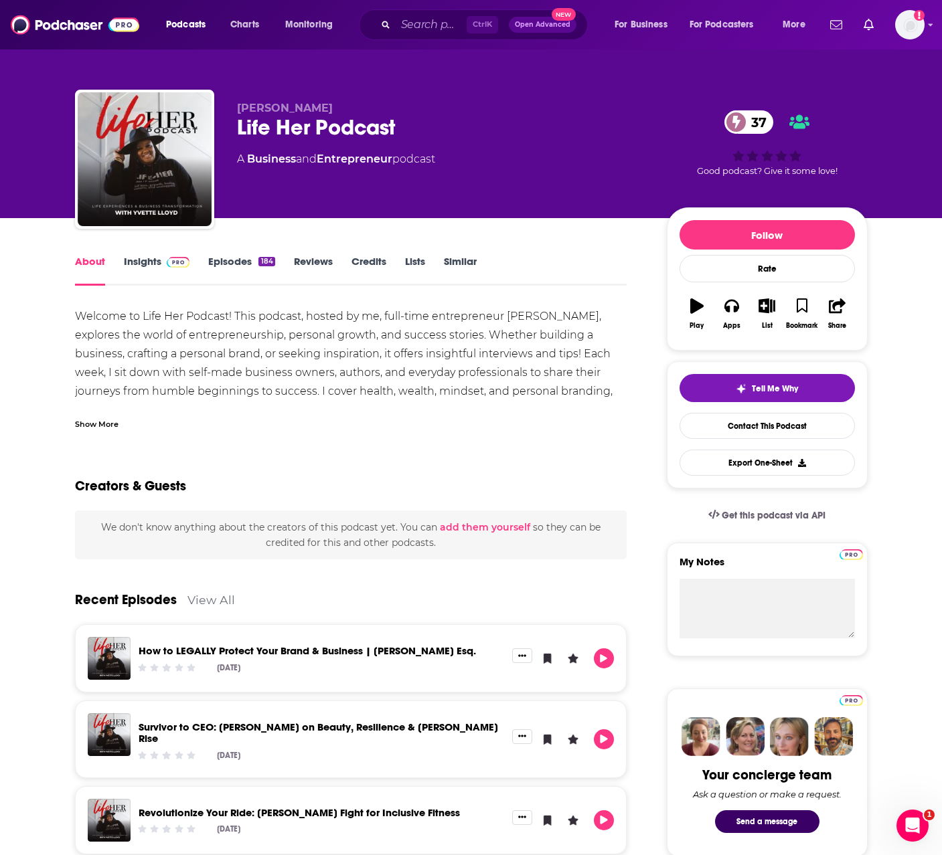
click at [110, 427] on div "Show More" at bounding box center [97, 423] width 44 height 13
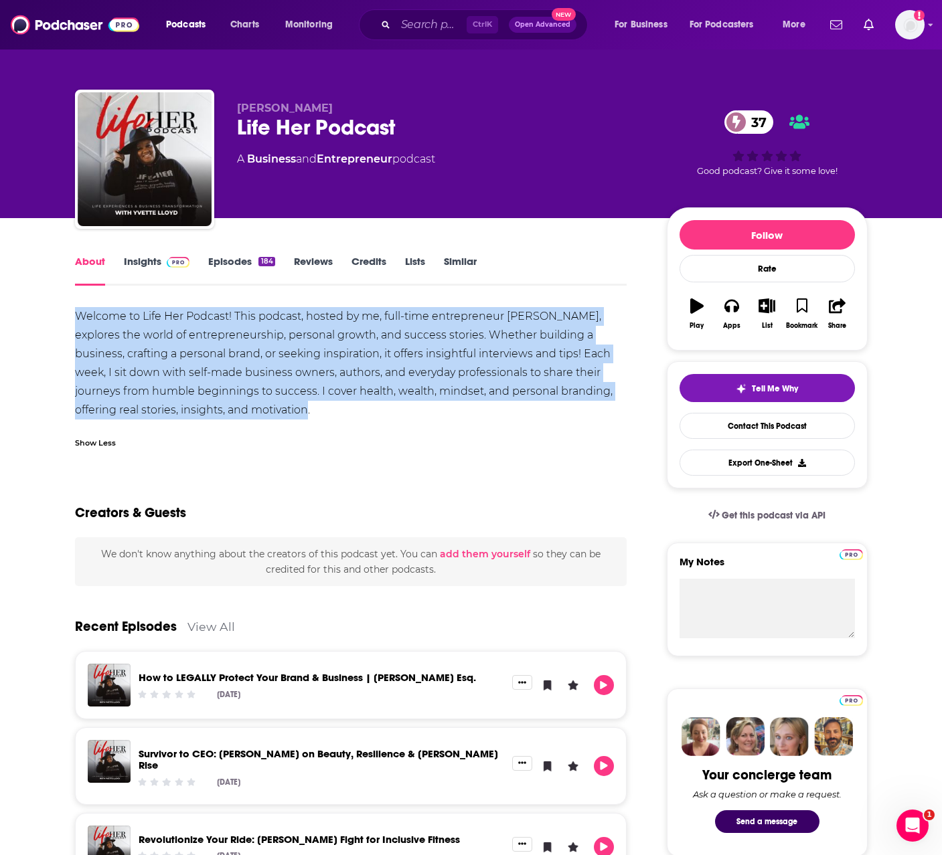
drag, startPoint x: 272, startPoint y: 414, endPoint x: 36, endPoint y: 319, distance: 254.3
copy div "Welcome to Life Her Podcast! This podcast, hosted by me, full-time entrepreneur…"
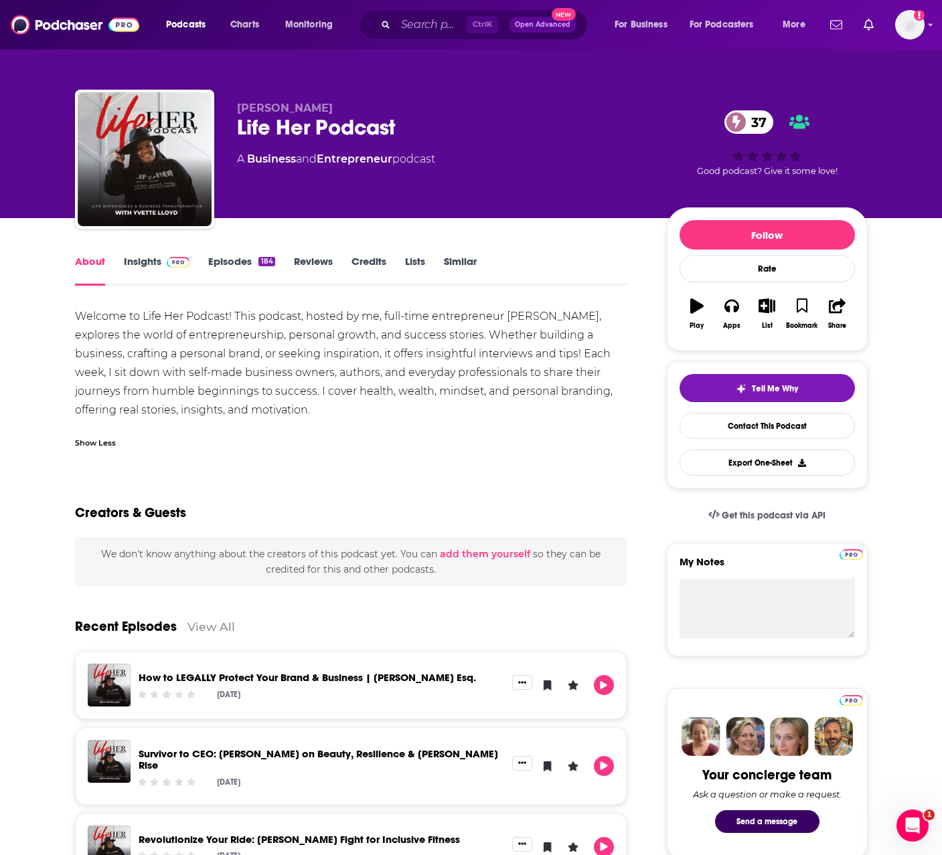
click at [272, 422] on div "Welcome to Life Her Podcast! This podcast, hosted by me, full-time entrepreneur…" at bounding box center [351, 381] width 552 height 149
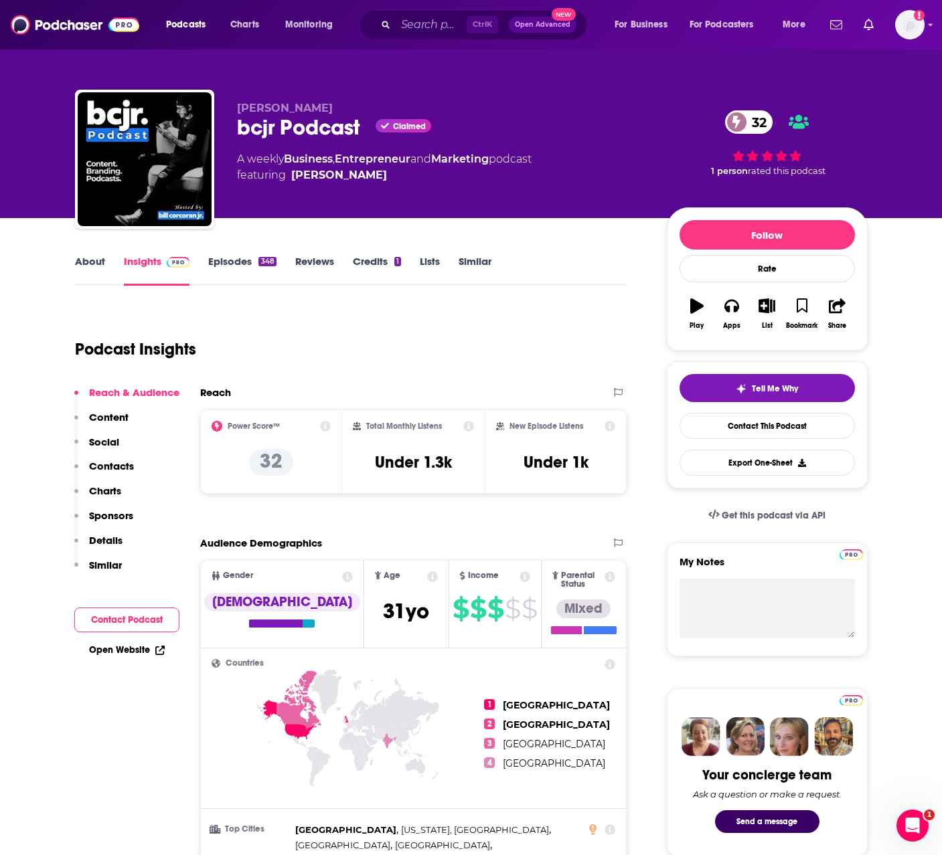
click at [88, 261] on link "About" at bounding box center [90, 270] width 30 height 31
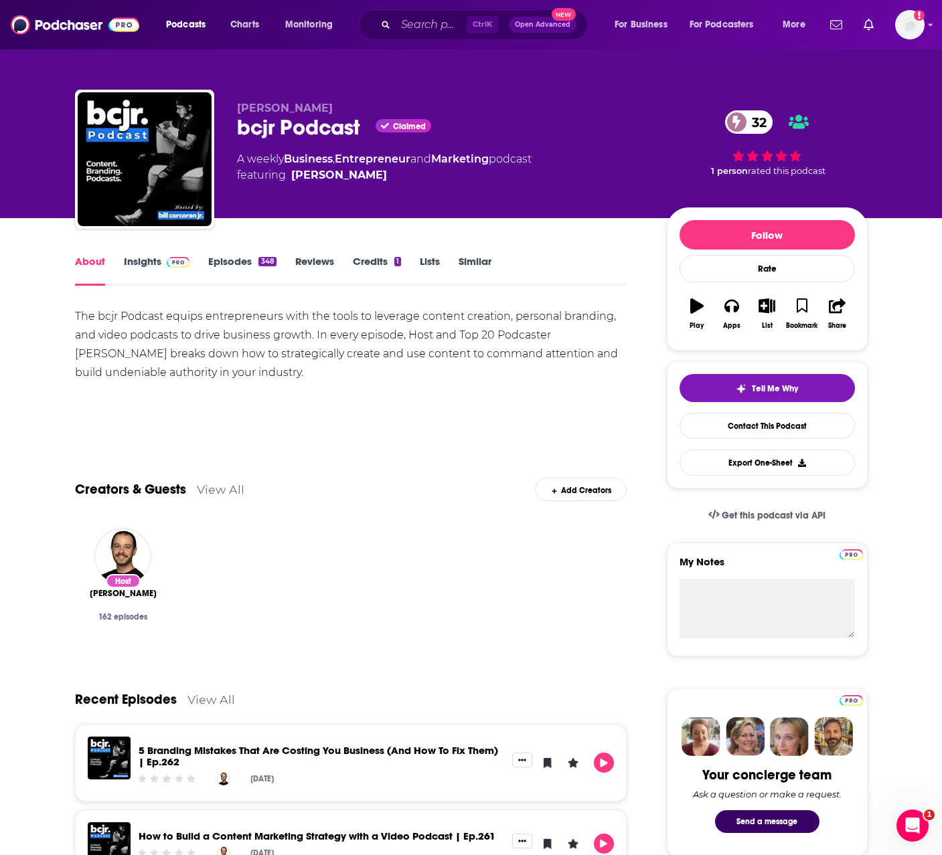
drag, startPoint x: 290, startPoint y: 380, endPoint x: 60, endPoint y: 320, distance: 238.0
copy div "The bcjr Podcast equips entrepreneurs with the tools to leverage content creati…"
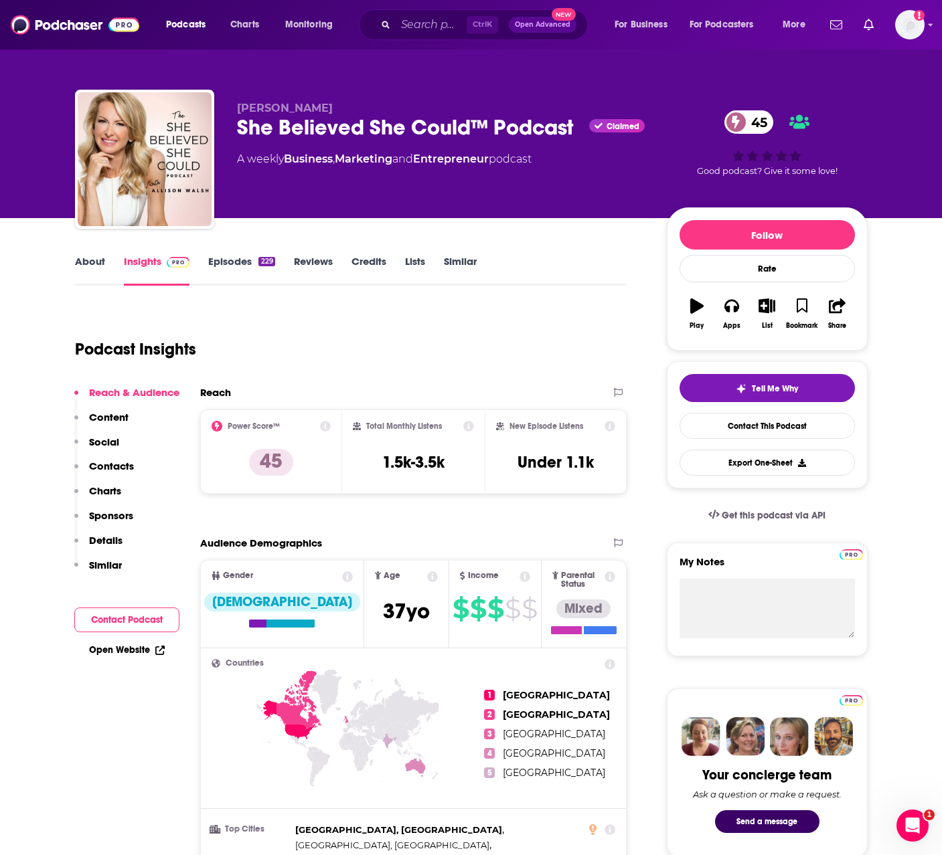
click at [99, 266] on link "About" at bounding box center [90, 270] width 30 height 31
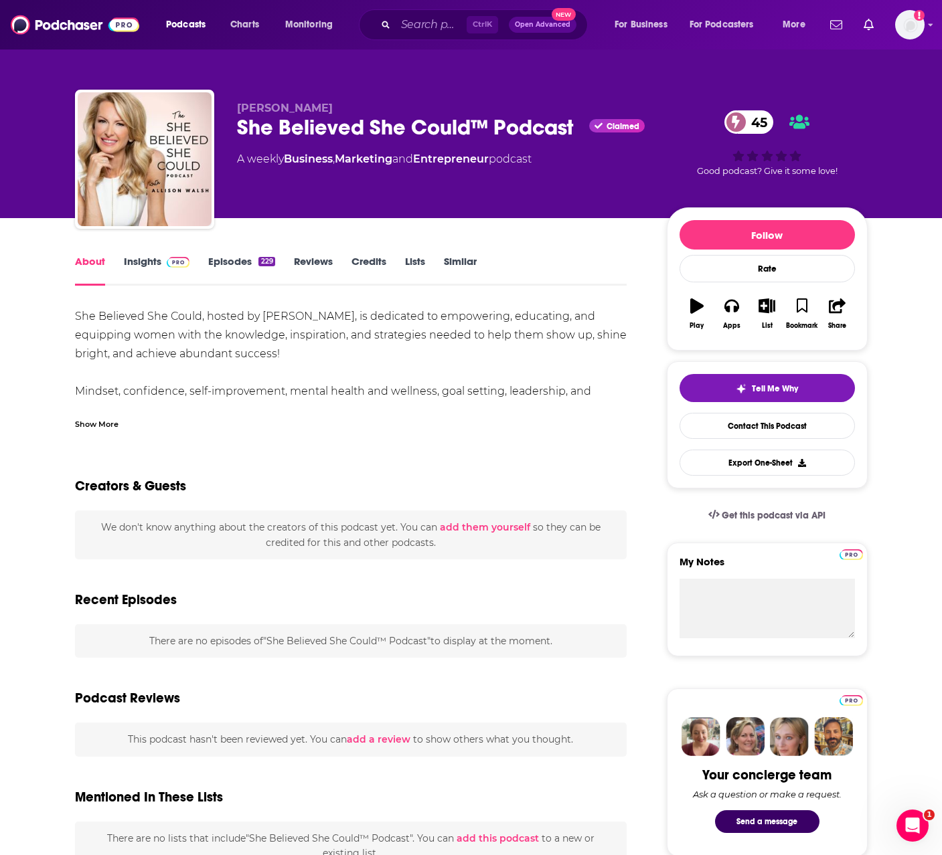
click at [111, 423] on div "Show More" at bounding box center [97, 423] width 44 height 13
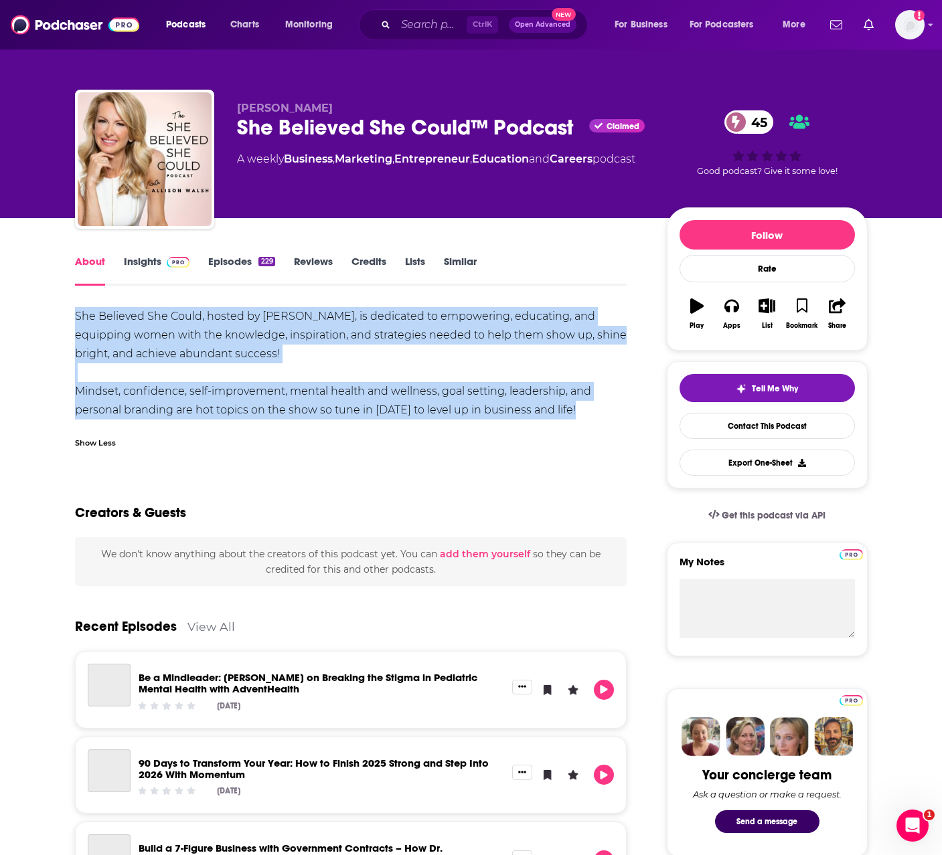
drag, startPoint x: 572, startPoint y: 410, endPoint x: 60, endPoint y: 314, distance: 521.0
copy div "She Believed She Could, hosted by Allison Walsh, is dedicated to empowering, ed…"
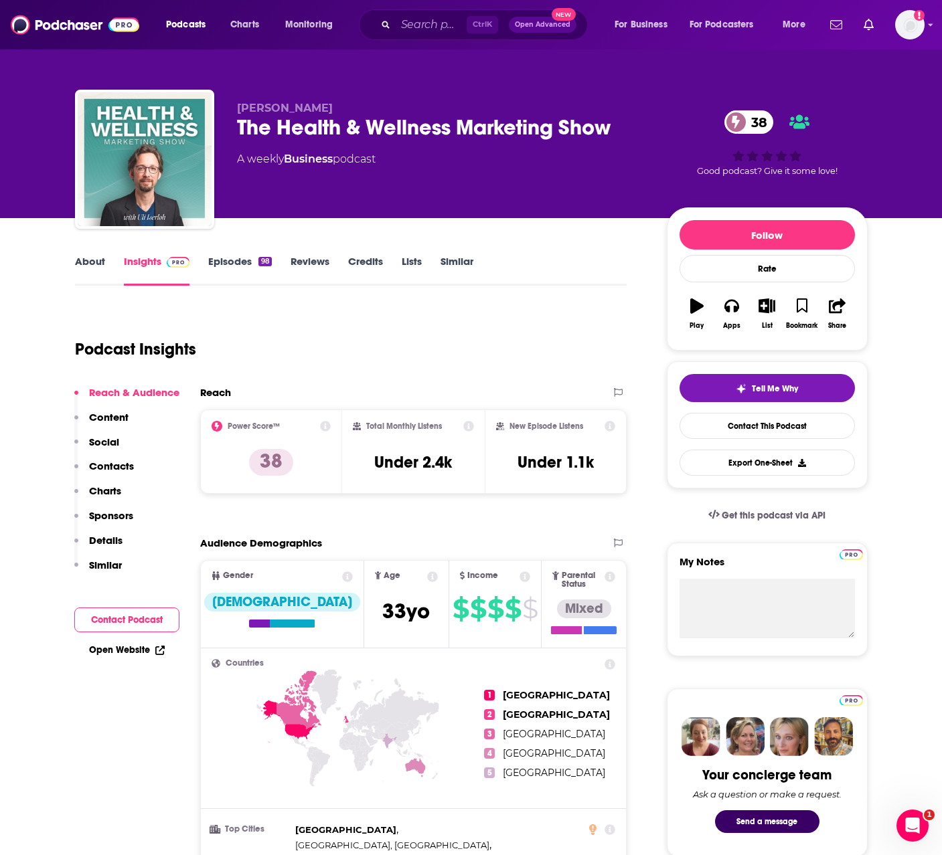
click at [96, 259] on link "About" at bounding box center [90, 270] width 30 height 31
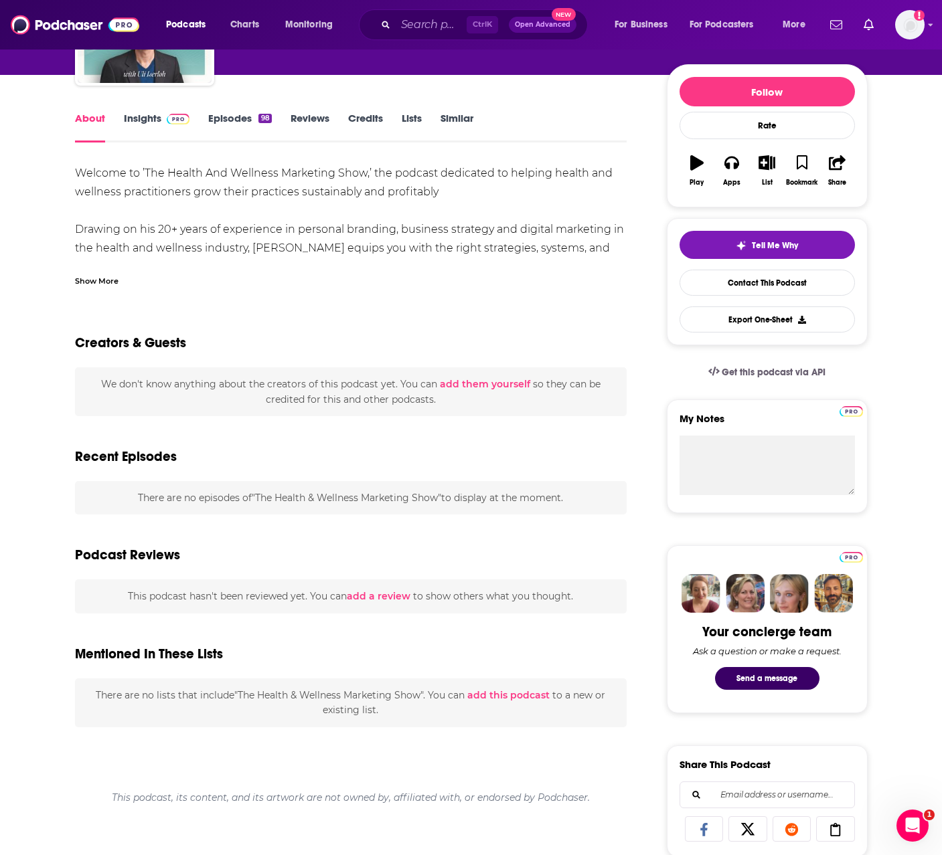
scroll to position [156, 0]
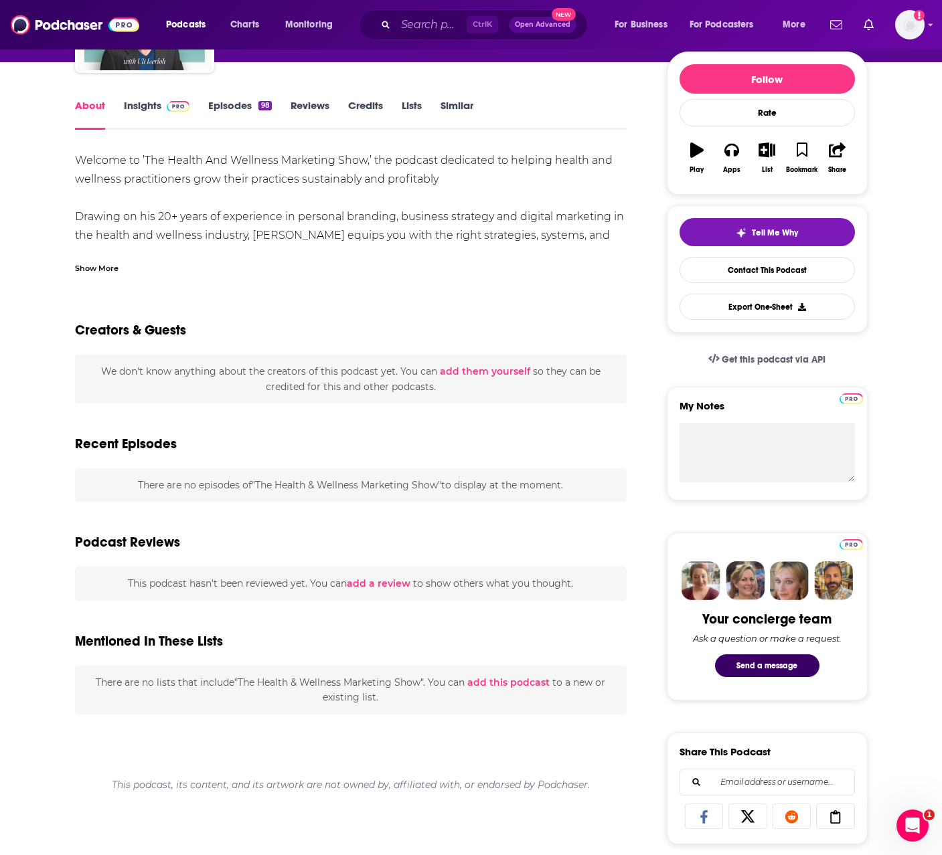
click at [99, 274] on div "Welcome to ’The Health And Wellness Marketing Show,’ the podcast dedicated to h…" at bounding box center [351, 788] width 552 height 1275
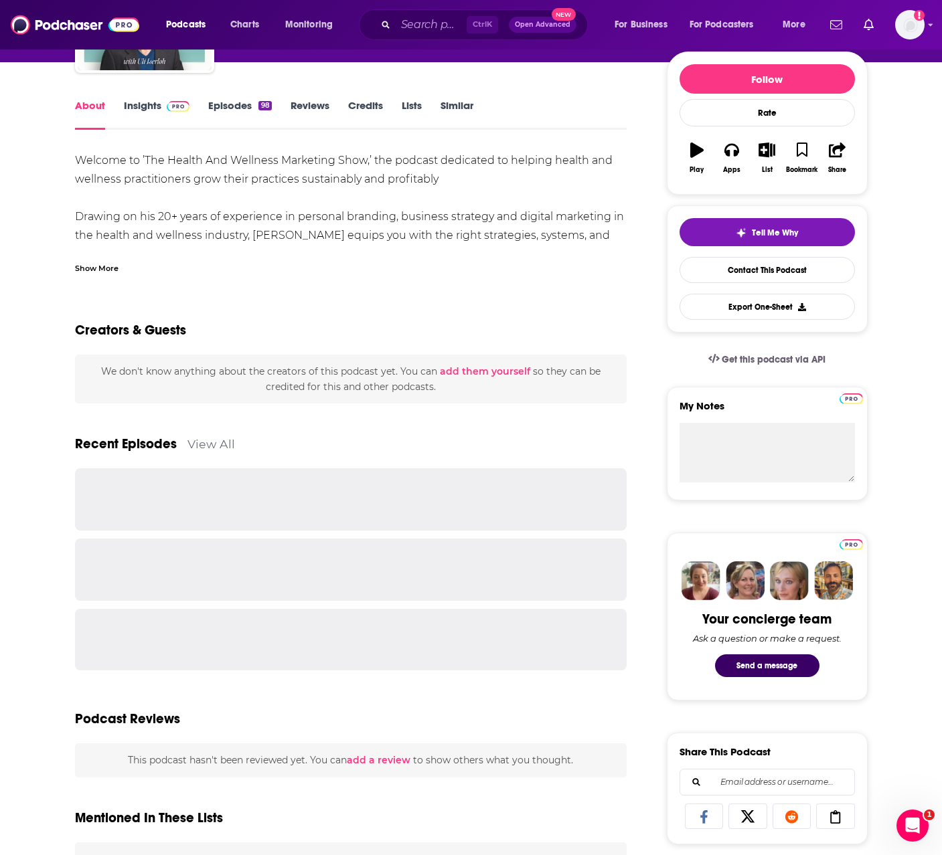
click at [100, 270] on div "Show More" at bounding box center [97, 267] width 44 height 13
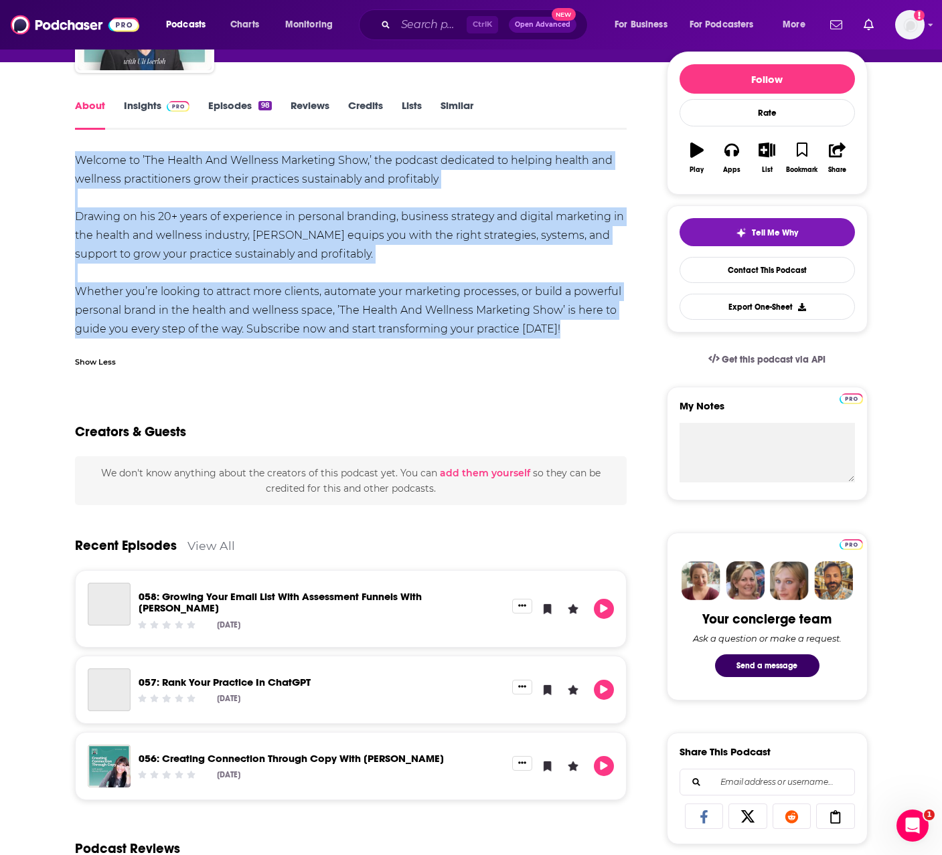
drag, startPoint x: 570, startPoint y: 334, endPoint x: 35, endPoint y: 157, distance: 563.4
click at [35, 157] on div "About Insights Episodes 98 Reviews Credits Lists Similar Welcome to ’The Health…" at bounding box center [471, 744] width 942 height 1364
copy div "Welcome to ’The Health And Wellness Marketing Show,’ the podcast dedicated to h…"
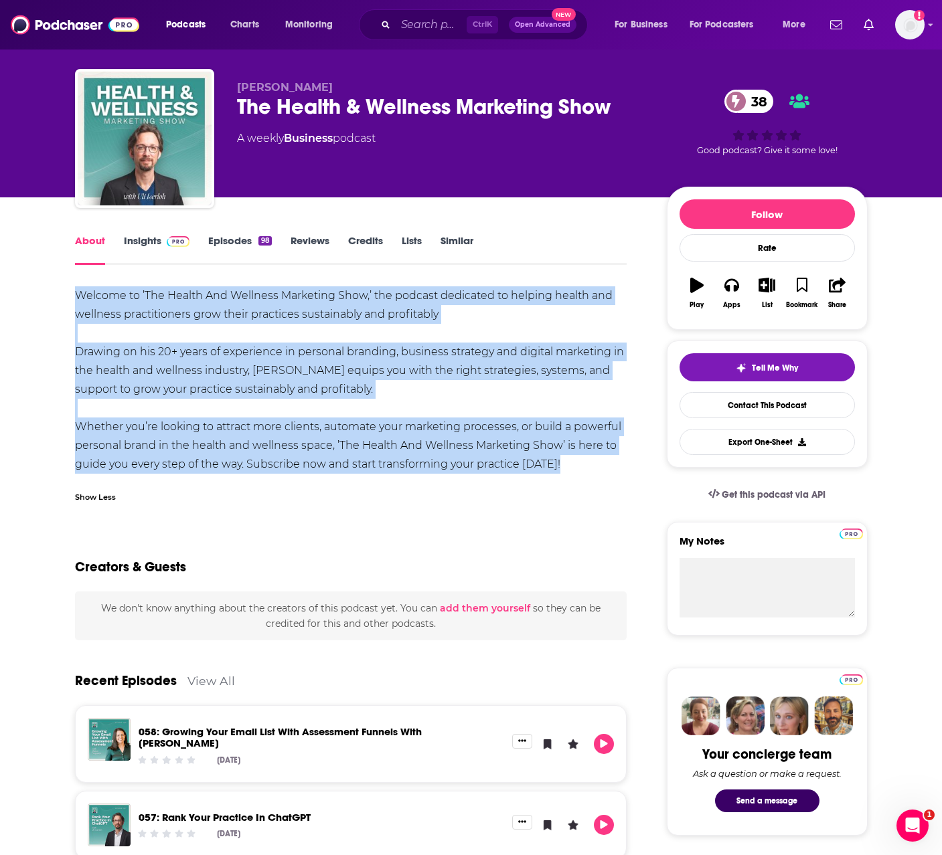
scroll to position [0, 0]
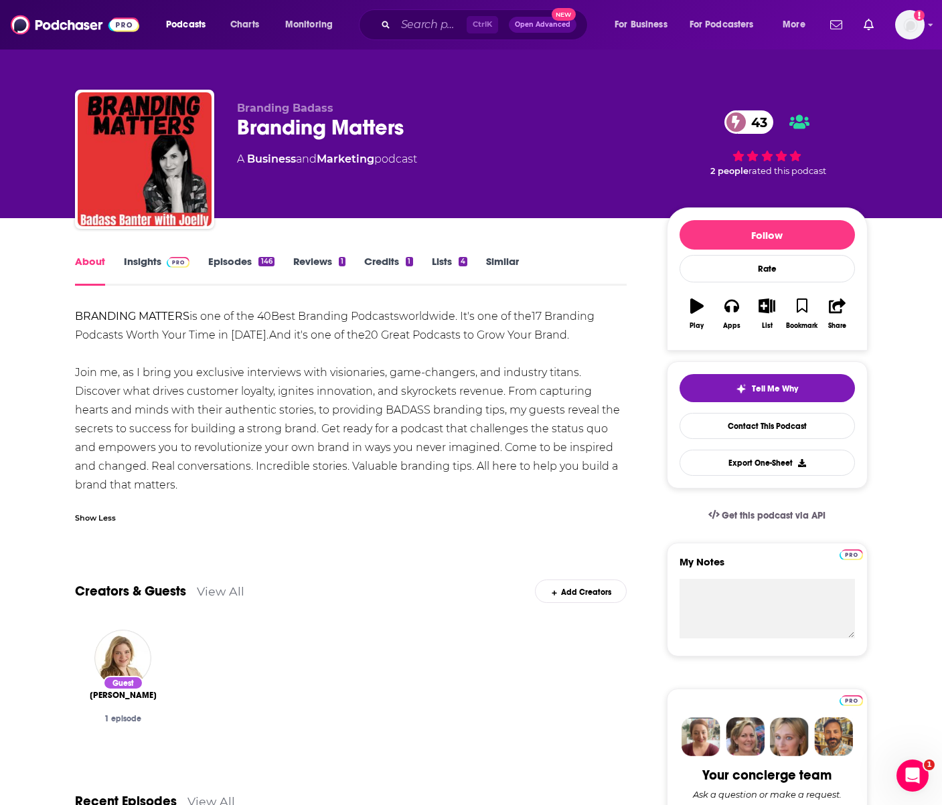
drag, startPoint x: 182, startPoint y: 489, endPoint x: 25, endPoint y: 323, distance: 228.7
copy div "BRANDING MATTERS is one of the 40 Best Branding Podcasts worldwide. It's one of…"
click at [240, 442] on div "BRANDING MATTERS is one of the 40 Best Branding Podcasts worldwide. It's one of…" at bounding box center [351, 400] width 552 height 187
click at [881, 174] on div "Branding Badass Branding Matters 43 A Business and Marketing podcast 43 2 peopl…" at bounding box center [471, 109] width 857 height 218
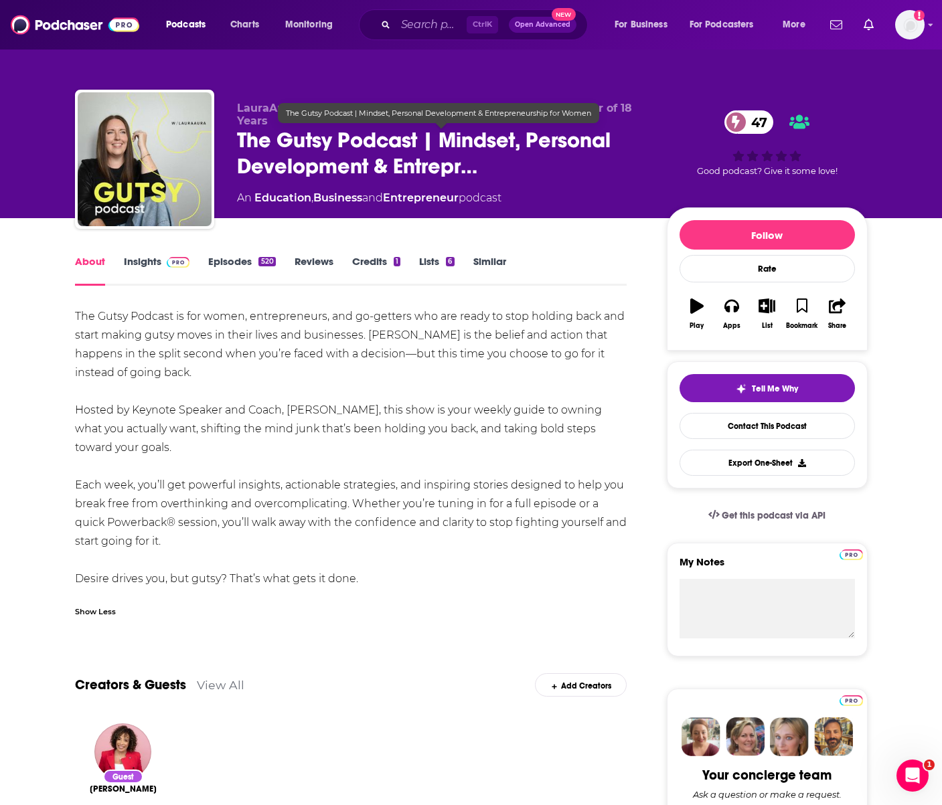
click at [349, 142] on span "The Gutsy Podcast | Mindset, Personal Development & Entrepr…" at bounding box center [441, 153] width 408 height 52
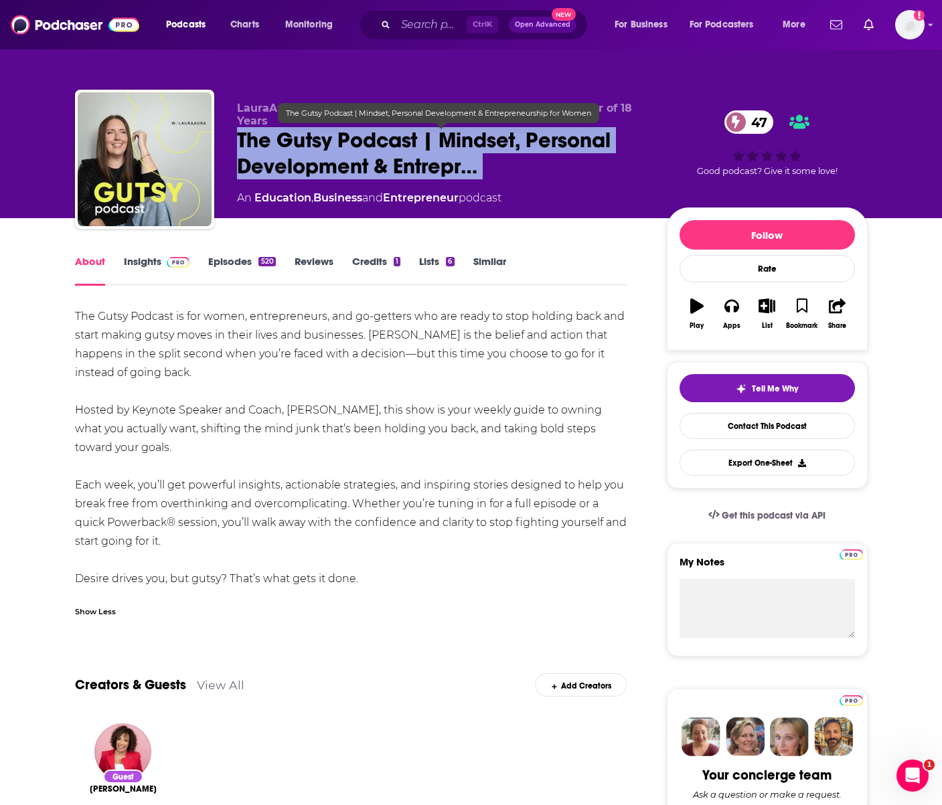
click at [349, 142] on span "The Gutsy Podcast | Mindset, Personal Development & Entrepr…" at bounding box center [441, 153] width 408 height 52
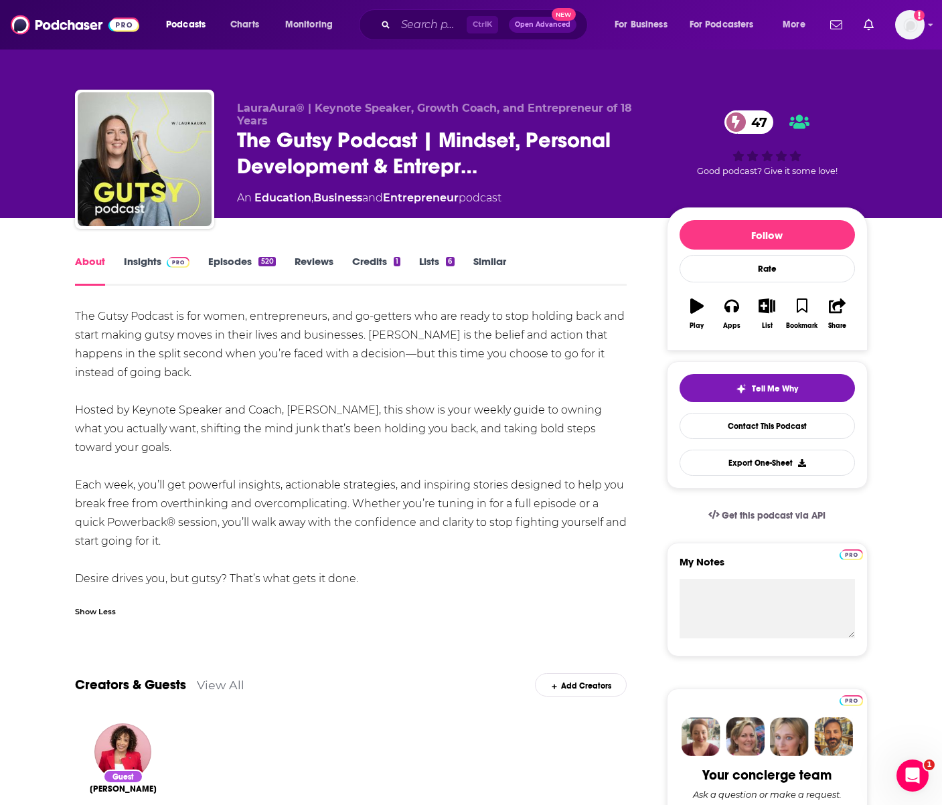
click at [171, 315] on div "The Gutsy Podcast is for women, entrepreneurs, and go-getters who are ready to …" at bounding box center [351, 447] width 552 height 281
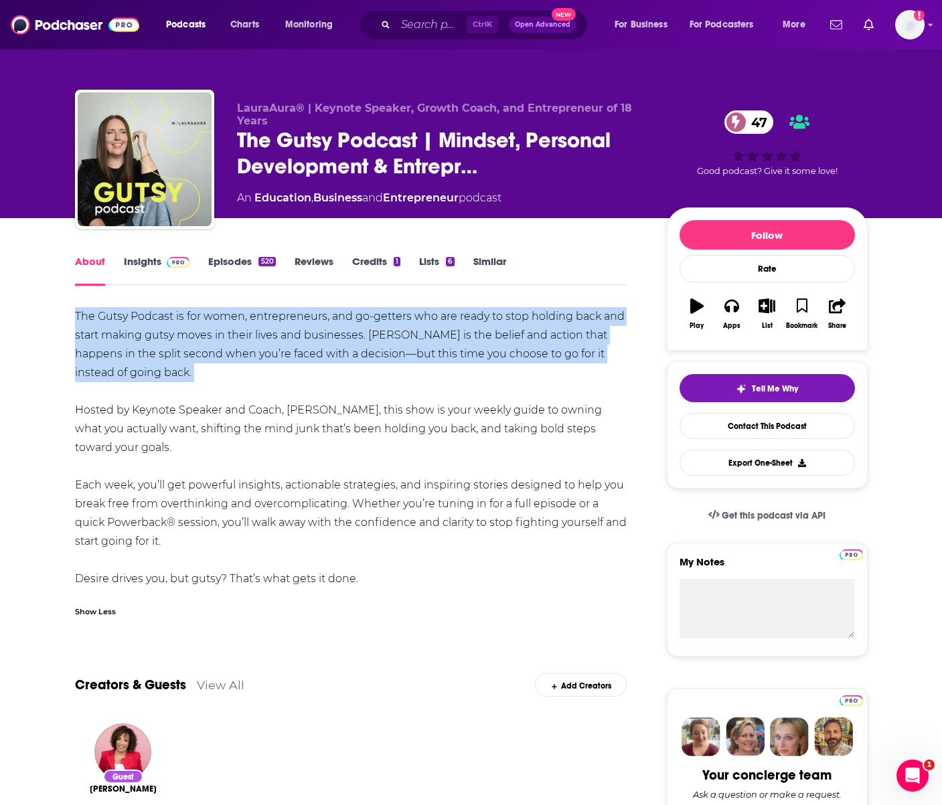
click at [171, 315] on div "The Gutsy Podcast is for women, entrepreneurs, and go-getters who are ready to …" at bounding box center [351, 447] width 552 height 281
copy div "The Gutsy Podcast is for women, entrepreneurs, and go-getters who are ready to …"
drag, startPoint x: 365, startPoint y: 582, endPoint x: 62, endPoint y: 319, distance: 400.9
copy div "The Gutsy Podcast is for women, entrepreneurs, and go-getters who are ready to …"
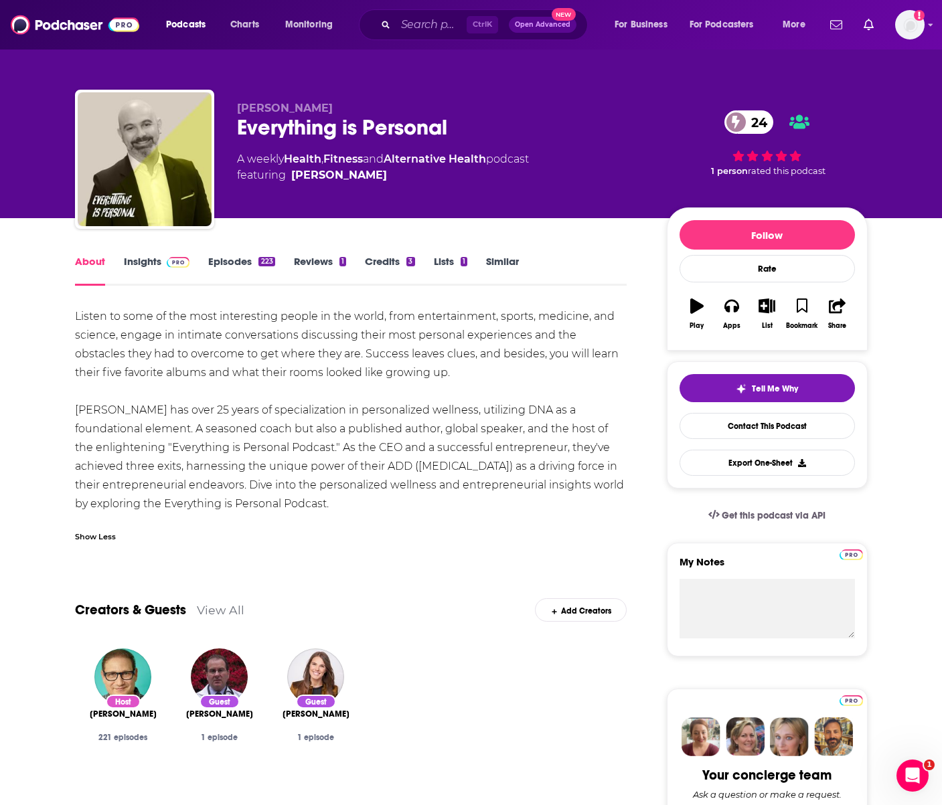
click at [181, 379] on div "Listen to some of the most interesting people in the world, from entertainment,…" at bounding box center [351, 410] width 552 height 206
click at [425, 124] on div "Everything is Personal 24" at bounding box center [441, 127] width 408 height 26
copy div "Everything is Personal 24"
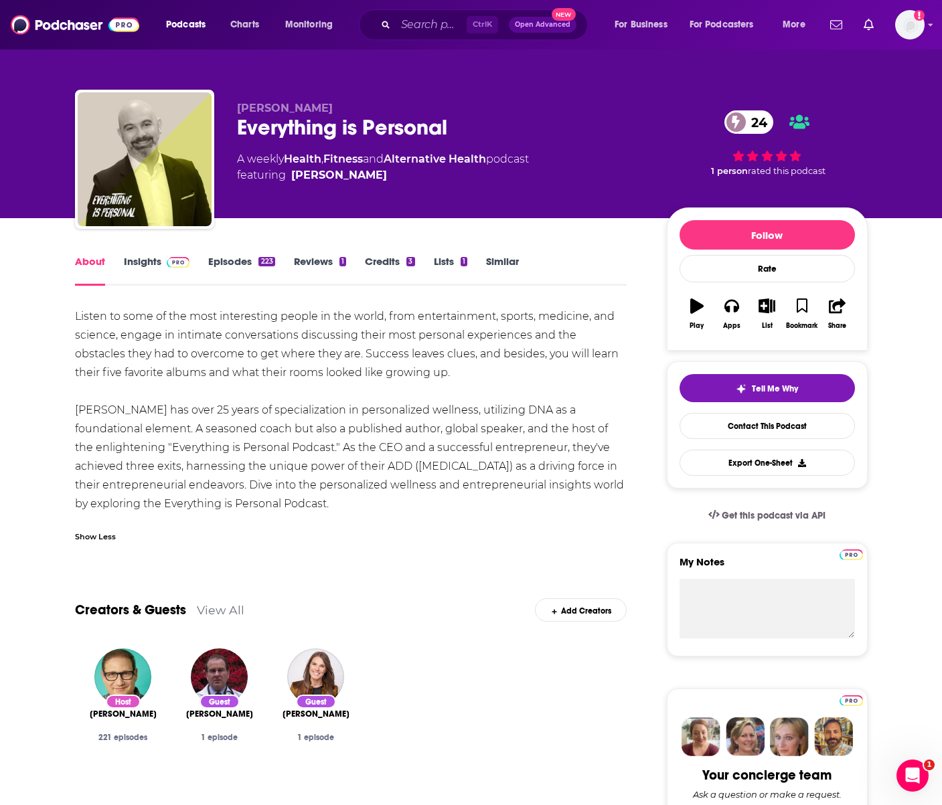
click at [438, 361] on div "Listen to some of the most interesting people in the world, from entertainment,…" at bounding box center [351, 410] width 552 height 206
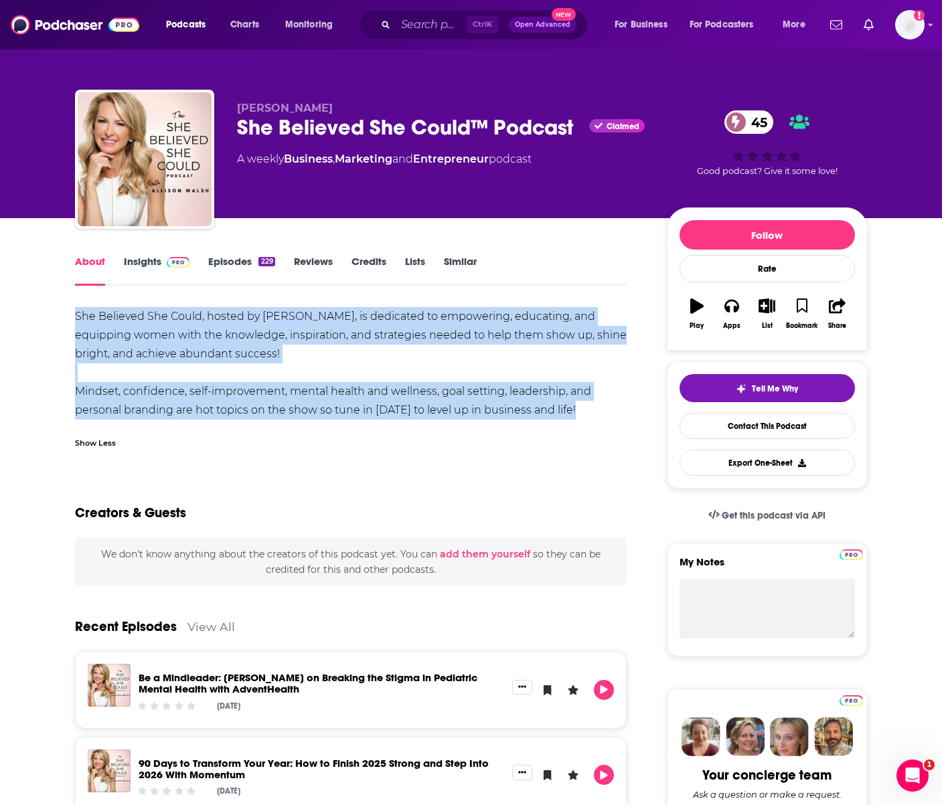
click at [147, 308] on div "She Believed She Could, hosted by Allison Walsh, is dedicated to empowering, ed…" at bounding box center [351, 363] width 552 height 112
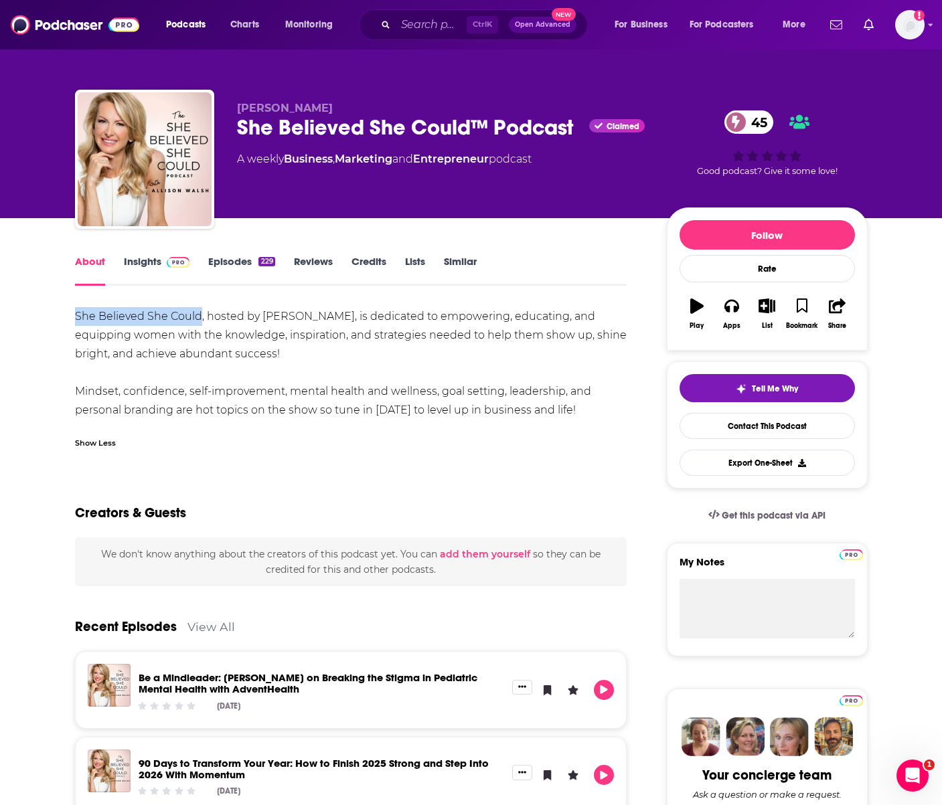
drag, startPoint x: 198, startPoint y: 317, endPoint x: -29, endPoint y: 321, distance: 226.9
click at [0, 321] on html "Podcasts Charts Monitoring Ctrl K Open Advanced New For Business For Podcasters…" at bounding box center [471, 402] width 942 height 805
copy div "She Believed She Could"
click at [898, 96] on div "Allison Walsh She Believed She Could™ Podcast Claimed 45 A weekly Business , Ma…" at bounding box center [471, 109] width 857 height 218
click at [99, 443] on div "Show Less" at bounding box center [95, 442] width 41 height 13
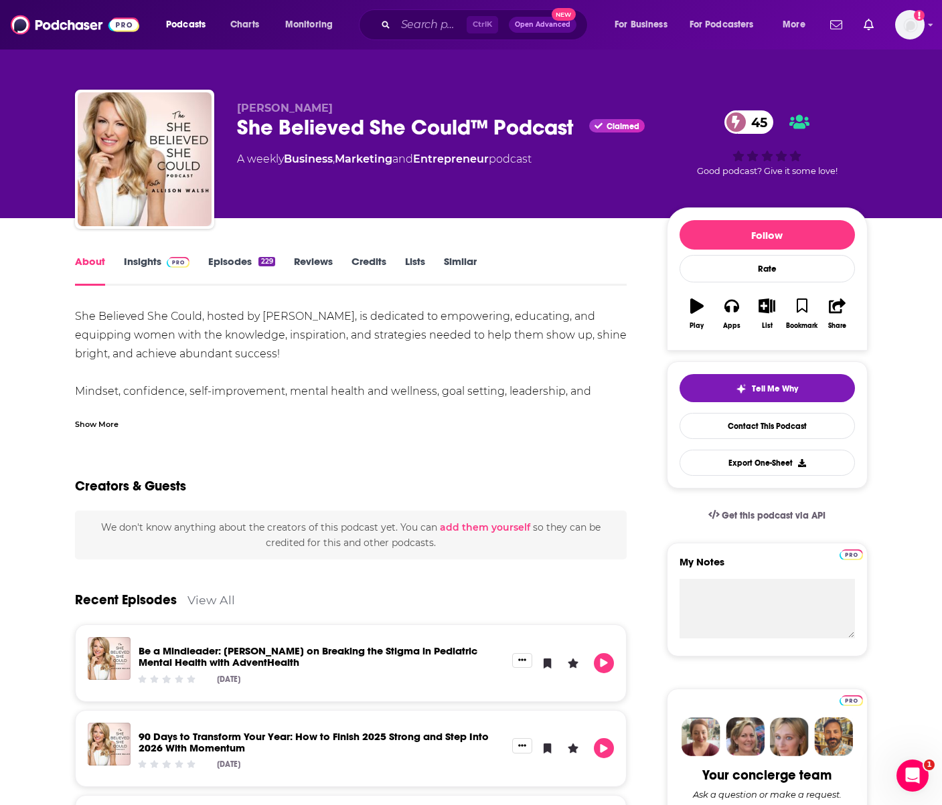
click at [107, 424] on div "Show More" at bounding box center [97, 423] width 44 height 13
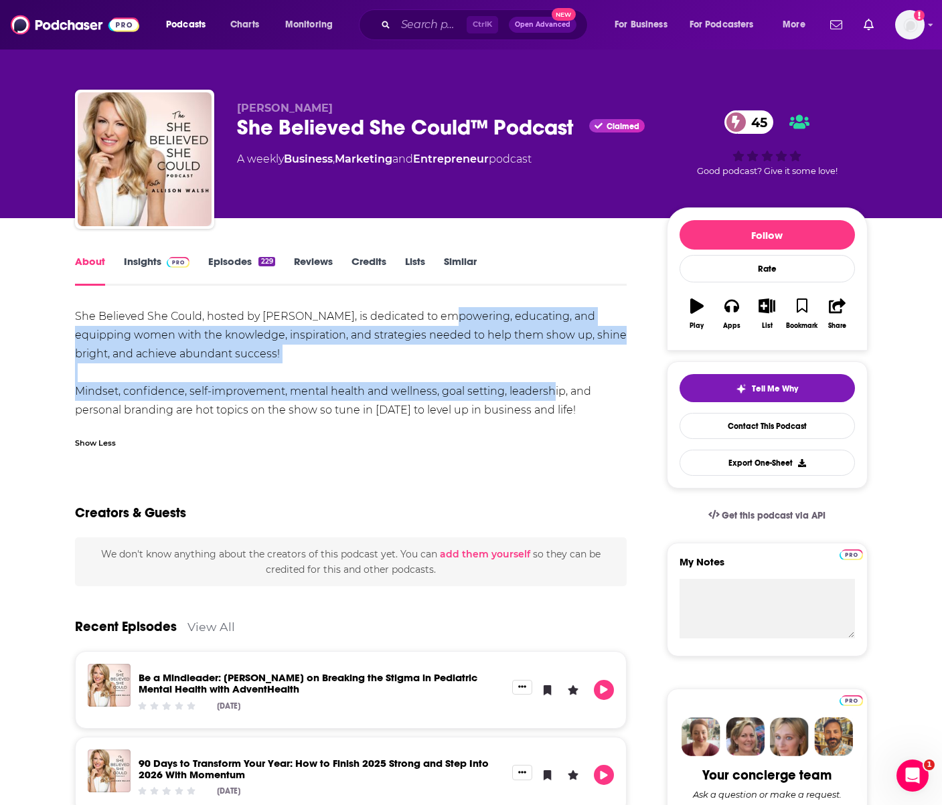
drag, startPoint x: 444, startPoint y: 327, endPoint x: 545, endPoint y: 399, distance: 123.9
click at [545, 399] on div "She Believed She Could, hosted by Allison Walsh, is dedicated to empowering, ed…" at bounding box center [351, 363] width 552 height 112
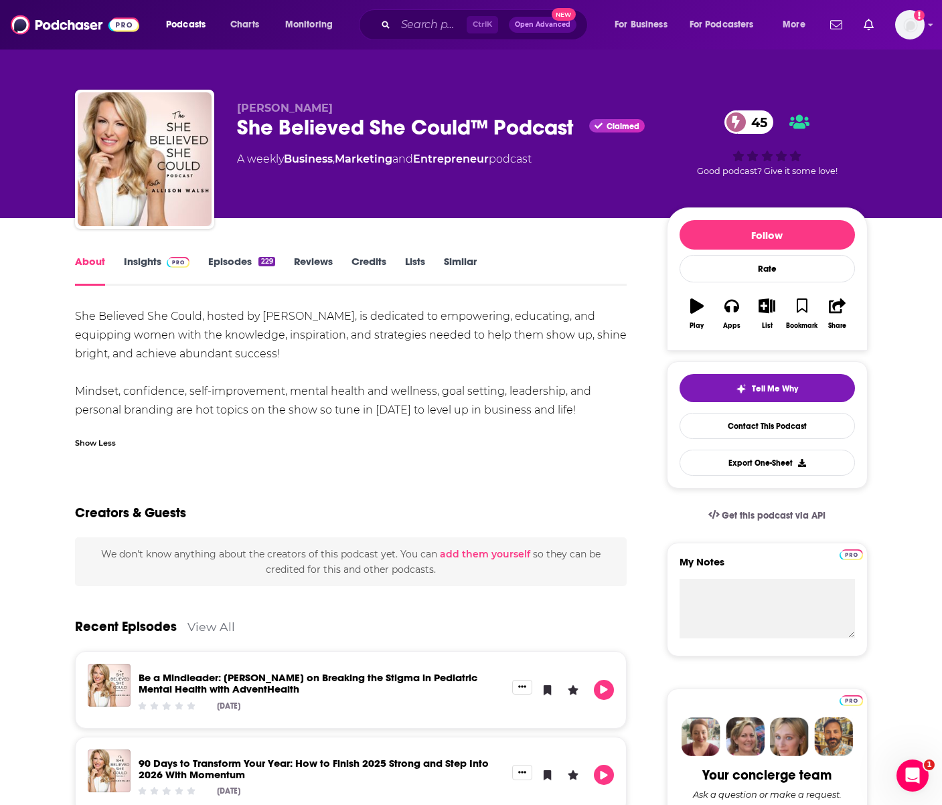
click at [296, 412] on div "She Believed She Could, hosted by Allison Walsh, is dedicated to empowering, ed…" at bounding box center [351, 363] width 552 height 112
click at [173, 323] on div "She Believed She Could, hosted by Allison Walsh, is dedicated to empowering, ed…" at bounding box center [351, 363] width 552 height 112
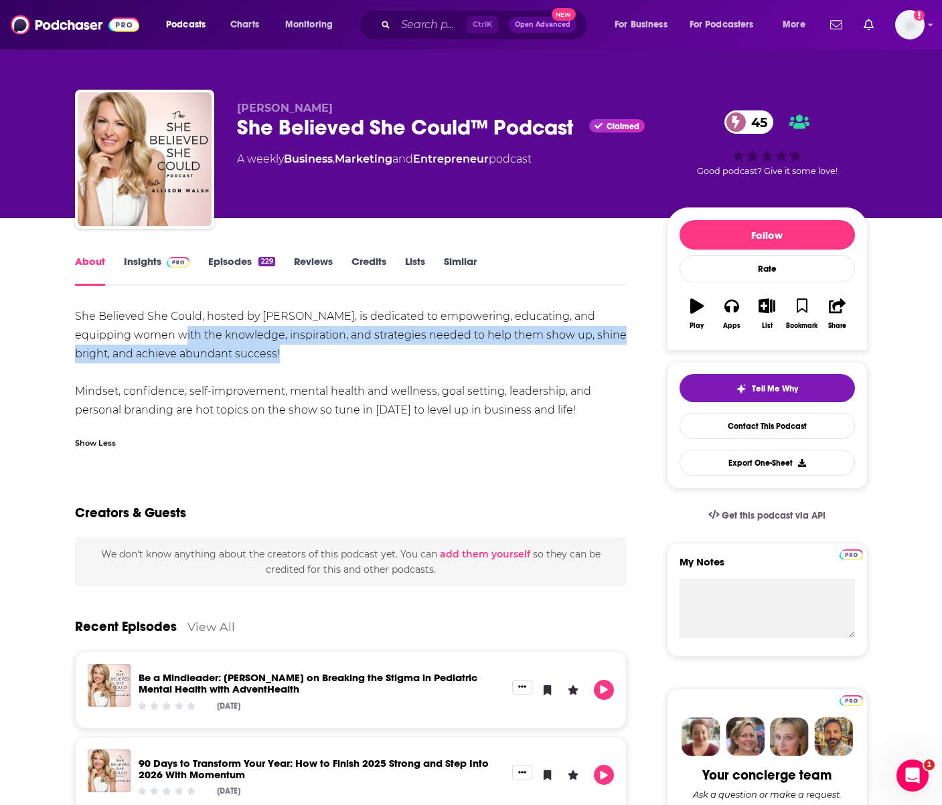
drag, startPoint x: 124, startPoint y: 339, endPoint x: 216, endPoint y: 359, distance: 94.5
click at [216, 357] on div "She Believed She Could, hosted by Allison Walsh, is dedicated to empowering, ed…" at bounding box center [351, 363] width 552 height 112
click at [254, 408] on div "She Believed She Could, hosted by Allison Walsh, is dedicated to empowering, ed…" at bounding box center [351, 363] width 552 height 112
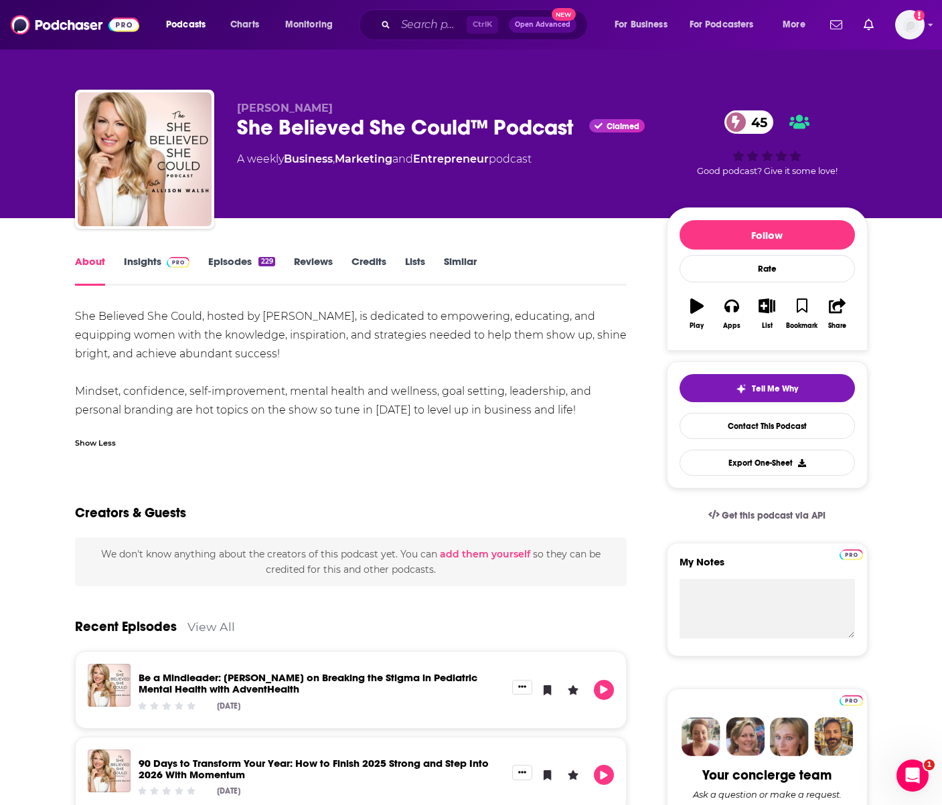
drag, startPoint x: 22, startPoint y: 403, endPoint x: 20, endPoint y: 382, distance: 20.8
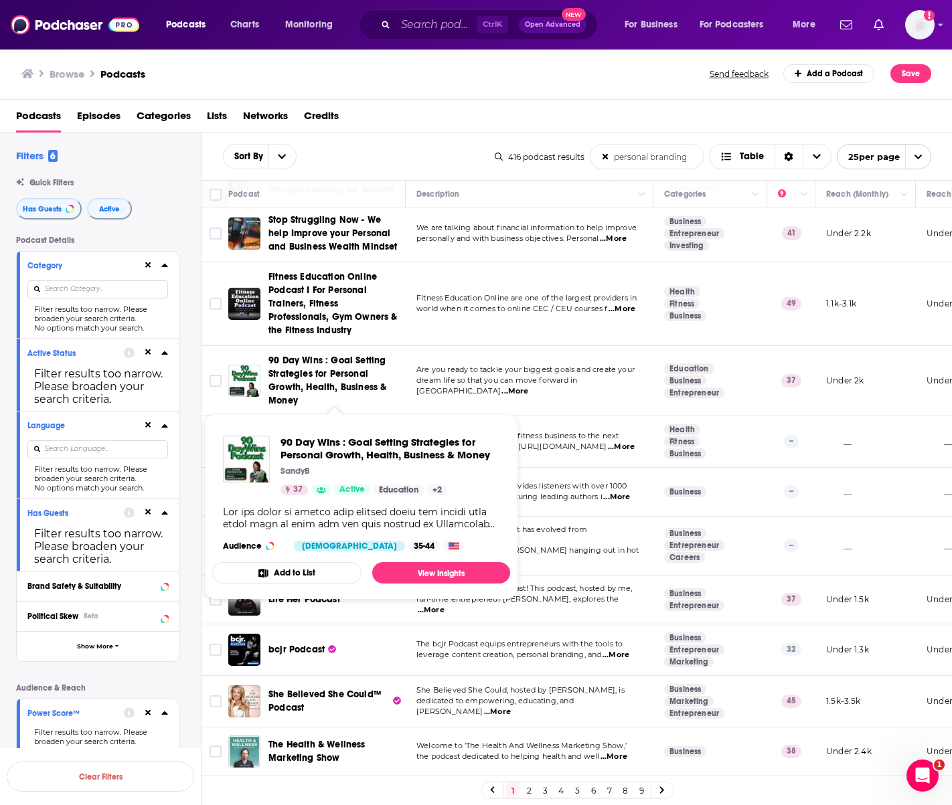
scroll to position [870, 0]
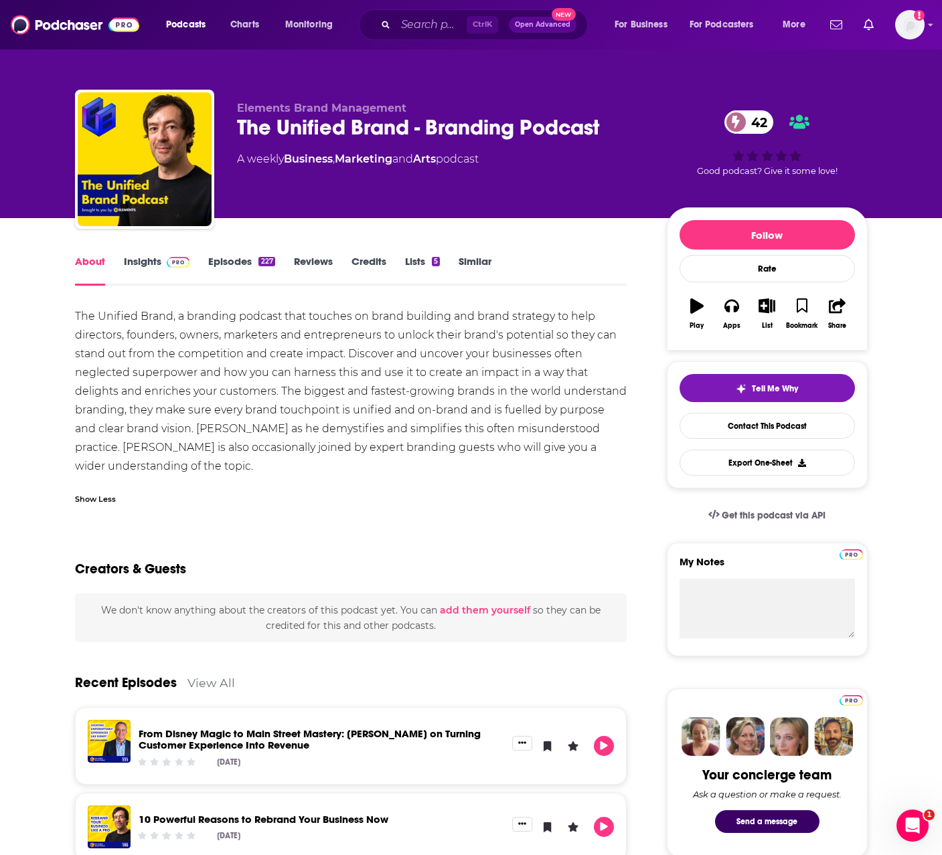
click at [338, 124] on div "The Unified Brand - Branding Podcast 42" at bounding box center [441, 127] width 408 height 26
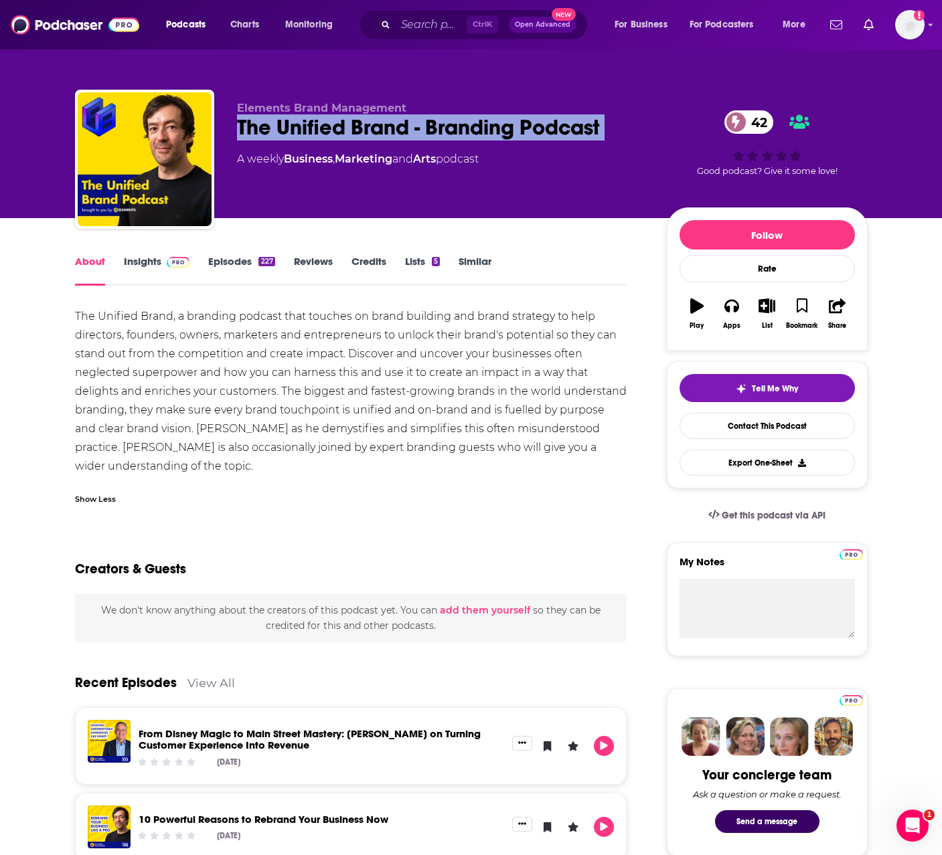
click at [338, 124] on div "The Unified Brand - Branding Podcast 42" at bounding box center [441, 127] width 408 height 26
copy div "The Unified Brand - Branding Podcast 42"
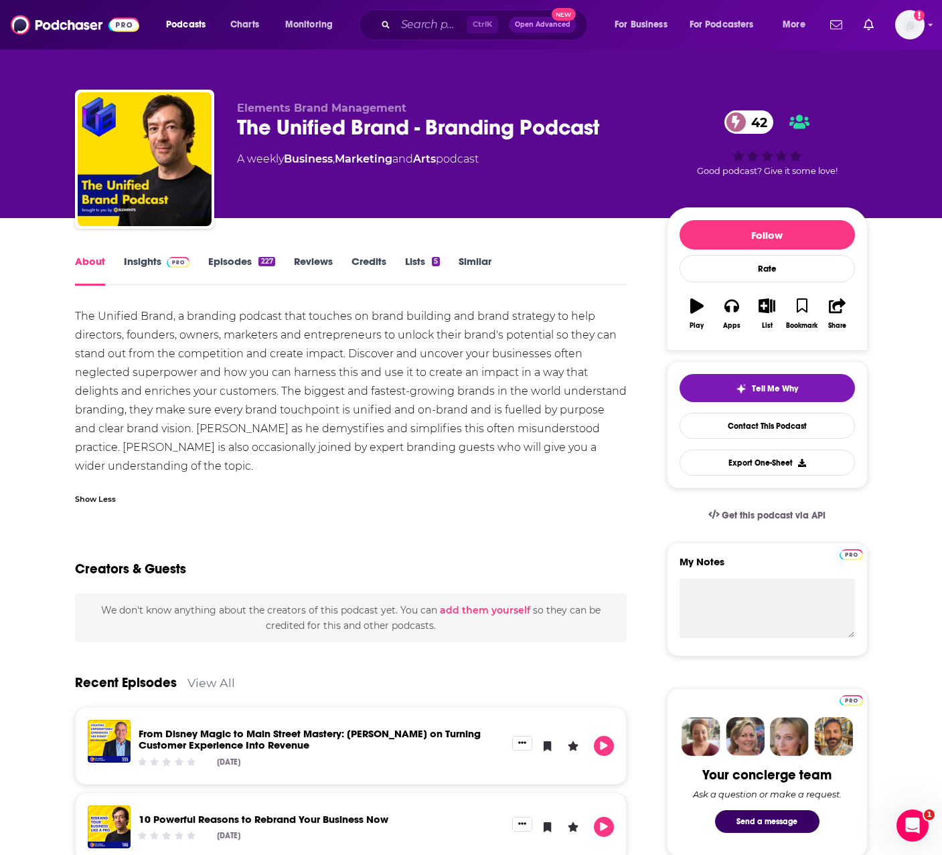
click at [355, 377] on div "The Unified Brand, a branding podcast that touches on brand building and brand …" at bounding box center [351, 391] width 552 height 169
drag, startPoint x: 173, startPoint y: 320, endPoint x: 58, endPoint y: 320, distance: 114.4
copy div "The Unified Brand"
click at [202, 394] on div "The Unified Brand, a branding podcast that touches on brand building and brand …" at bounding box center [351, 391] width 552 height 169
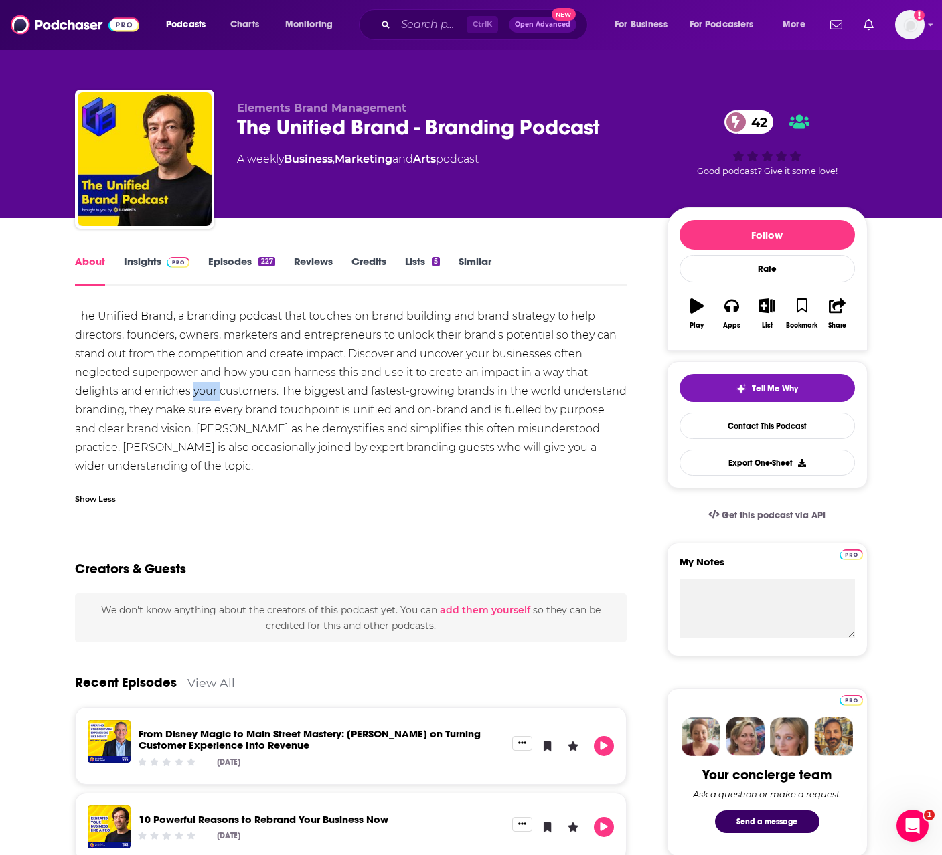
click at [202, 394] on div "The Unified Brand, a branding podcast that touches on brand building and brand …" at bounding box center [351, 391] width 552 height 169
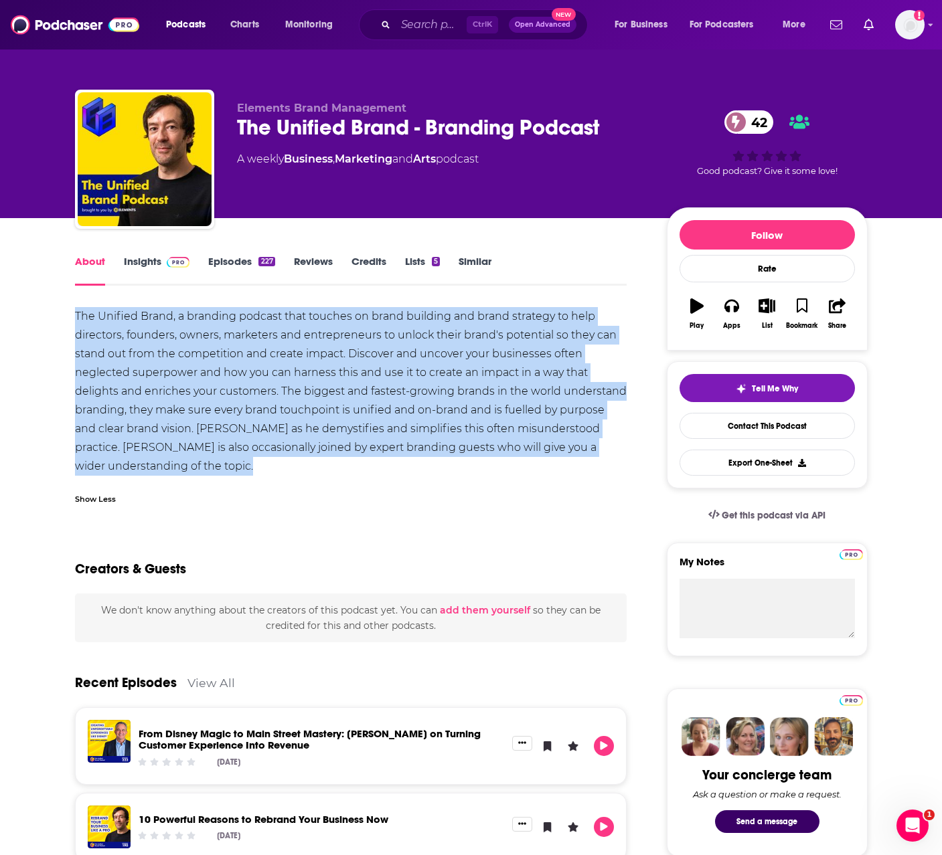
click at [202, 394] on div "The Unified Brand, a branding podcast that touches on brand building and brand …" at bounding box center [351, 391] width 552 height 169
copy div "The Unified Brand, a branding podcast that touches on brand building and brand …"
click at [353, 412] on div "The Unified Brand, a branding podcast that touches on brand building and brand …" at bounding box center [351, 391] width 552 height 169
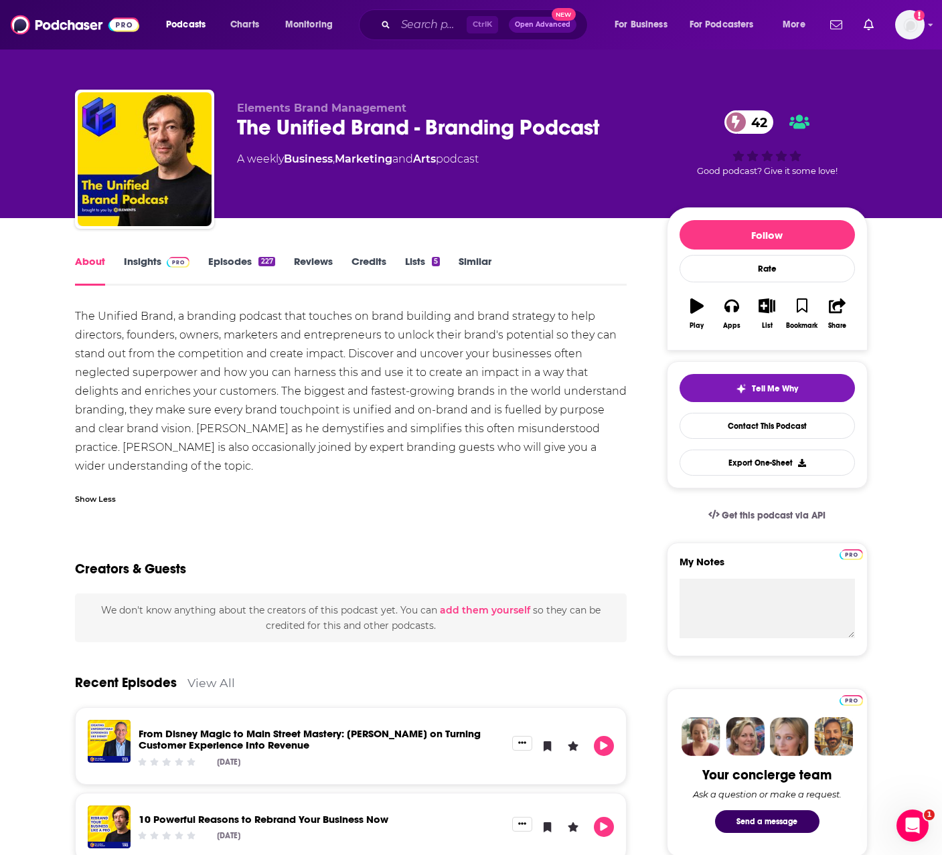
click at [208, 478] on div "The Unified Brand, a branding podcast that touches on brand building and brand …" at bounding box center [351, 409] width 552 height 205
click at [79, 62] on div "Elements Brand Management The Unified Brand - Branding Podcast 42 A weekly Busi…" at bounding box center [471, 109] width 857 height 218
